Goal: Task Accomplishment & Management: Manage account settings

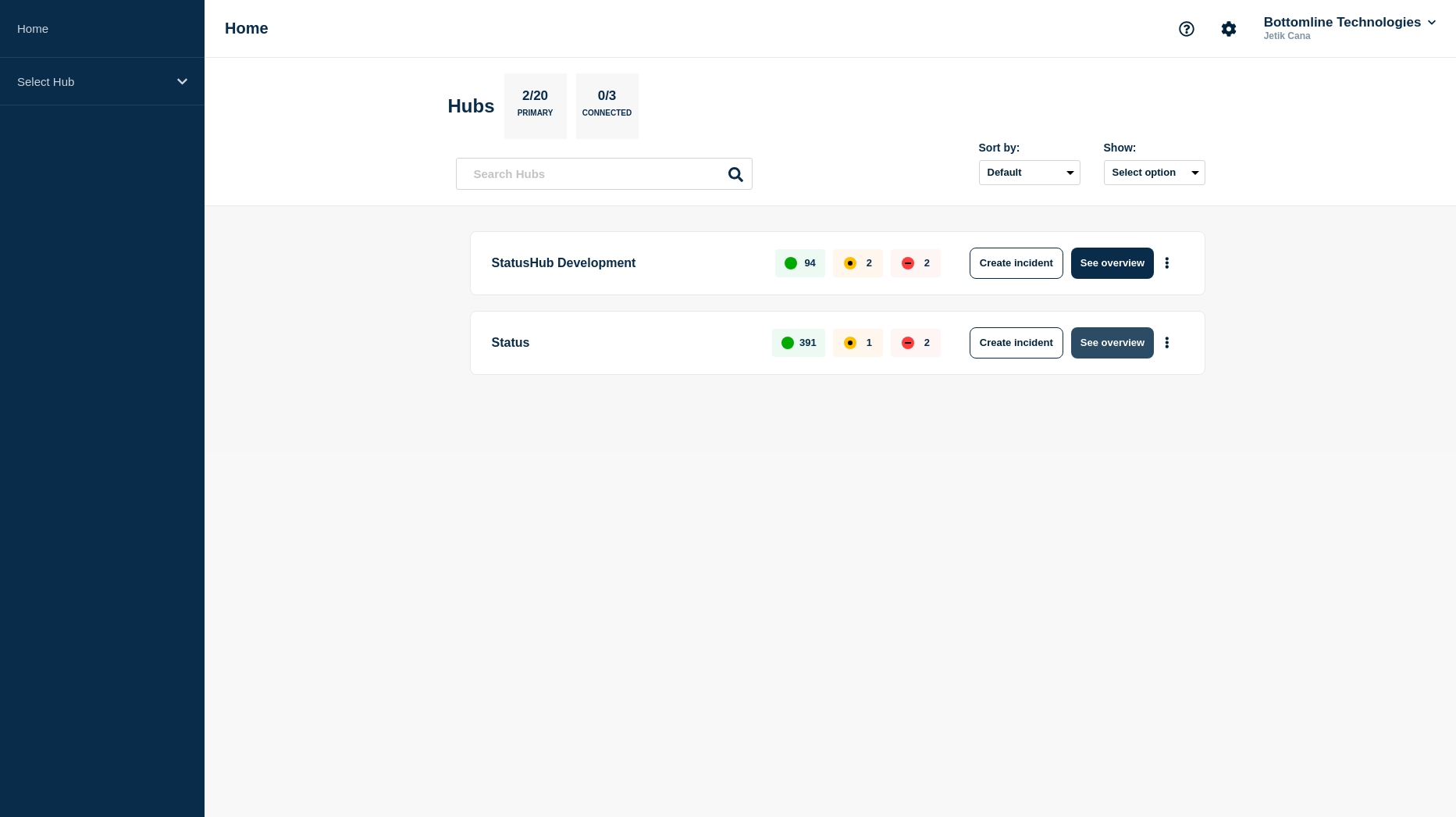
click at [1120, 354] on button "See overview" at bounding box center [1113, 342] width 83 height 31
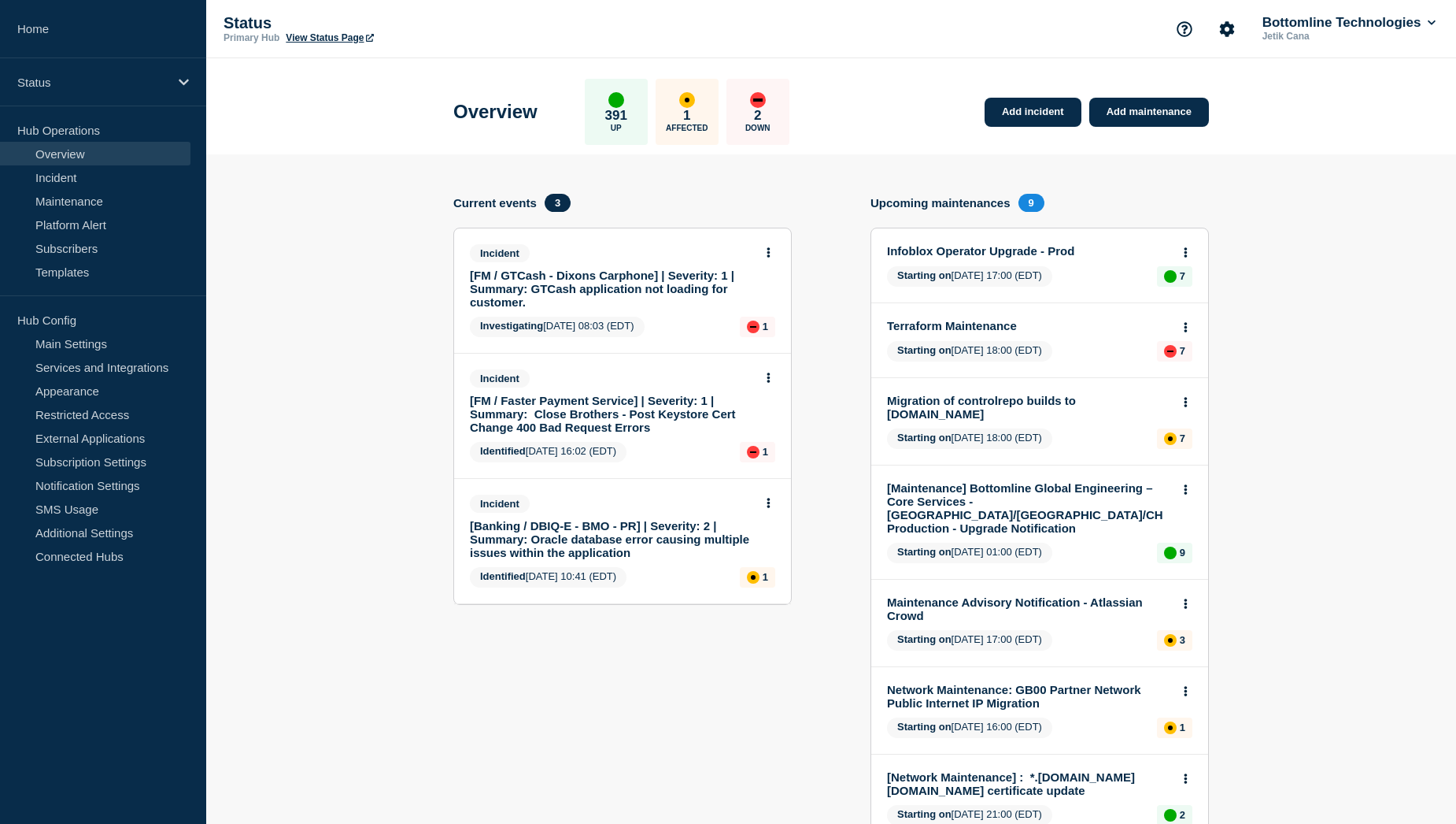
click at [656, 288] on link "[FM / GTCash - Dixons Carphone] | Severity: 1 | Summary: GTCash application not…" at bounding box center [612, 289] width 284 height 40
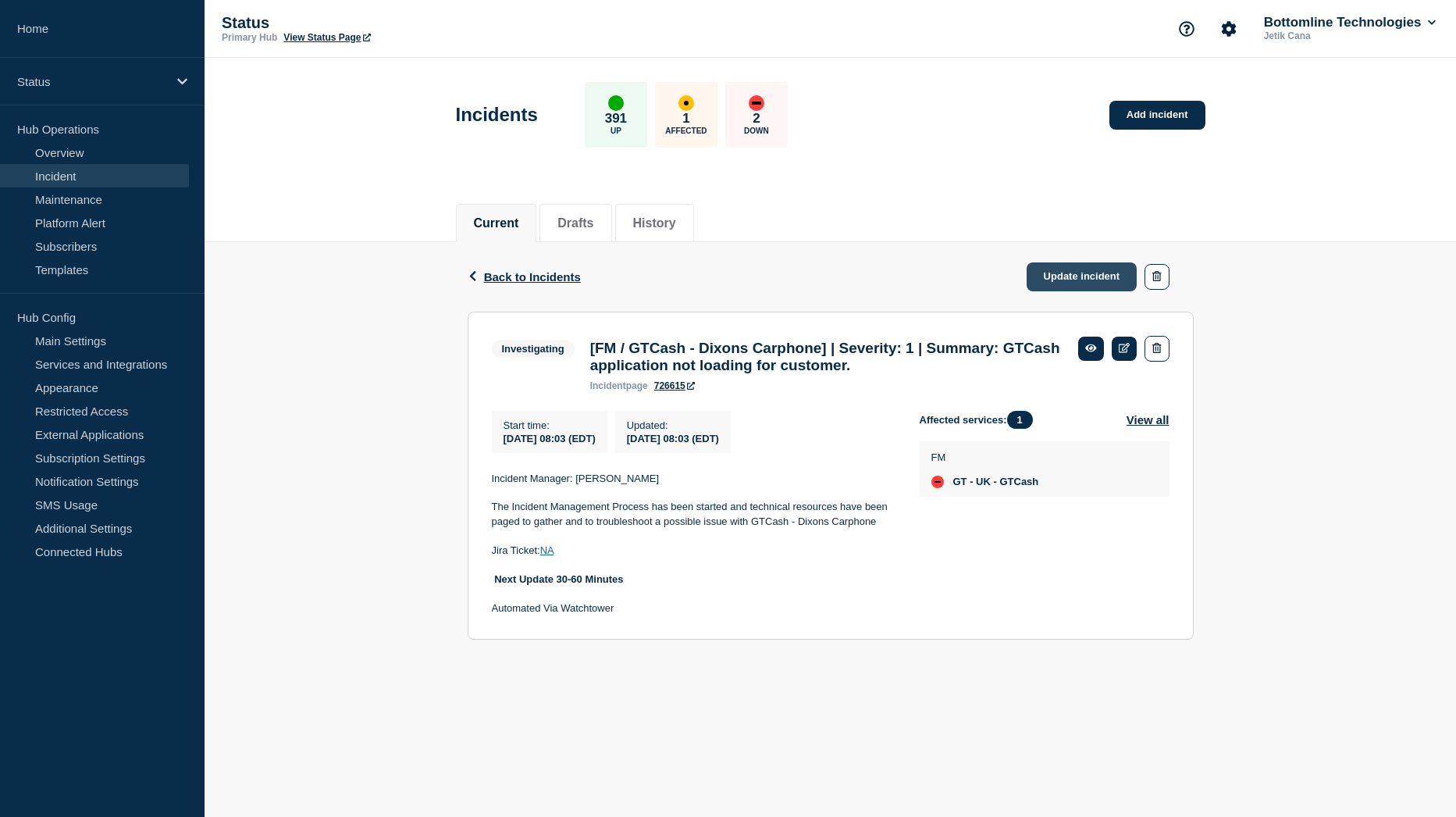
click at [1088, 273] on link "Update incident" at bounding box center [1081, 277] width 111 height 29
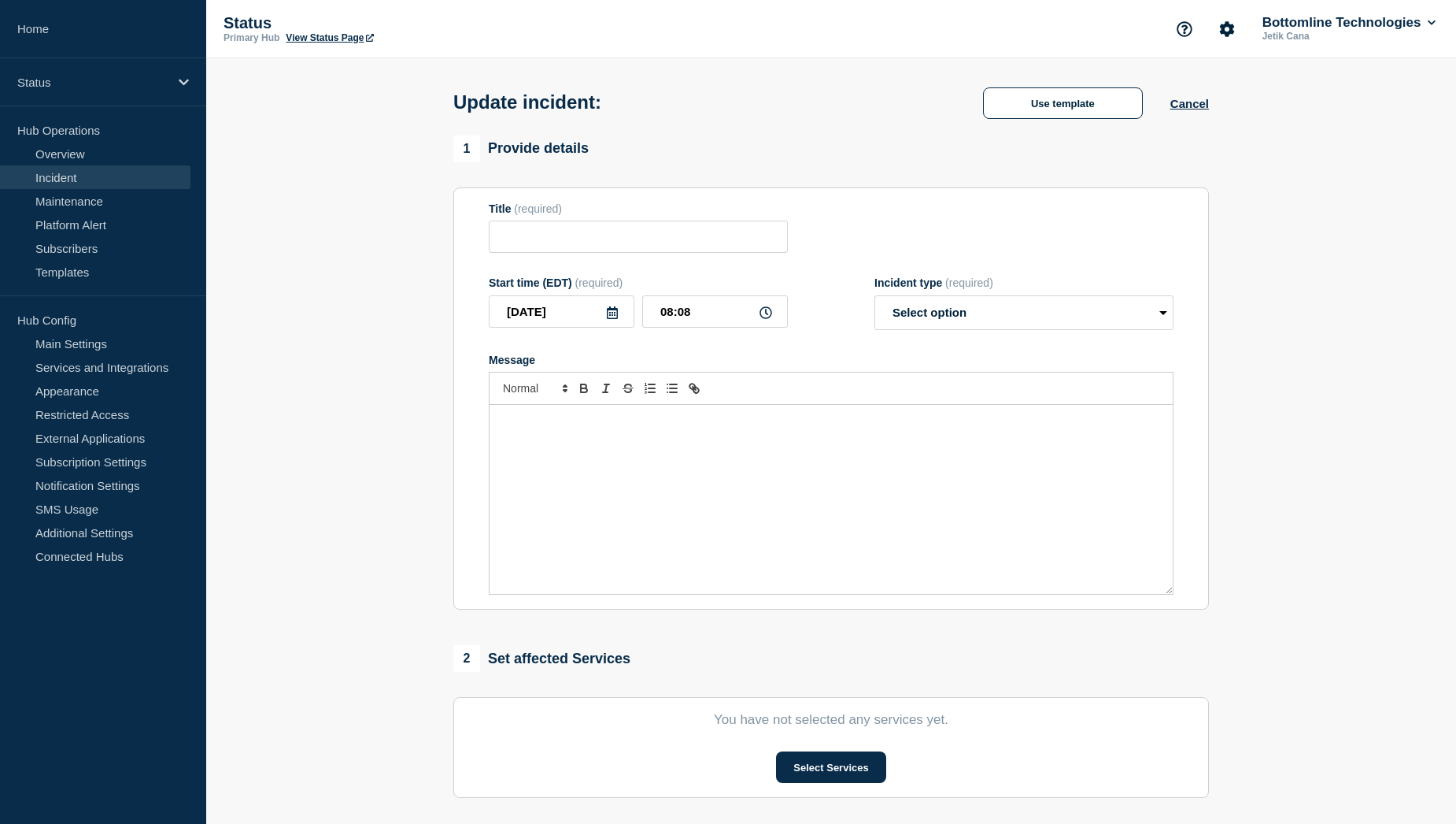
type input "[FM / GTCash - Dixons Carphone] | Severity: 1 | Summary: GTCash application not…"
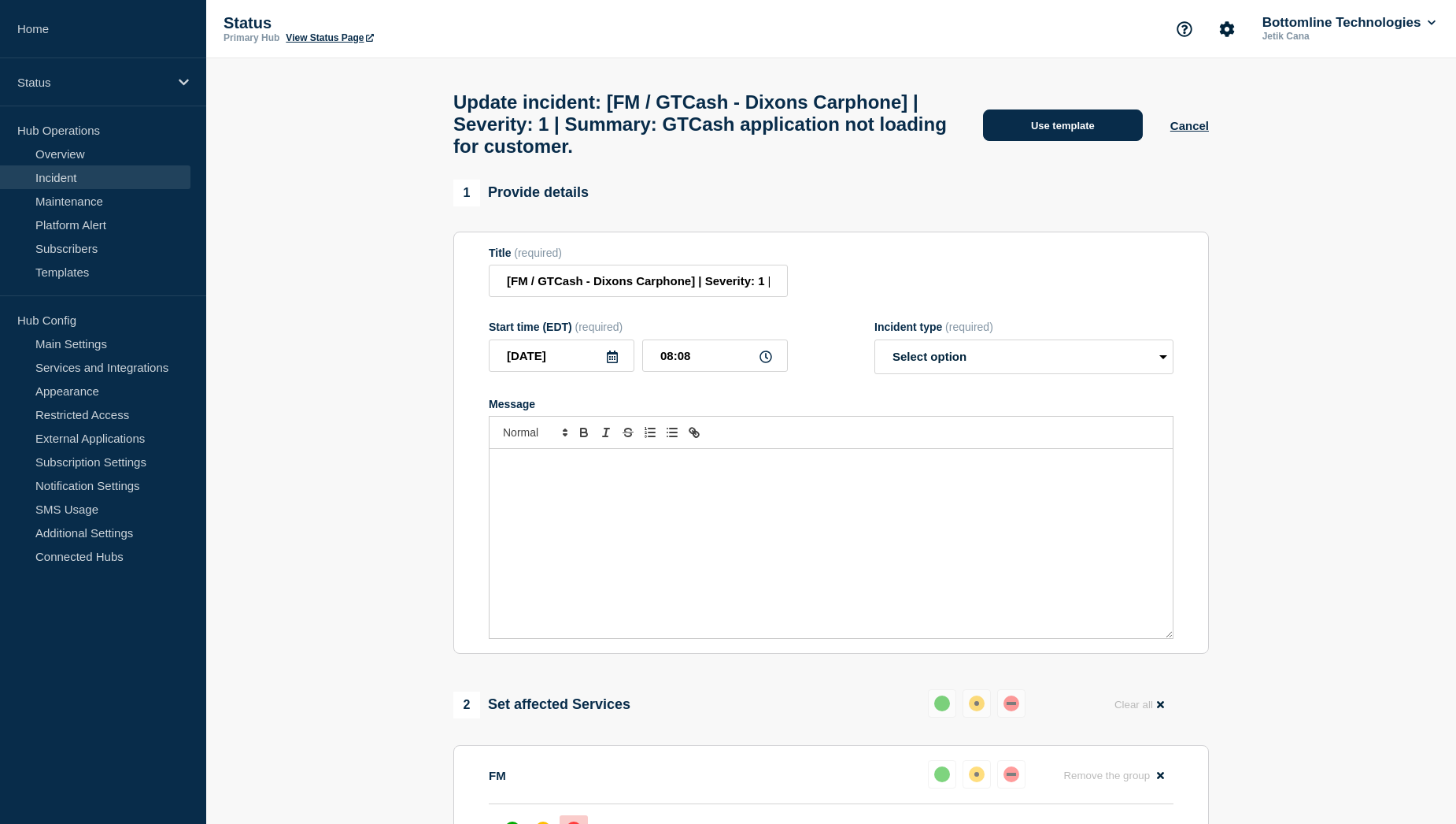
click at [1074, 136] on button "Use template" at bounding box center [1062, 125] width 160 height 31
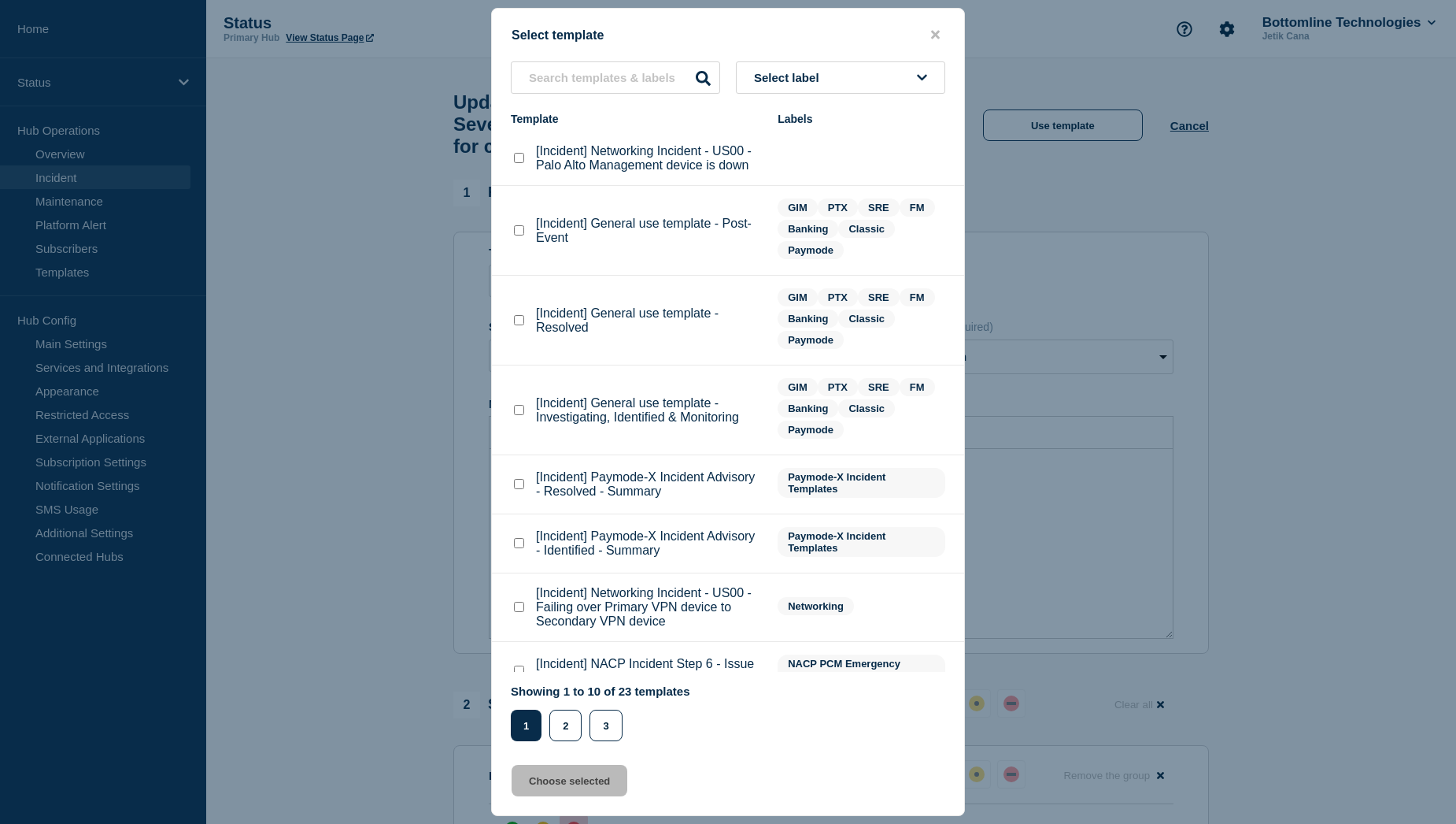
click at [517, 236] on checkbox"] "[Incident] General use template - Post-Event checkbox" at bounding box center [519, 230] width 10 height 10
checkbox checkbox"] "true"
click at [591, 774] on button "Choose selected" at bounding box center [570, 780] width 116 height 31
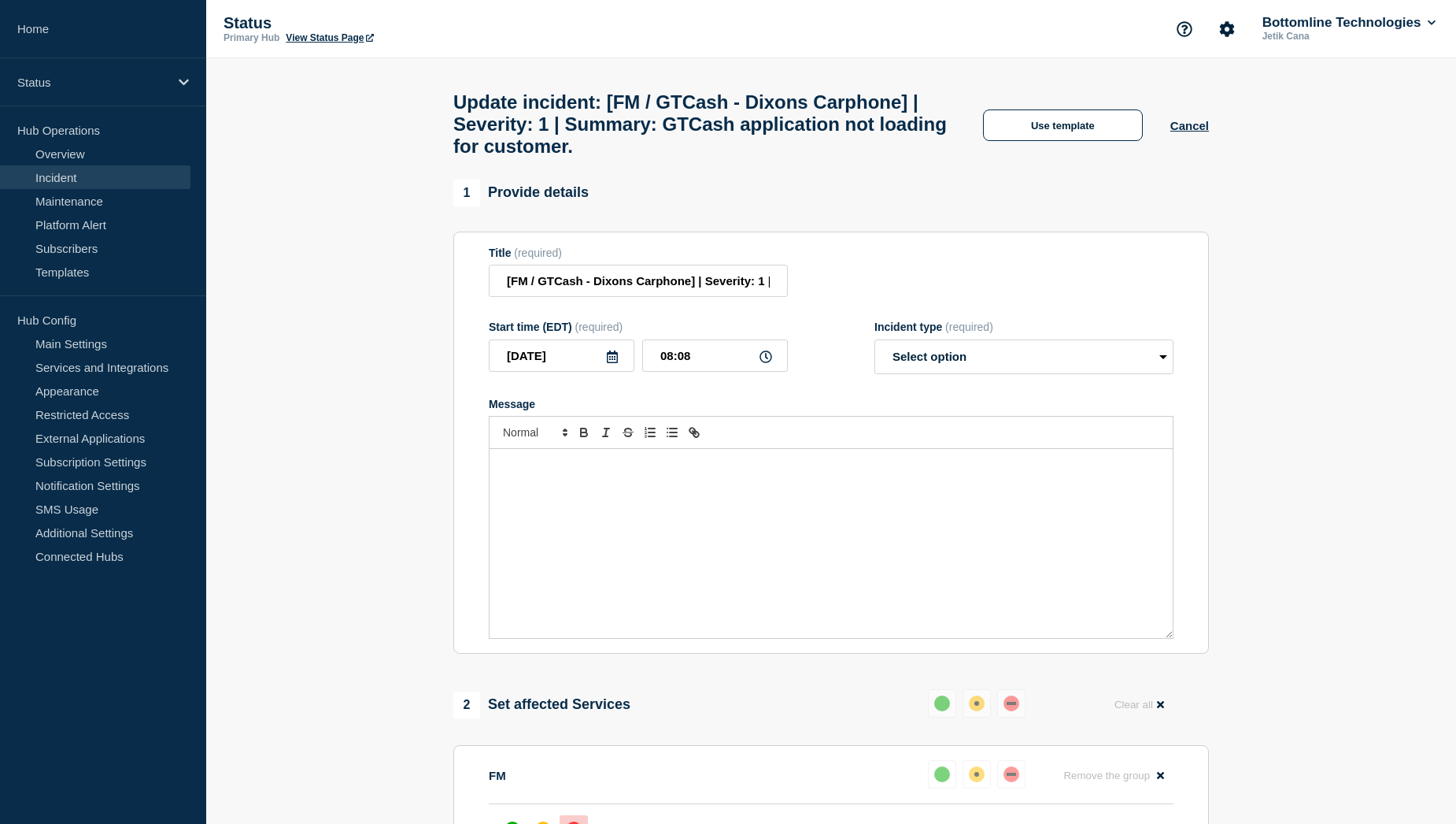
select select "resolved"
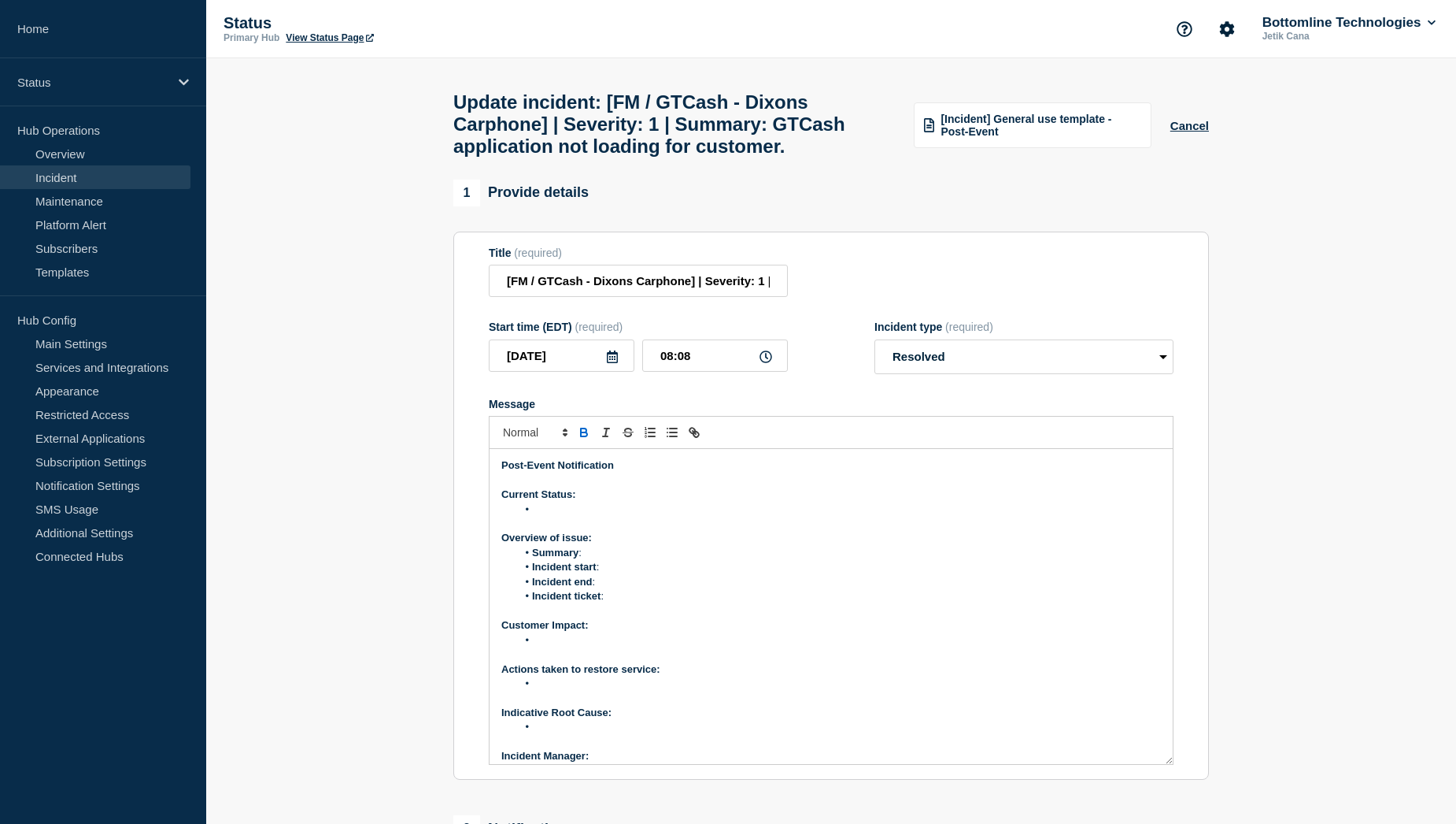
drag, startPoint x: 1168, startPoint y: 671, endPoint x: 1173, endPoint y: 797, distance: 126.1
click at [1173, 781] on section "Title (required) [FM / GTCash - Dixons Carphone] | Severity: 1 | Summary: GTCas…" at bounding box center [831, 506] width 755 height 549
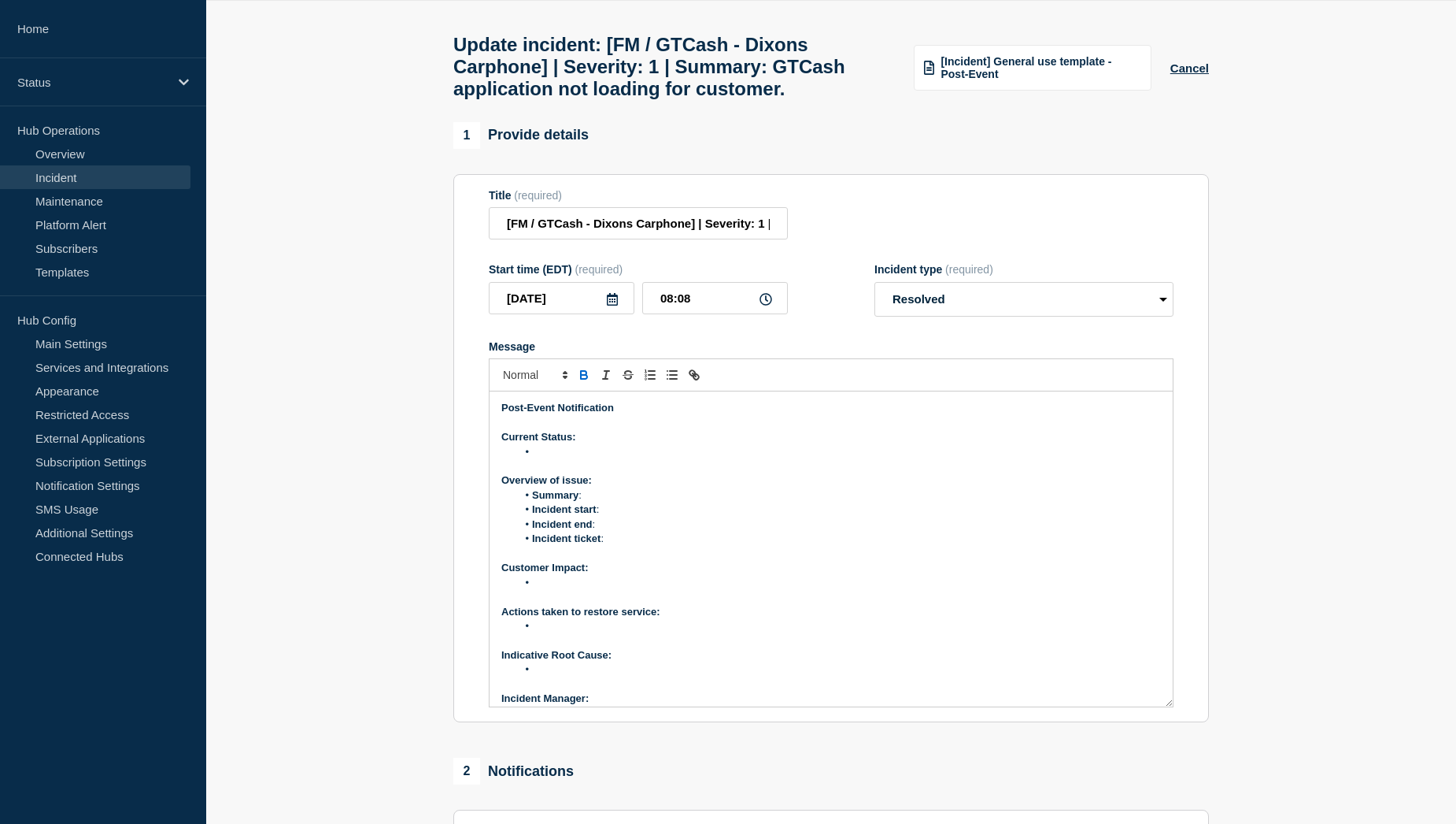
scroll to position [158, 0]
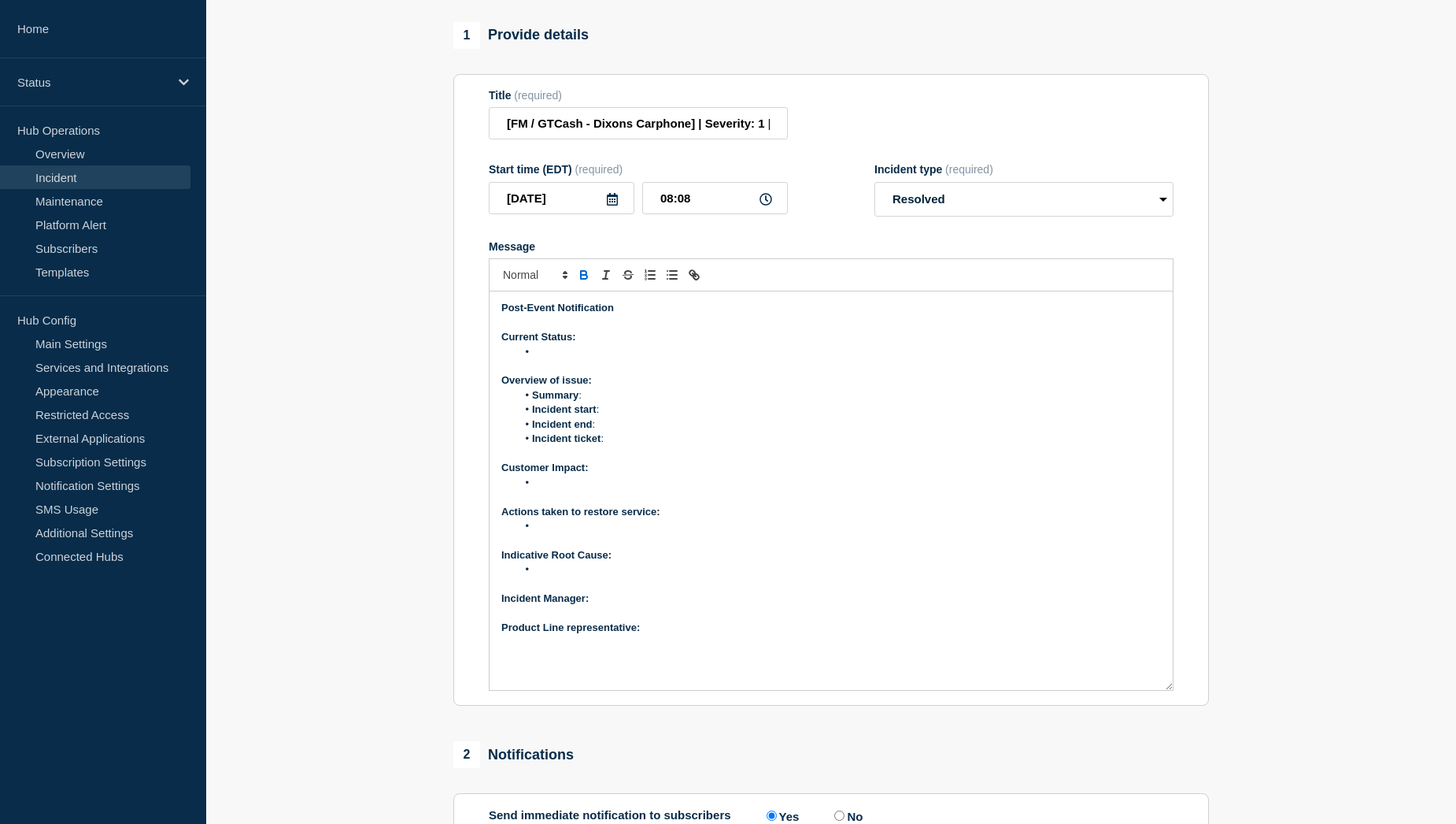
drag, startPoint x: 1171, startPoint y: 641, endPoint x: 1169, endPoint y: 727, distance: 86.0
click at [1169, 690] on div "Post-Event Notification Current Status: Overview of issue: Summary : Incident s…" at bounding box center [831, 490] width 683 height 399
click at [665, 634] on p "Product Line representative:" at bounding box center [831, 628] width 660 height 14
click at [632, 621] on p "Message" at bounding box center [831, 613] width 660 height 14
click at [626, 605] on p "﻿Incident Manager:" at bounding box center [831, 599] width 660 height 14
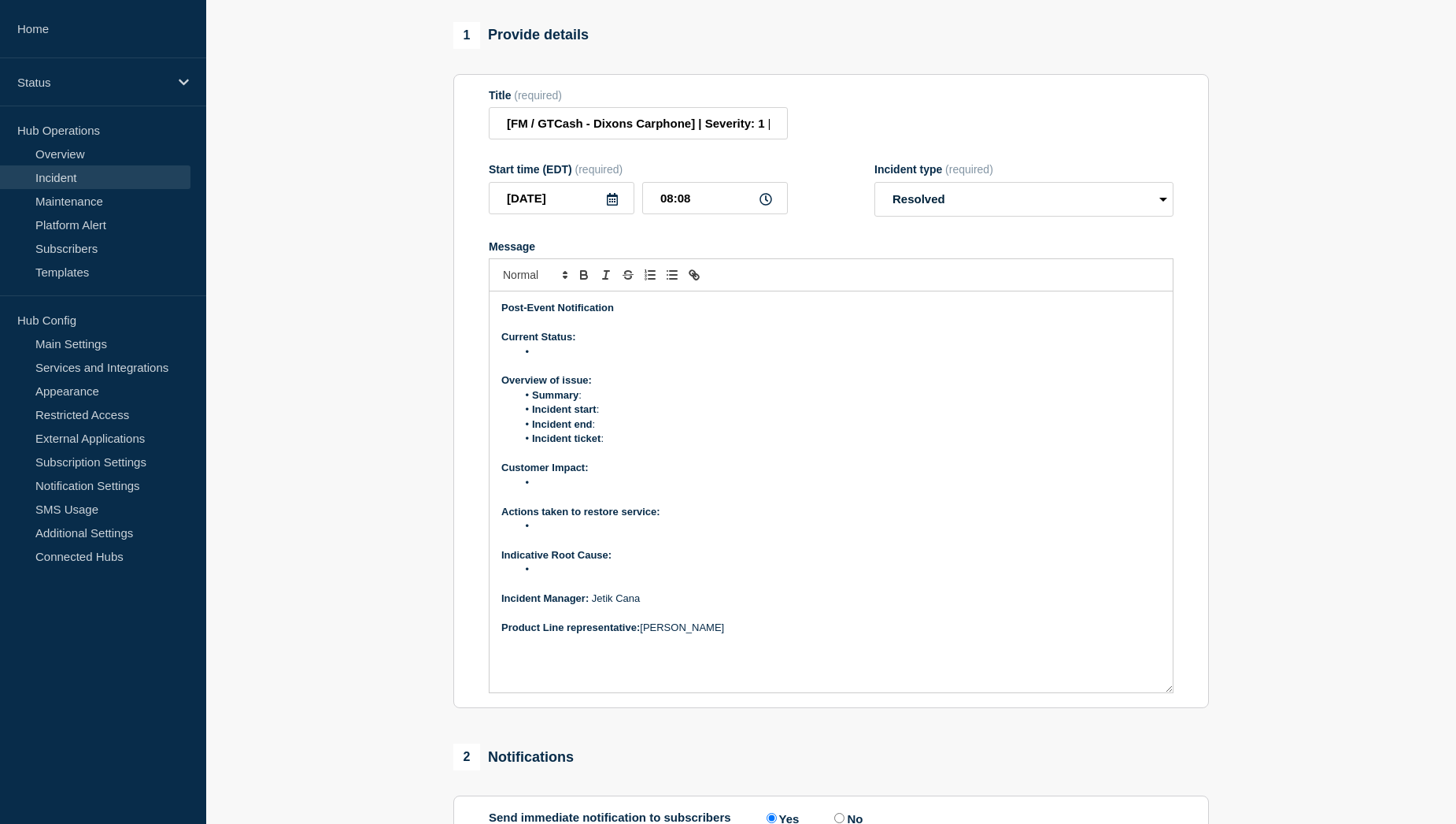
click at [634, 445] on li "Incident ticket :" at bounding box center [840, 439] width 644 height 14
drag, startPoint x: 648, startPoint y: 476, endPoint x: 607, endPoint y: 476, distance: 41.0
click at [607, 445] on li "Incident ticket : WT-59942" at bounding box center [840, 439] width 644 height 14
click at [691, 282] on icon "Toggle link" at bounding box center [694, 275] width 14 height 14
paste input "https://jira.bottomline.tech/browse/"
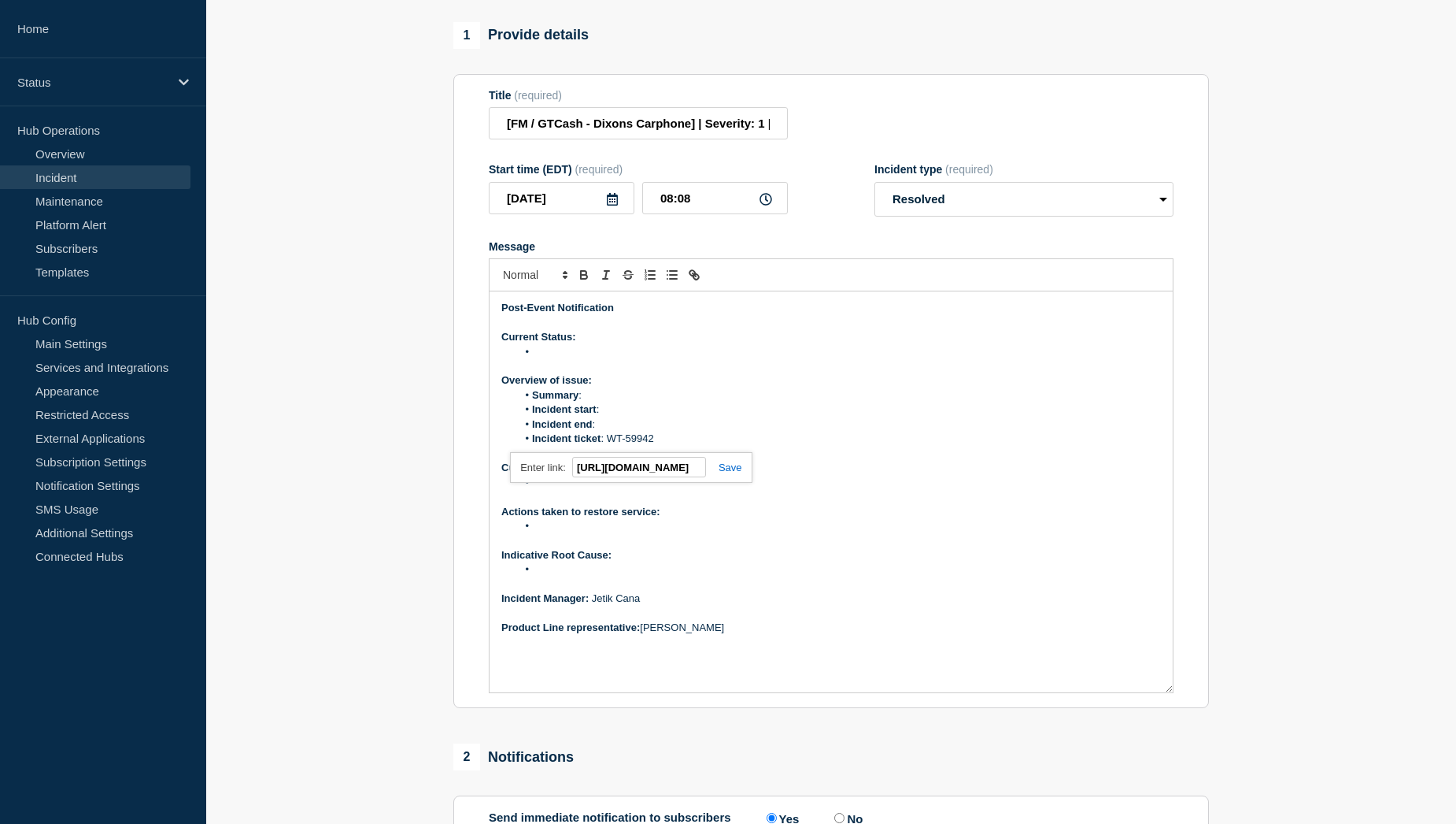
scroll to position [0, 92]
type input "https://jira.bottomline.tech/browse/WT-59942"
click at [738, 473] on link at bounding box center [724, 467] width 36 height 12
click at [616, 416] on li "Incident start :" at bounding box center [840, 410] width 644 height 14
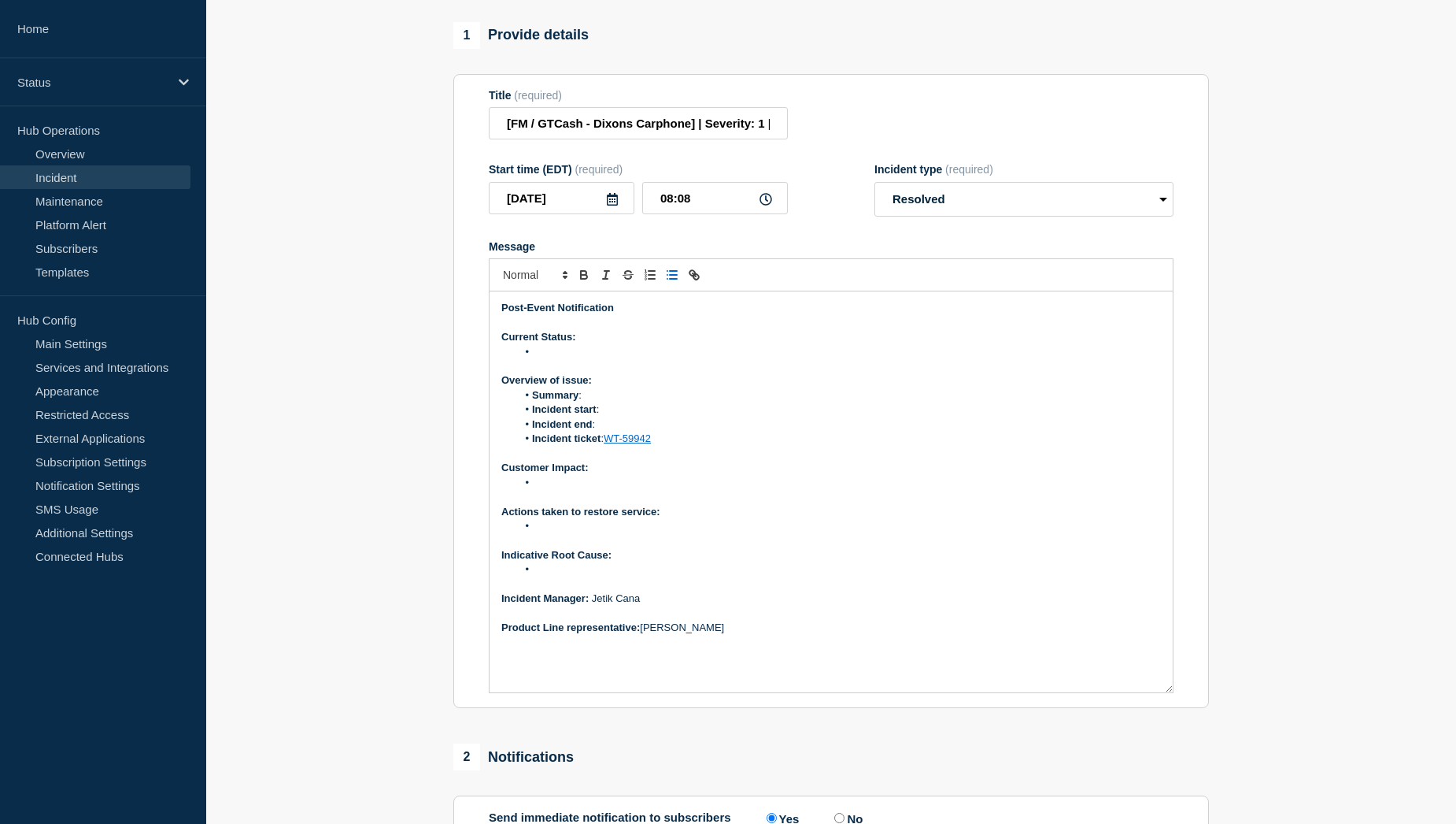
click at [623, 416] on li "Incident start :" at bounding box center [840, 410] width 644 height 14
click at [611, 432] on li "Incident end :" at bounding box center [840, 424] width 644 height 14
drag, startPoint x: 602, startPoint y: 449, endPoint x: 746, endPoint y: 445, distance: 144.1
click at [746, 416] on li "Incident start : 1st of October at 11:49 AM BST" at bounding box center [840, 410] width 644 height 14
copy li "1st of October at 11:49 AM BST"
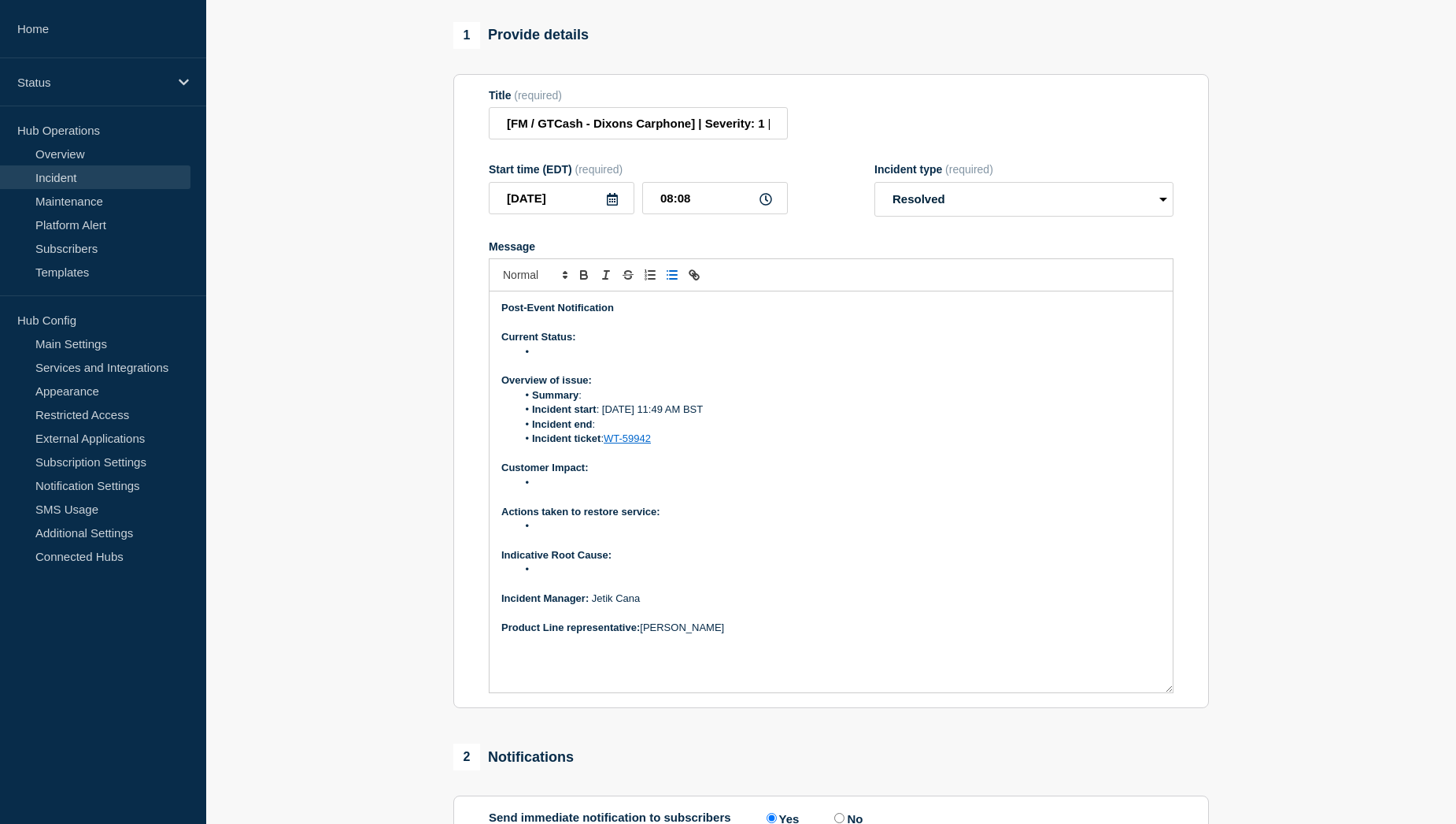
click at [601, 432] on li "Incident end :" at bounding box center [840, 424] width 644 height 14
click at [685, 432] on li "Incident end : 1st of October at 11:49 AM BST" at bounding box center [840, 424] width 644 height 14
click at [710, 432] on li "Incident end : 1st of October at 12:35 AM BST" at bounding box center [840, 424] width 644 height 14
click at [603, 403] on li "Summary :" at bounding box center [840, 396] width 644 height 14
click at [846, 403] on li "Summary : GTCash application was not loading due to memory issue" at bounding box center [840, 396] width 644 height 14
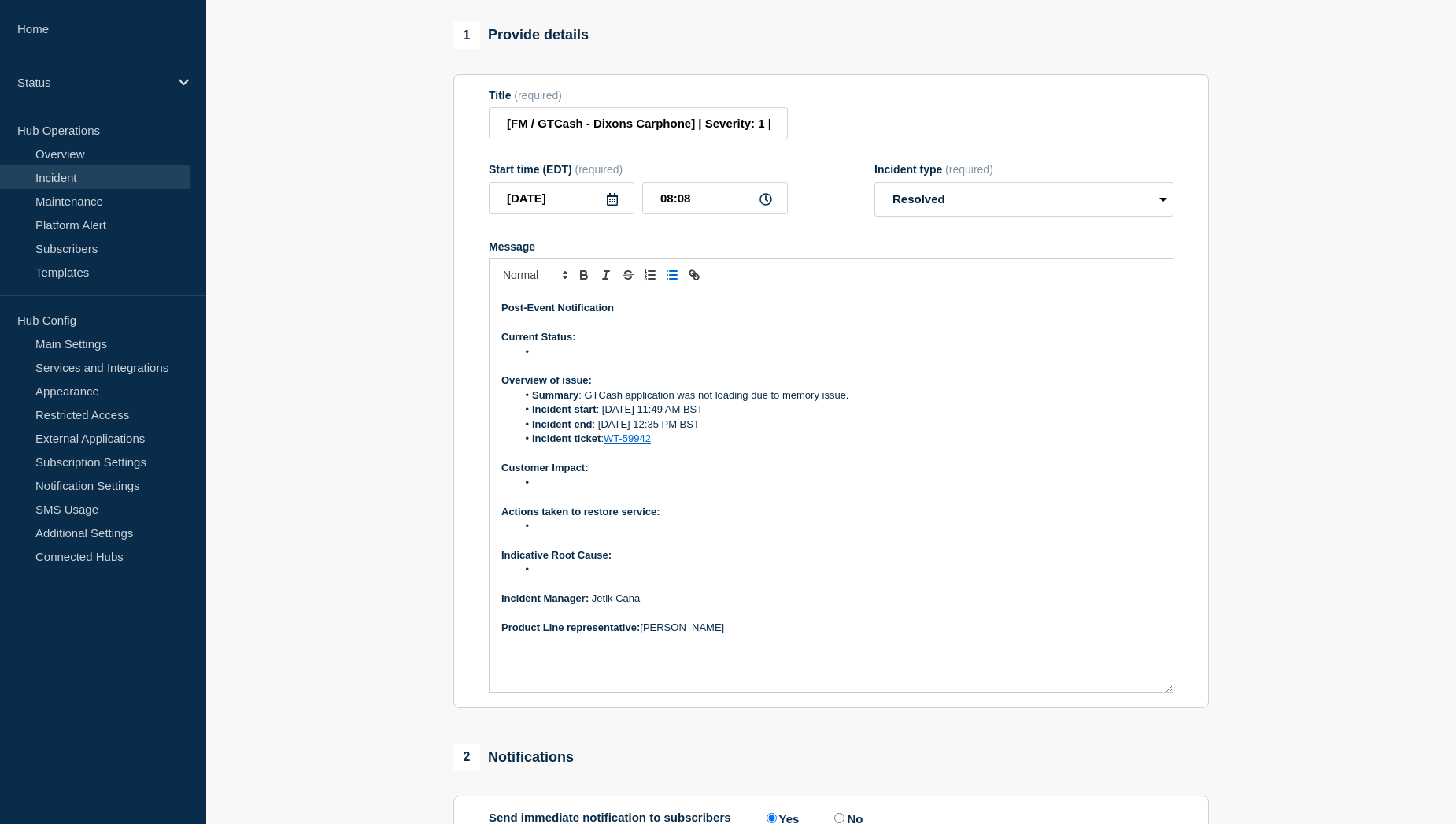
click at [546, 490] on li "Message" at bounding box center [840, 483] width 644 height 14
click at [566, 576] on li "Message" at bounding box center [840, 569] width 644 height 14
click at [571, 576] on li "Web app server for GTCash crashed after low memory on windows machine." at bounding box center [840, 569] width 644 height 14
click at [568, 533] on li "﻿" at bounding box center [840, 526] width 644 height 14
click at [546, 533] on li "﻿" at bounding box center [840, 526] width 644 height 14
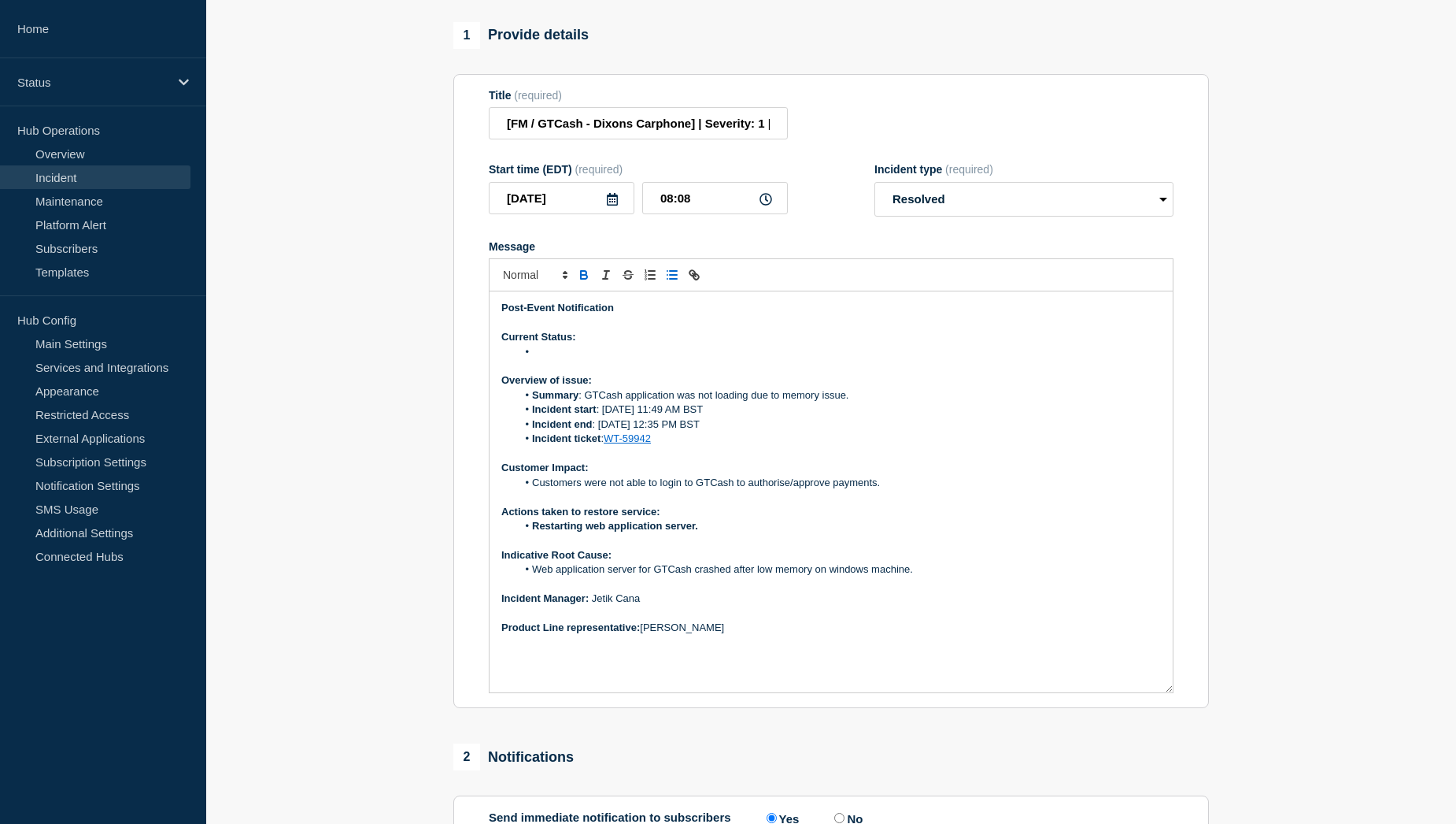
drag, startPoint x: 699, startPoint y: 564, endPoint x: 533, endPoint y: 561, distance: 166.0
click at [533, 533] on li "﻿Restarting web application server." at bounding box center [840, 526] width 644 height 14
click at [709, 533] on li "﻿ Restarting web application server." at bounding box center [840, 526] width 644 height 14
click at [578, 373] on p "Message" at bounding box center [831, 367] width 660 height 14
click at [568, 359] on li "Message" at bounding box center [840, 352] width 644 height 14
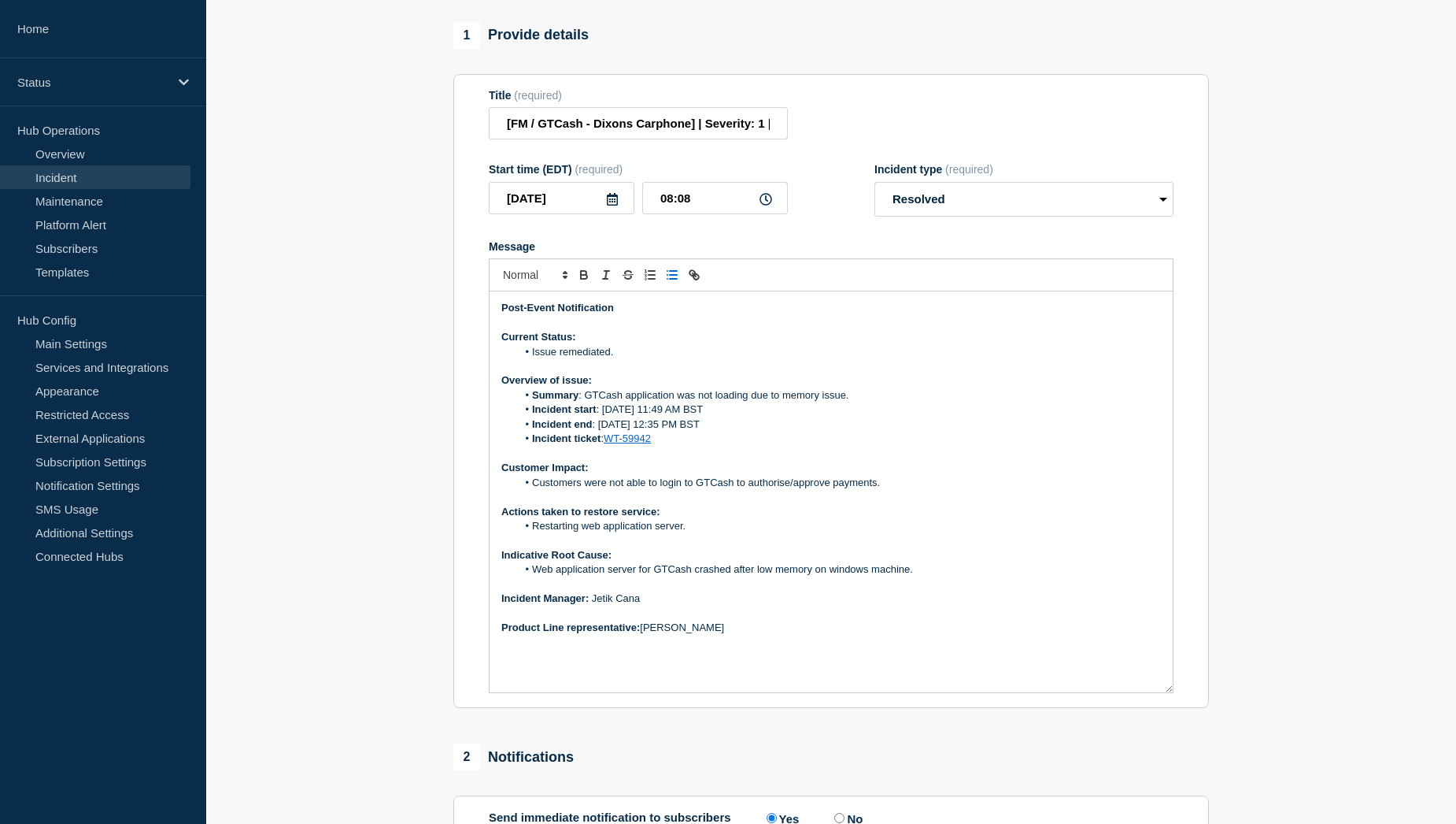
click at [773, 490] on li "Customers were not able to login to GTCash to authorise/approve payments." at bounding box center [840, 483] width 644 height 14
drag, startPoint x: 534, startPoint y: 608, endPoint x: 914, endPoint y: 603, distance: 380.0
click at [914, 576] on li "Web application server for GTCash crashed after low memory on windows machine." at bounding box center [840, 569] width 644 height 14
copy li "Web application server for GTCash crashed after low memory on windows machine."
click at [782, 605] on p "﻿Incident Manager: Jetik Cana" at bounding box center [831, 599] width 660 height 14
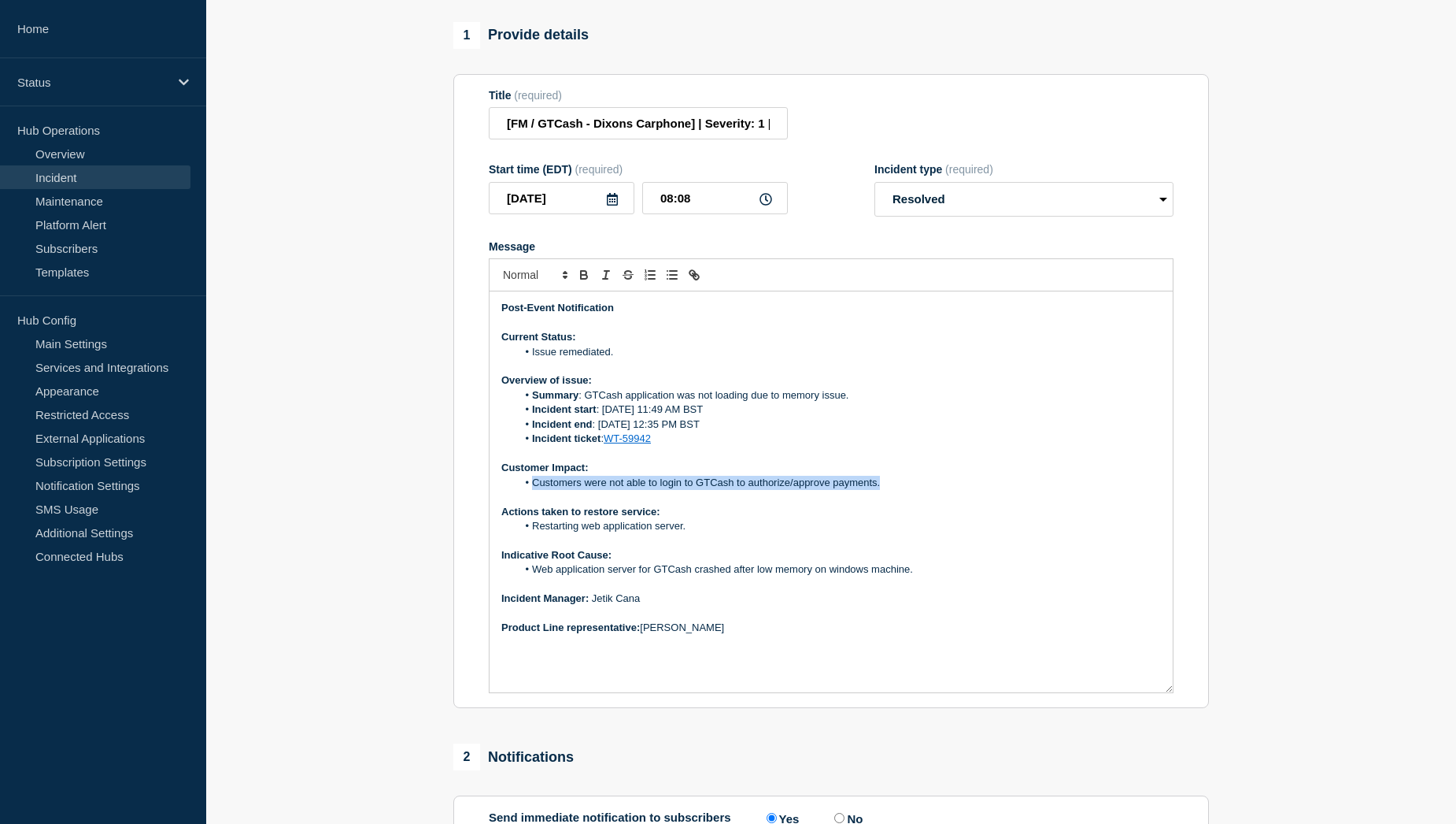
drag, startPoint x: 533, startPoint y: 520, endPoint x: 880, endPoint y: 519, distance: 347.0
click at [880, 490] on li "Customers were not able to login to GTCash to authorize/approve payments." at bounding box center [840, 483] width 644 height 14
copy li "Customers were not able to login to GTCash to authorize/approve payments."
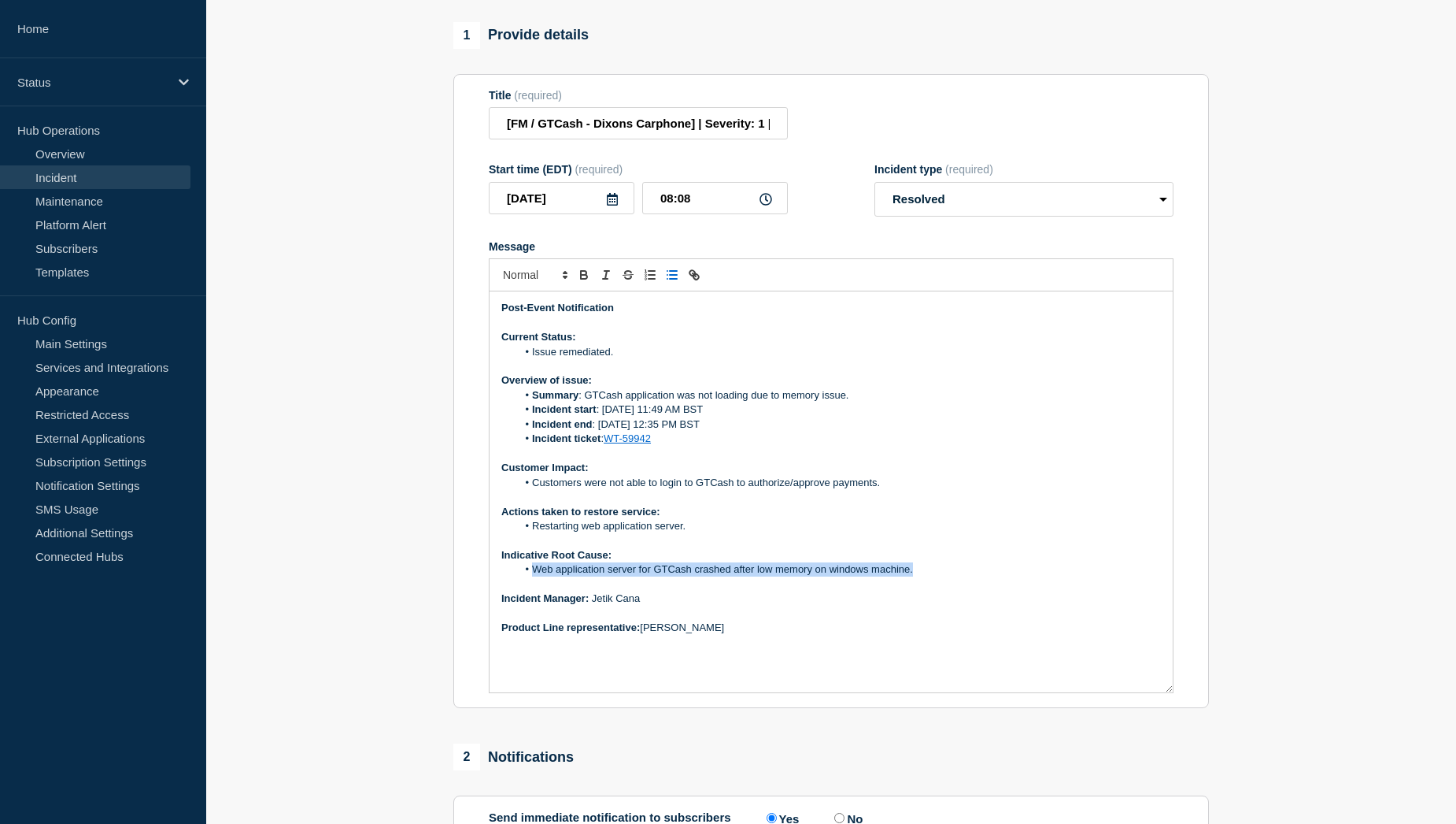
drag, startPoint x: 534, startPoint y: 608, endPoint x: 917, endPoint y: 608, distance: 383.0
click at [917, 576] on li "Web application server for GTCash crashed after low memory on windows machine." at bounding box center [840, 569] width 644 height 14
copy li "Web application server for GTCash crashed after low memory on windows machine."
click at [501, 547] on p "Message" at bounding box center [831, 540] width 660 height 14
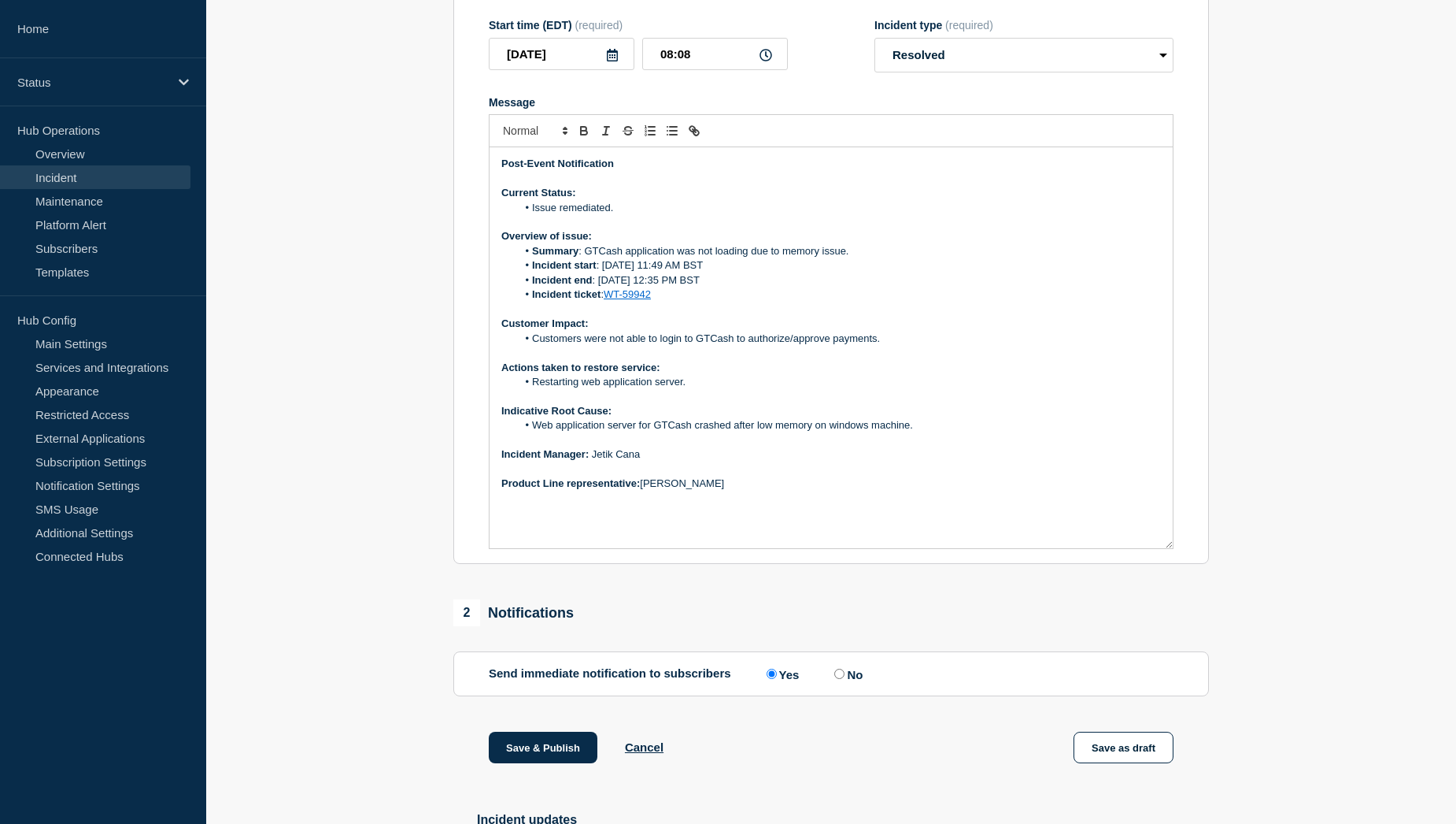
scroll to position [394, 0]
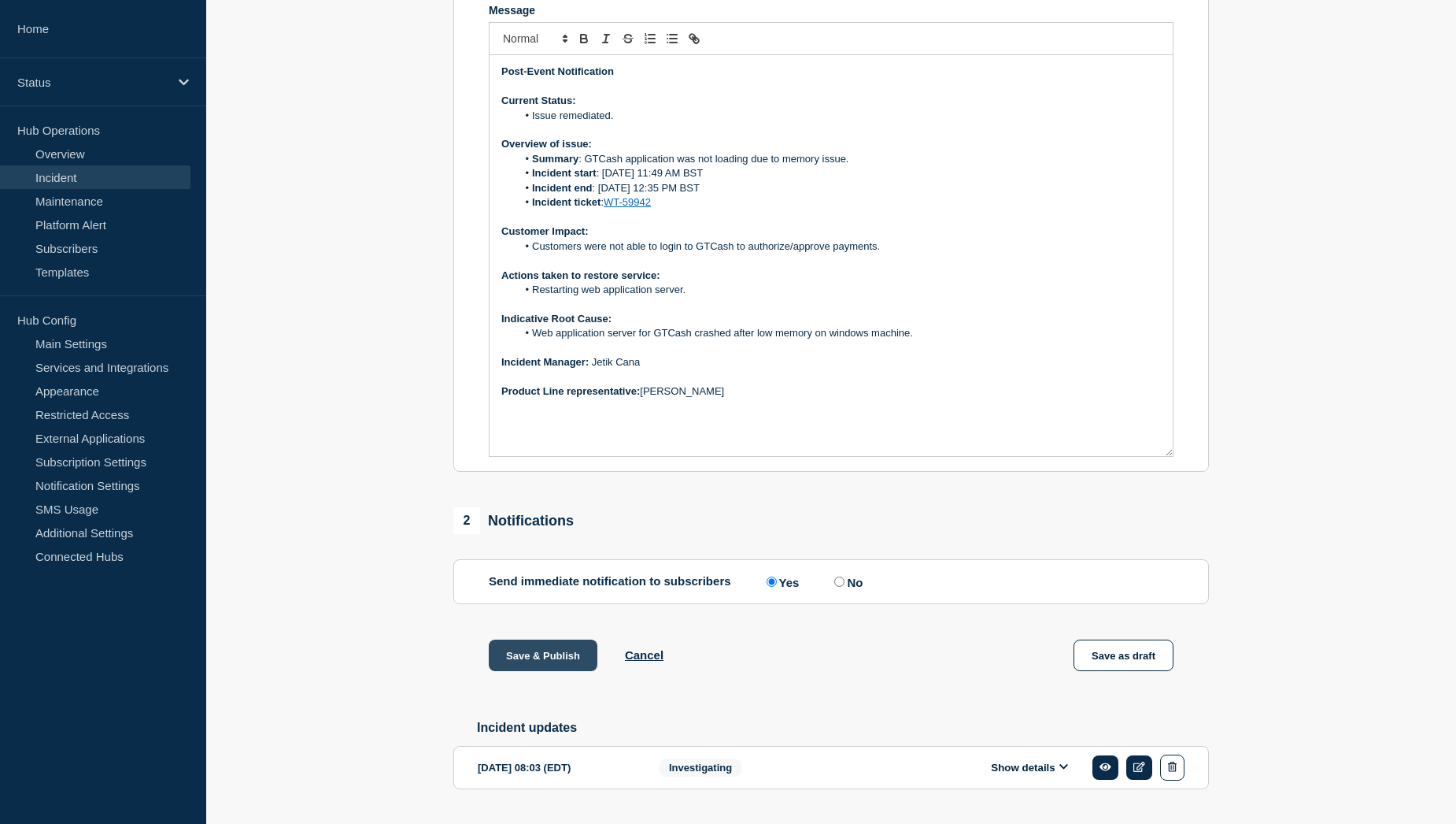
click at [527, 671] on button "Save & Publish" at bounding box center [542, 654] width 108 height 31
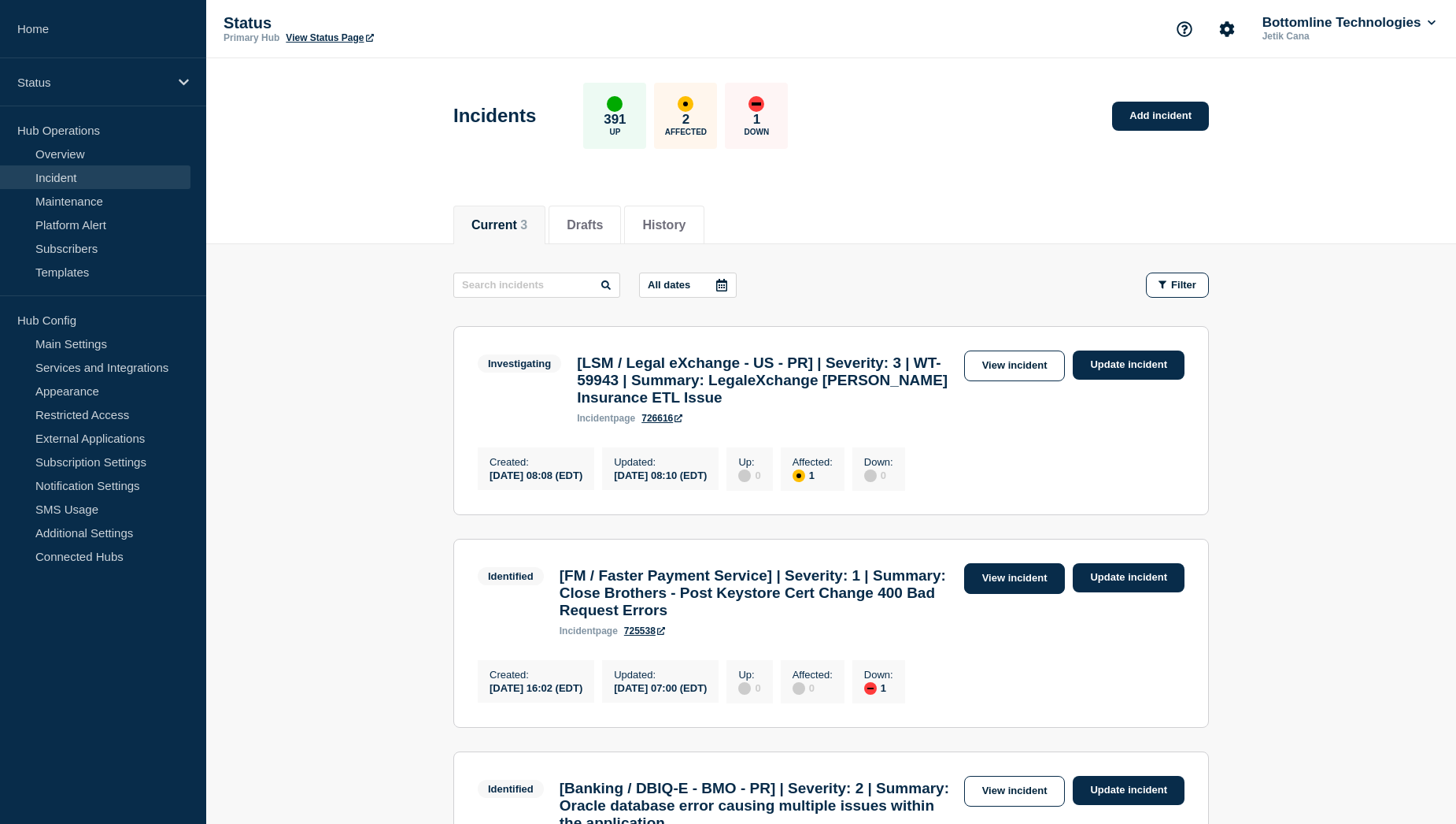
click at [995, 590] on link "View incident" at bounding box center [1015, 578] width 101 height 31
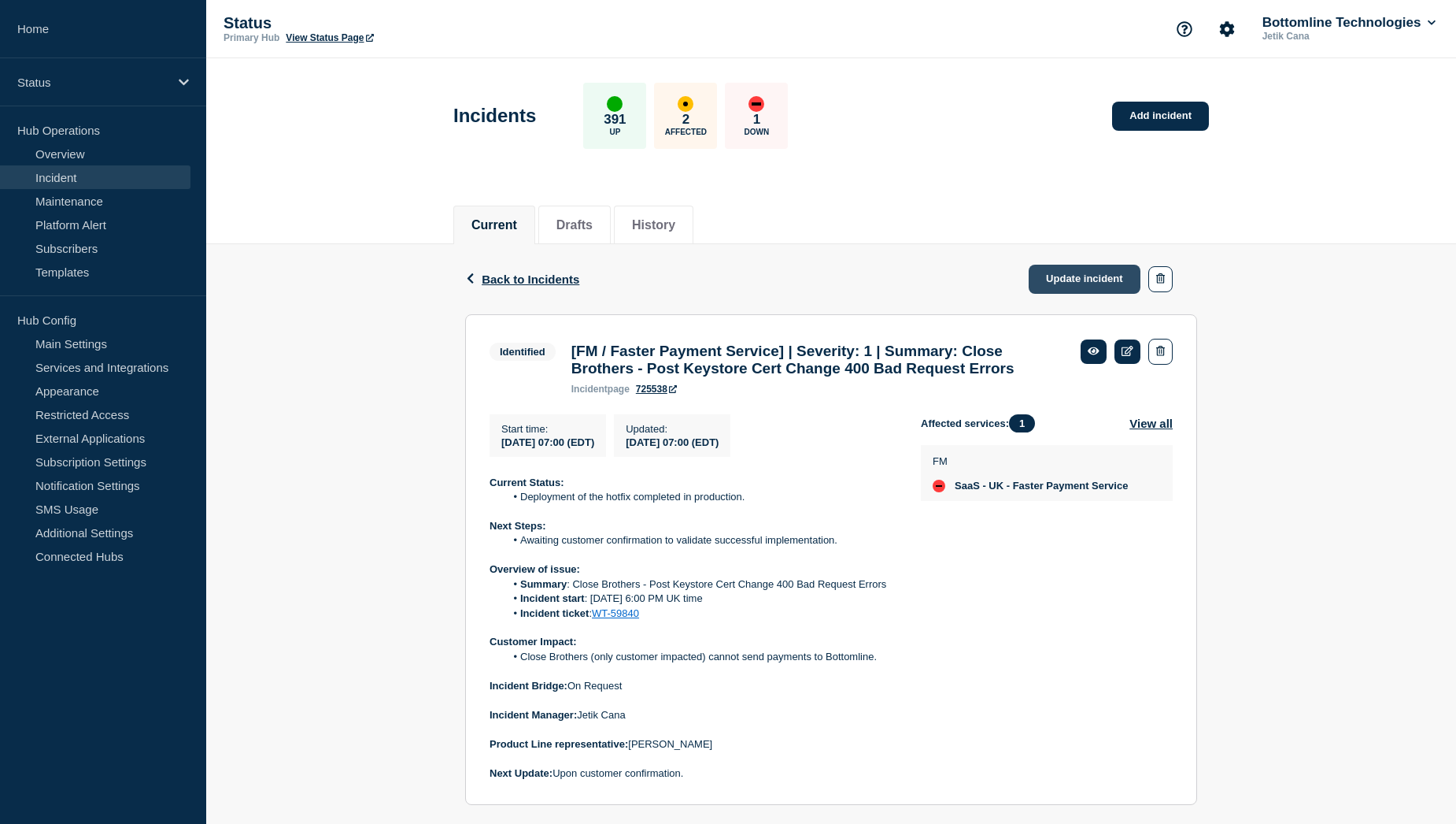
click at [1074, 282] on link "Update incident" at bounding box center [1084, 279] width 112 height 29
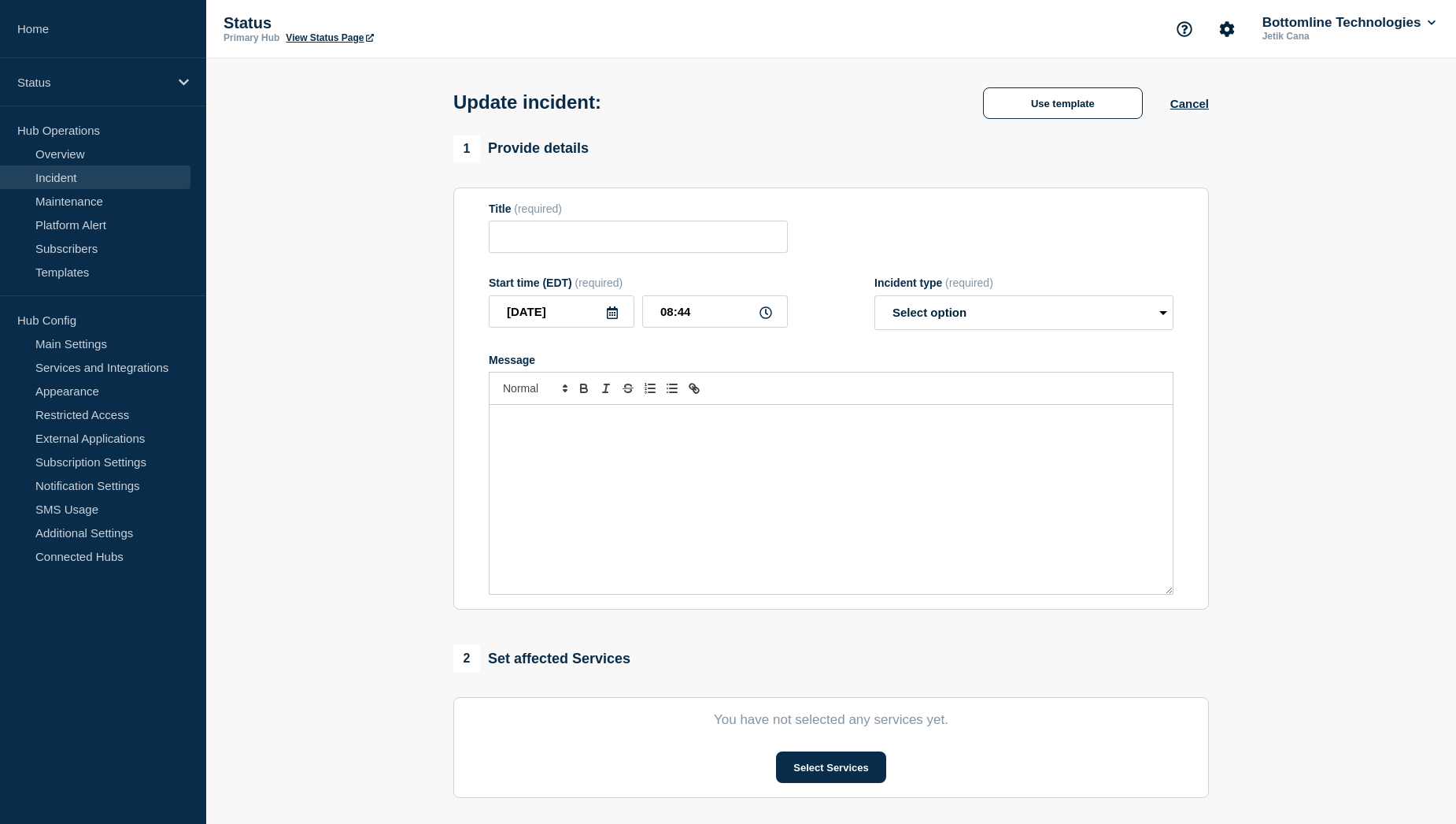
type input "[FM / Faster Payment Service] | Severity: 1 | Summary: Close Brothers - Post Ke…"
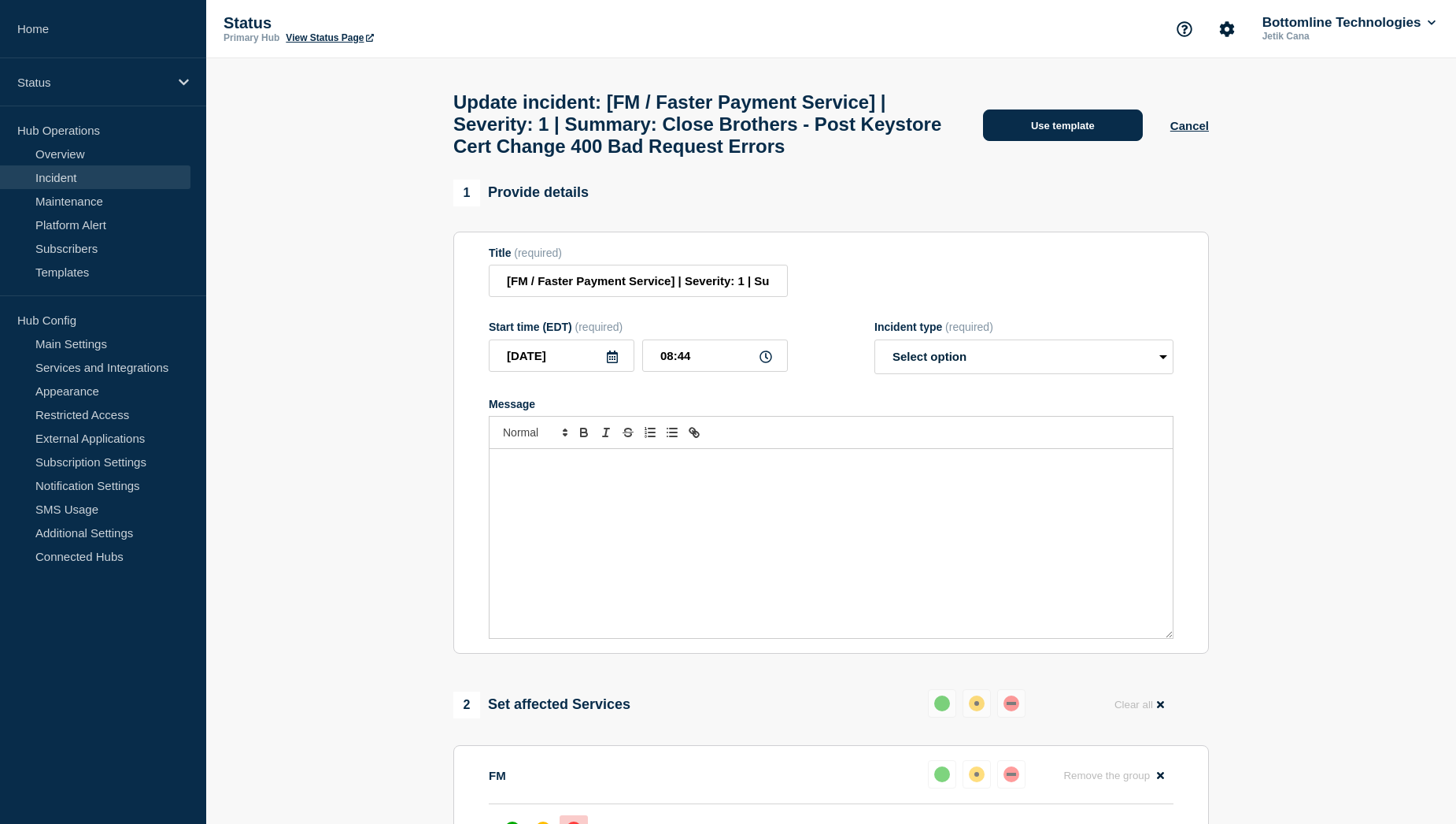
click at [1061, 137] on button "Use template" at bounding box center [1062, 125] width 160 height 31
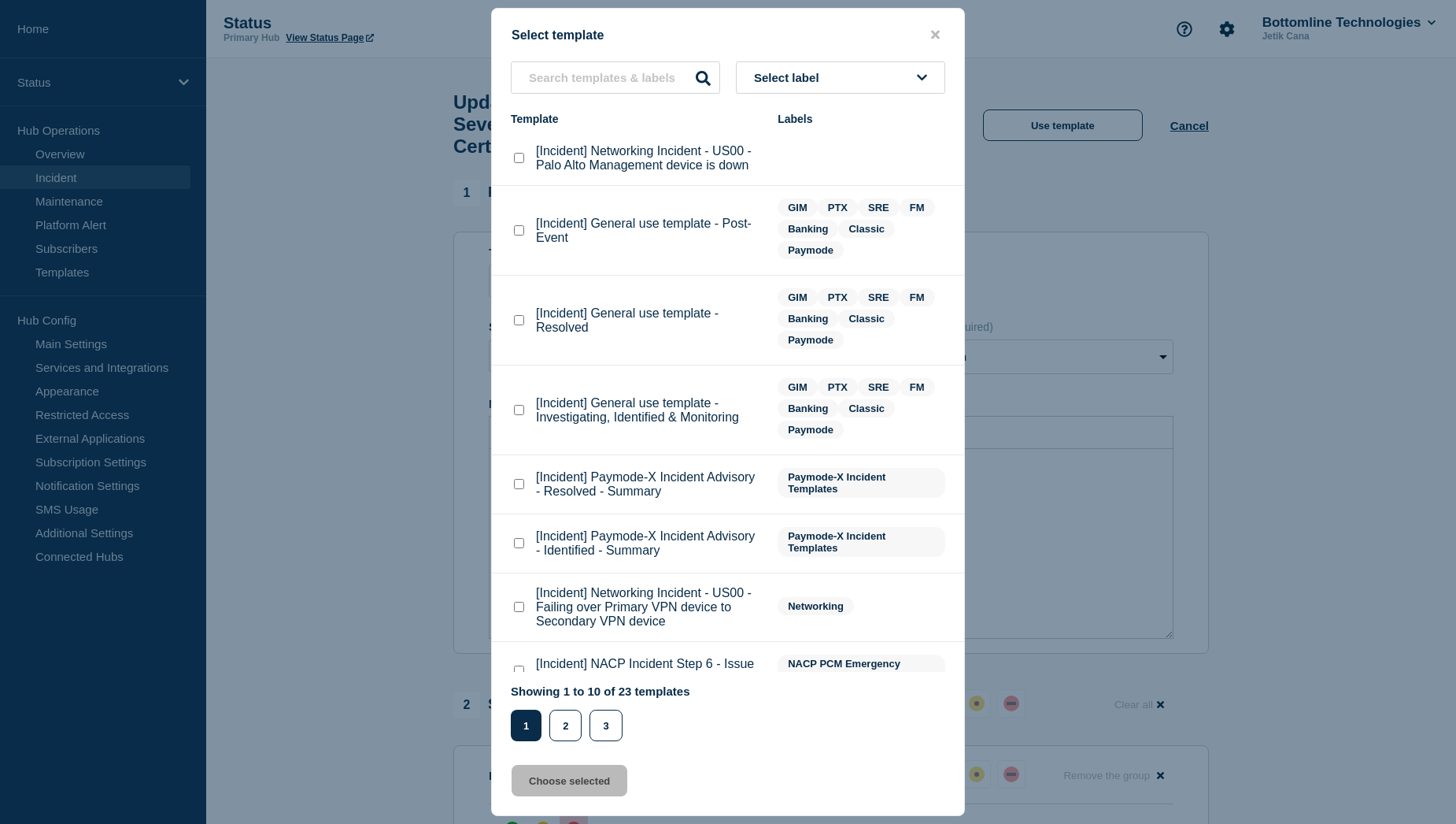
click at [516, 323] on checkbox"] "[Incident] General use template - Resolved checkbox" at bounding box center [519, 320] width 10 height 10
checkbox checkbox"] "true"
click at [589, 786] on button "Choose selected" at bounding box center [570, 780] width 116 height 31
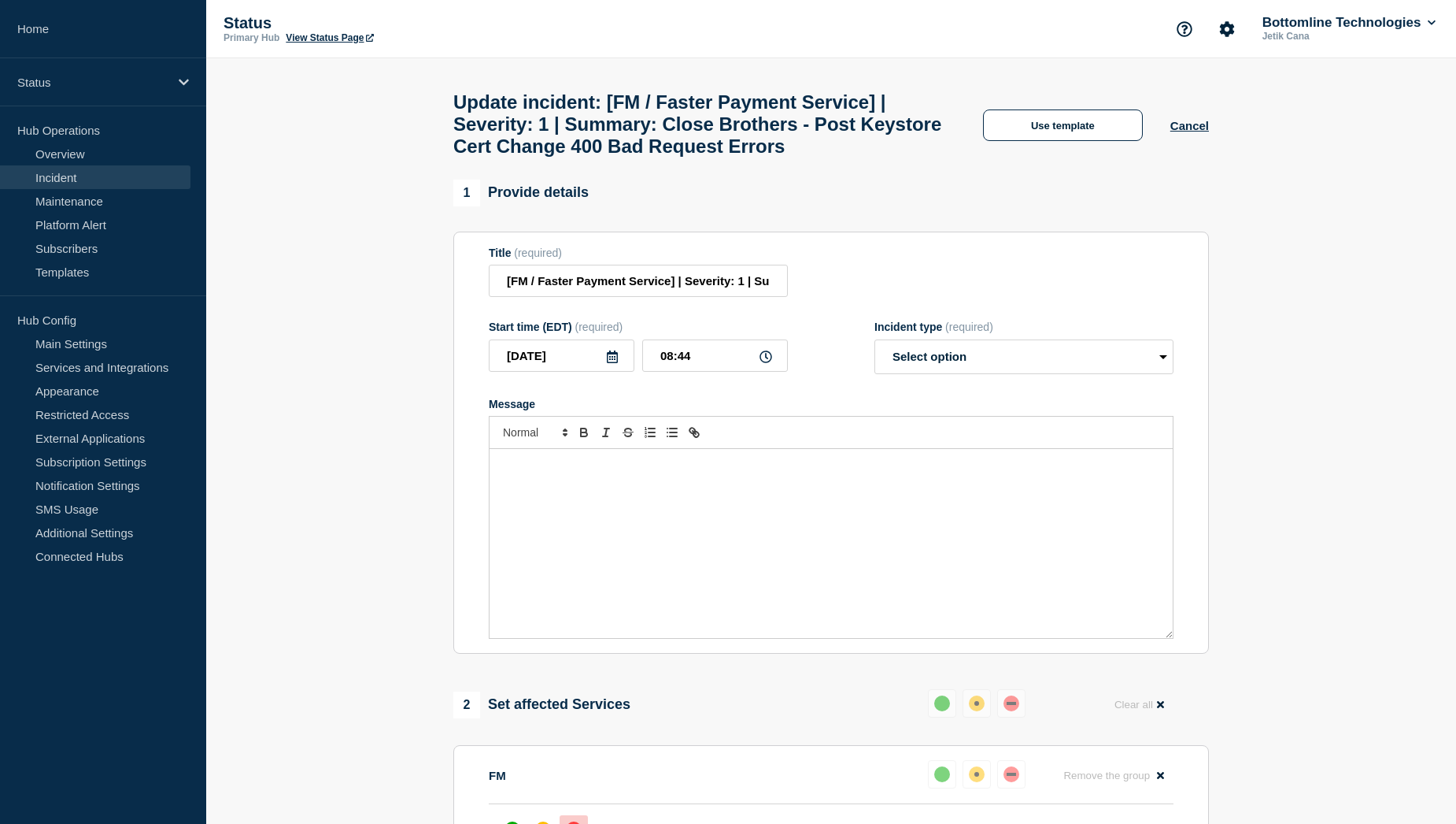
select select "resolved"
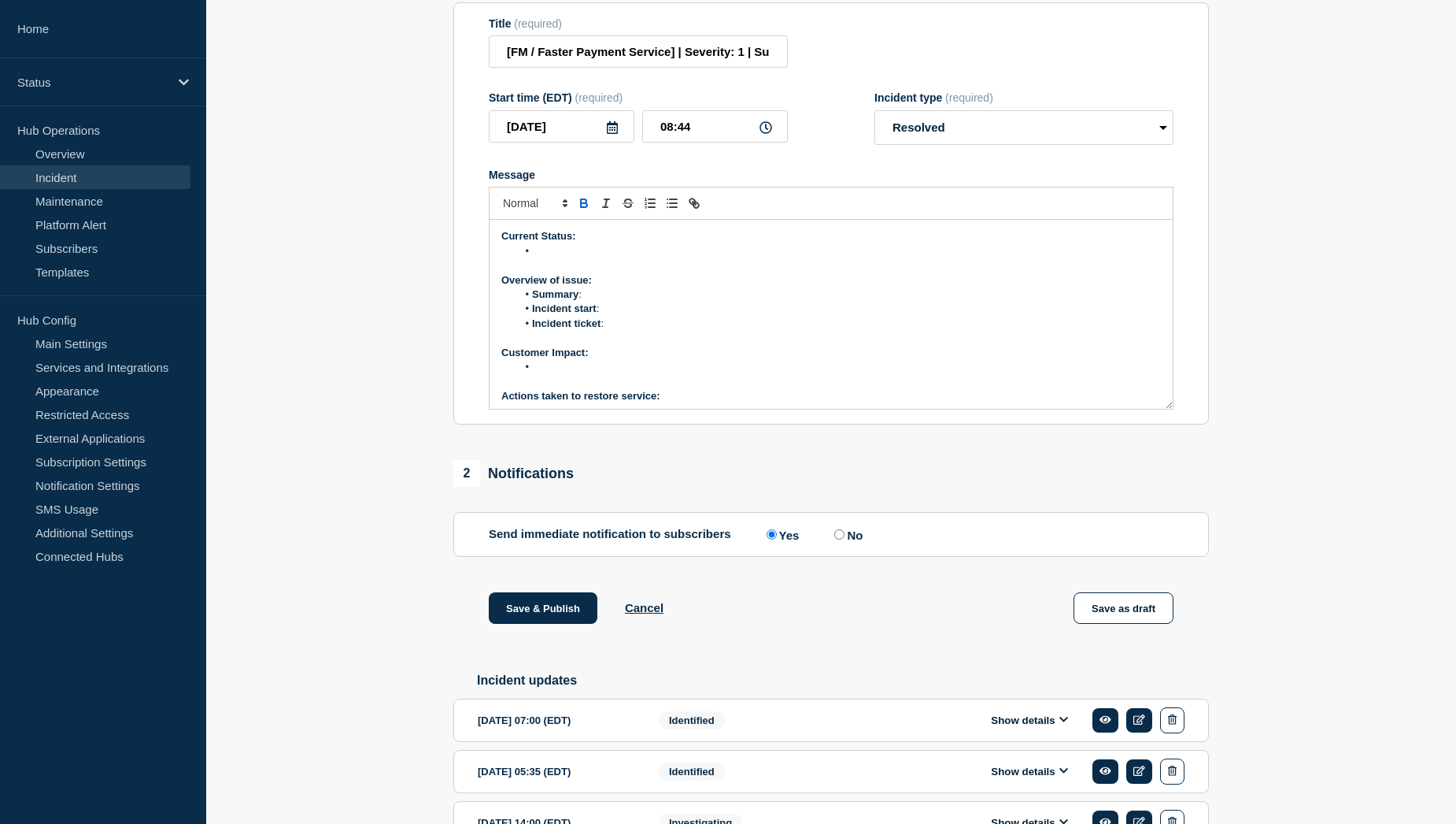
scroll to position [315, 0]
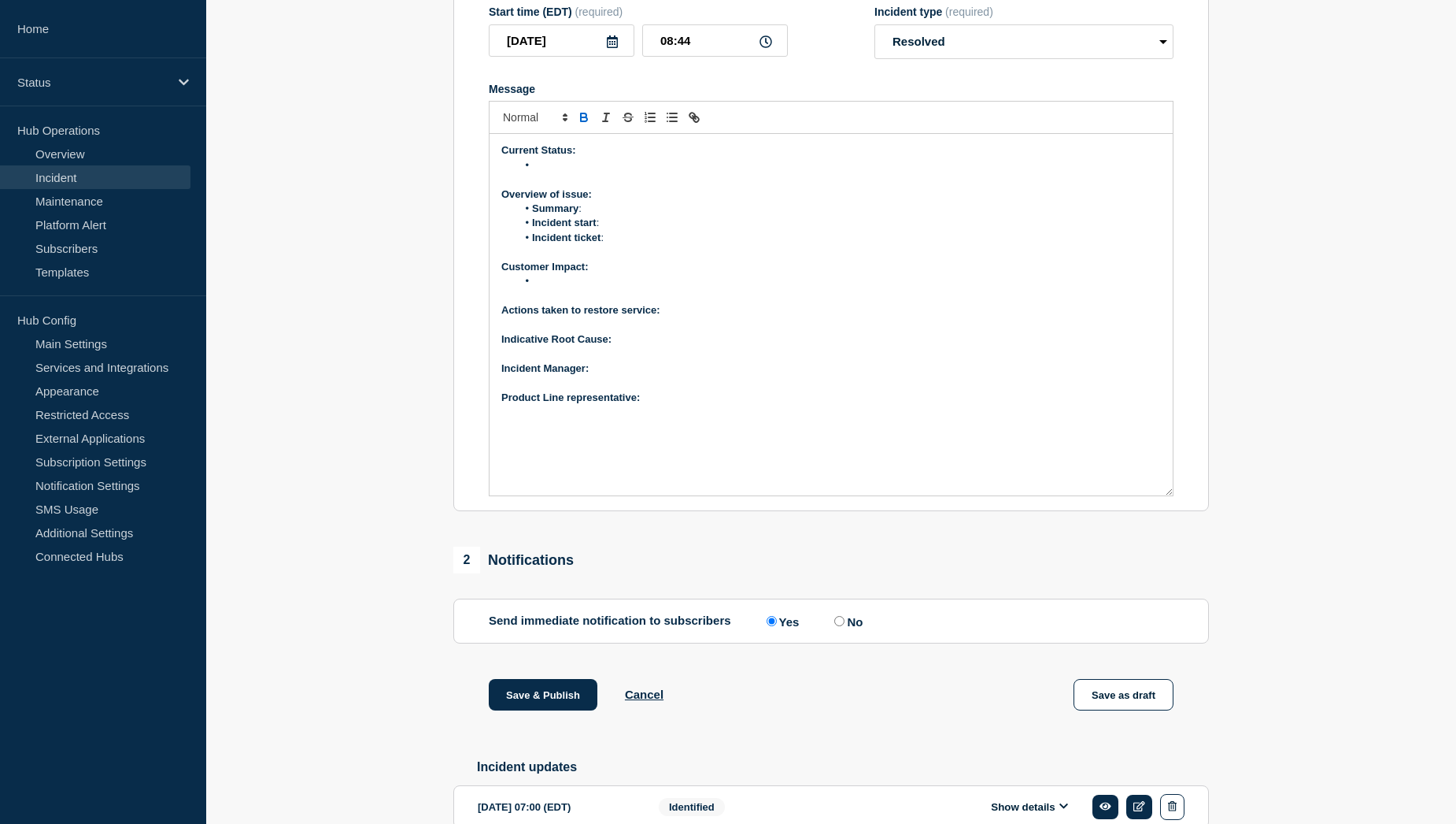
drag, startPoint x: 1171, startPoint y: 355, endPoint x: 1168, endPoint y: 527, distance: 172.0
click at [1168, 495] on div "Current Status: Overview of issue: Summary : Incident start : Incident ticket :…" at bounding box center [831, 315] width 683 height 362
click at [684, 404] on p "Product Line representative:" at bounding box center [831, 398] width 660 height 14
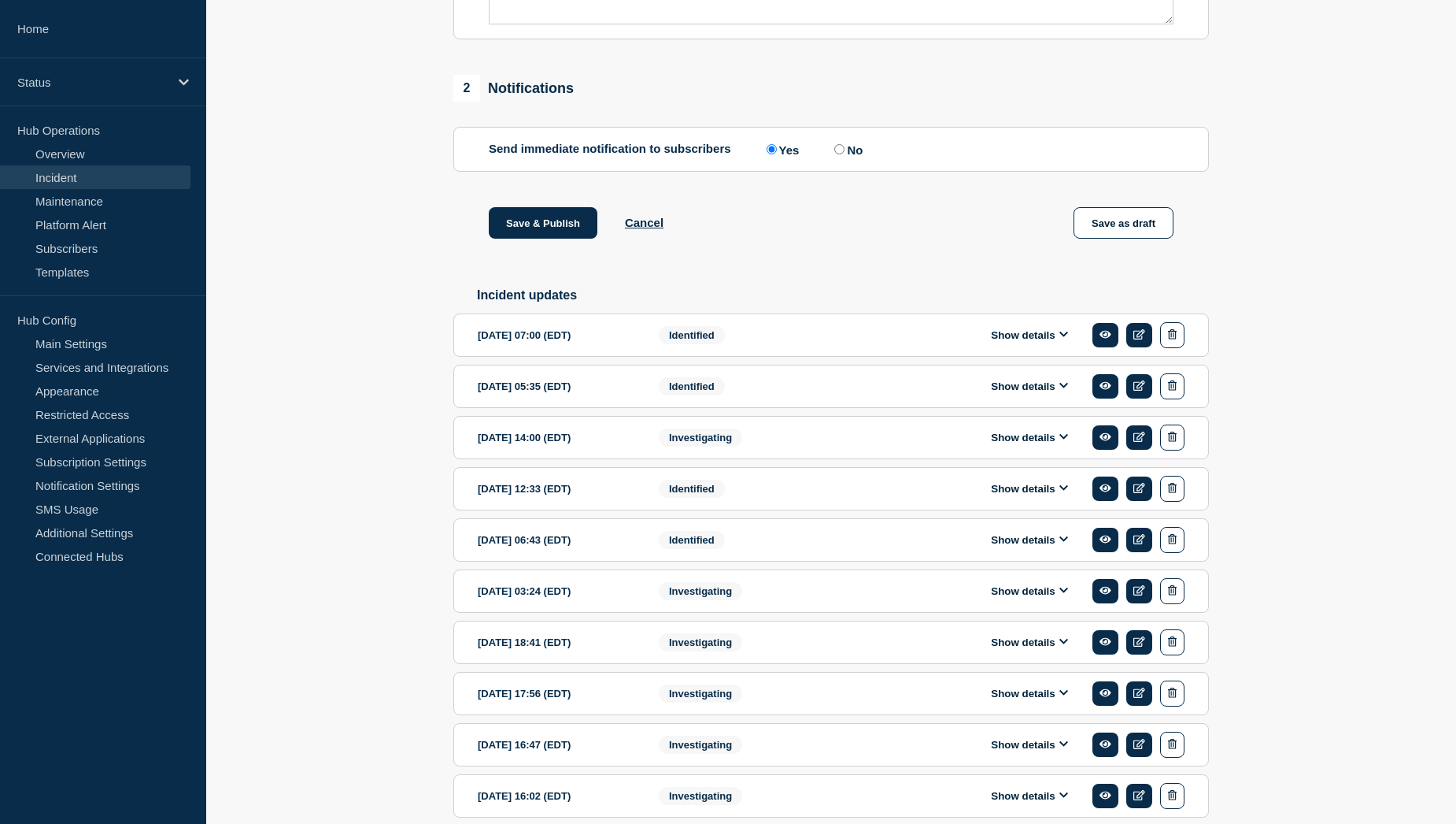
click at [1013, 342] on button "Show details" at bounding box center [1029, 334] width 87 height 14
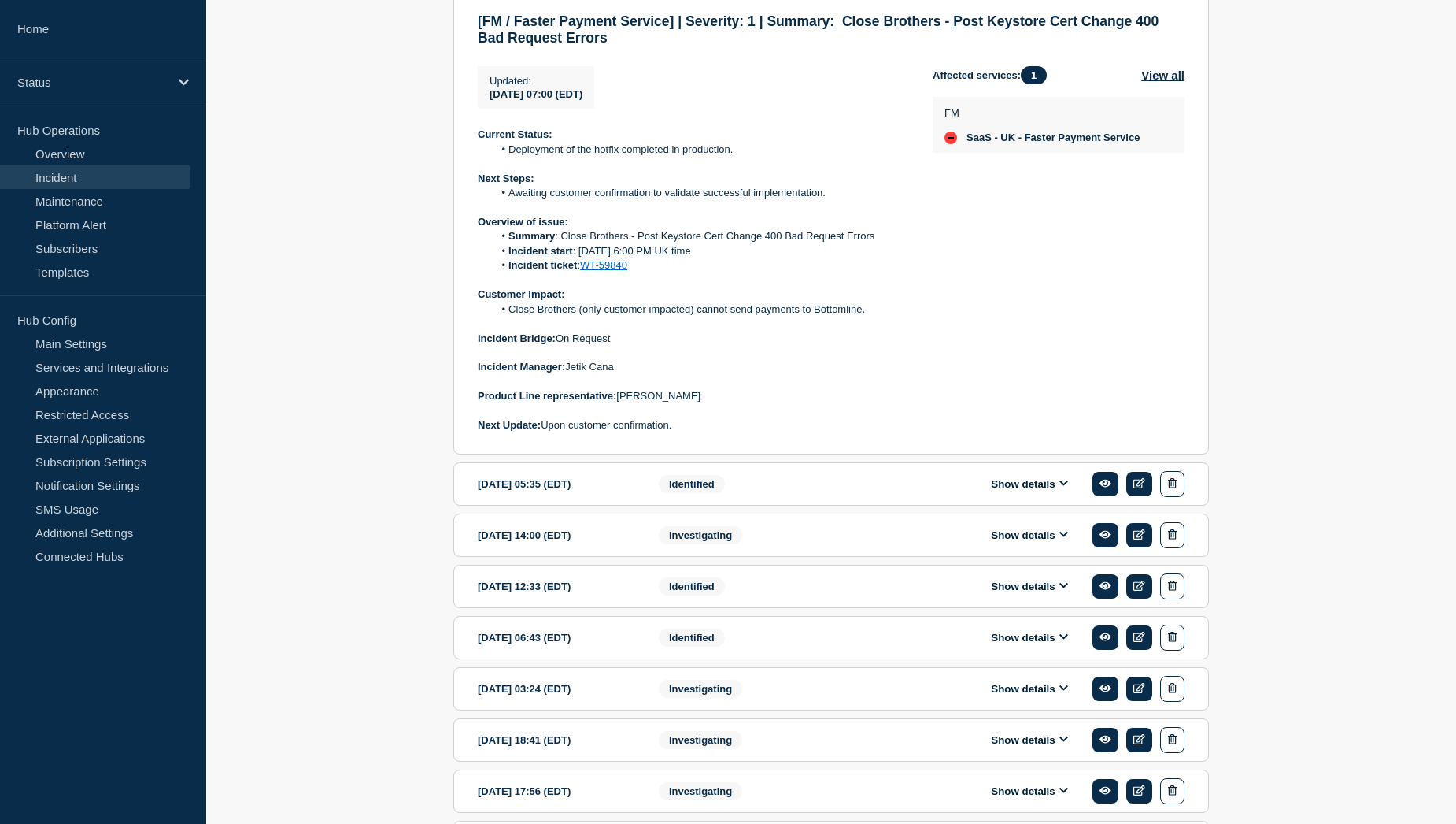
scroll to position [1181, 0]
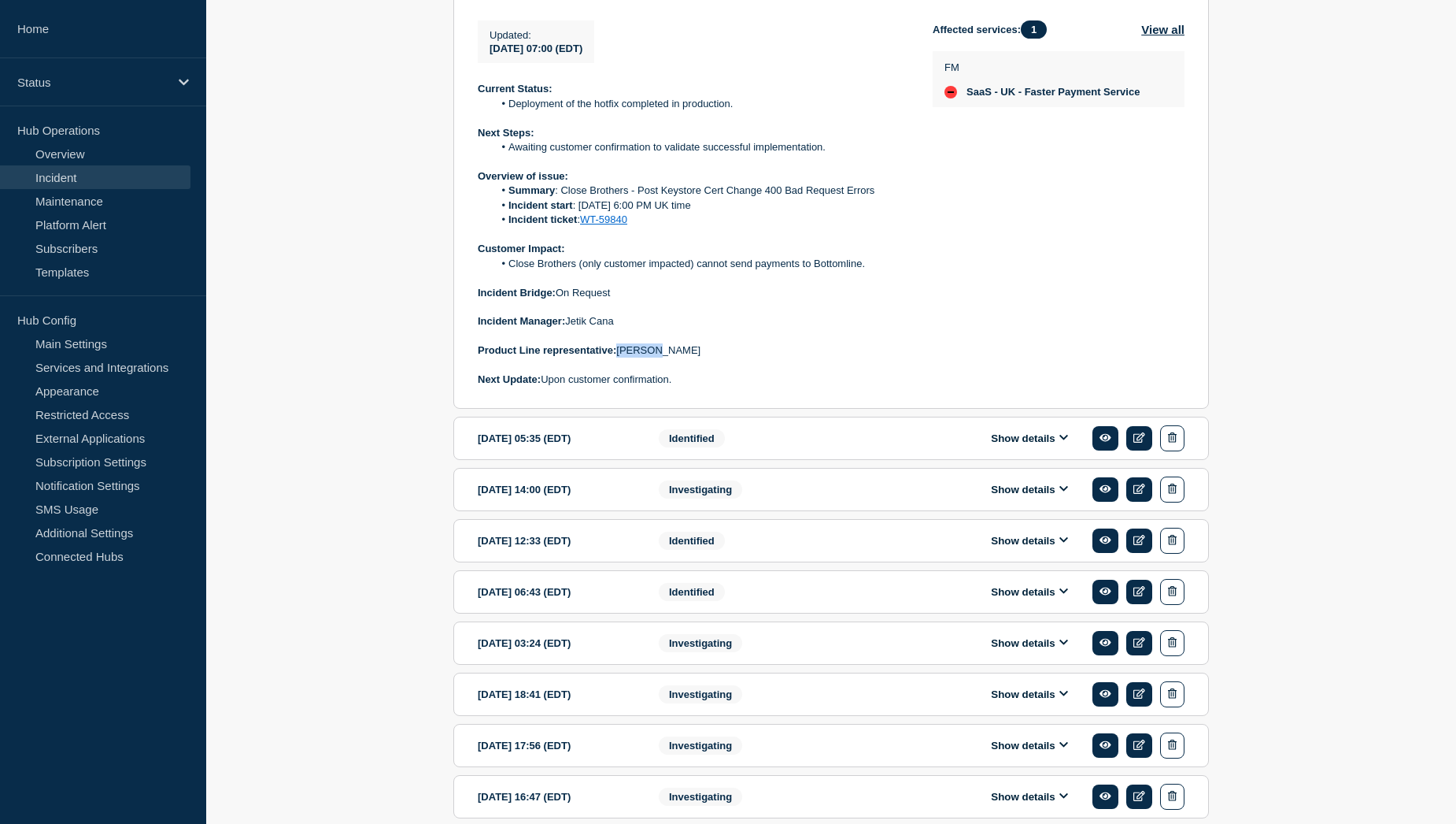
drag, startPoint x: 665, startPoint y: 398, endPoint x: 621, endPoint y: 395, distance: 44.1
click at [621, 358] on p "Product Line representative: Tom Bew" at bounding box center [693, 351] width 430 height 14
copy p "Tom Bew"
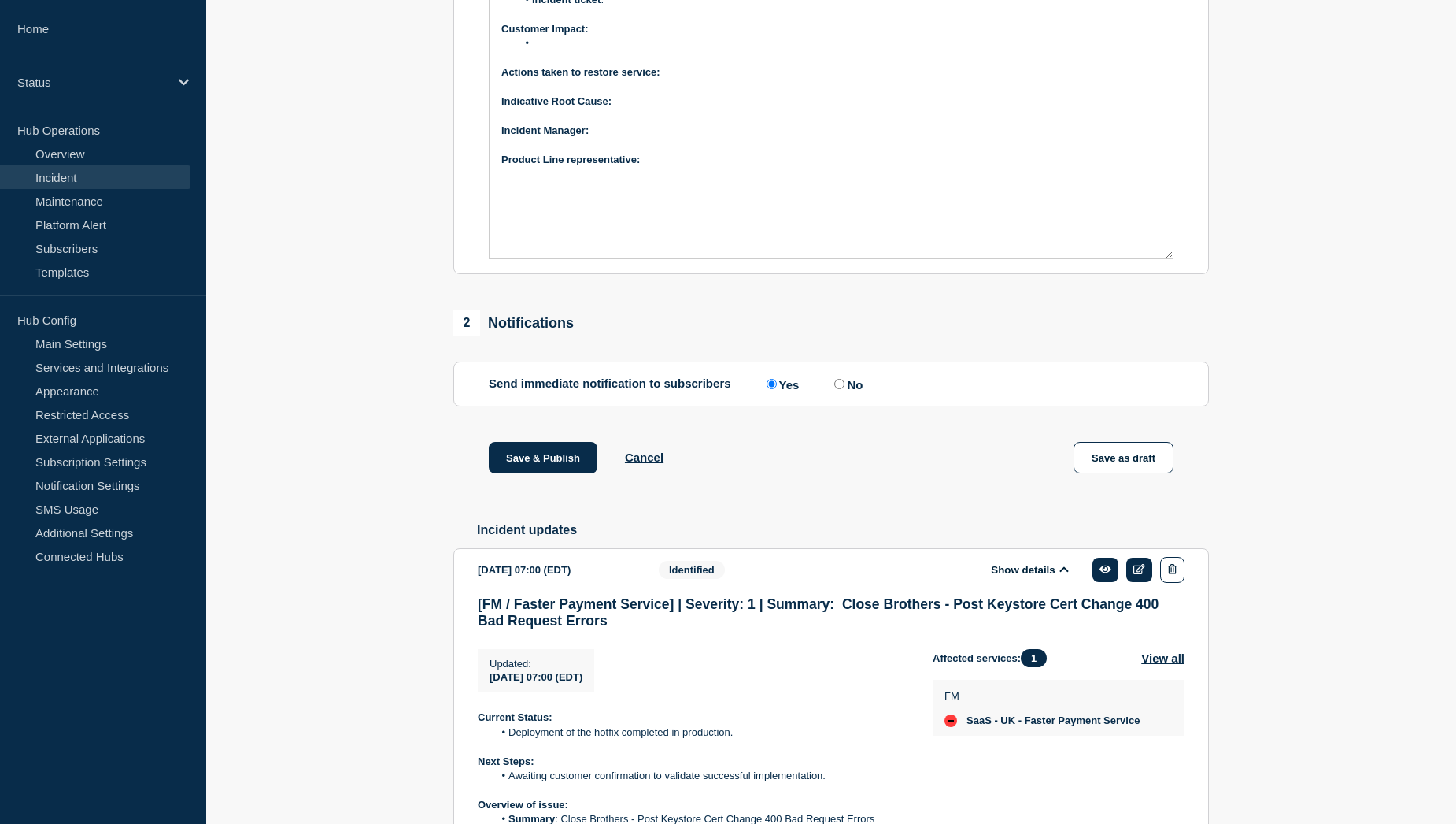
scroll to position [551, 0]
click at [684, 169] on p "Product Line representative: ﻿" at bounding box center [831, 162] width 660 height 14
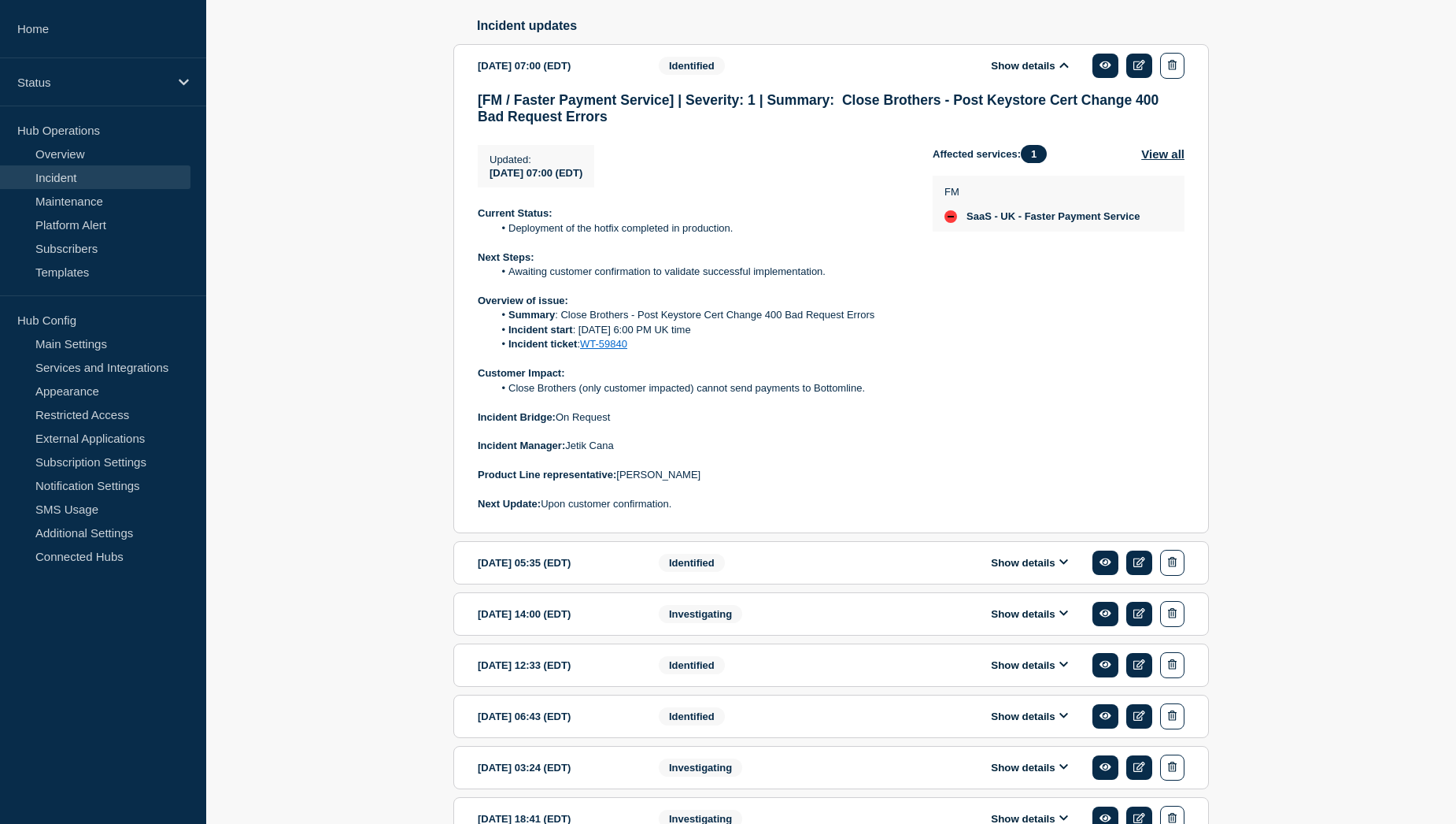
scroll to position [1102, 0]
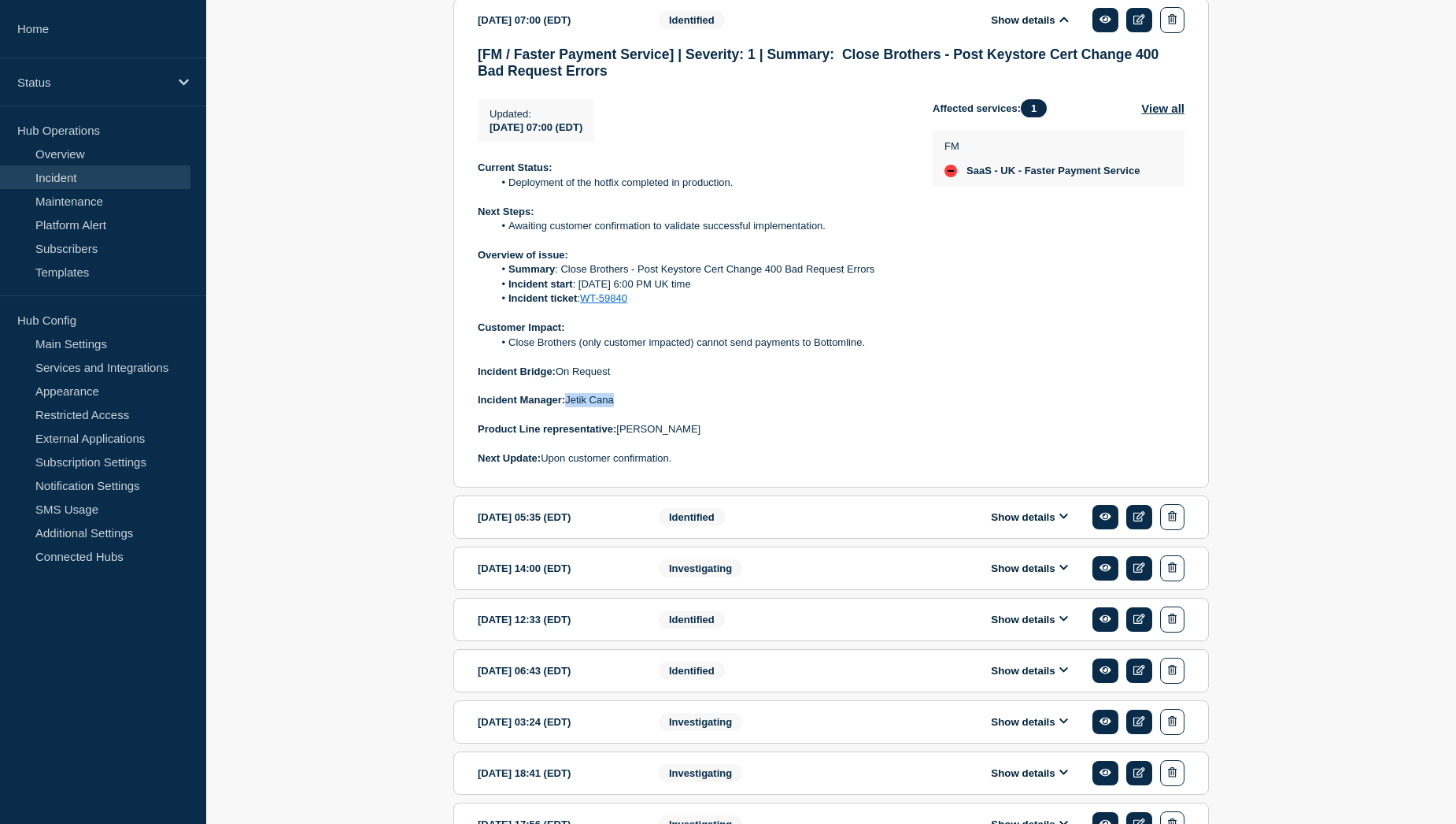
drag, startPoint x: 620, startPoint y: 443, endPoint x: 568, endPoint y: 443, distance: 52.0
click at [568, 407] on p "Incident Manager: Jetik Cana" at bounding box center [693, 400] width 430 height 14
copy p "Jetik Cana"
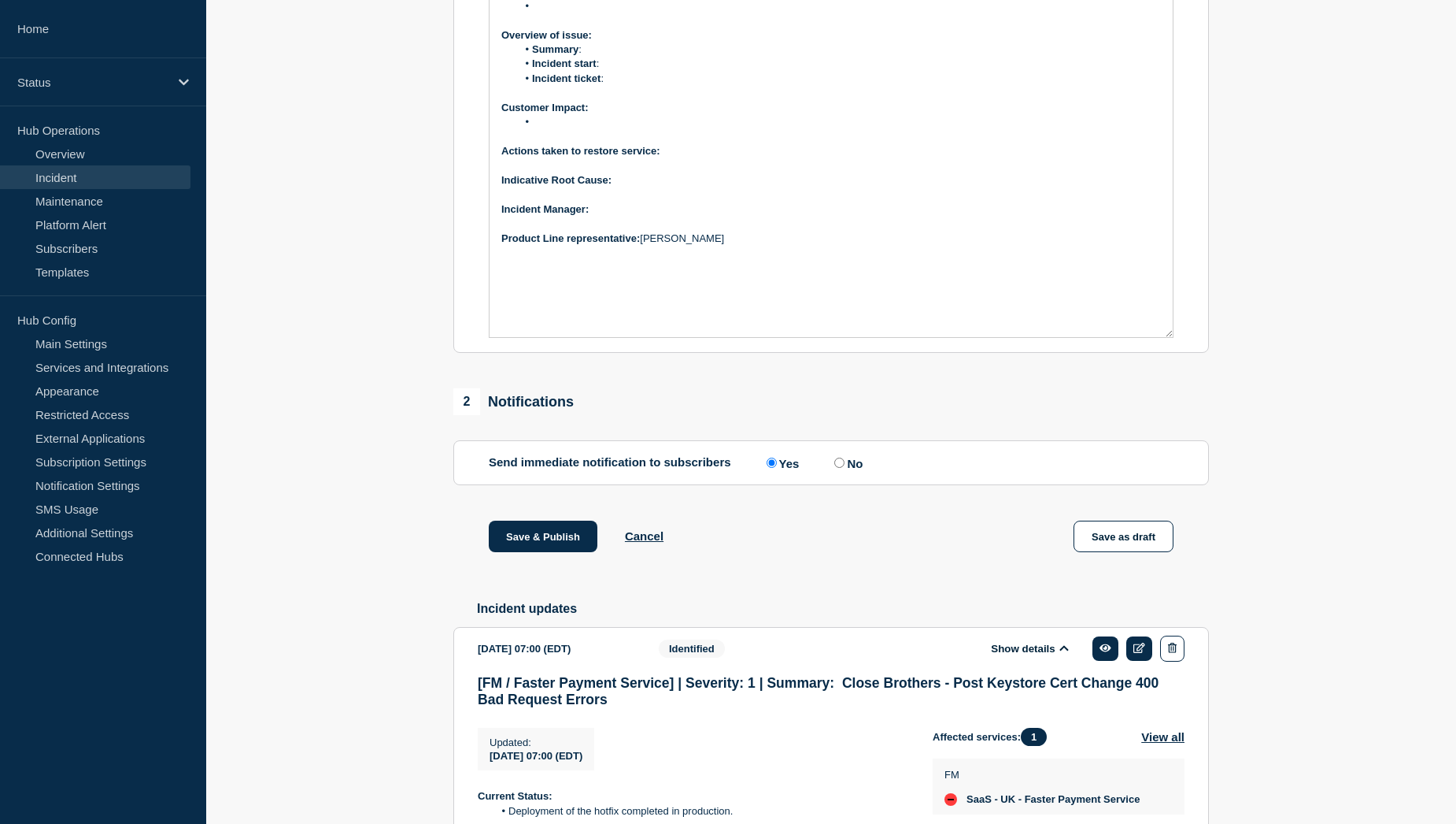
scroll to position [473, 0]
click at [627, 218] on p "﻿Incident Manager:" at bounding box center [831, 211] width 660 height 14
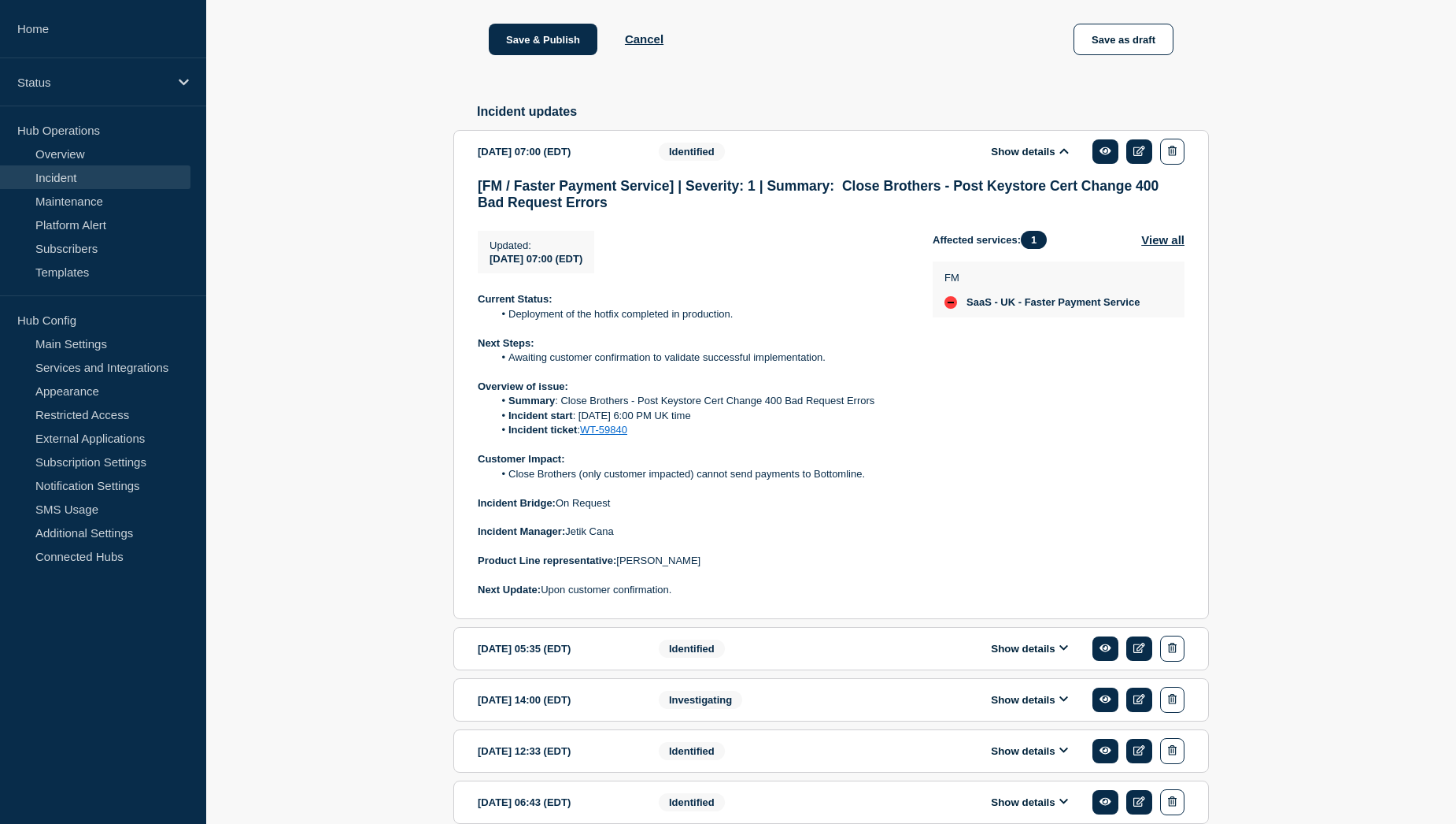
scroll to position [866, 0]
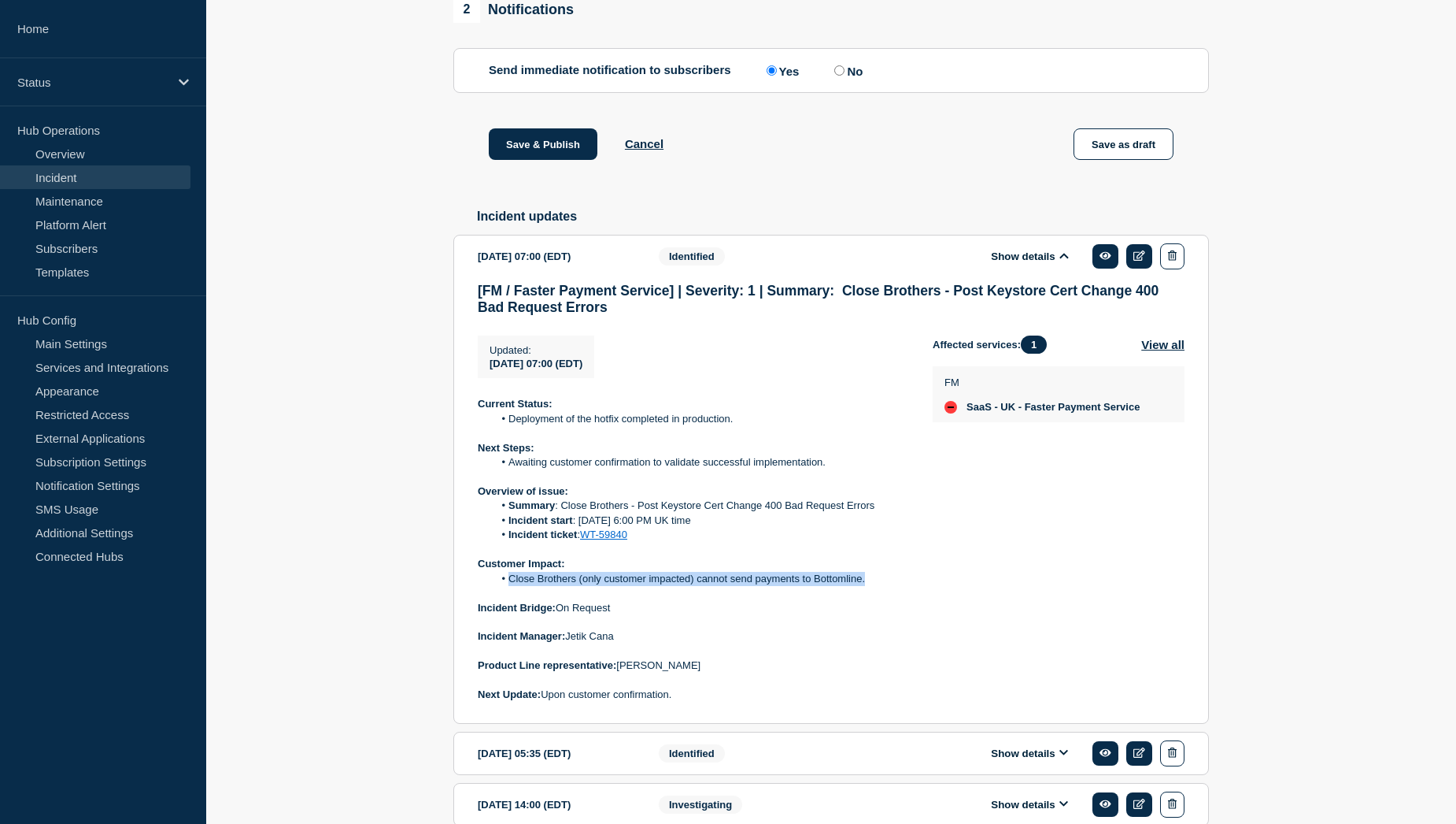
drag, startPoint x: 509, startPoint y: 620, endPoint x: 869, endPoint y: 625, distance: 360.0
click at [869, 586] on li "Close Brothers (only customer impacted) cannot send payments to Bottomline." at bounding box center [701, 579] width 415 height 14
copy li "Close Brothers (only customer impacted) cannot send payments to Bottomline."
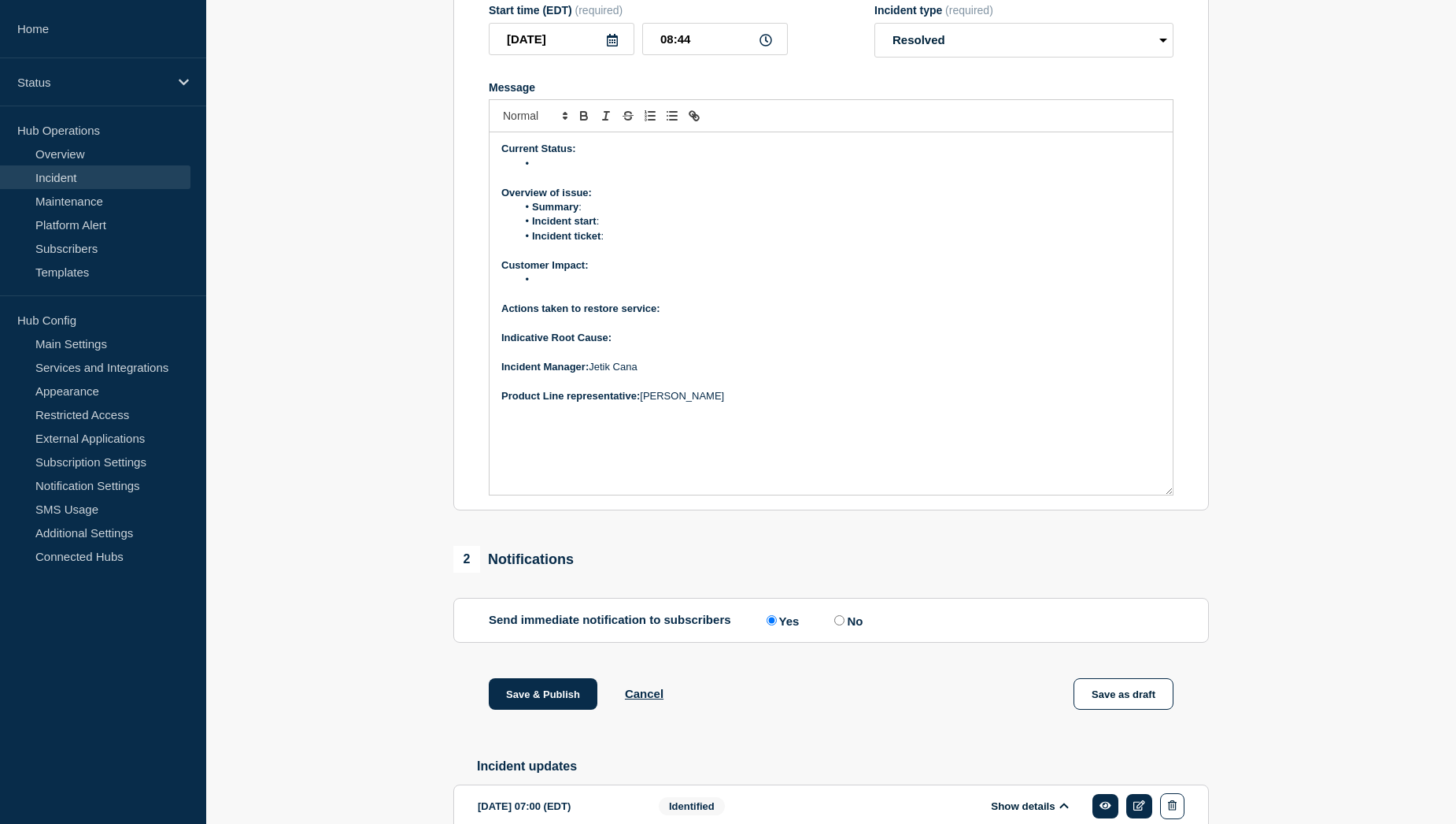
scroll to position [315, 0]
click at [563, 288] on li "Message" at bounding box center [840, 281] width 644 height 14
drag, startPoint x: 750, startPoint y: 322, endPoint x: 722, endPoint y: 324, distance: 28.1
click at [722, 288] on li "Close Brothers (only customer impacted) cannot send payments to Bottomline." at bounding box center [840, 281] width 644 height 14
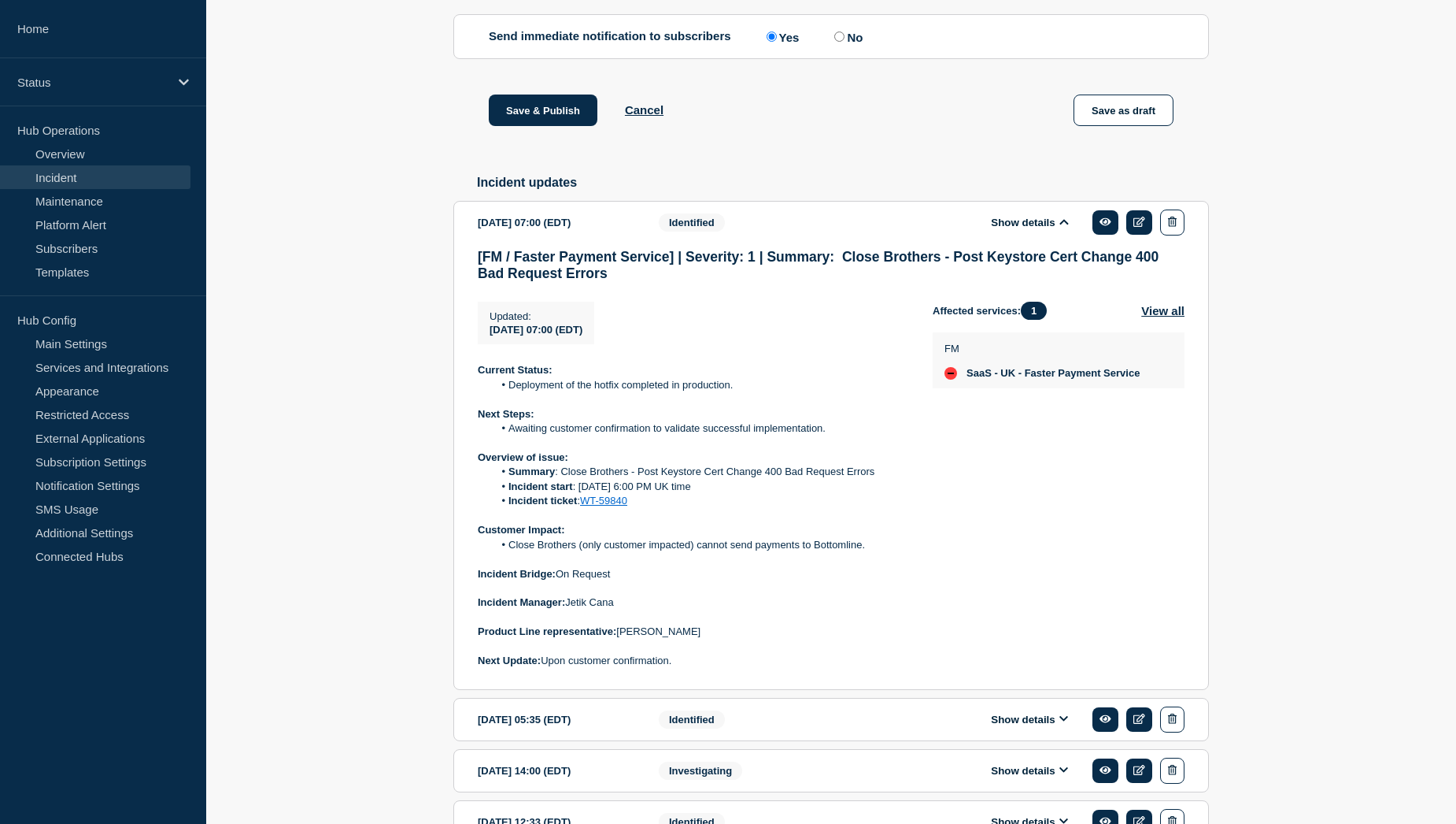
scroll to position [945, 0]
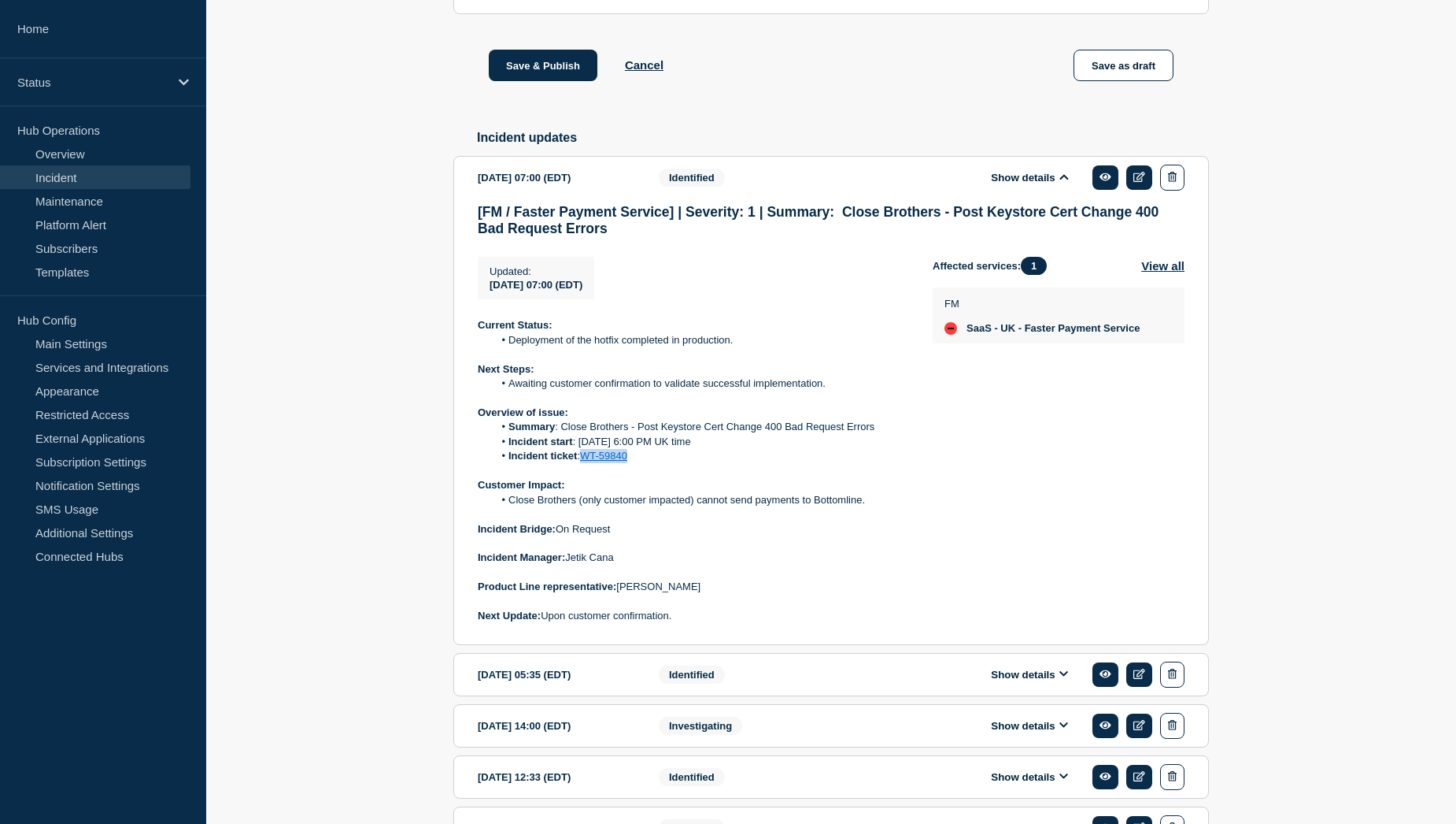
drag, startPoint x: 641, startPoint y: 499, endPoint x: 583, endPoint y: 500, distance: 58.0
click at [583, 463] on li "Incident ticket : WT-59840" at bounding box center [701, 456] width 415 height 14
copy link "WT-59840"
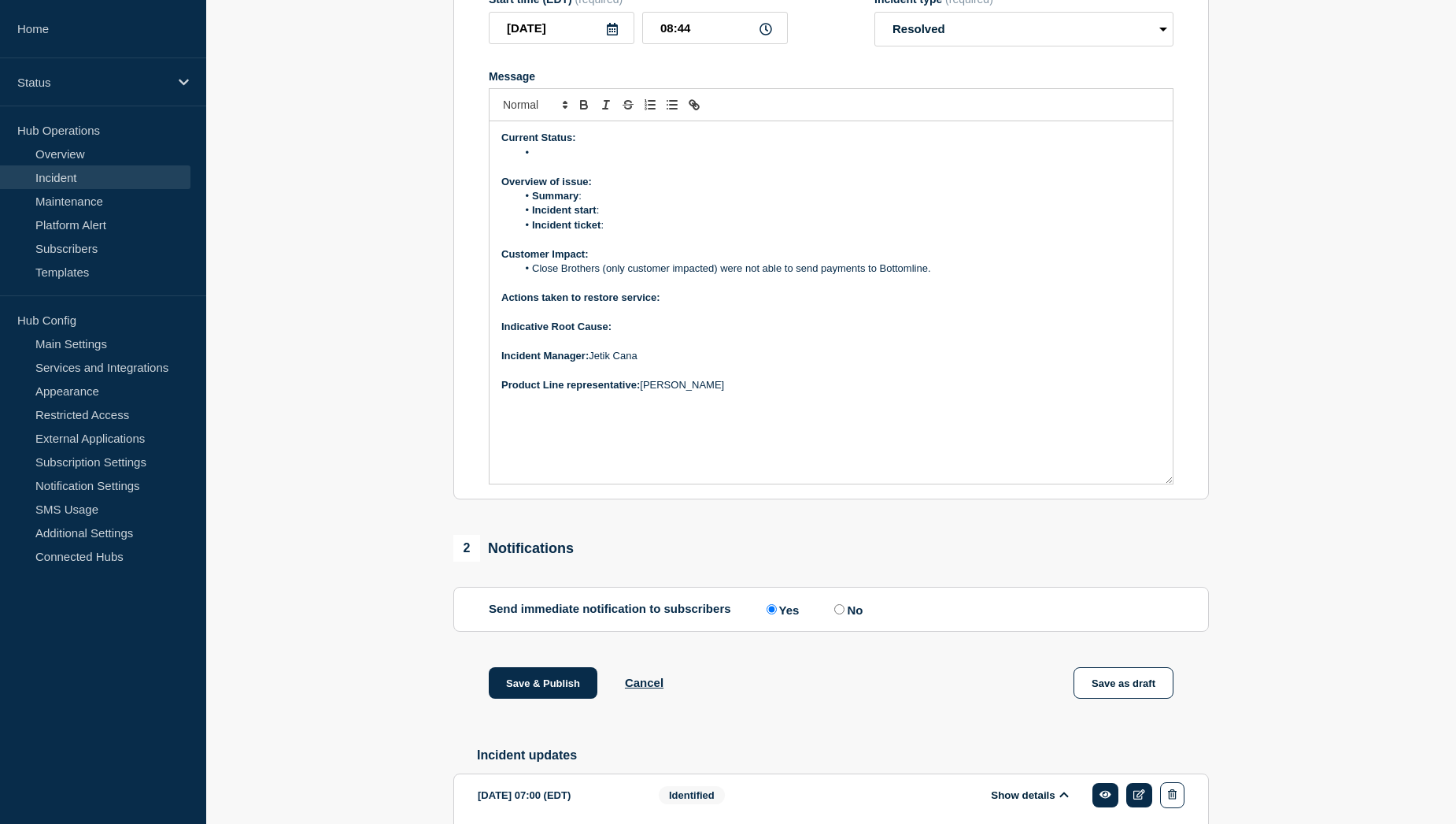
scroll to position [315, 0]
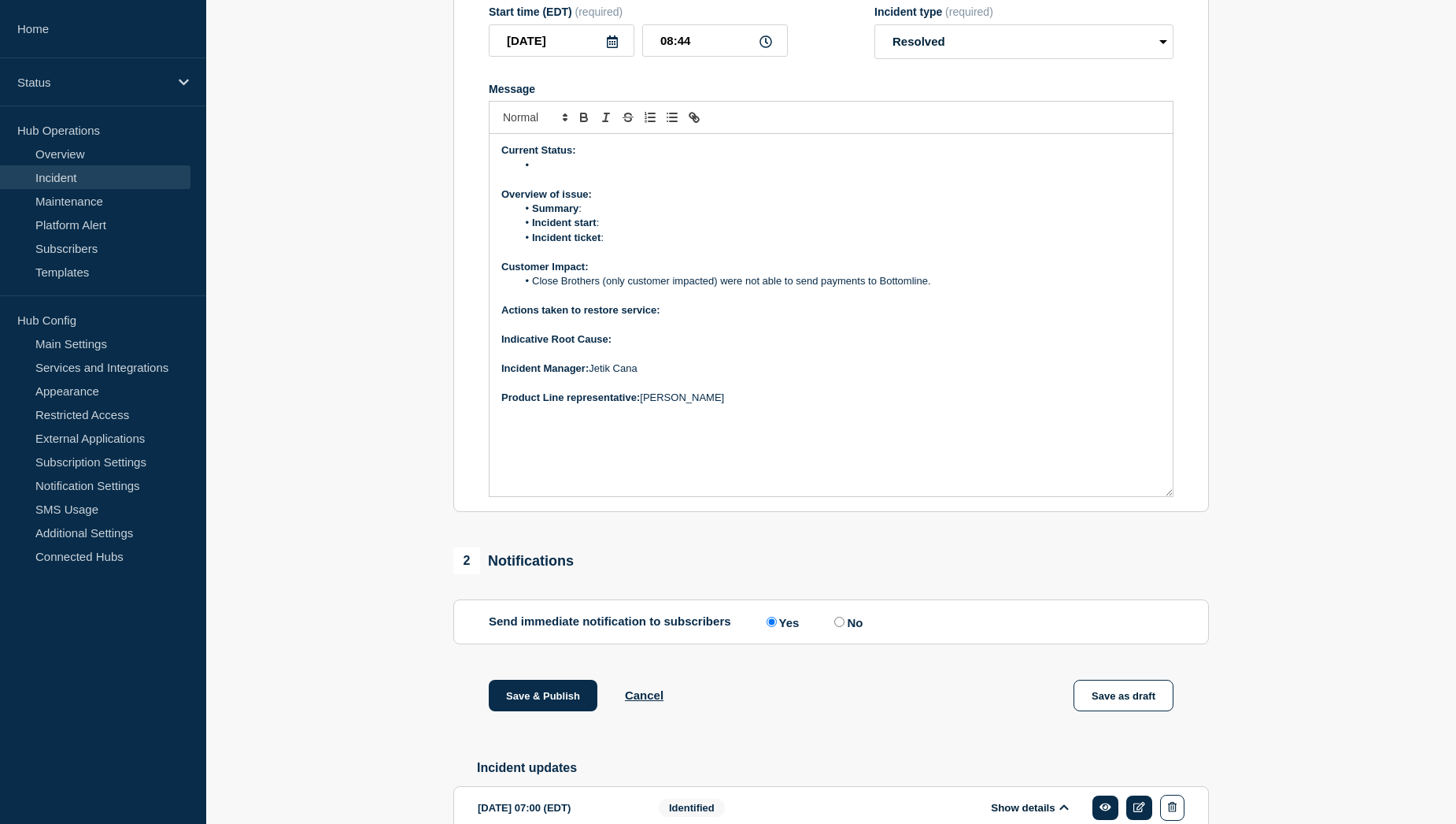
click at [620, 245] on li "Incident ticket :" at bounding box center [840, 238] width 644 height 14
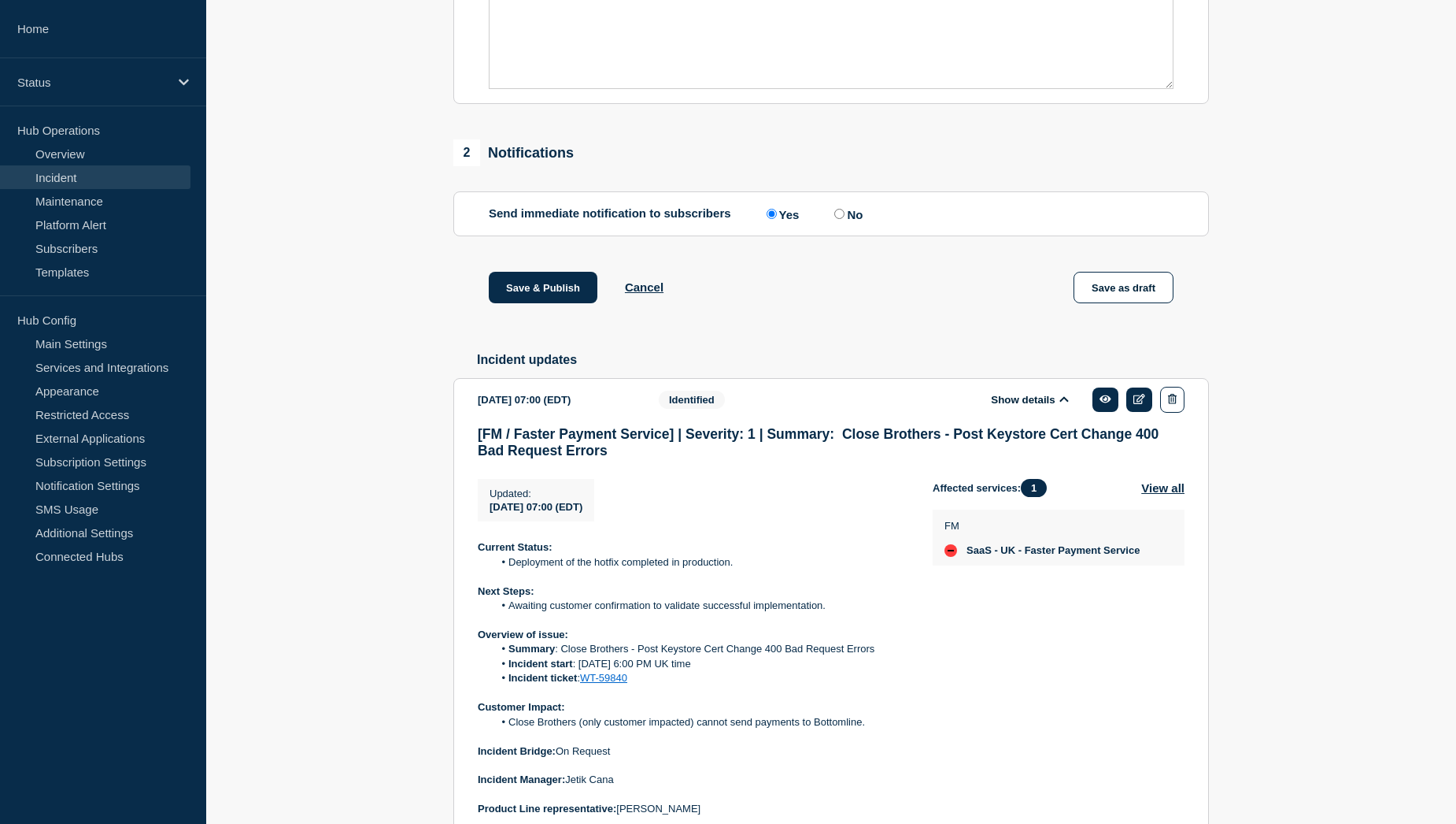
scroll to position [866, 0]
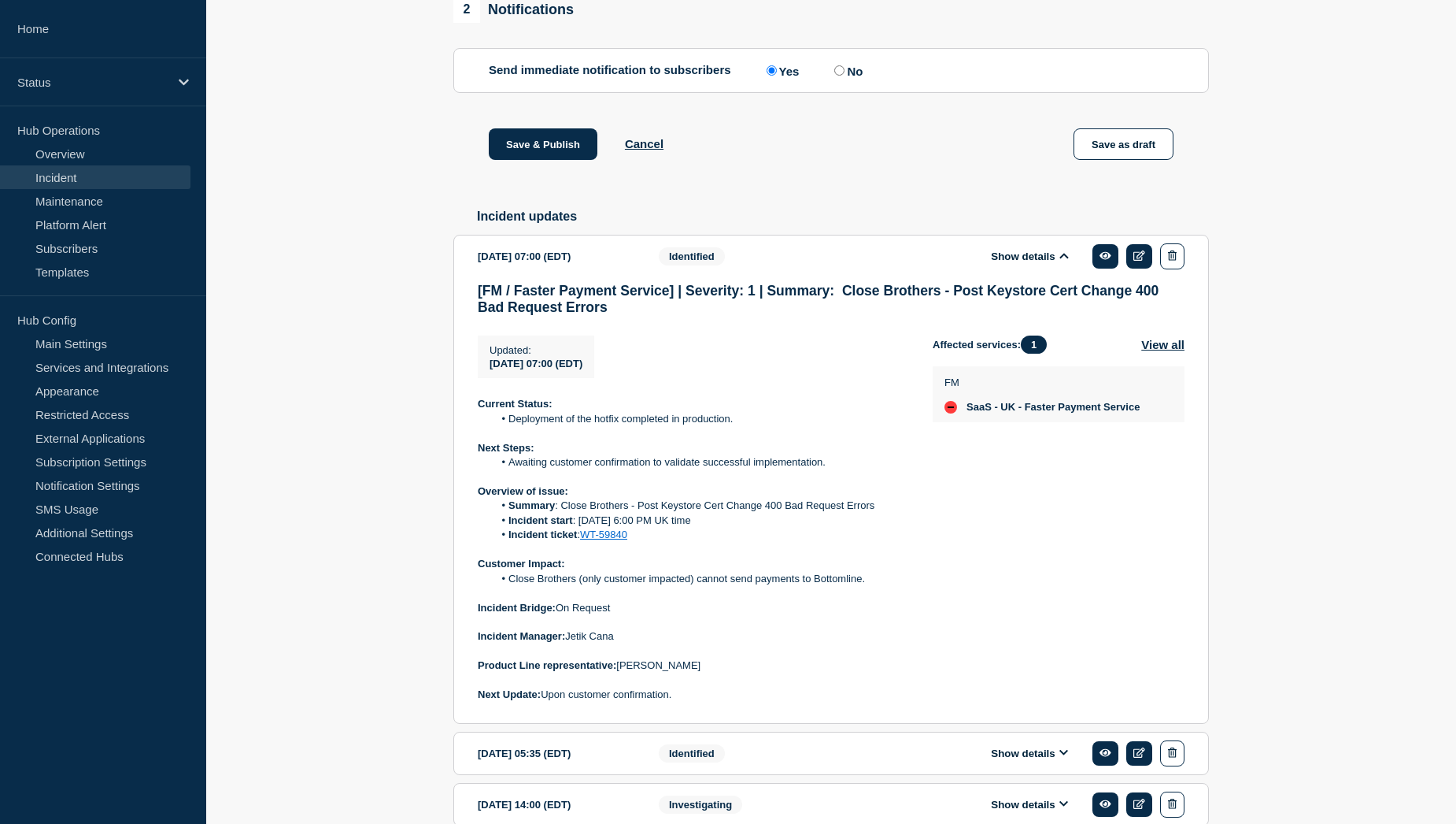
drag, startPoint x: 707, startPoint y: 564, endPoint x: 578, endPoint y: 560, distance: 129.1
click at [578, 527] on li "Incident start : 9/29/2025 6:00 PM UK time" at bounding box center [701, 521] width 415 height 14
copy li "9/29/2025 6:00 PM UK time"
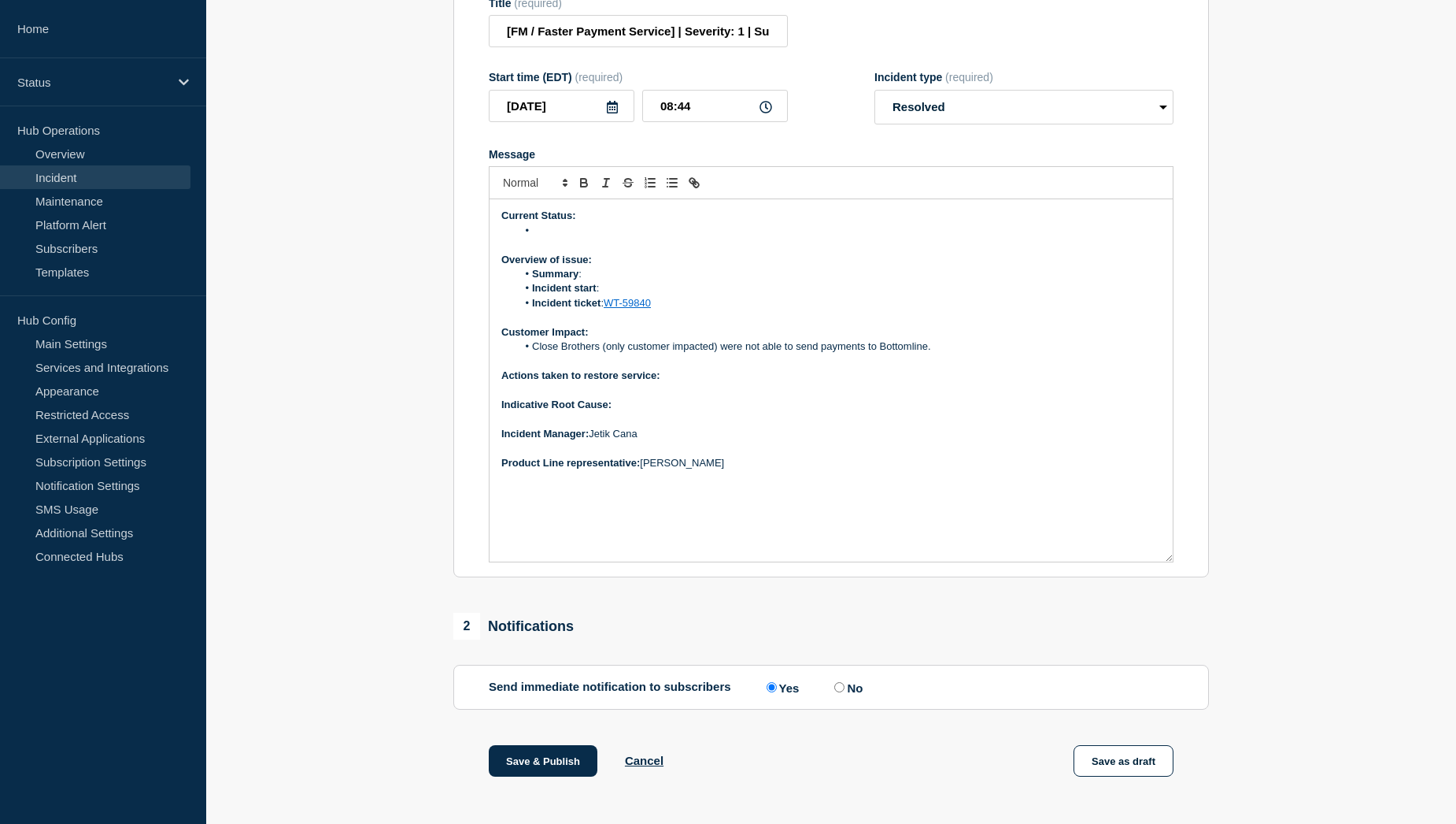
scroll to position [236, 0]
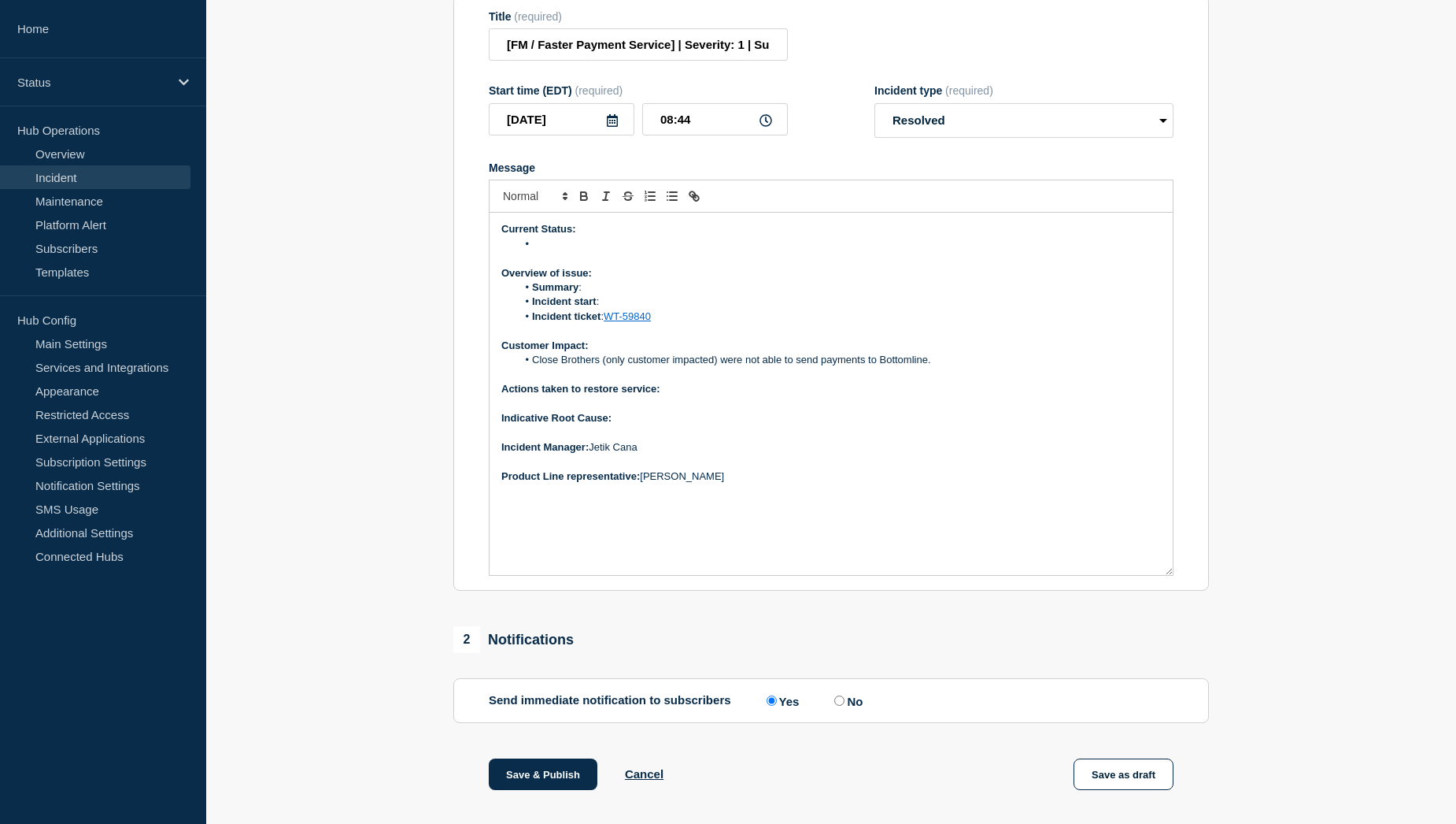
click at [626, 309] on li "Incident start :" at bounding box center [840, 301] width 644 height 14
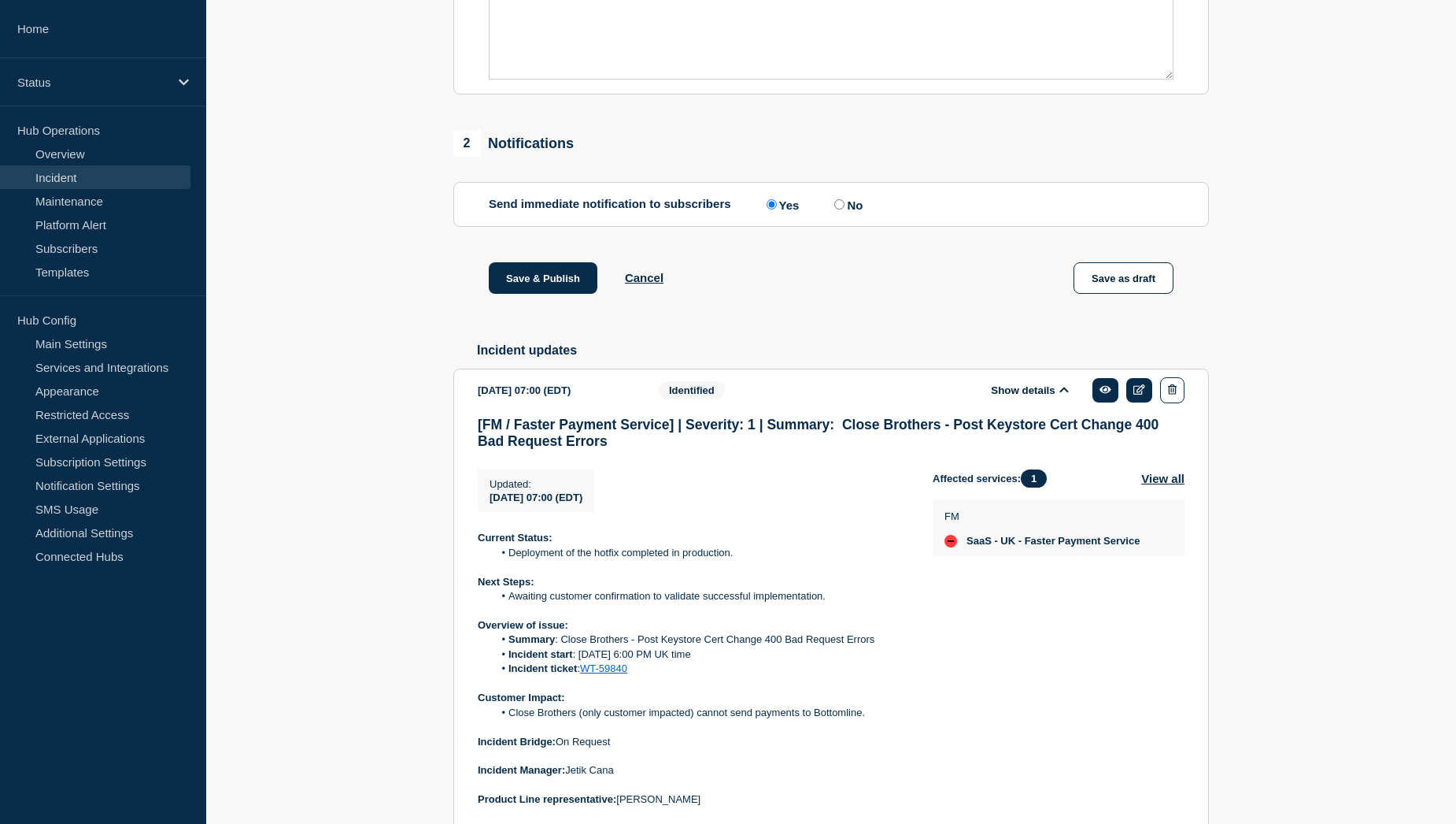
scroll to position [866, 0]
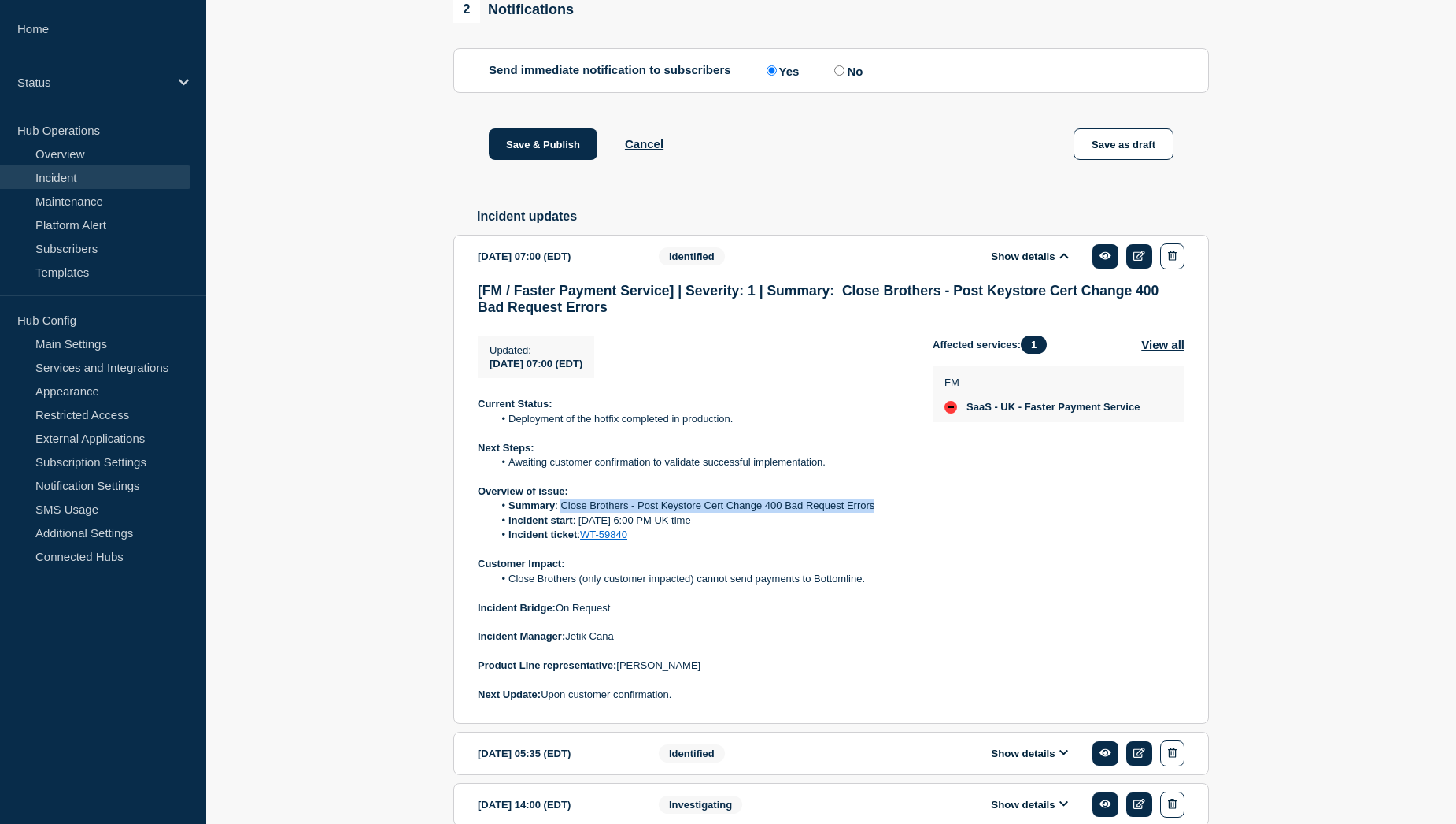
drag, startPoint x: 562, startPoint y: 550, endPoint x: 877, endPoint y: 547, distance: 315.0
click at [877, 513] on li "Summary : Close Brothers - Post Keystore Cert Change 400 Bad Request Errors" at bounding box center [701, 506] width 415 height 14
copy li "Close Brothers - Post Keystore Cert Change 400 Bad Request Errors"
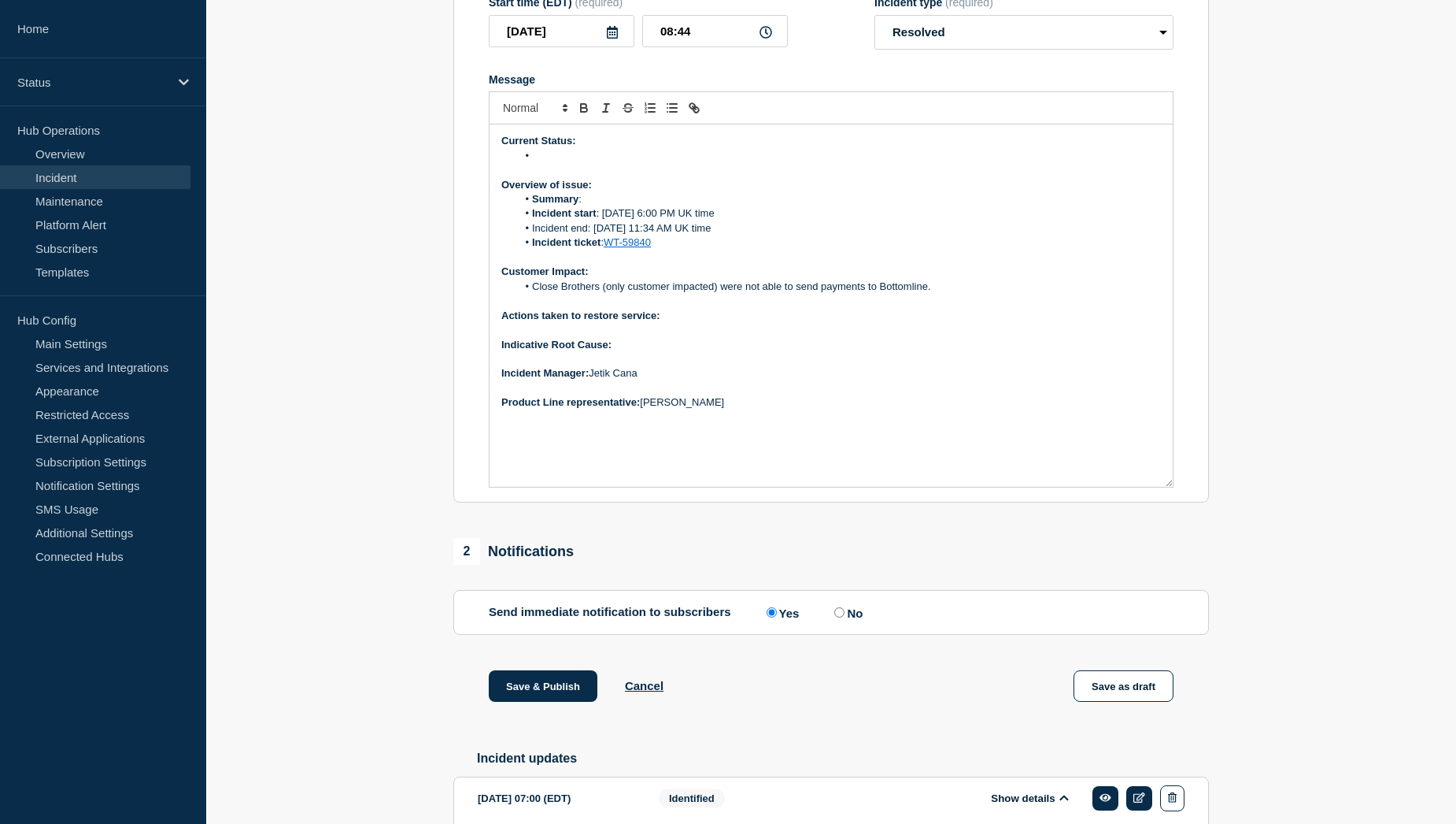
scroll to position [315, 0]
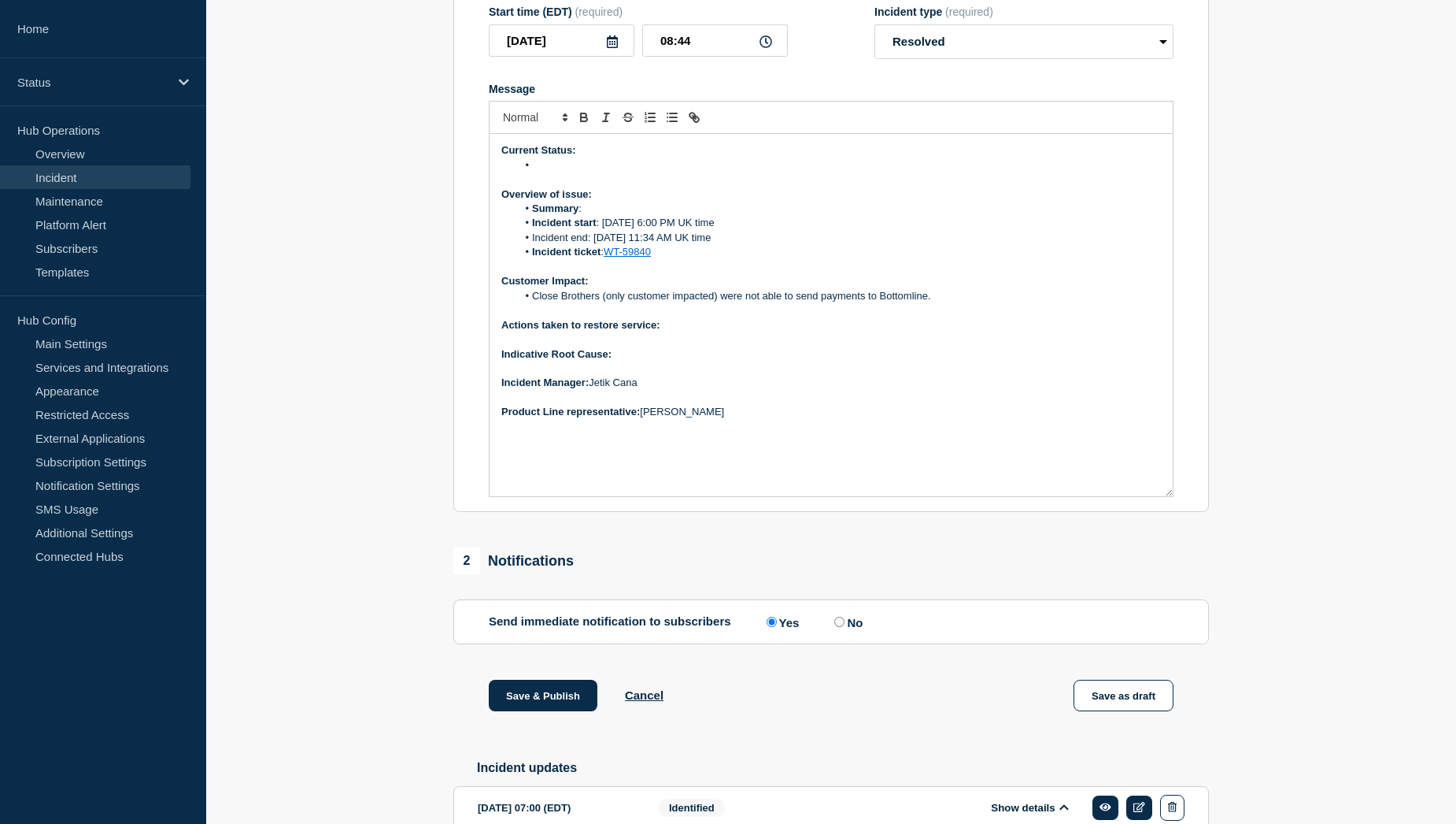
click at [601, 215] on li "Summary :" at bounding box center [840, 209] width 644 height 14
click at [746, 215] on li "Summary : Close Brothers - Post Keystore Cert Change 400 Bad Request Errors" at bounding box center [840, 209] width 644 height 14
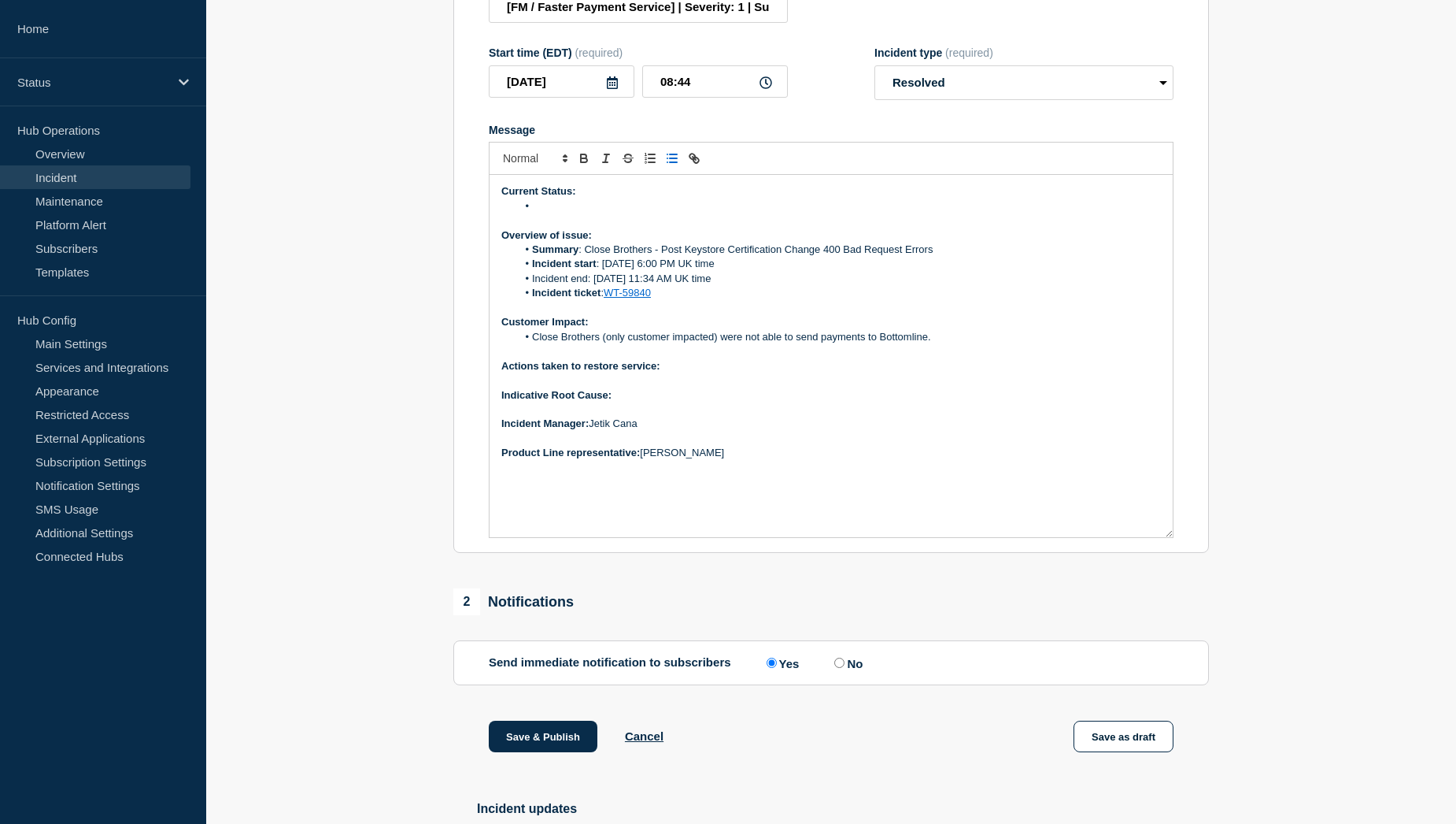
scroll to position [236, 0]
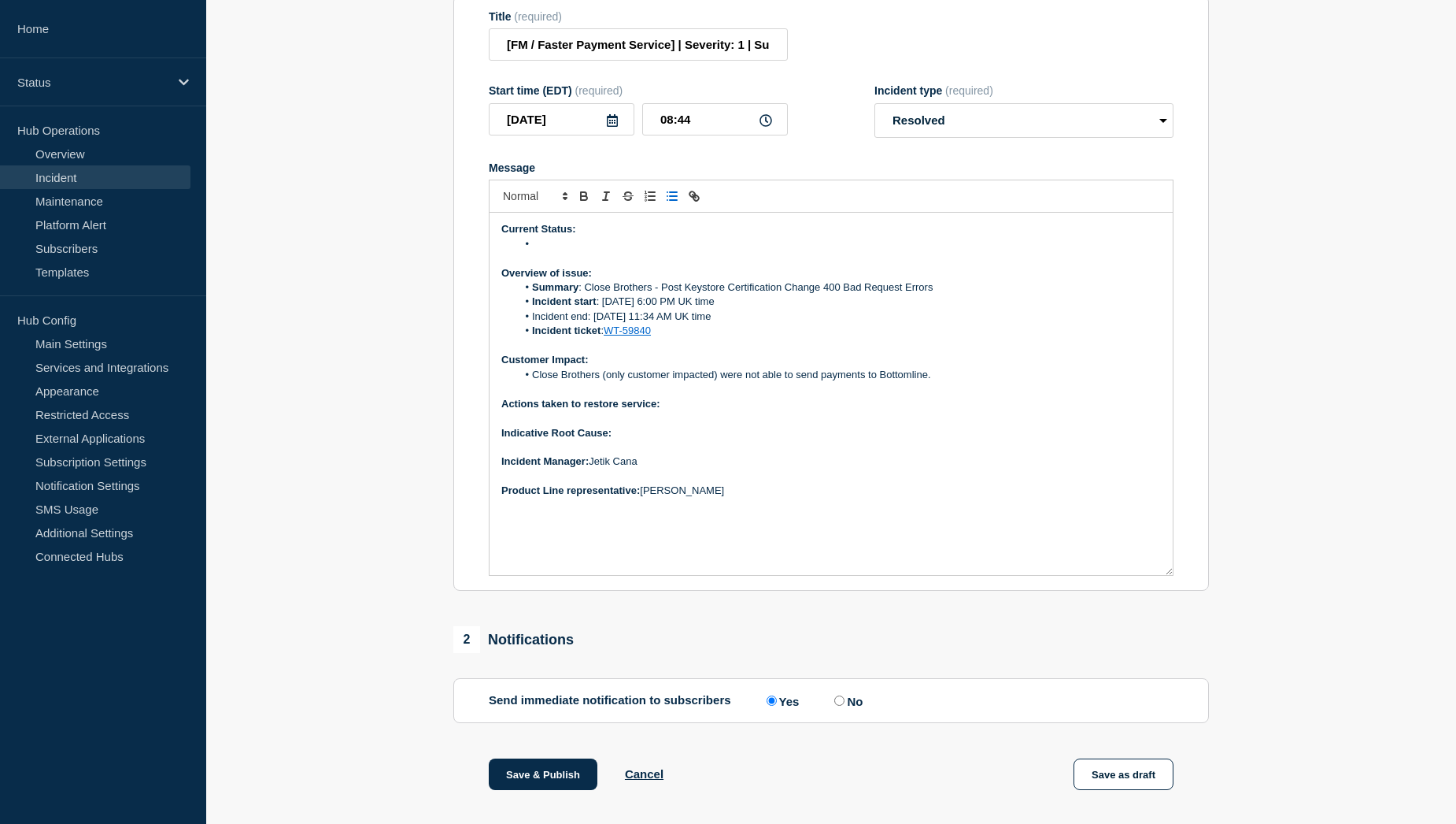
click at [556, 251] on li "Message" at bounding box center [840, 244] width 644 height 14
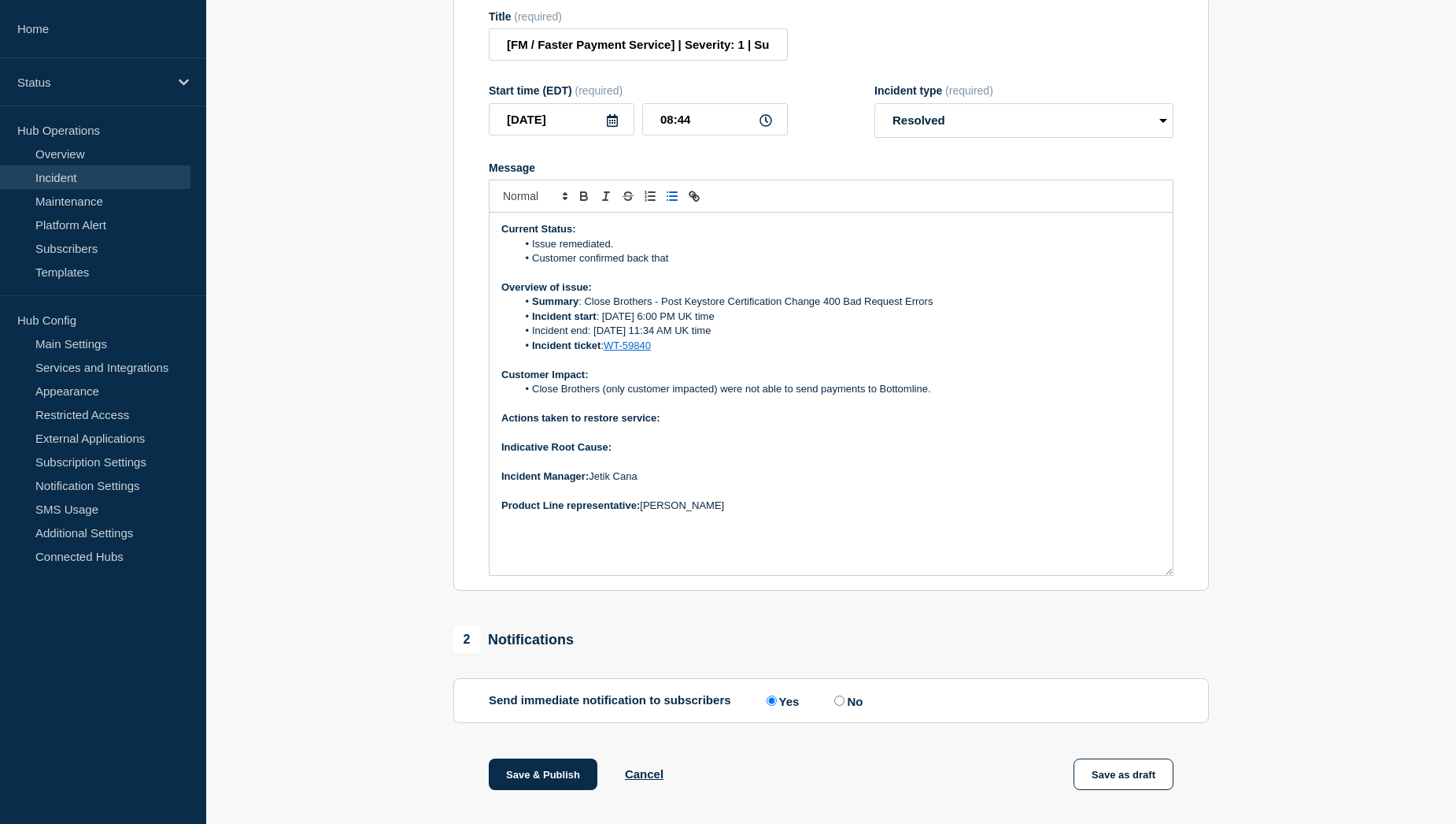
click at [684, 265] on li "Customer confirmed back that" at bounding box center [840, 258] width 644 height 14
drag, startPoint x: 755, startPoint y: 293, endPoint x: 528, endPoint y: 292, distance: 227.0
click at [528, 265] on li "Customer confirmed back that issue is resolved." at bounding box center [840, 258] width 644 height 14
copy li "Customer confirmed back that issue is resolved."
click at [754, 265] on li "Customer confirmed back that issue is resolved." at bounding box center [840, 258] width 644 height 14
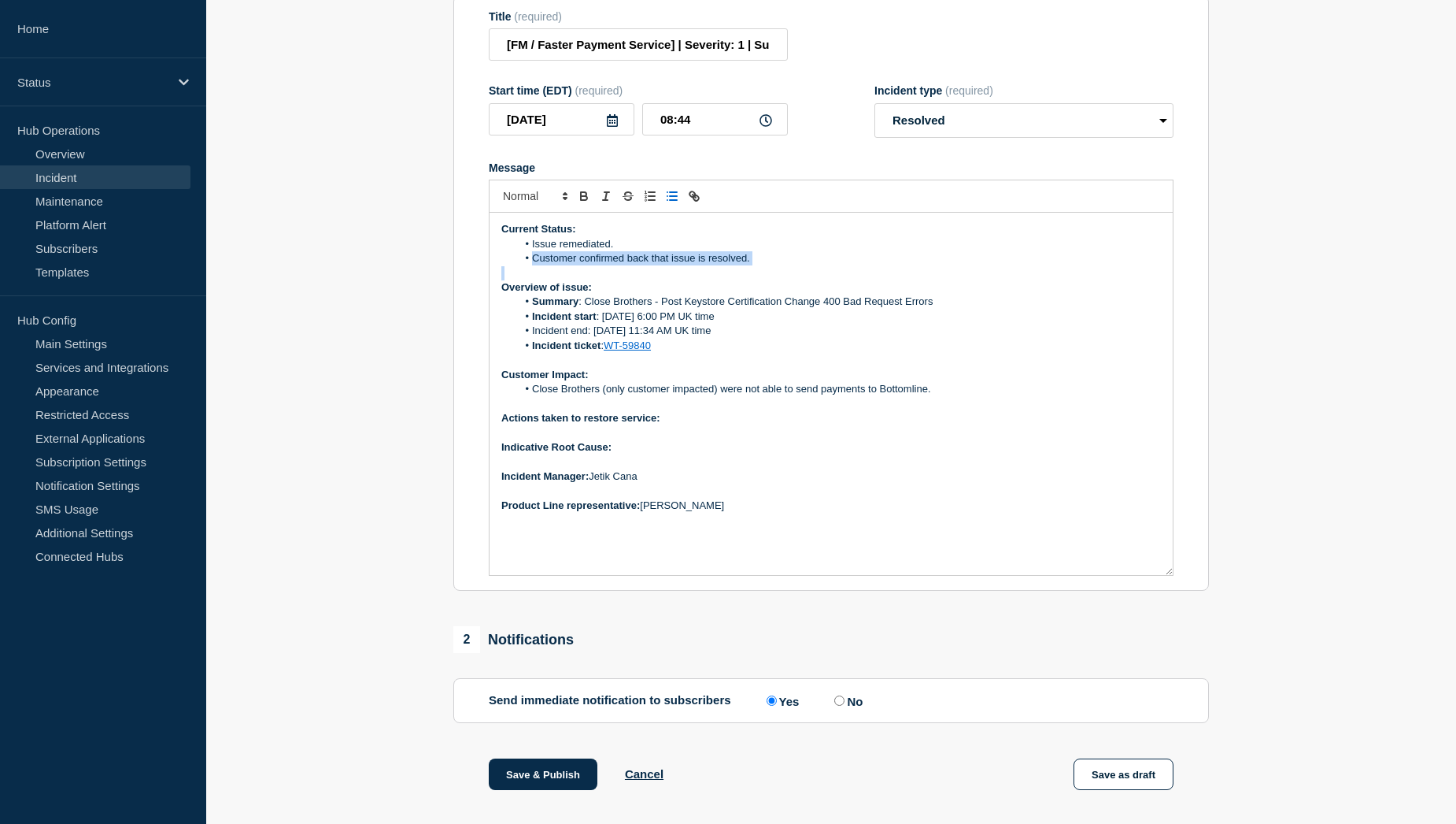
drag, startPoint x: 754, startPoint y: 294, endPoint x: 548, endPoint y: 297, distance: 206.0
click at [548, 265] on li "Customer confirmed back that issue is resolved." at bounding box center [840, 258] width 644 height 14
click at [583, 265] on li "Customer confirmed back that issue is resolved." at bounding box center [840, 258] width 644 height 14
drag, startPoint x: 749, startPoint y: 293, endPoint x: 534, endPoint y: 295, distance: 215.0
click at [534, 265] on li "Customer confirmed back that issue is resolved." at bounding box center [840, 258] width 644 height 14
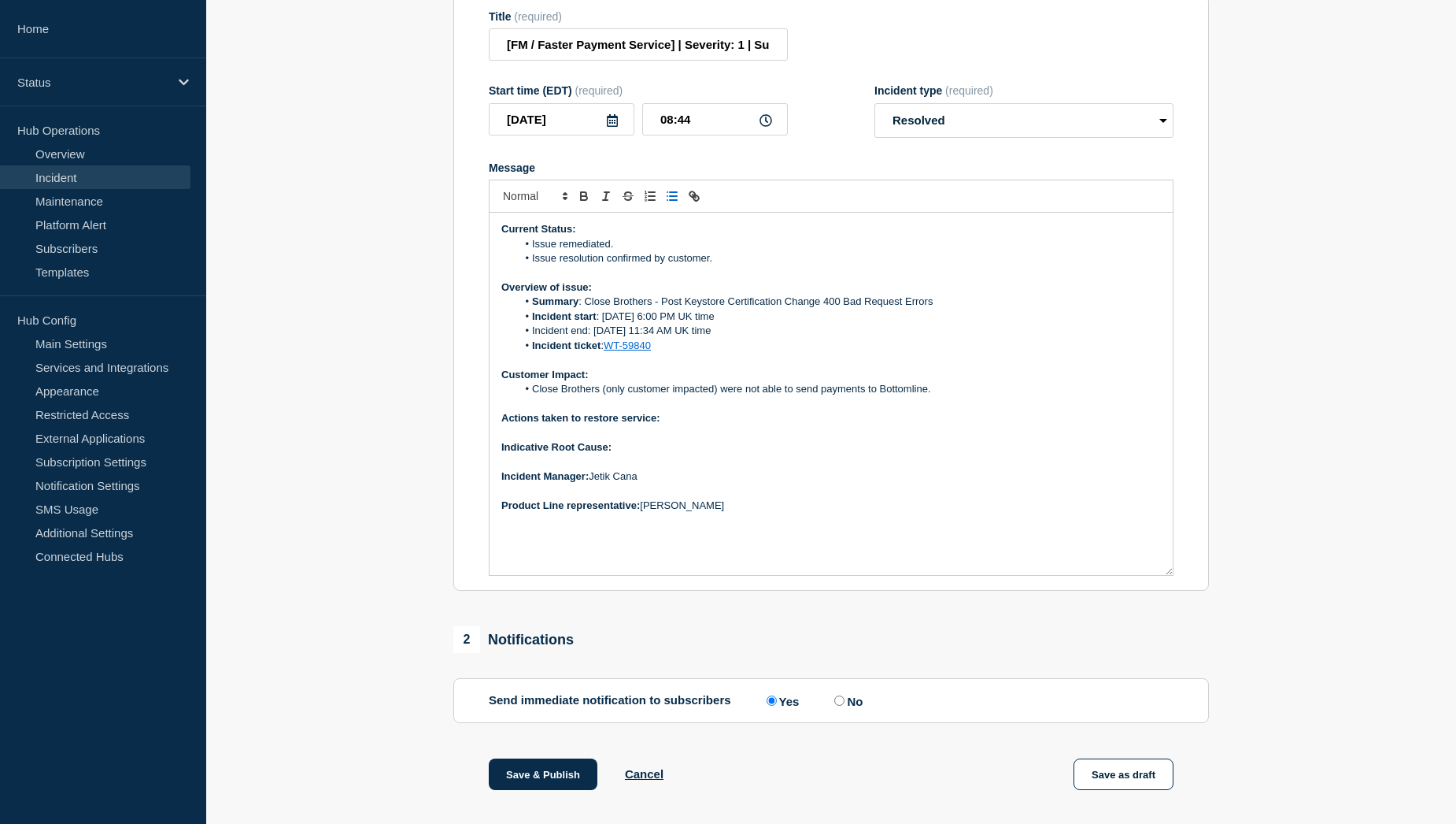
click at [690, 425] on p "Actions taken to restore service:" at bounding box center [831, 418] width 660 height 14
drag, startPoint x: 793, startPoint y: 454, endPoint x: 664, endPoint y: 460, distance: 129.1
click at [664, 425] on p "Actions taken to restore service: Deployment fix implemented." at bounding box center [831, 418] width 660 height 14
copy p "Deployment fix implemented."
click at [804, 411] on p "Message" at bounding box center [831, 404] width 660 height 14
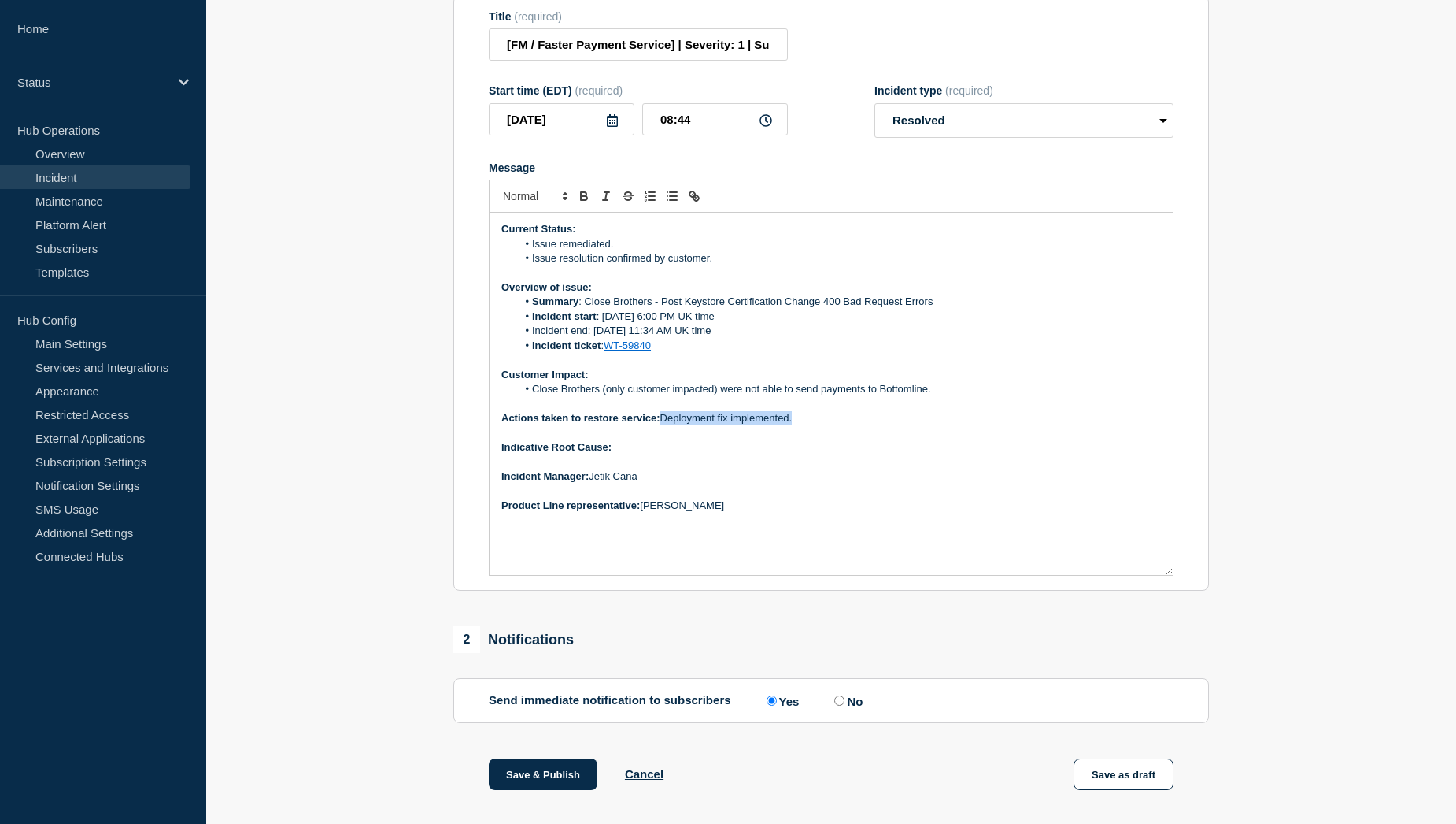
drag, startPoint x: 800, startPoint y: 453, endPoint x: 661, endPoint y: 453, distance: 139.0
click at [661, 425] on p "Actions taken to restore service: Deployment fix implemented." at bounding box center [831, 418] width 660 height 14
click at [661, 424] on strong "Actions taken to restore service:" at bounding box center [581, 417] width 159 height 12
drag, startPoint x: 795, startPoint y: 456, endPoint x: 665, endPoint y: 456, distance: 130.0
click at [665, 425] on p "Actions taken to restore service: Deployment fix implemented." at bounding box center [831, 418] width 660 height 14
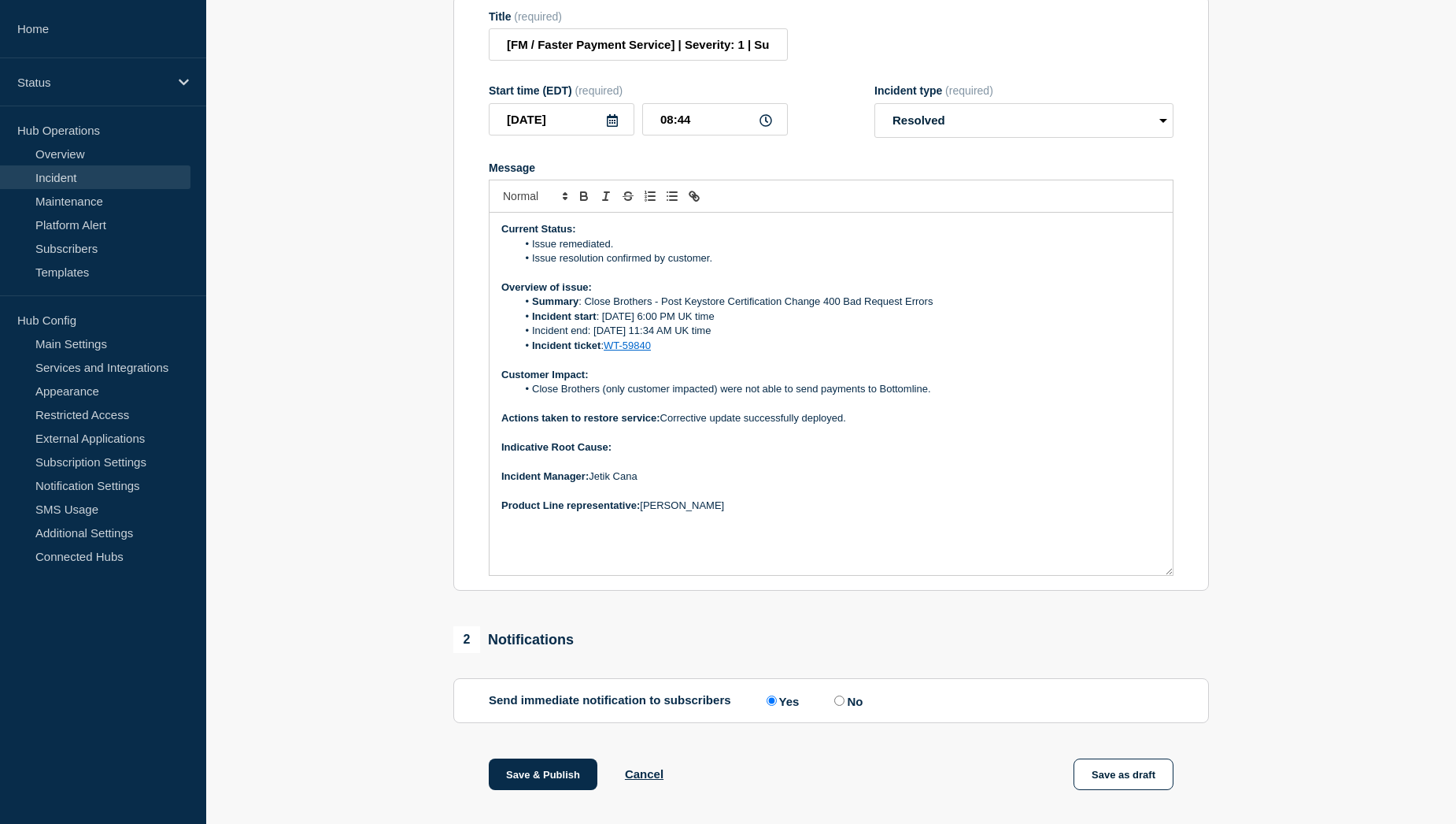
click at [662, 454] on p "Indicative Root Cause:" at bounding box center [831, 448] width 660 height 14
drag, startPoint x: 614, startPoint y: 484, endPoint x: 855, endPoint y: 483, distance: 241.0
click at [855, 454] on p "Indicative Root Cause: More details to be provided during retrospective." at bounding box center [831, 448] width 660 height 14
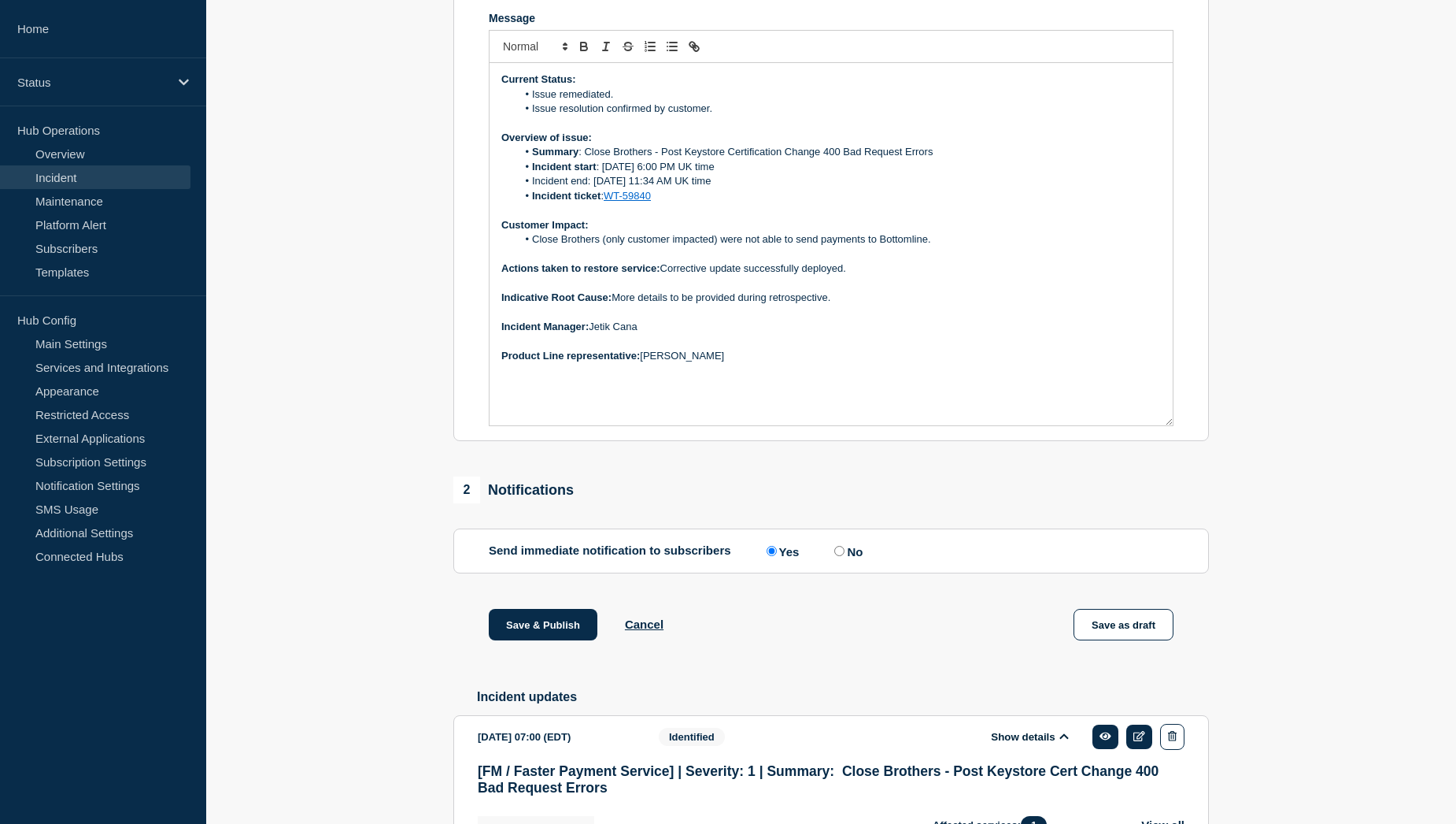
scroll to position [394, 0]
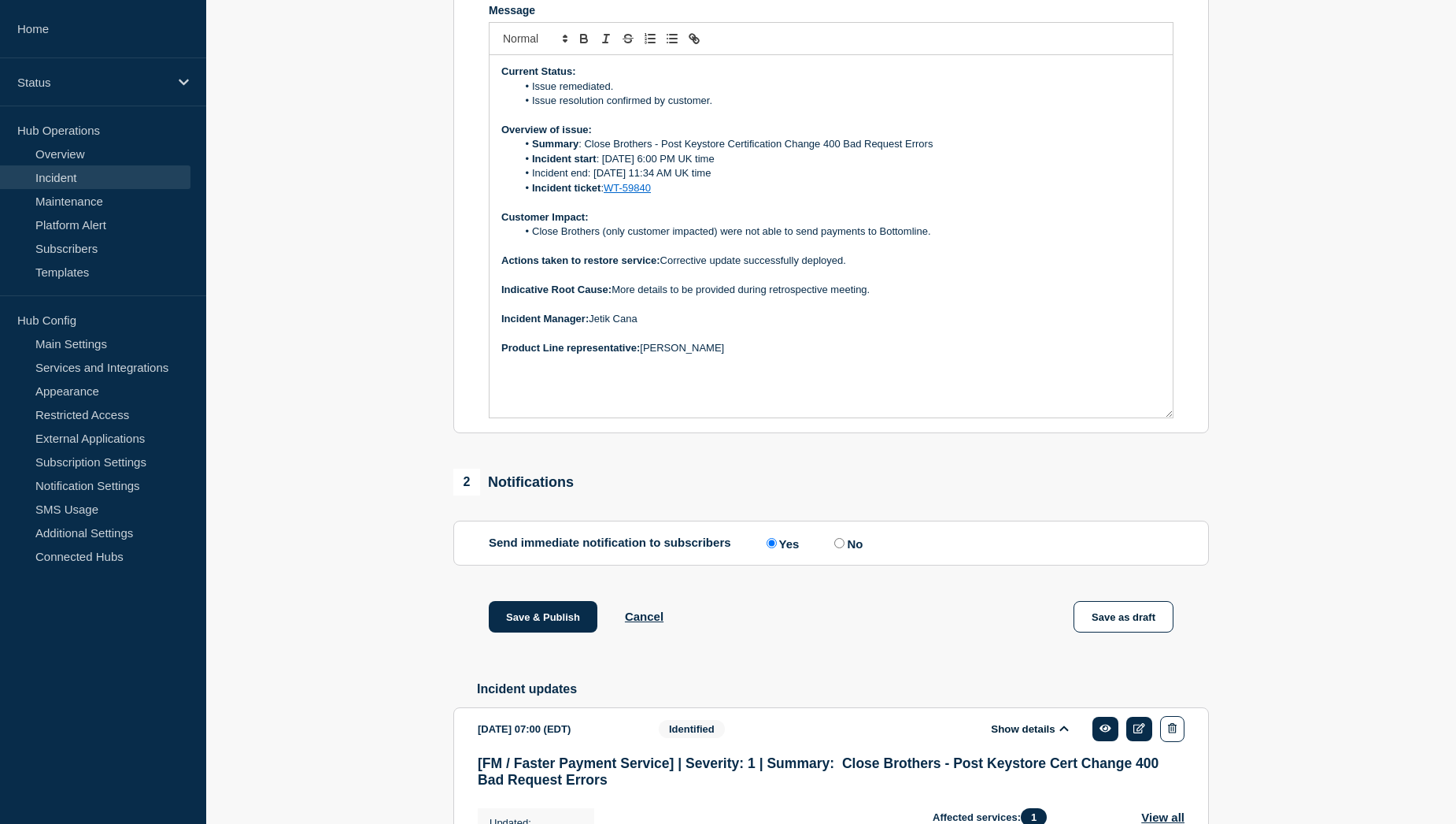
drag, startPoint x: 545, startPoint y: 662, endPoint x: 403, endPoint y: 662, distance: 142.0
drag, startPoint x: 403, startPoint y: 662, endPoint x: 375, endPoint y: 671, distance: 29.4
click at [375, 671] on section "1 Provide details Title (required) [FM / Faster Payment Service] | Severity: 1 …" at bounding box center [831, 746] width 1249 height 1921
click at [542, 633] on button "Save & Publish" at bounding box center [542, 616] width 108 height 31
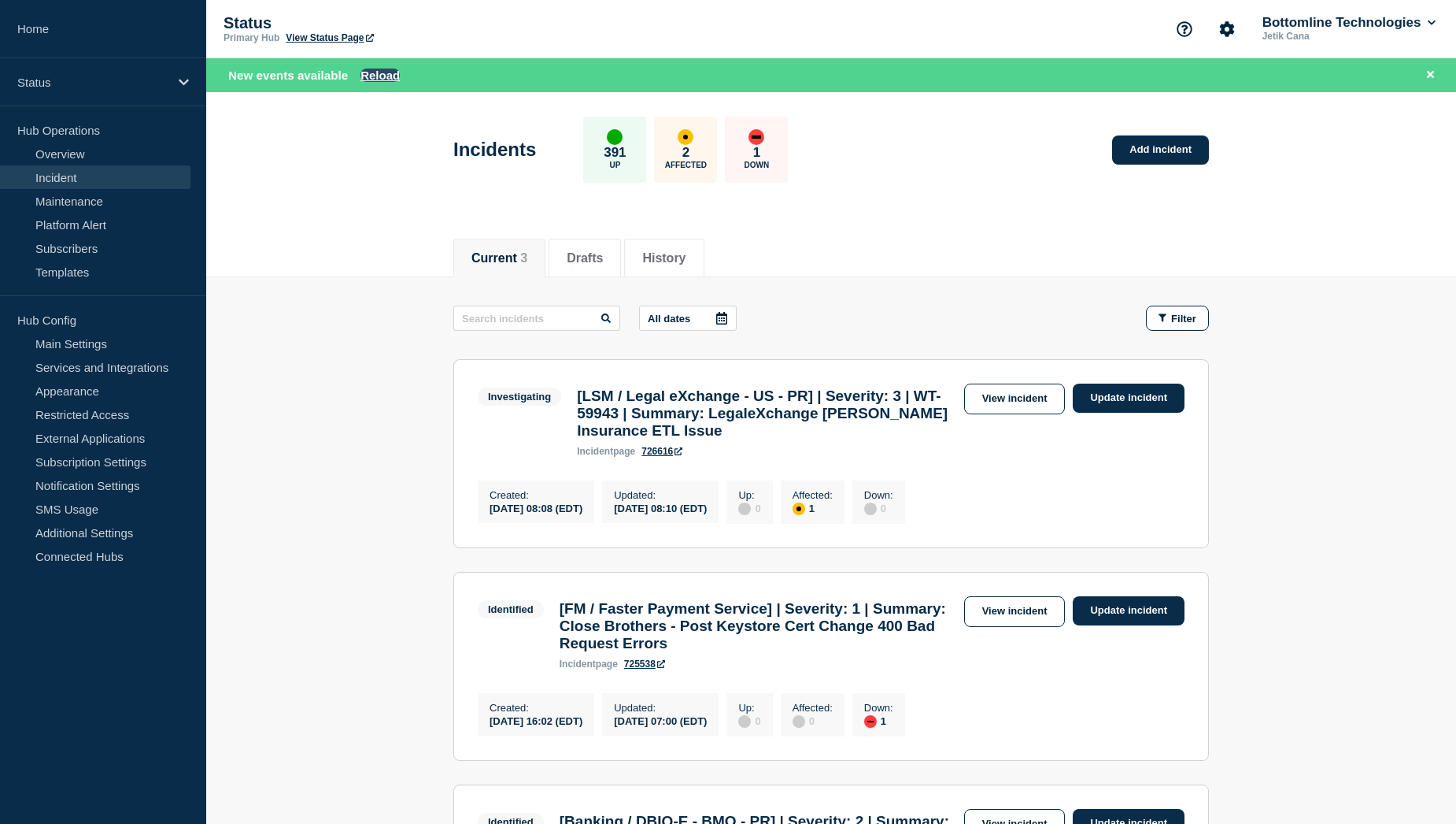
click at [382, 78] on button "Reload" at bounding box center [380, 75] width 39 height 14
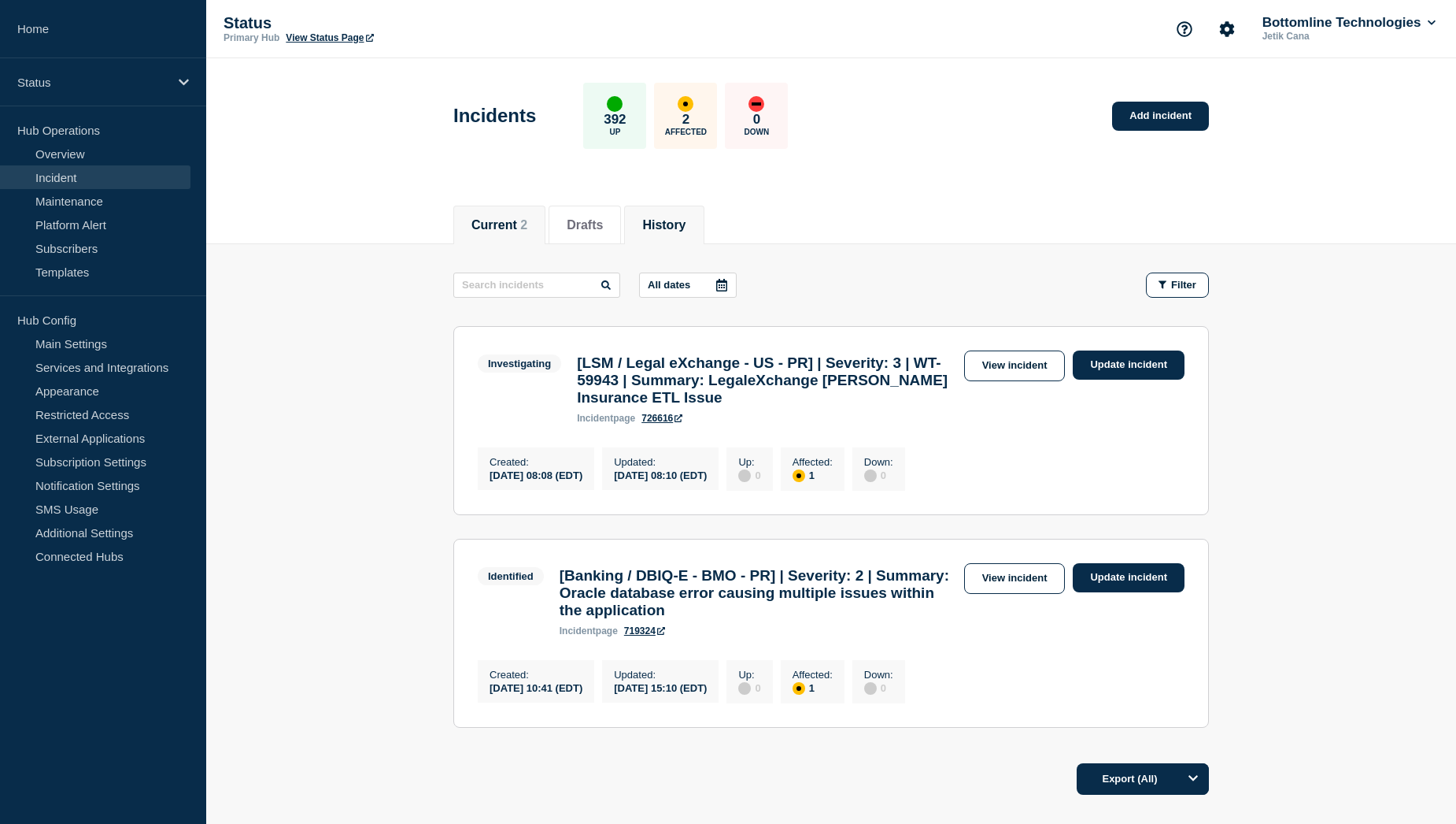
click at [678, 228] on button "History" at bounding box center [664, 225] width 43 height 14
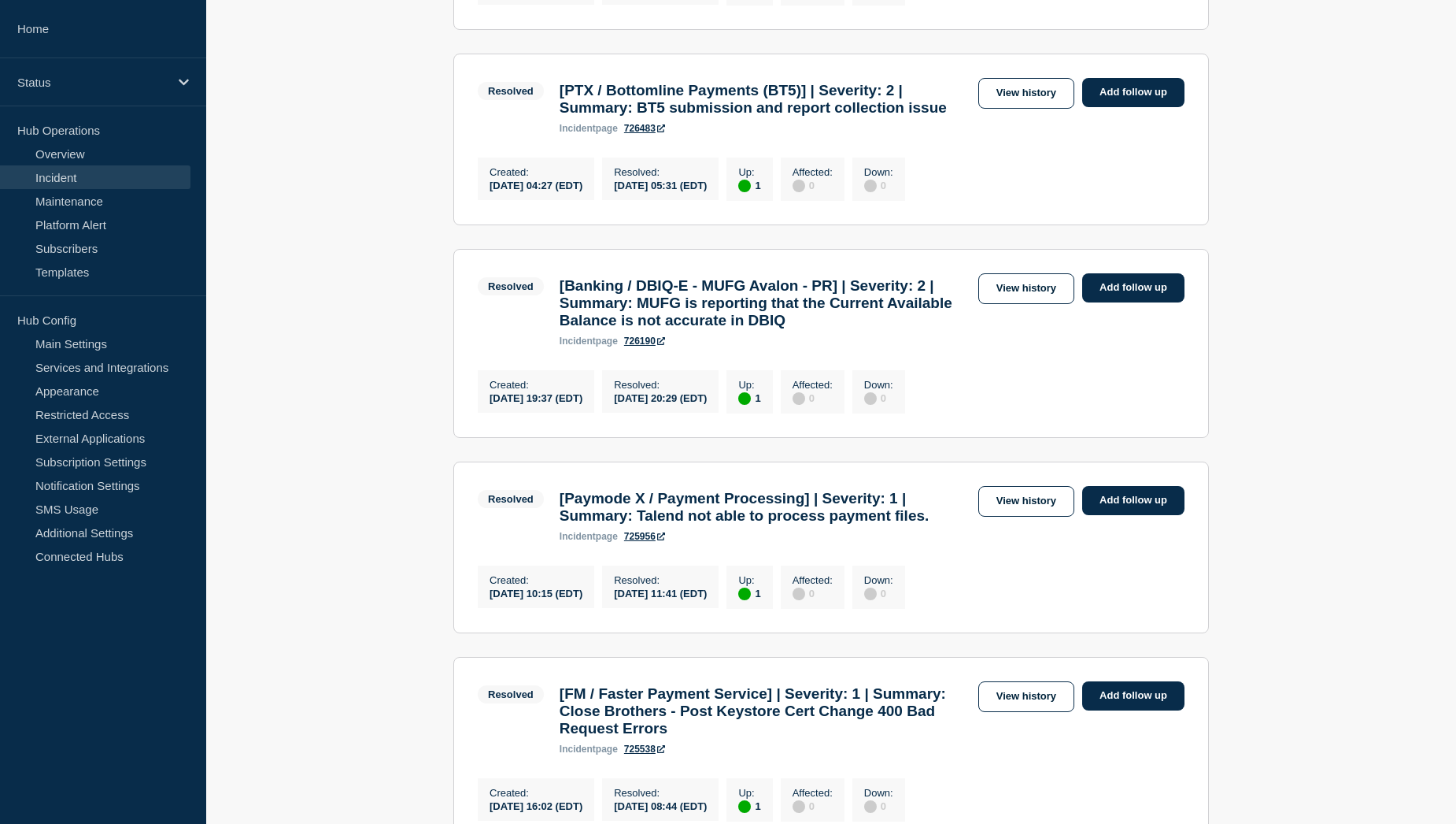
scroll to position [473, 0]
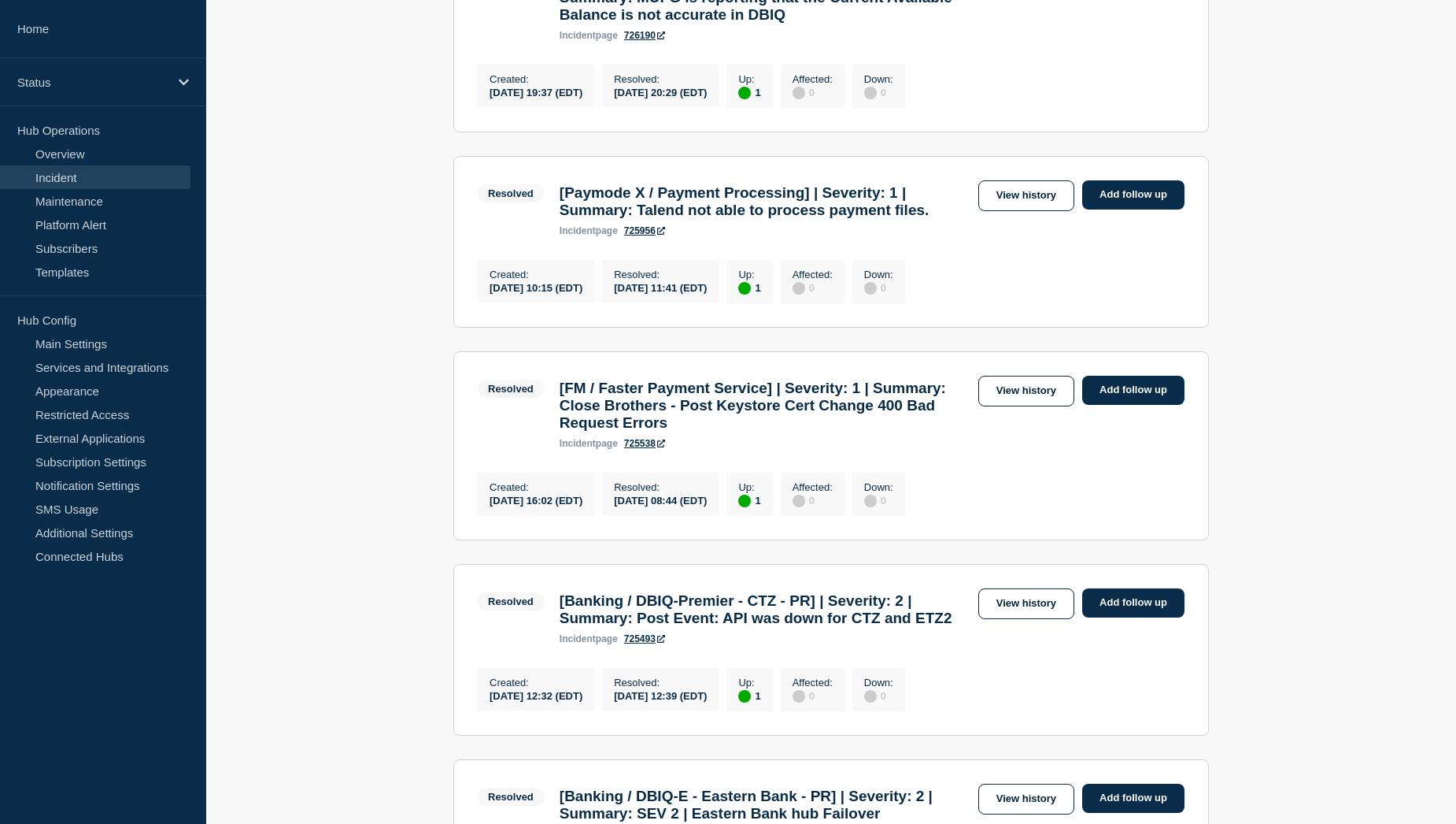
scroll to position [787, 0]
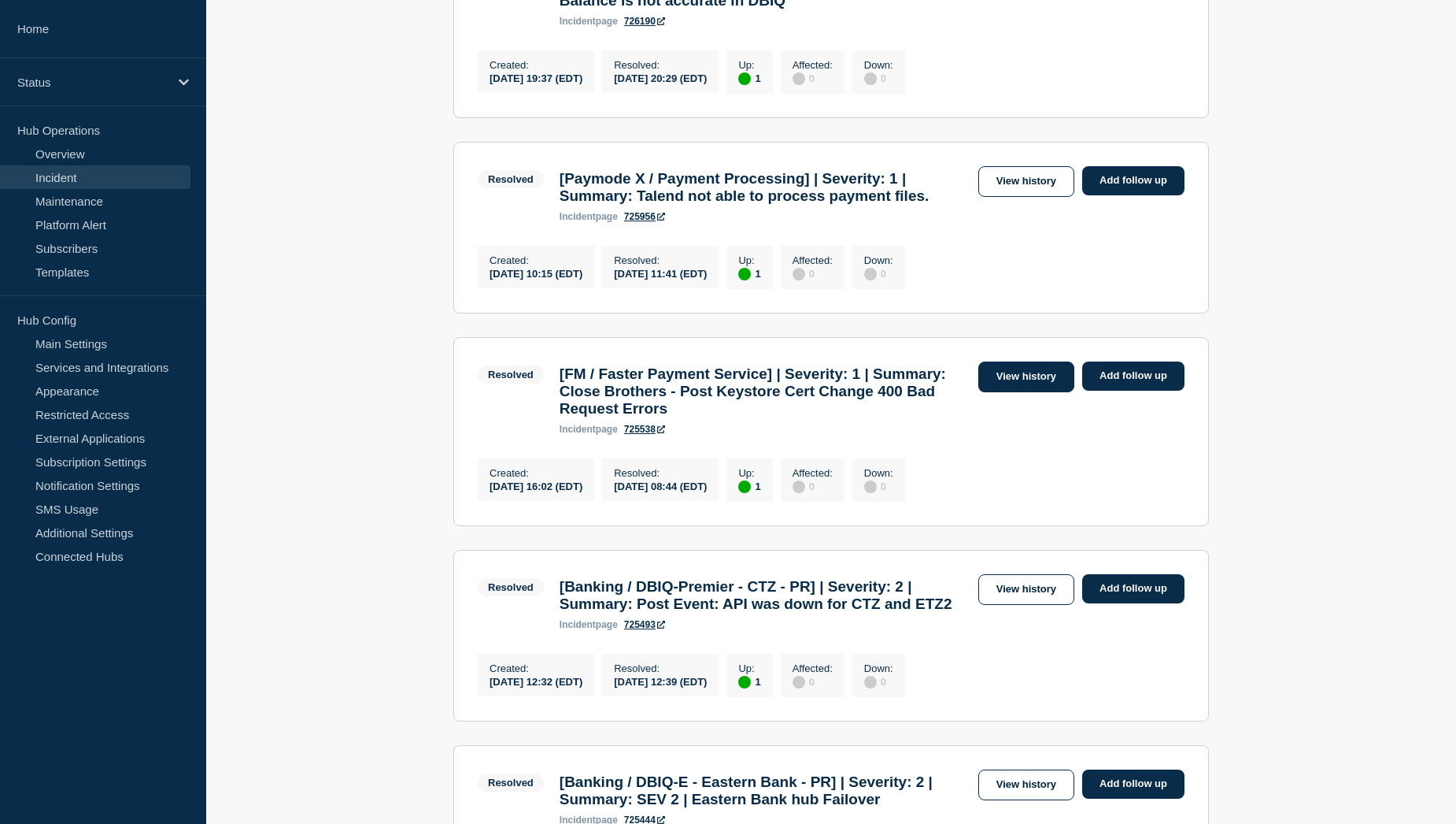
click at [1000, 392] on link "View history" at bounding box center [1026, 377] width 96 height 31
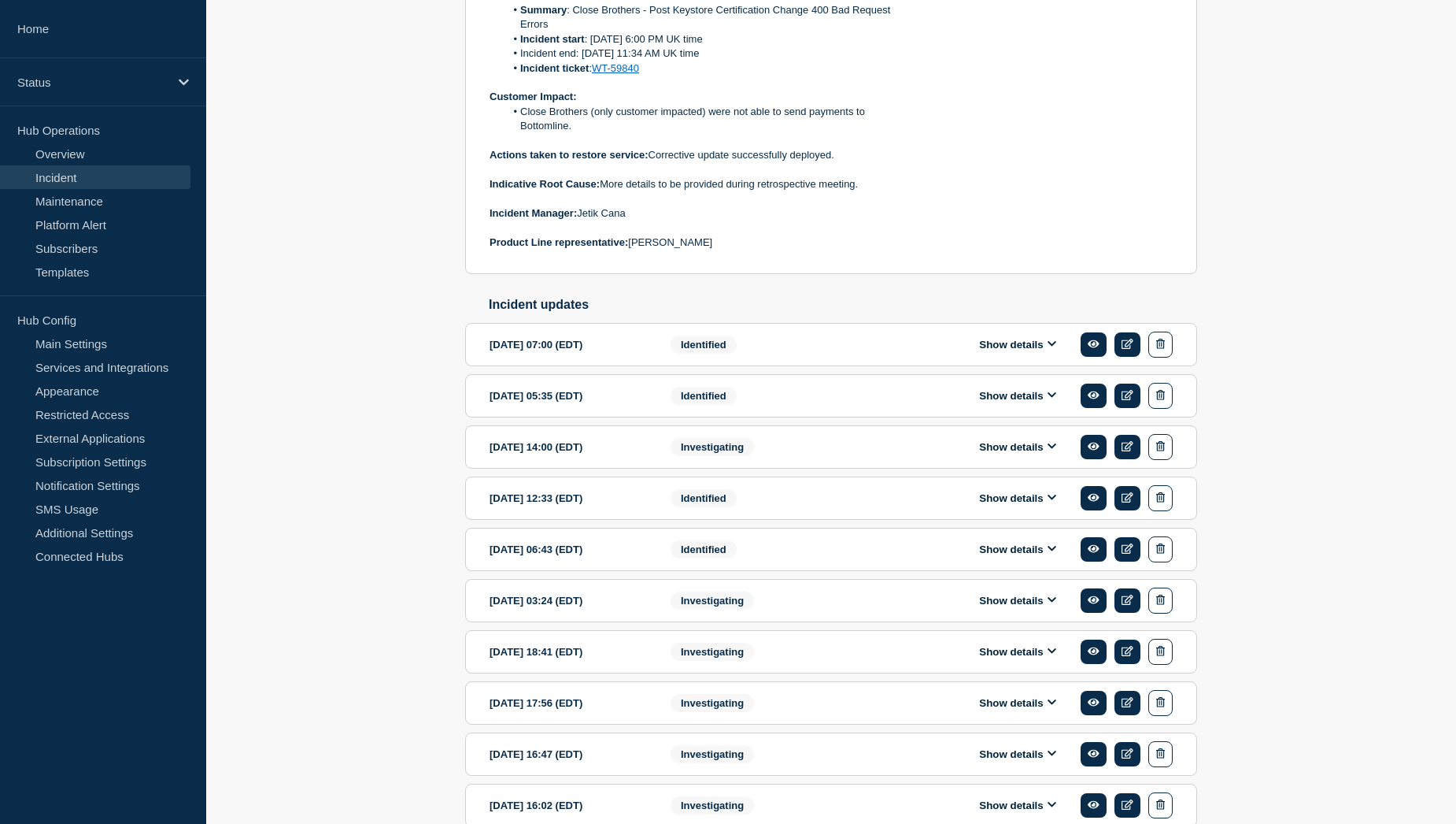
scroll to position [547, 0]
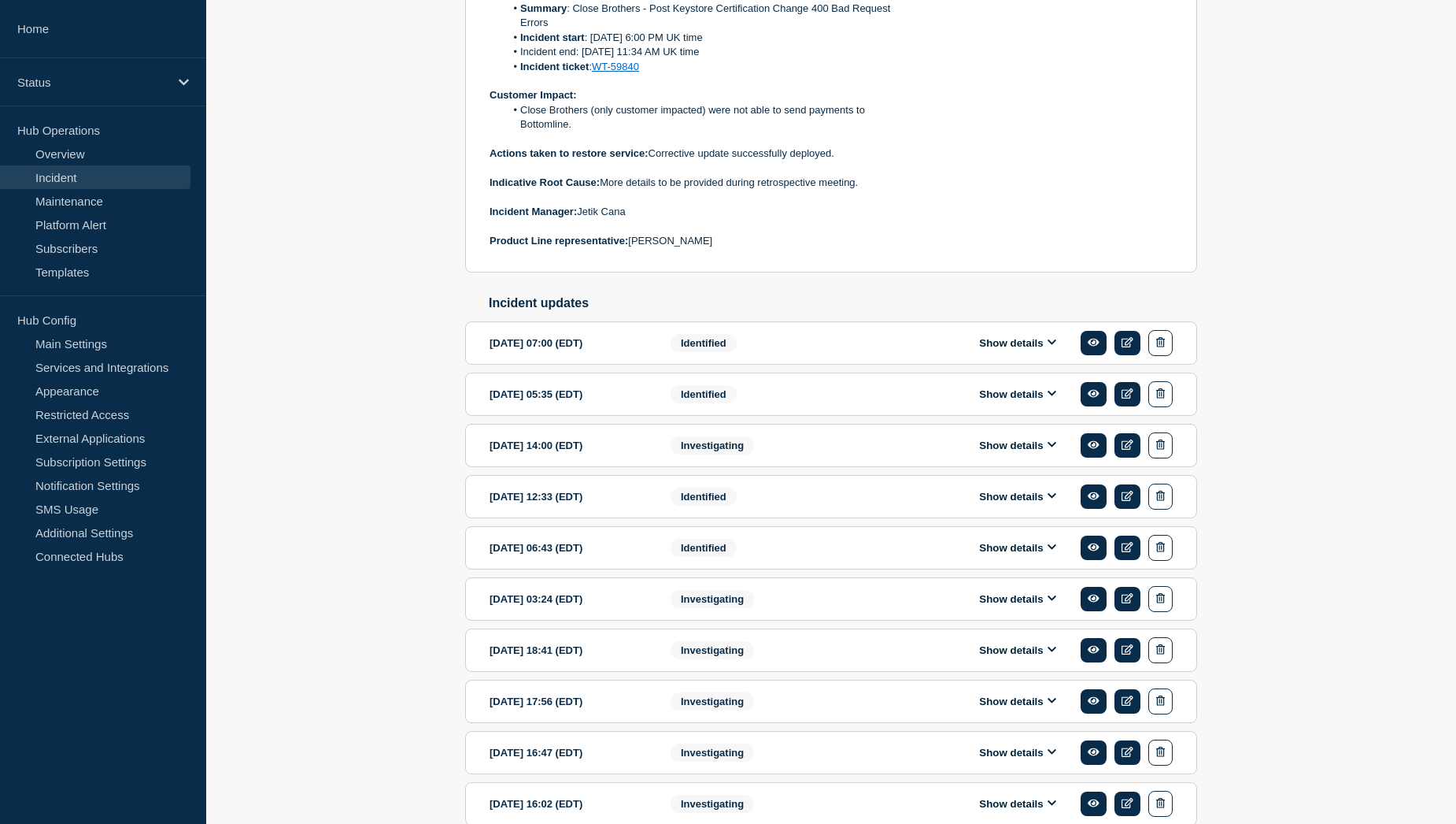
click at [1004, 350] on button "Show details" at bounding box center [1018, 342] width 87 height 14
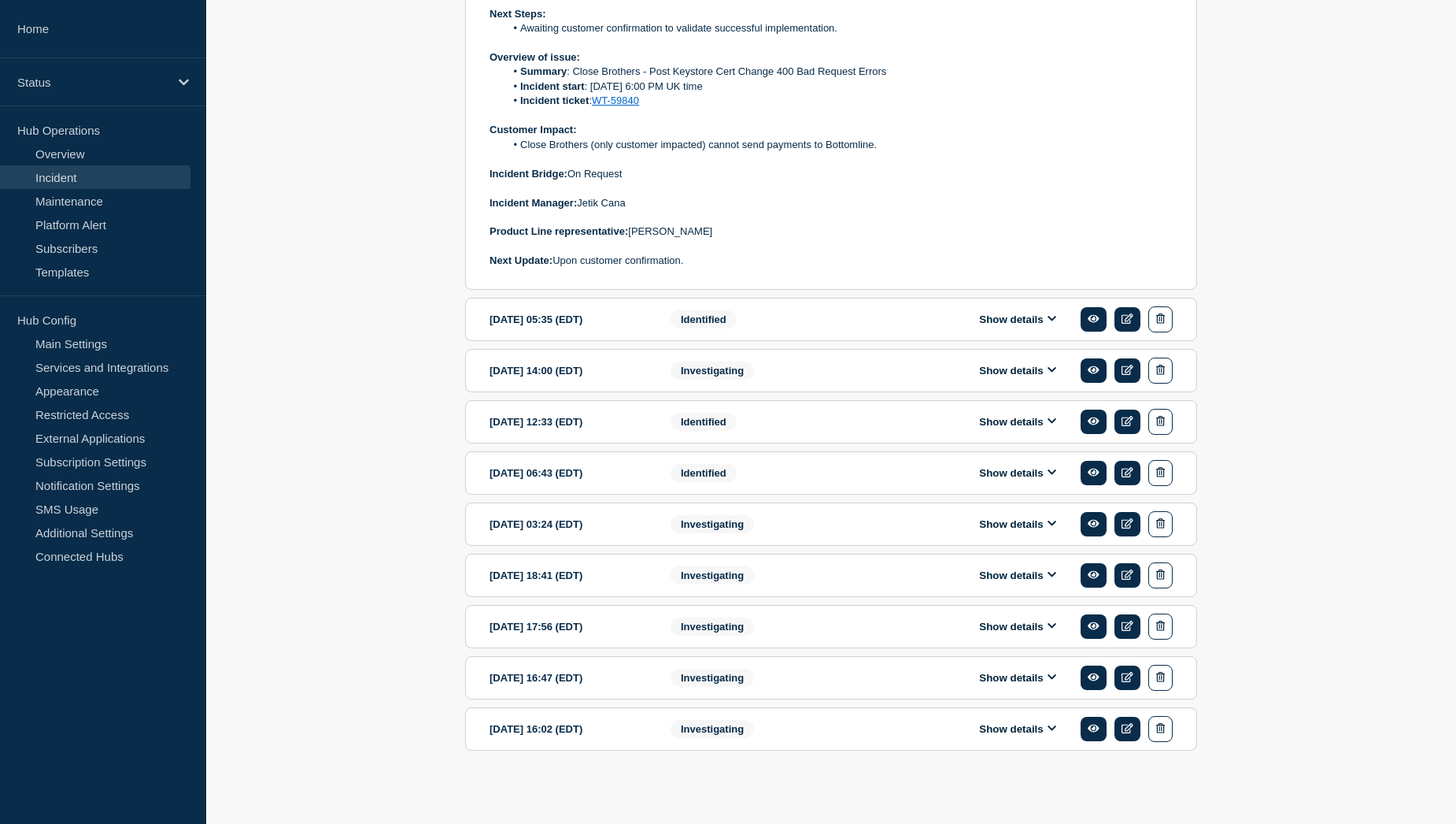
scroll to position [1105, 0]
click at [1012, 322] on button "Show details" at bounding box center [1018, 319] width 87 height 14
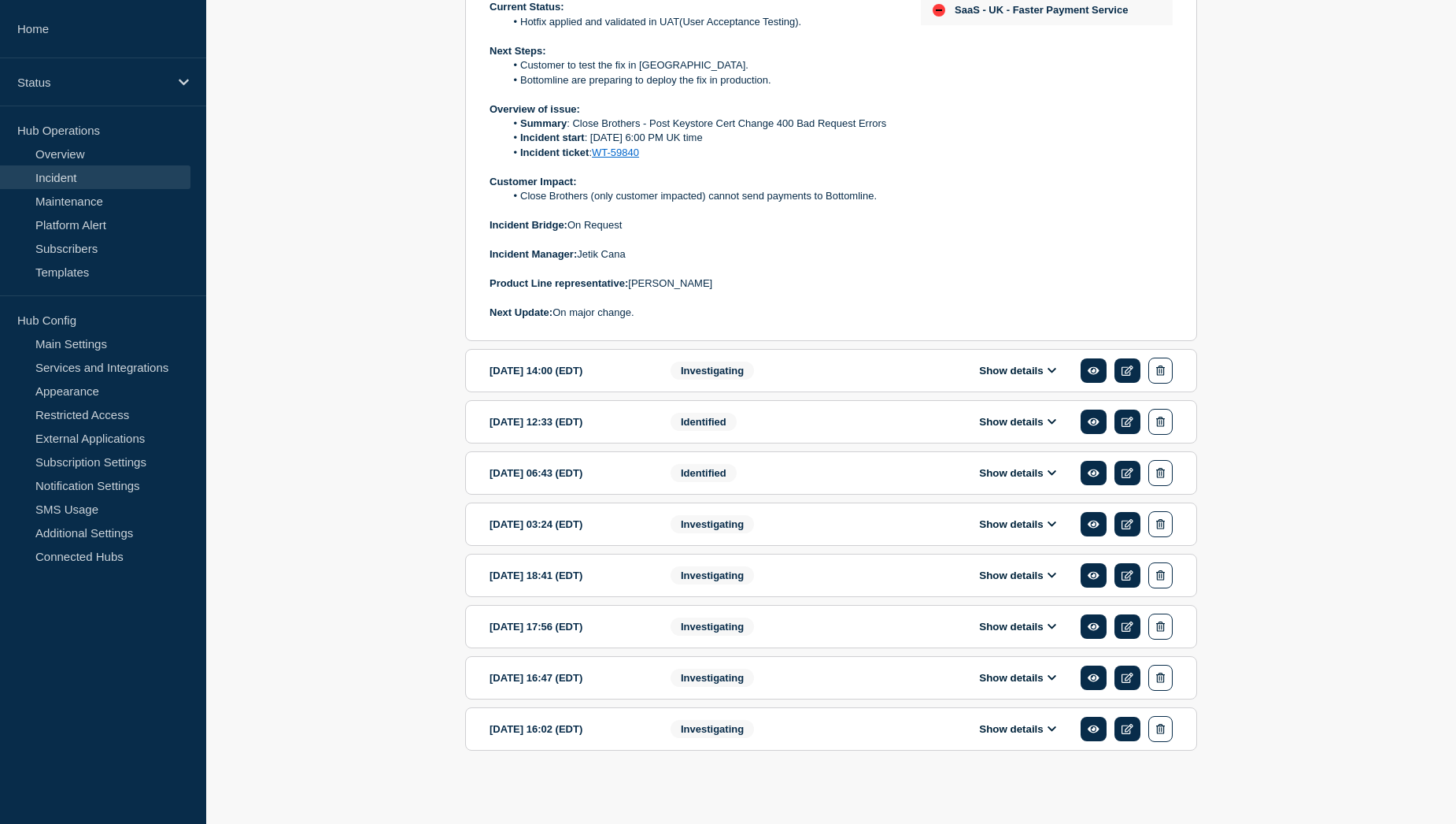
click at [997, 369] on button "Show details" at bounding box center [1018, 371] width 87 height 14
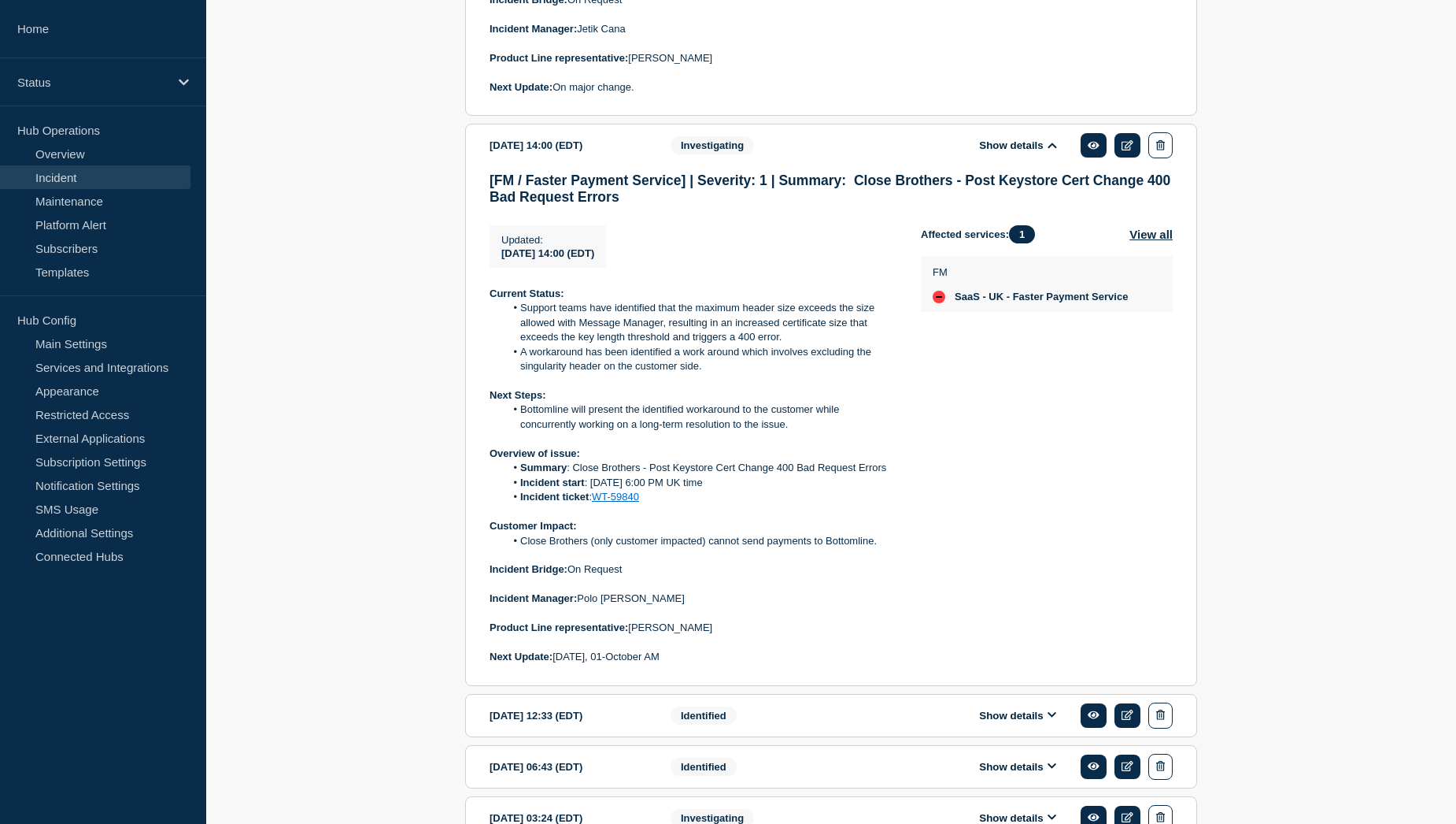
scroll to position [1803, 0]
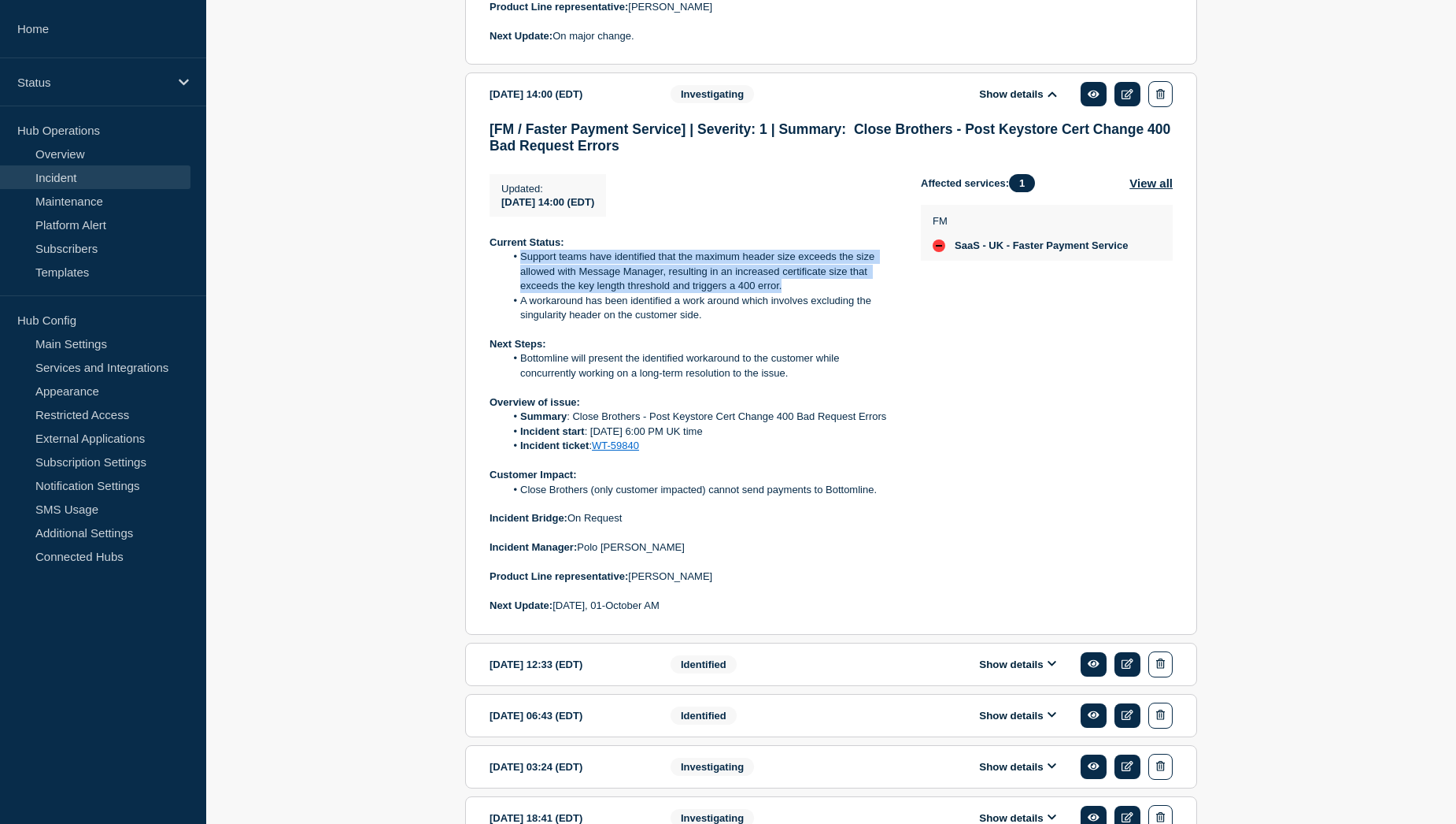
drag, startPoint x: 521, startPoint y: 297, endPoint x: 784, endPoint y: 324, distance: 264.4
click at [784, 293] on li "Support teams have identified that the maximum header size exceeds the size all…" at bounding box center [701, 272] width 391 height 43
copy li "Support teams have identified that the maximum header size exceeds the size all…"
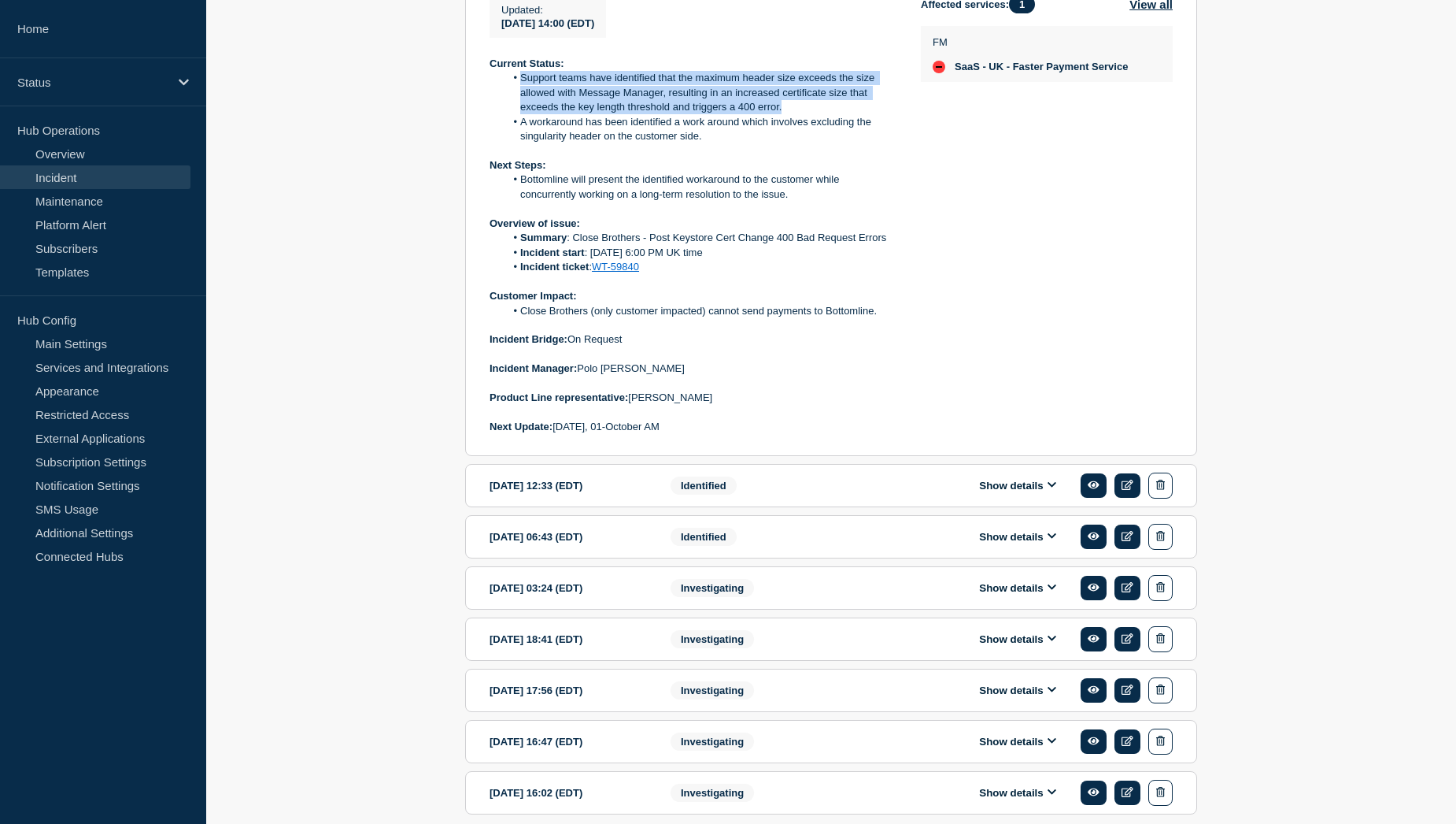
scroll to position [2010, 0]
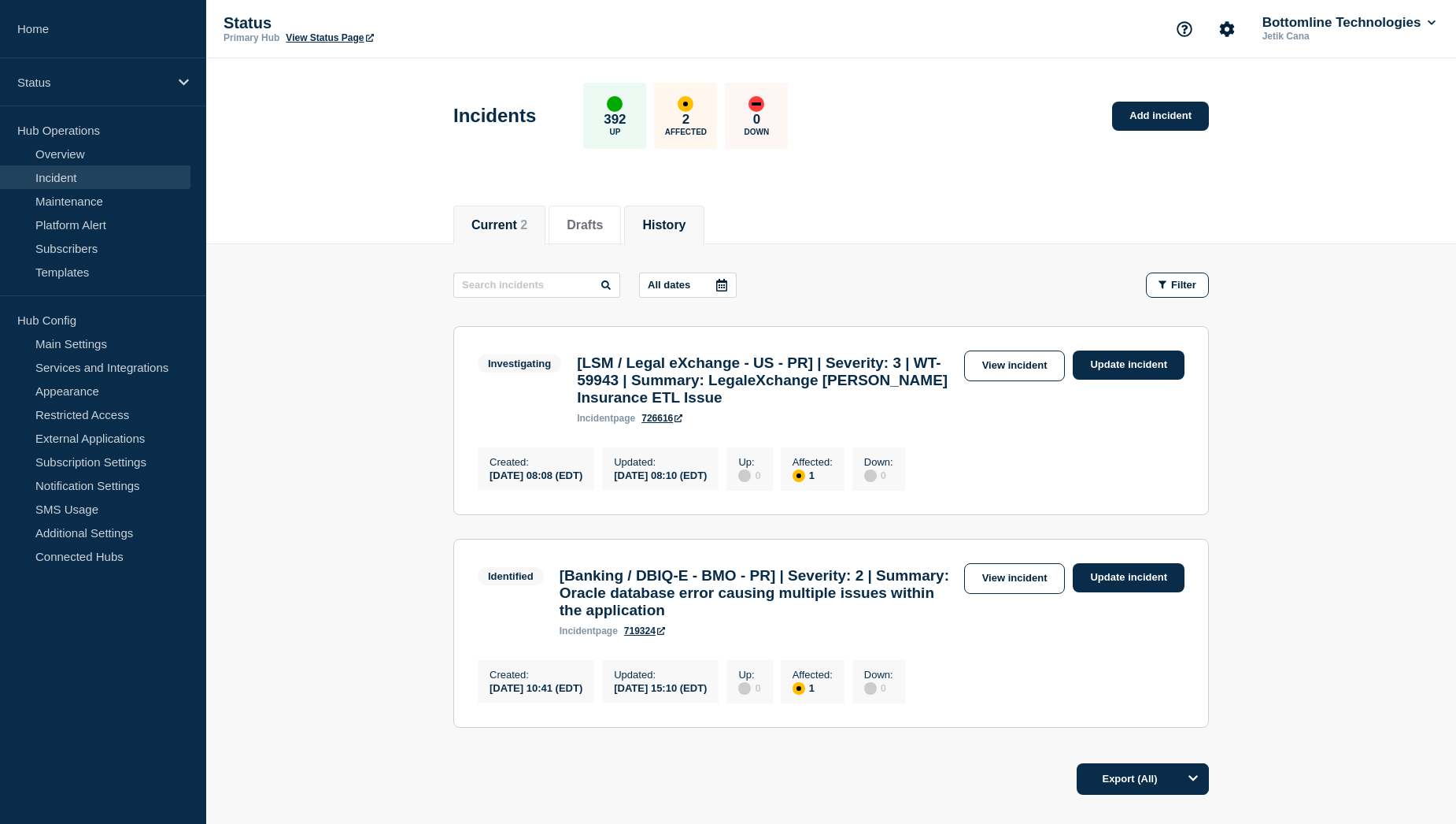
click at [685, 228] on button "History" at bounding box center [664, 225] width 43 height 14
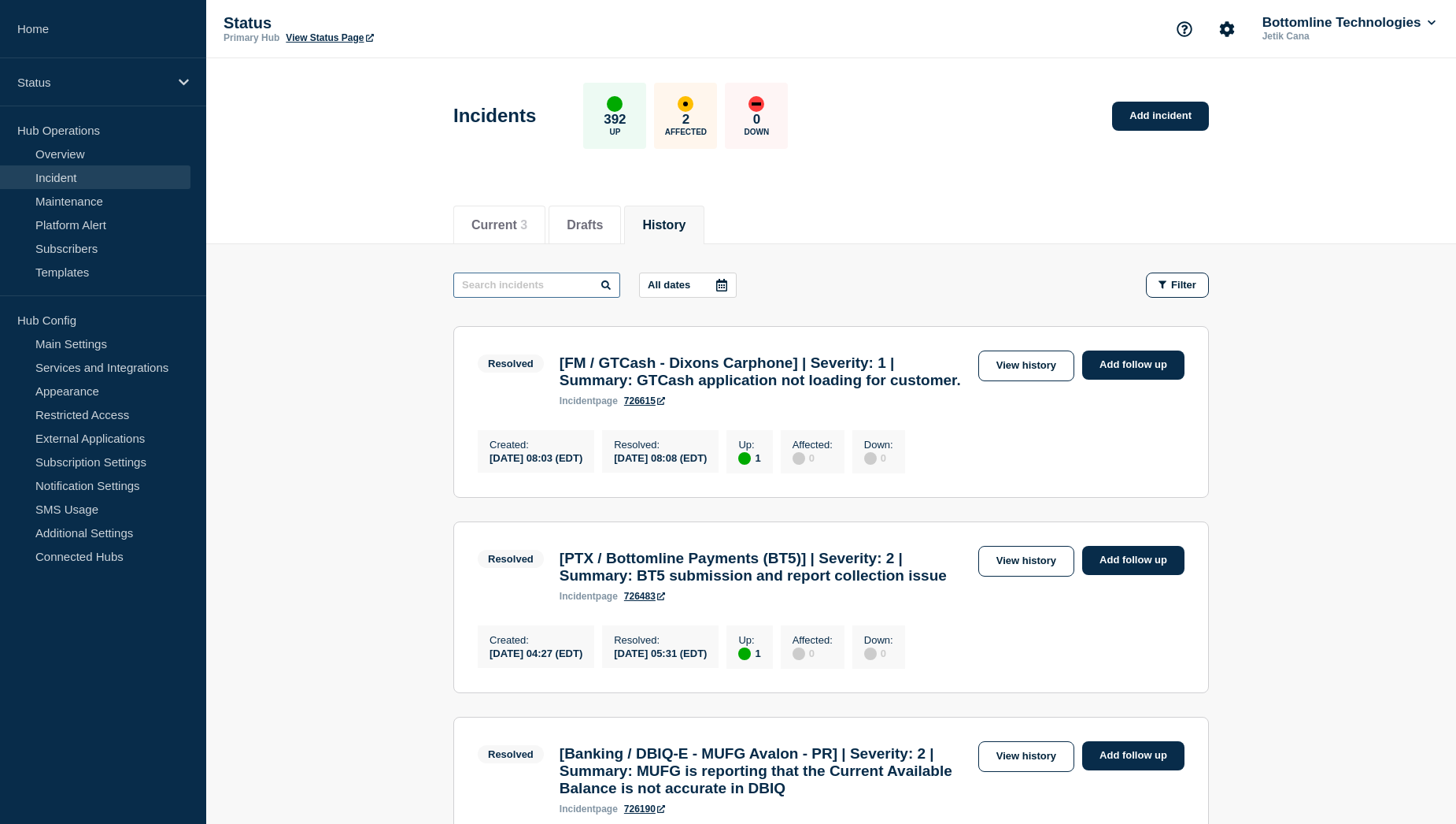
click at [540, 285] on input "text" at bounding box center [537, 285] width 167 height 25
type input "citizens"
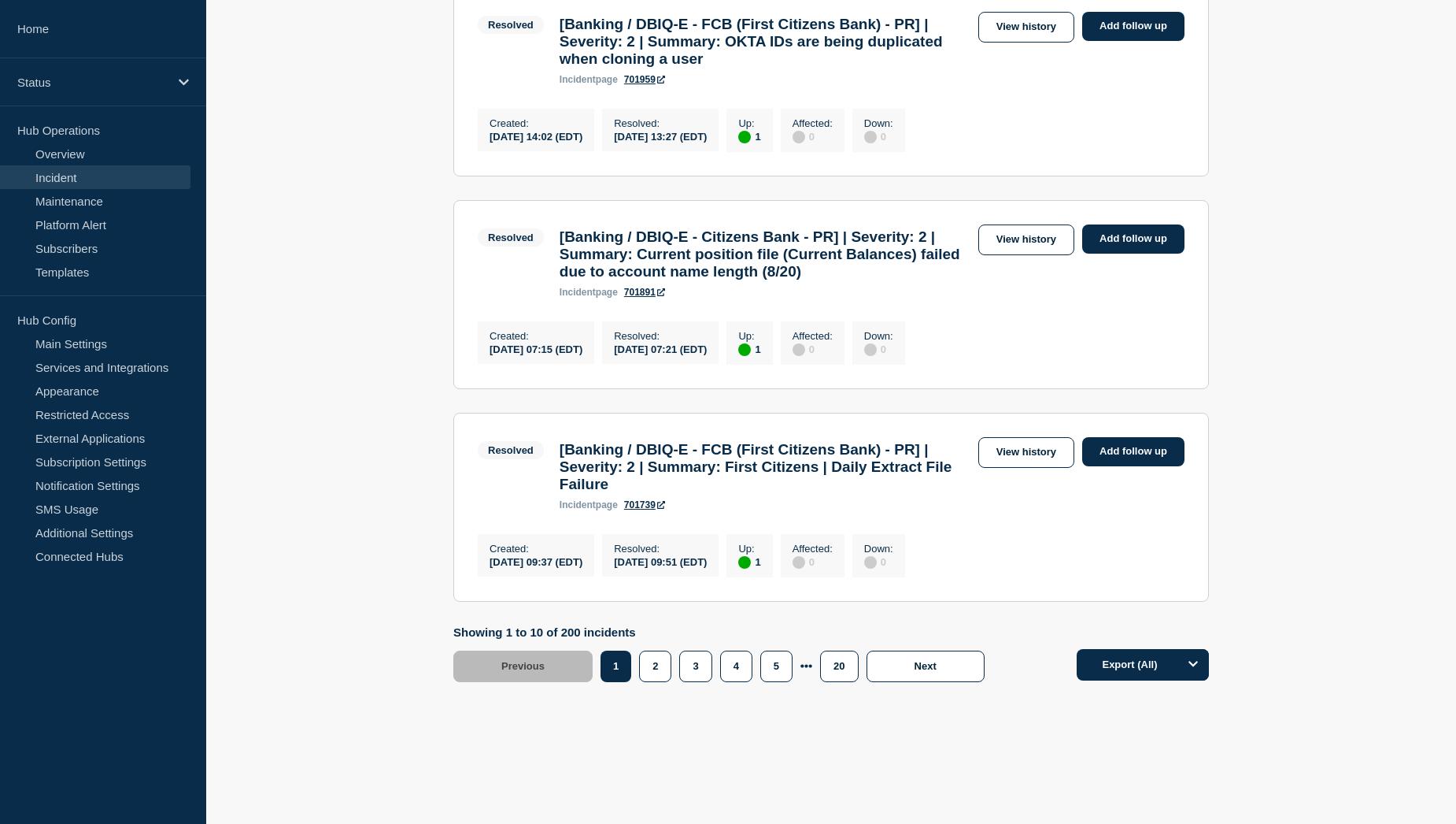
scroll to position [1961, 0]
click at [648, 668] on button "2" at bounding box center [655, 666] width 32 height 31
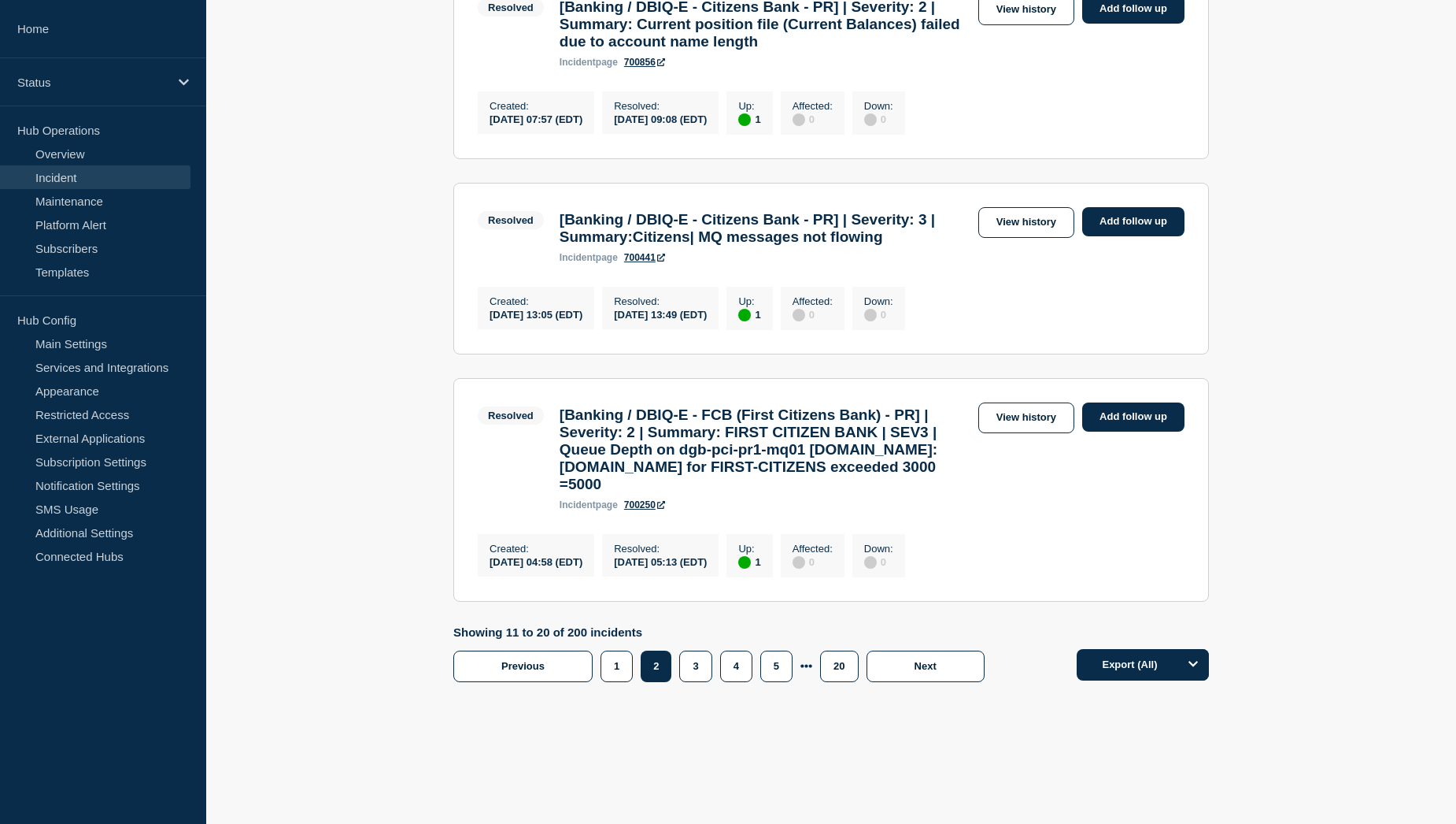
scroll to position [2046, 0]
click at [694, 674] on button "3" at bounding box center [695, 666] width 32 height 31
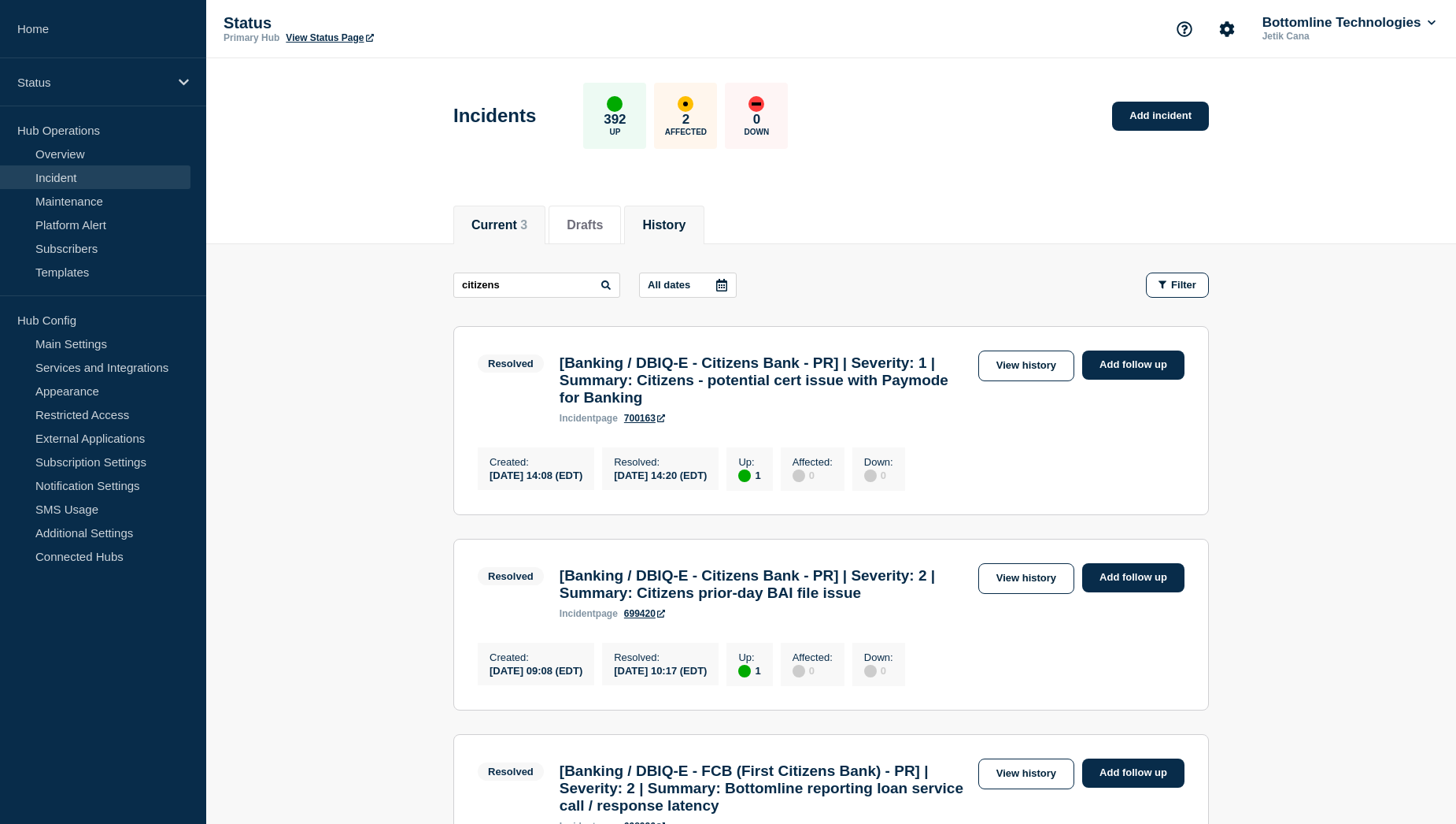
click at [489, 218] on button "Current 3" at bounding box center [500, 225] width 56 height 14
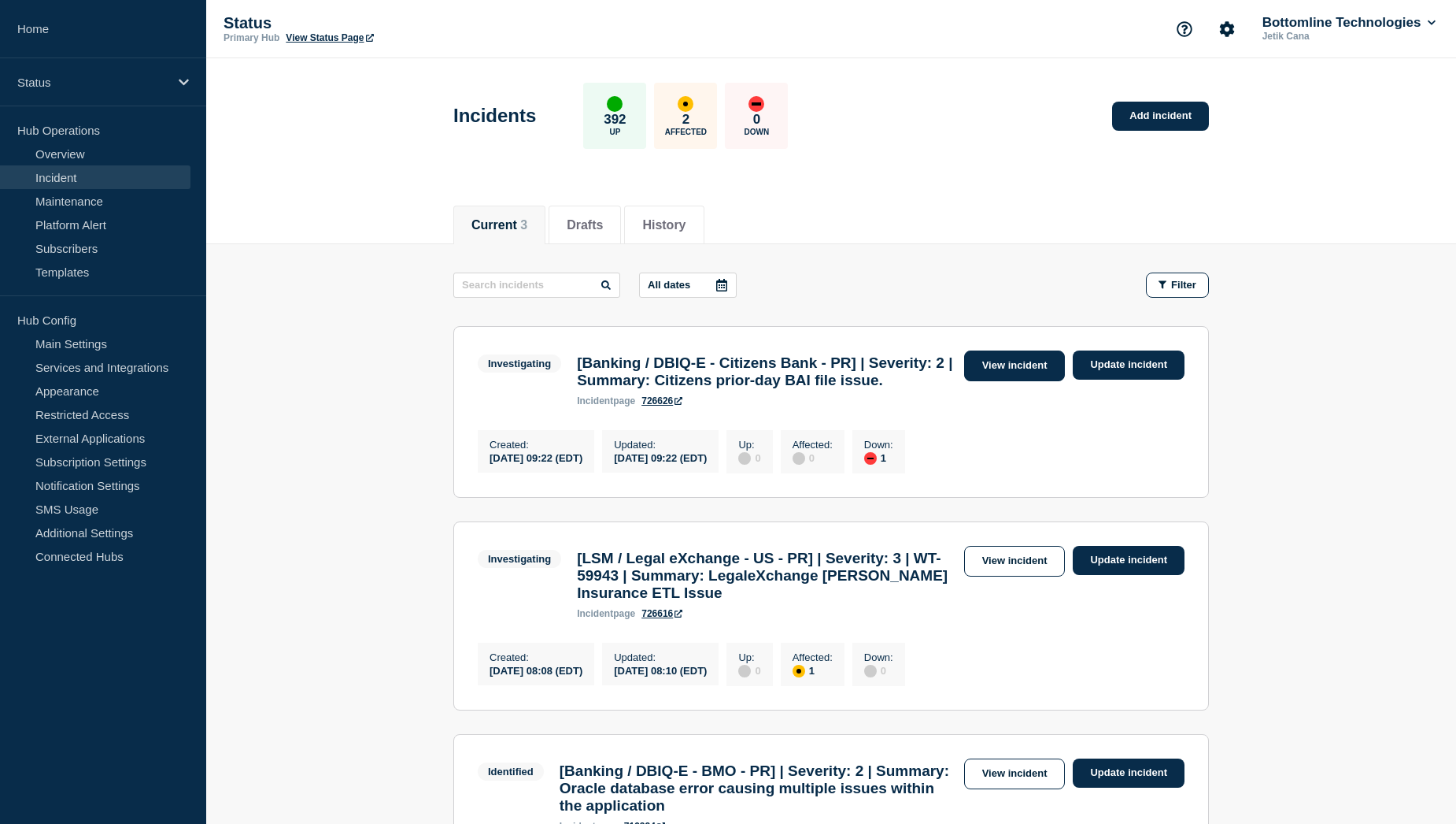
click at [1022, 370] on link "View incident" at bounding box center [1015, 366] width 101 height 31
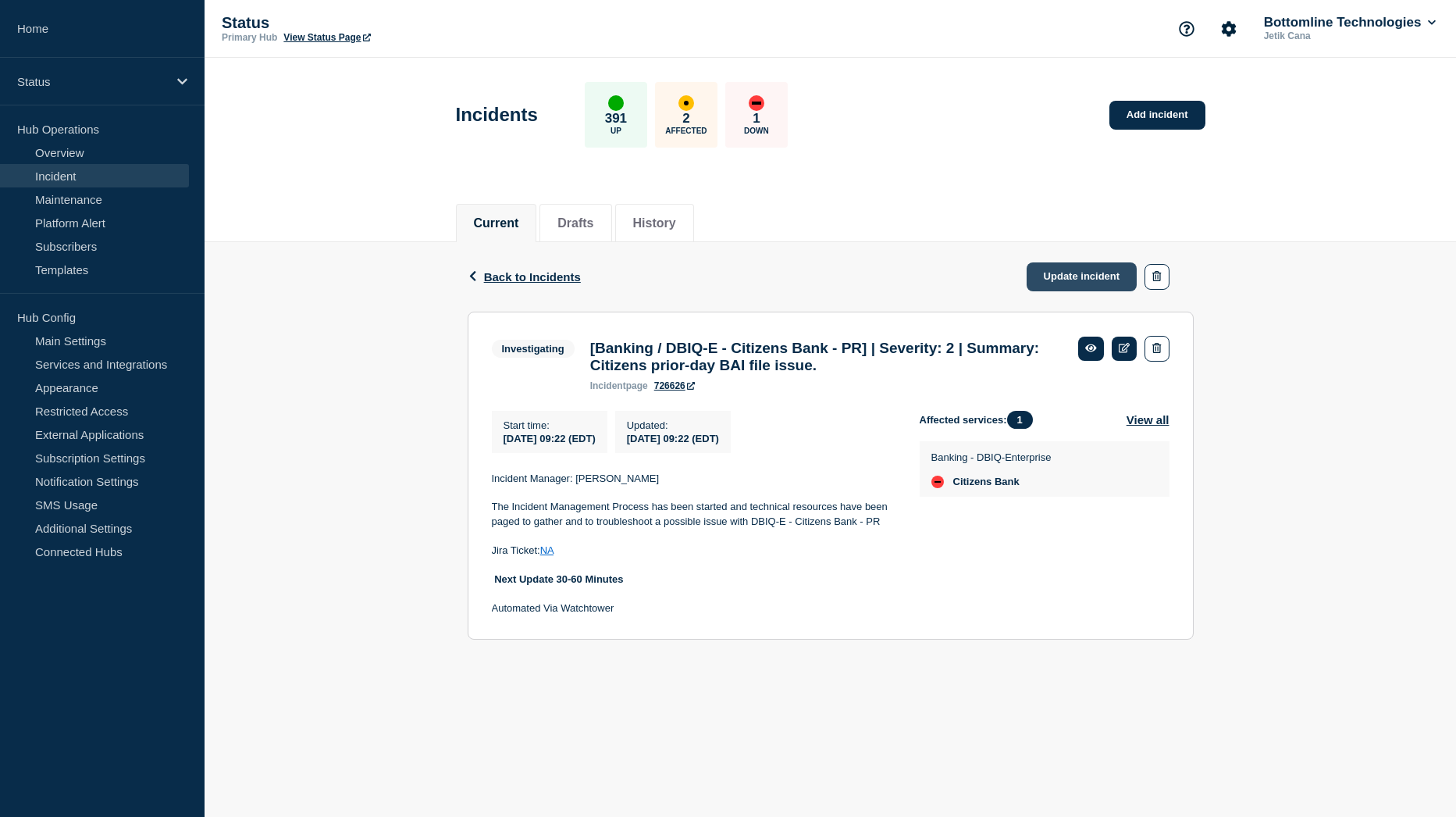
click at [1097, 282] on link "Update incident" at bounding box center [1081, 277] width 111 height 29
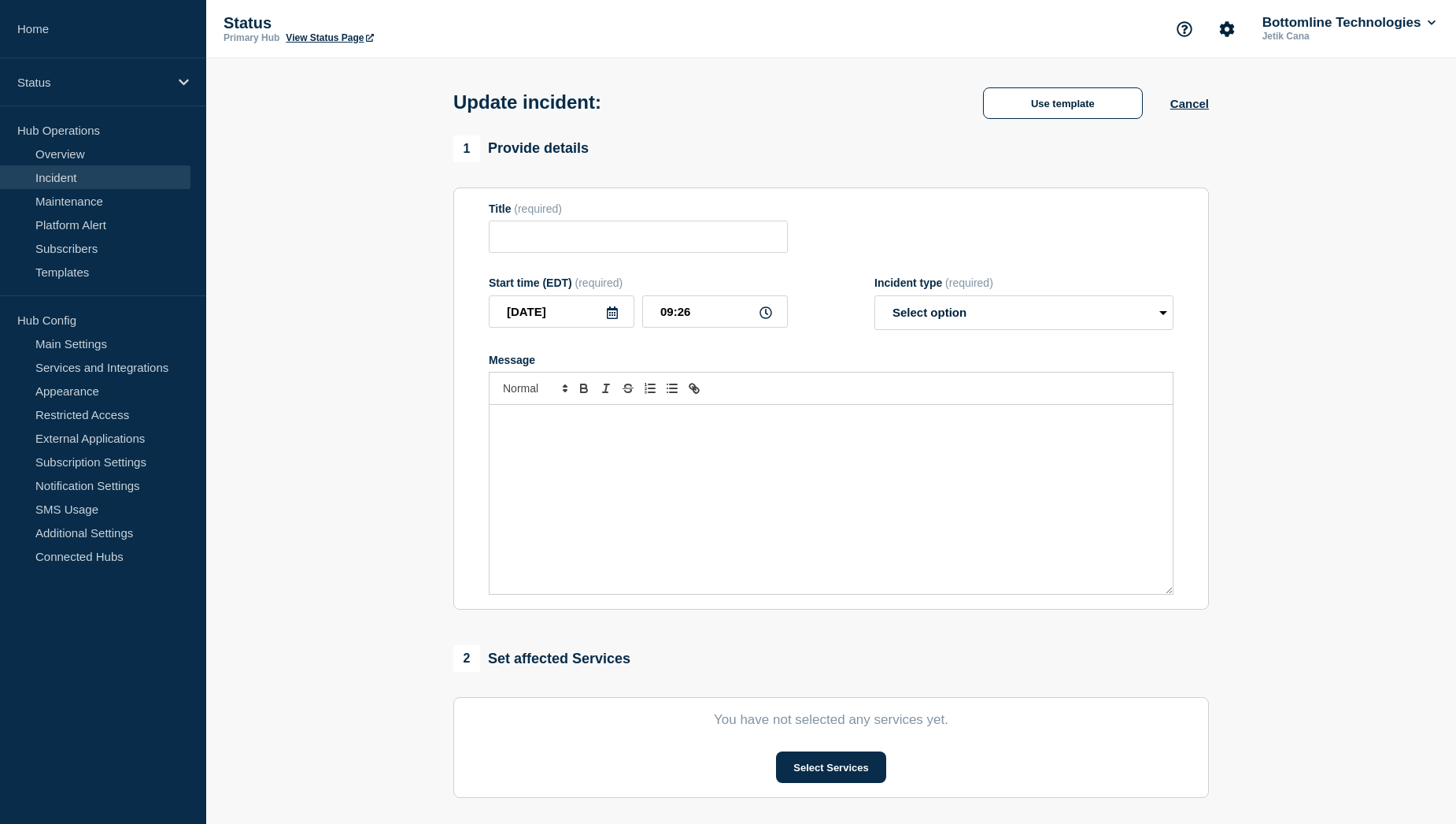
type input "[Banking / DBIQ-E - Citizens Bank - PR] | Severity: 2 | Summary: Citizens prior…"
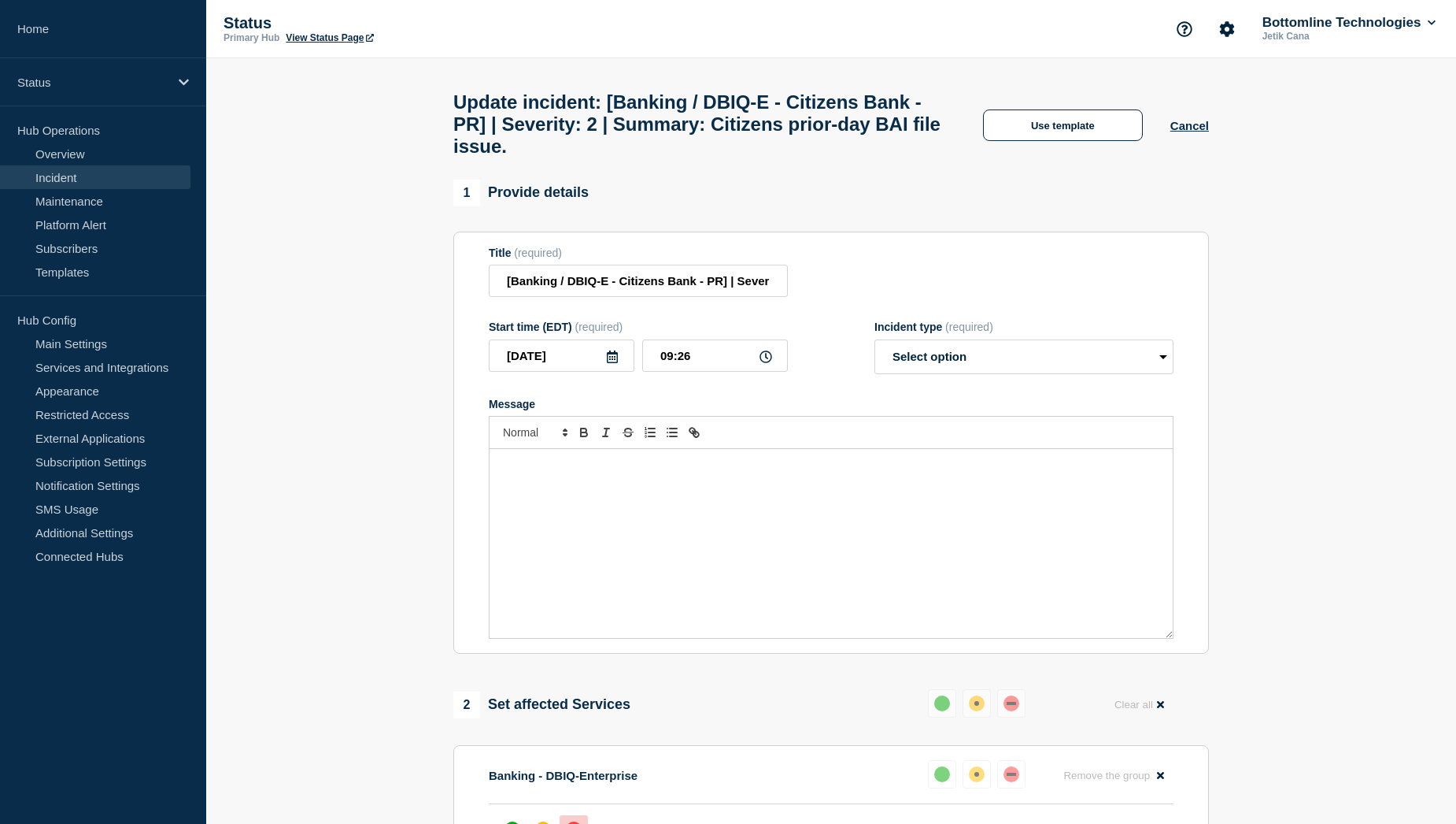
click at [521, 473] on p "Message" at bounding box center [831, 465] width 660 height 14
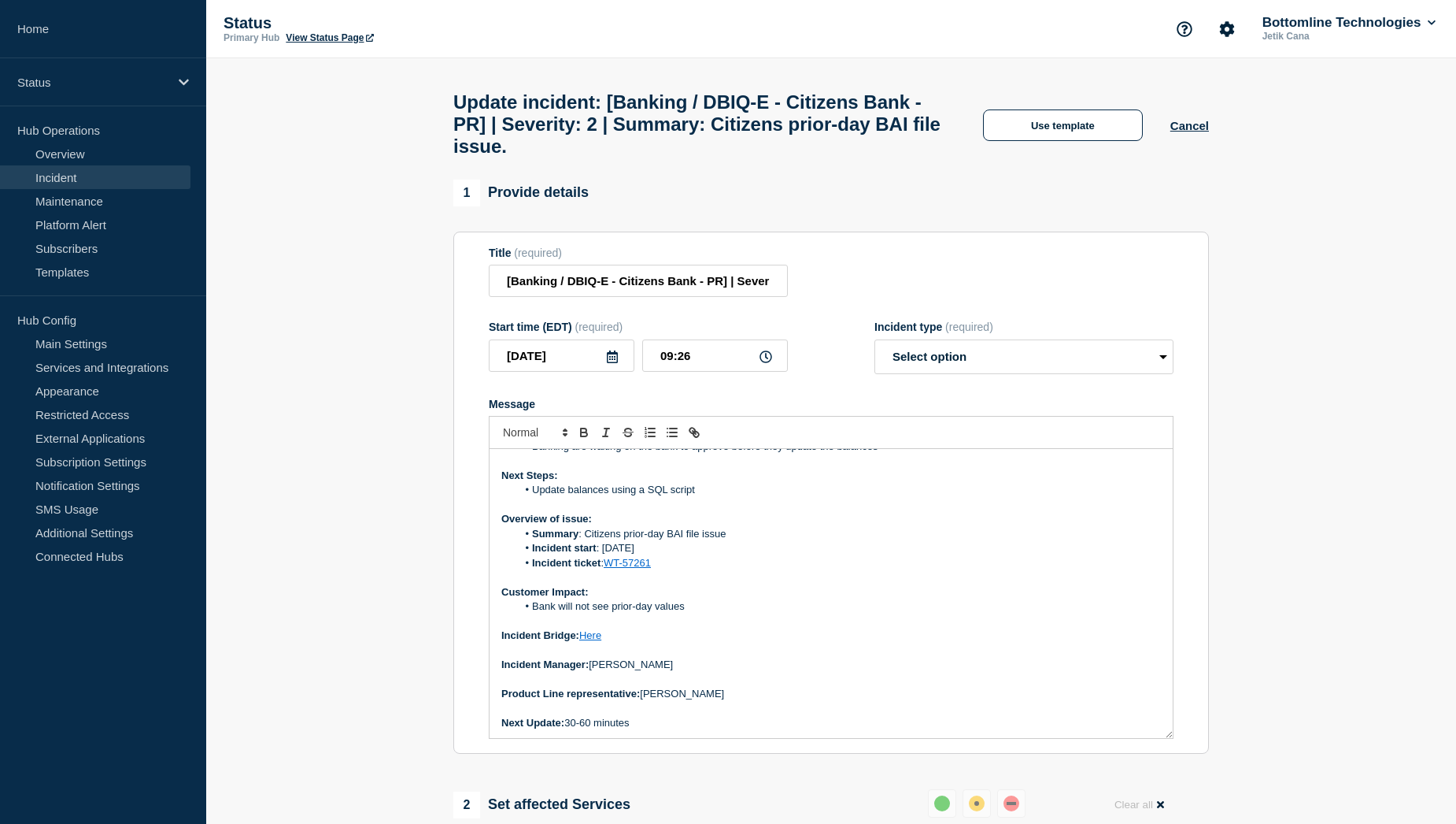
scroll to position [47, 0]
drag, startPoint x: 1168, startPoint y: 643, endPoint x: 1132, endPoint y: 747, distance: 110.1
click at [1132, 741] on div "Current Status: This is a known product defect Banking are waiting on the bank …" at bounding box center [831, 594] width 683 height 292
click at [583, 732] on p "Next Update: 30-60 minutes" at bounding box center [831, 724] width 660 height 14
drag, startPoint x: 711, startPoint y: 706, endPoint x: 645, endPoint y: 709, distance: 66.1
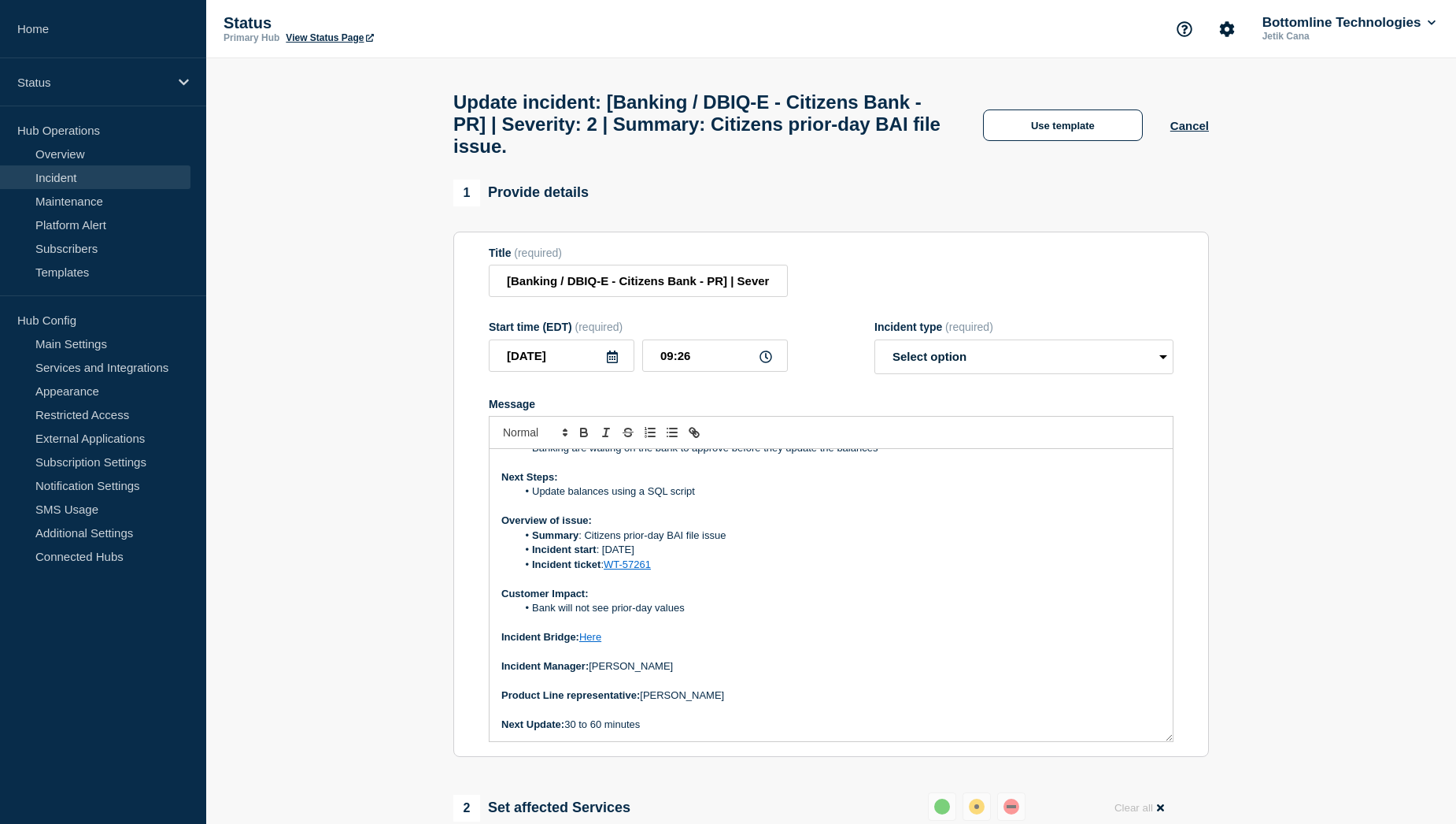
click at [645, 703] on p "Product Line representative: Shishir Shukla" at bounding box center [831, 695] width 660 height 14
drag, startPoint x: 656, startPoint y: 677, endPoint x: 591, endPoint y: 677, distance: 65.0
click at [591, 673] on p "Incident Manager: David Morton" at bounding box center [831, 666] width 660 height 14
click at [613, 641] on p "Incident Bridge: Here" at bounding box center [831, 637] width 660 height 14
drag, startPoint x: 640, startPoint y: 647, endPoint x: 583, endPoint y: 646, distance: 57.0
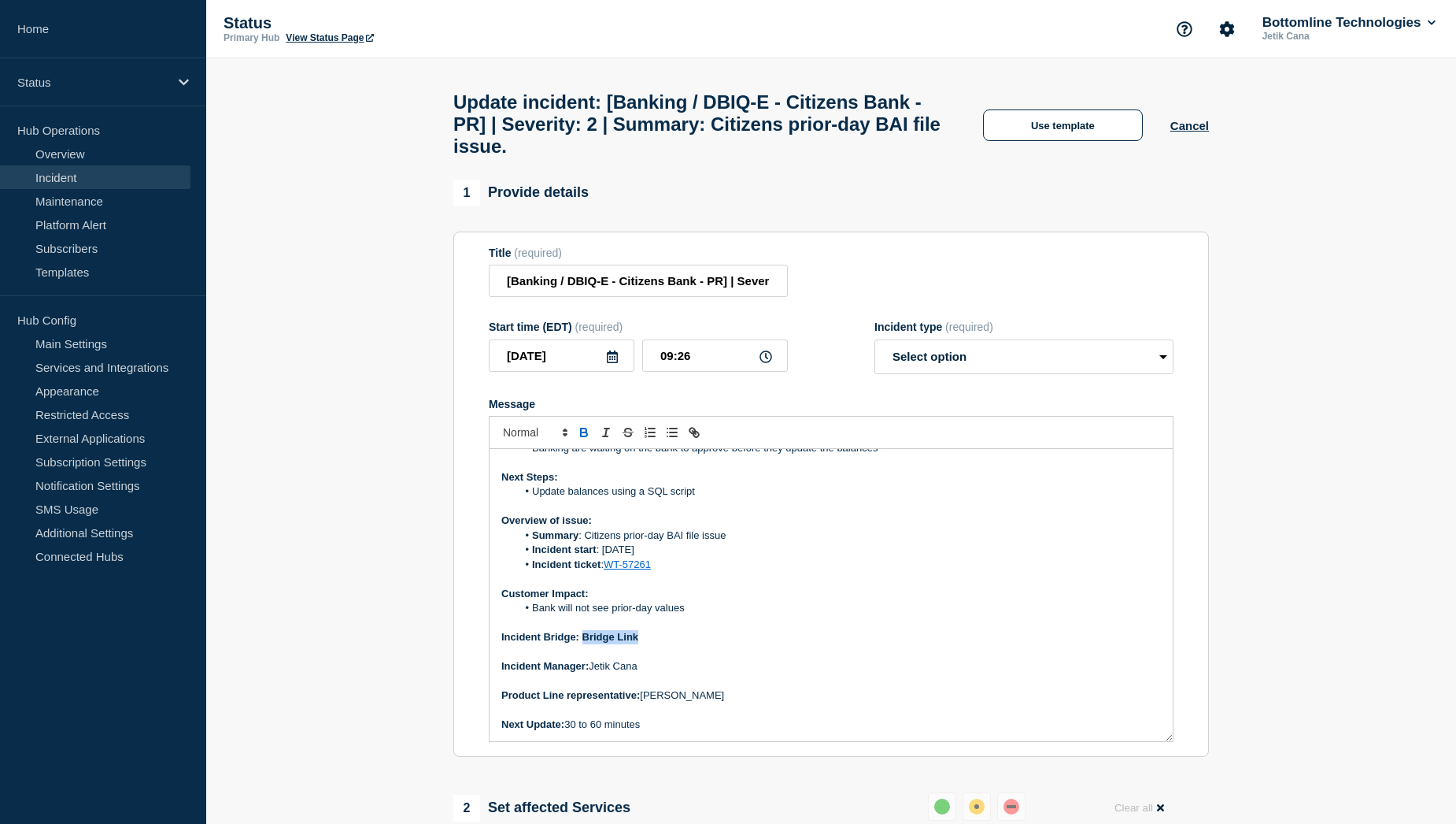
click at [583, 644] on p "Incident Bridge: Bridge Link" at bounding box center [831, 637] width 660 height 14
click at [617, 644] on p "Incident Bridge: Bridge Link" at bounding box center [831, 637] width 660 height 14
drag, startPoint x: 638, startPoint y: 650, endPoint x: 582, endPoint y: 648, distance: 56.0
click at [582, 644] on p "Incident Bridge: Bridge Link" at bounding box center [831, 637] width 660 height 14
click at [701, 441] on button "Toggle link" at bounding box center [693, 432] width 22 height 19
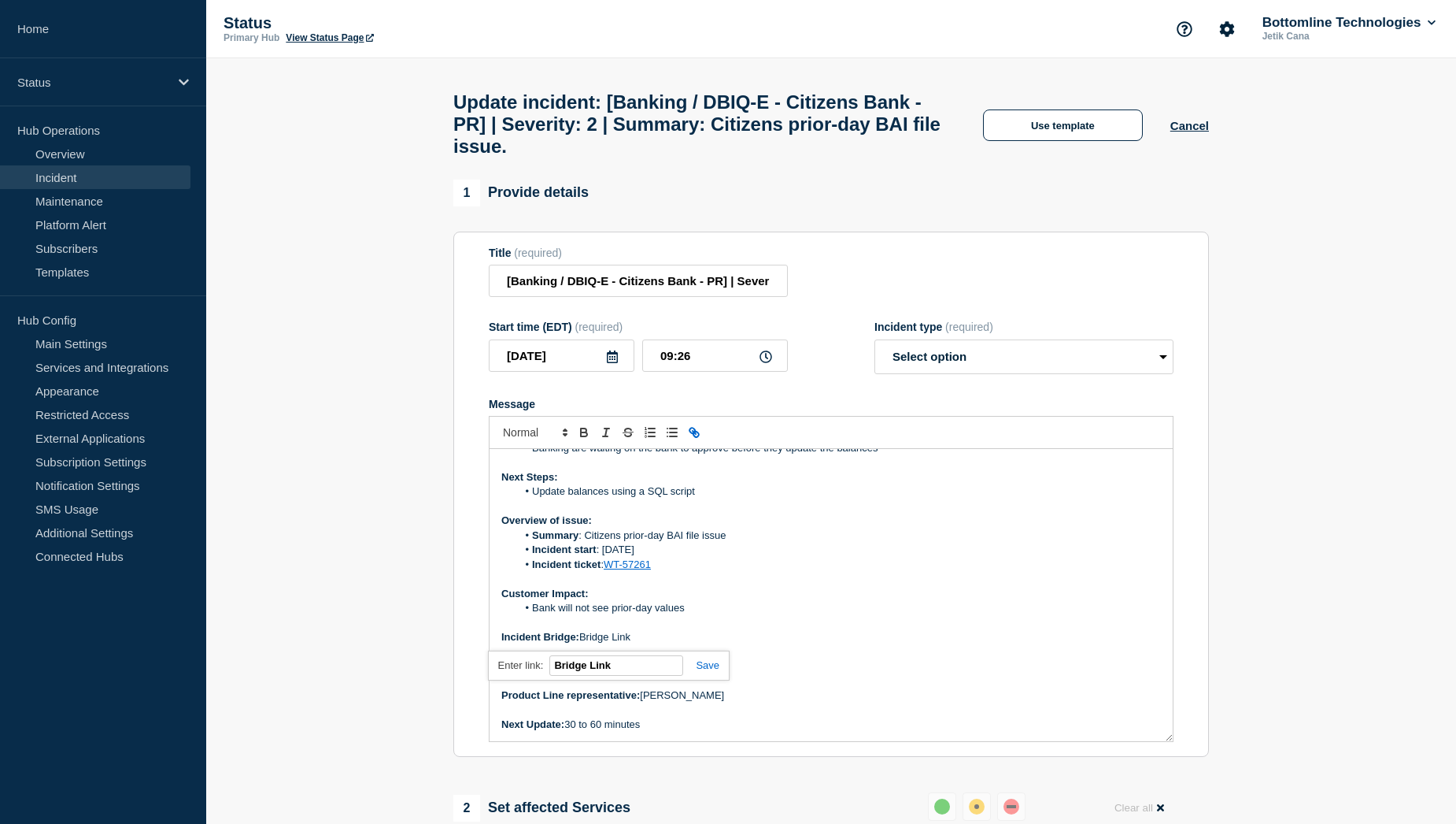
paste input "https://teams.microsoft.com/l/meetup-join/19%3a92296e0340434cce89a6be5b7aab42d4…"
click at [709, 671] on link at bounding box center [701, 665] width 36 height 12
click at [688, 615] on li "Bank will not see prior-day values" at bounding box center [840, 608] width 644 height 14
drag, startPoint x: 683, startPoint y: 619, endPoint x: 534, endPoint y: 621, distance: 149.0
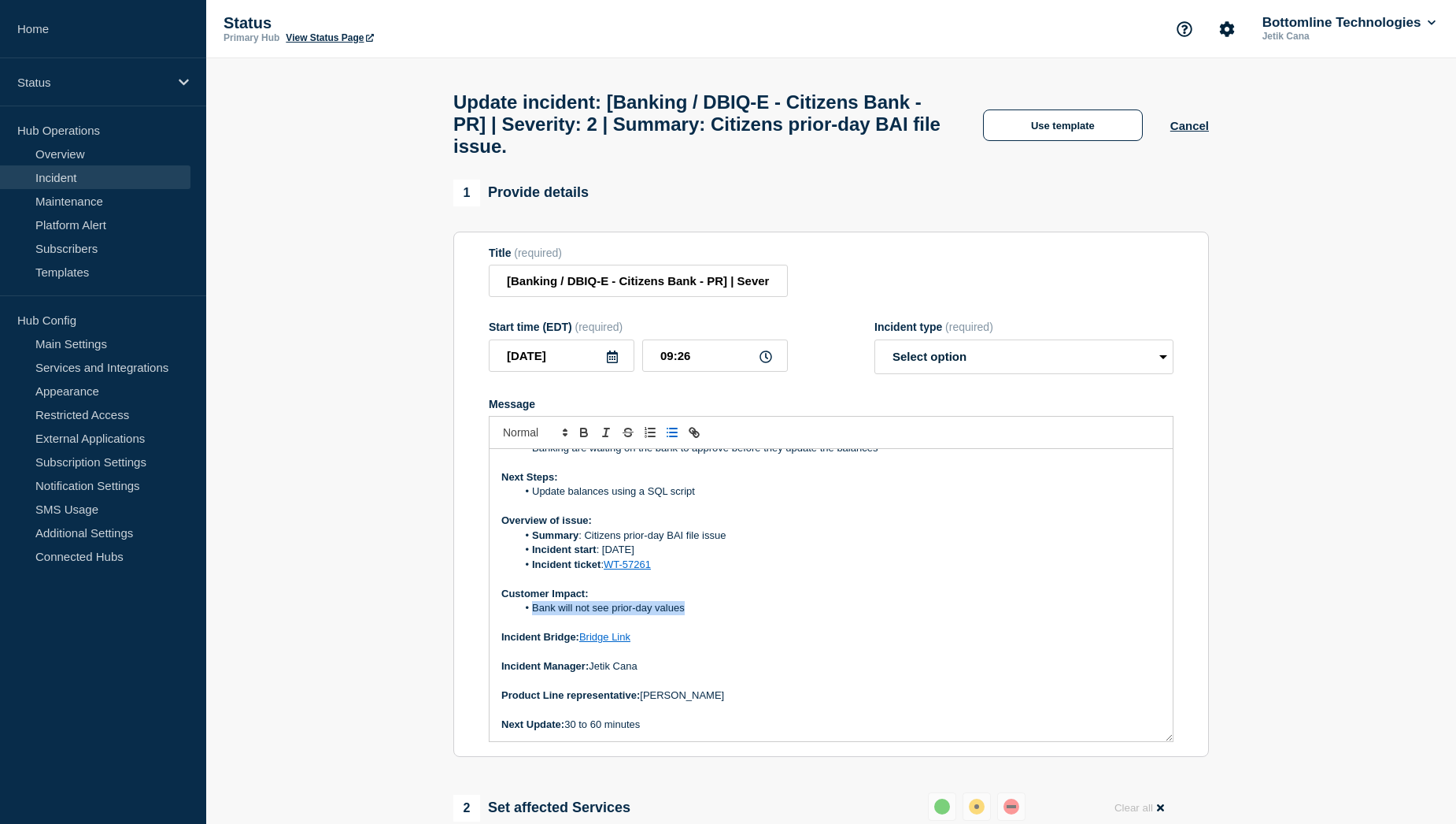
click at [534, 615] on li "Bank will not see prior-day values" at bounding box center [840, 608] width 644 height 14
click at [661, 572] on li "Incident ticket : WT-57261" at bounding box center [840, 564] width 644 height 14
drag, startPoint x: 654, startPoint y: 578, endPoint x: 610, endPoint y: 576, distance: 44.0
click at [610, 572] on li "Incident ticket : WT-59949" at bounding box center [840, 564] width 644 height 14
click at [693, 433] on icon "Toggle link" at bounding box center [692, 430] width 6 height 6
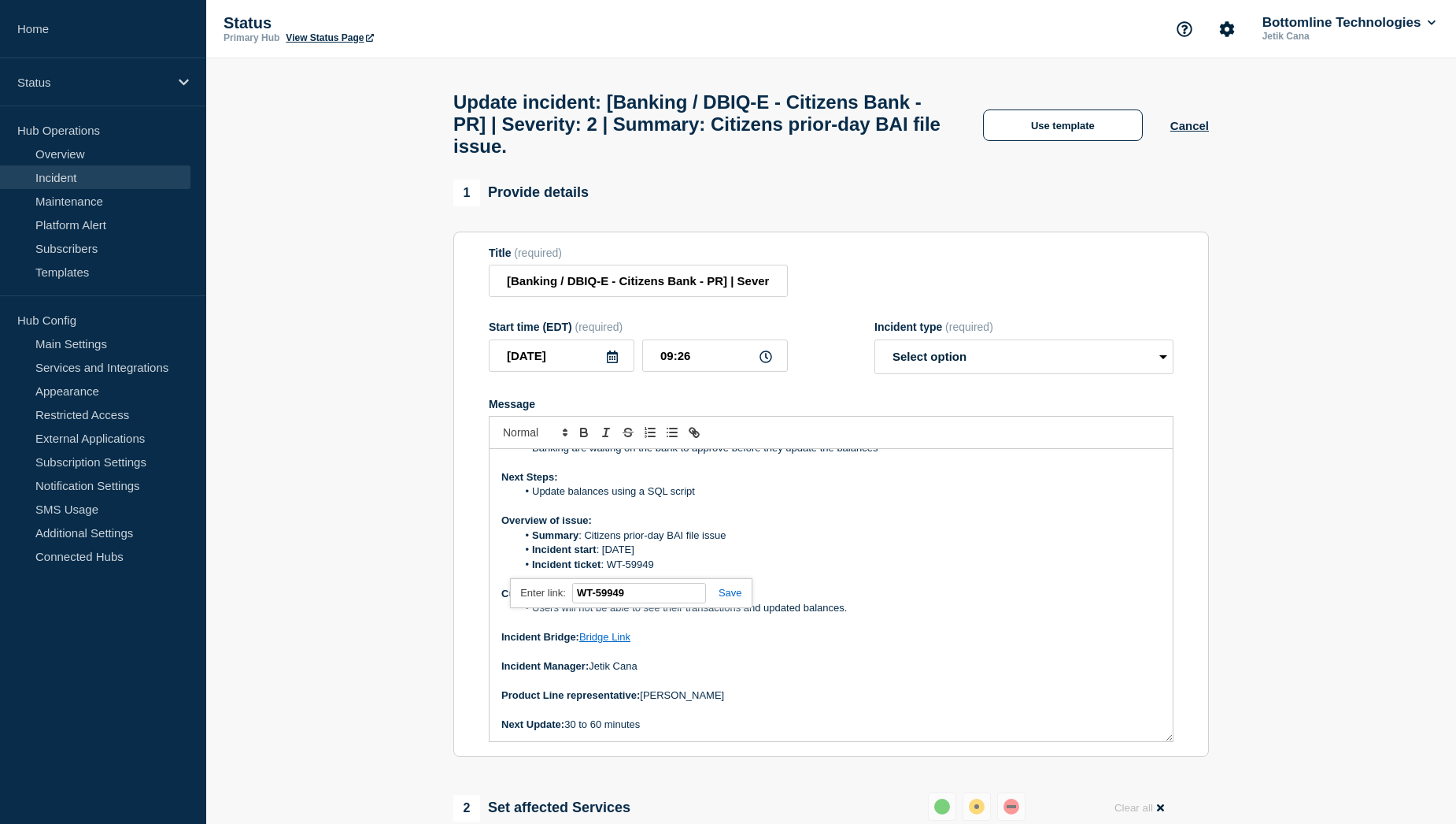
paste input "https://jira.bottomline.tech/browse/"
type input "https://jira.bottomline.tech/browse/WT-59949"
click at [726, 598] on link at bounding box center [724, 592] width 36 height 12
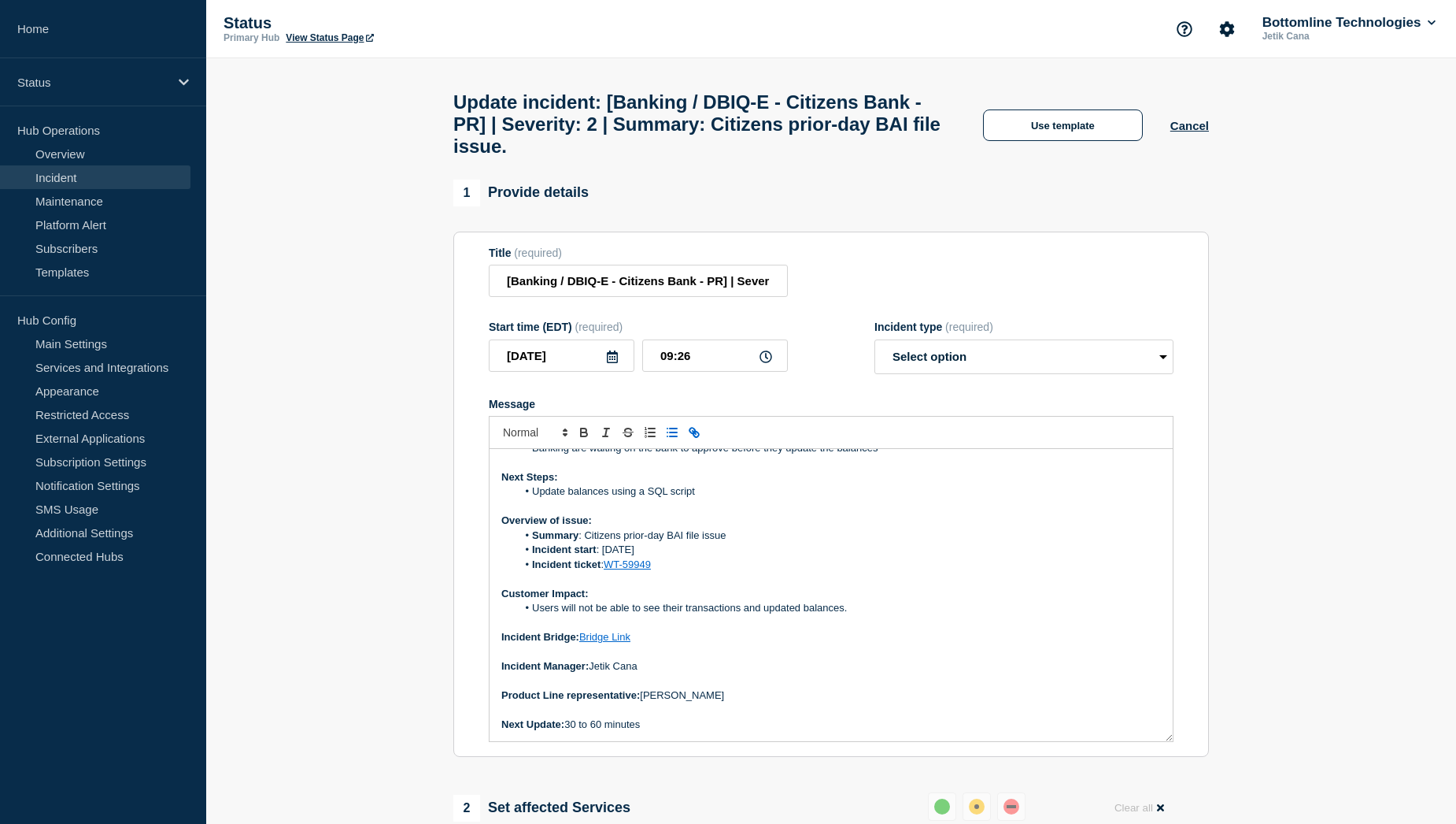
click at [689, 570] on li "Incident ticket : WT-59949" at bounding box center [840, 564] width 644 height 14
drag, startPoint x: 695, startPoint y: 560, endPoint x: 604, endPoint y: 558, distance: 91.0
click at [604, 557] on li "Incident start : Tuesday 5th August" at bounding box center [840, 550] width 644 height 14
click at [729, 543] on li "Summary : Citizens prior-day BAI file issue" at bounding box center [840, 535] width 644 height 14
click at [901, 703] on p "Product Line representative: Carissa Marzette" at bounding box center [831, 695] width 660 height 14
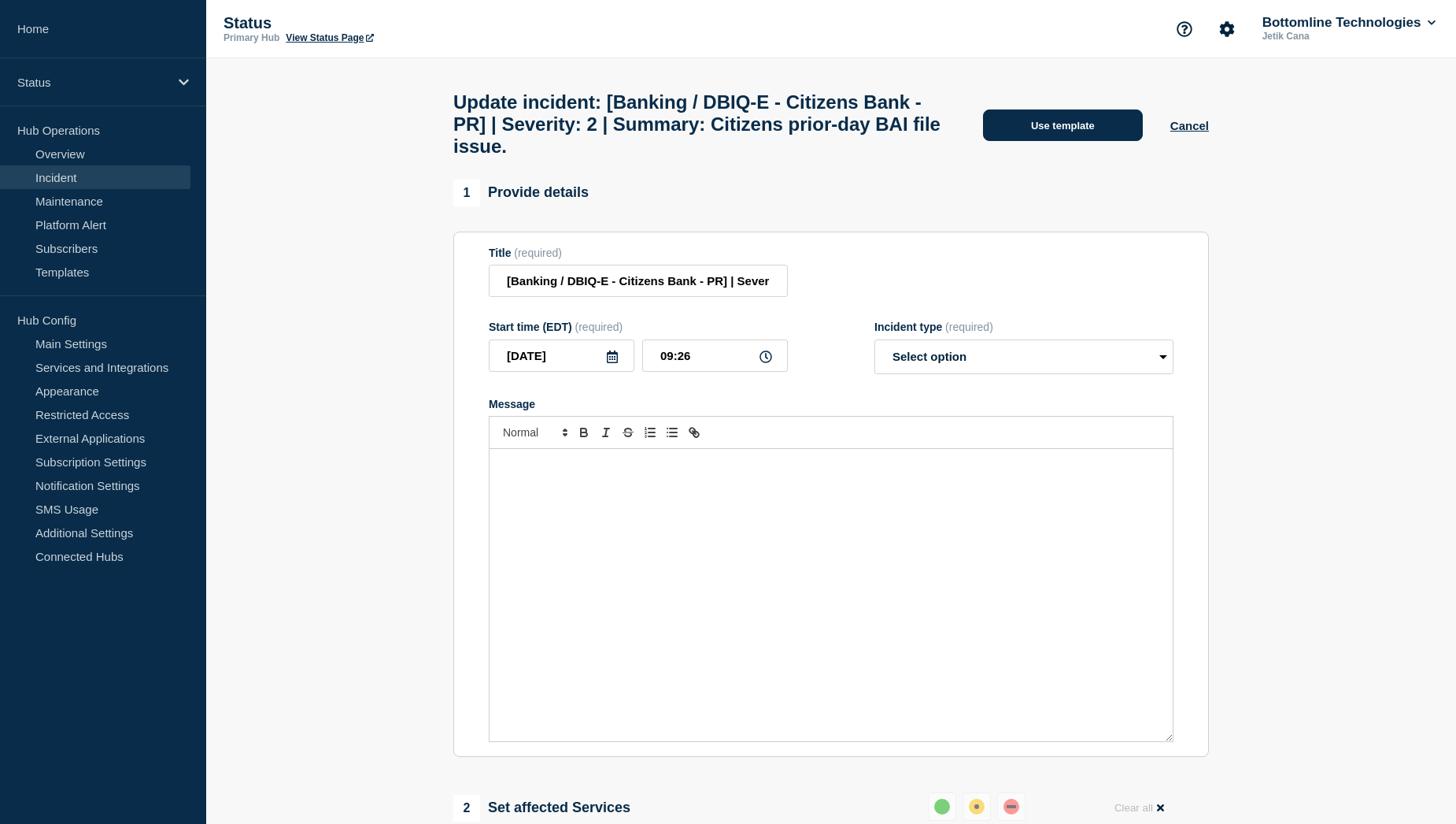
click at [1070, 134] on button "Use template" at bounding box center [1062, 125] width 160 height 31
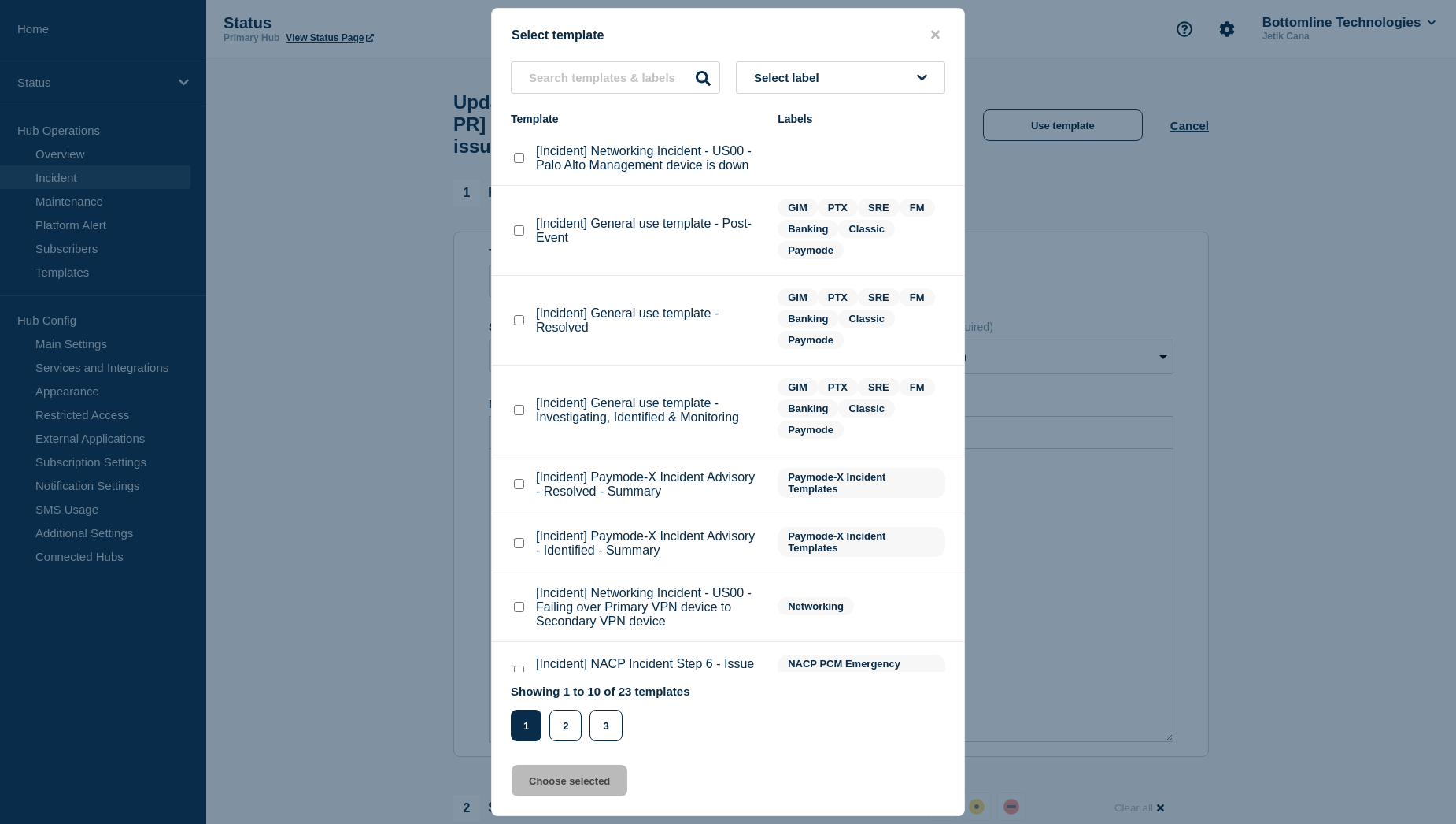
click at [520, 324] on checkbox"] "[Incident] General use template - Resolved checkbox" at bounding box center [519, 320] width 10 height 10
checkbox checkbox"] "true"
click at [557, 787] on button "Choose selected" at bounding box center [570, 780] width 116 height 31
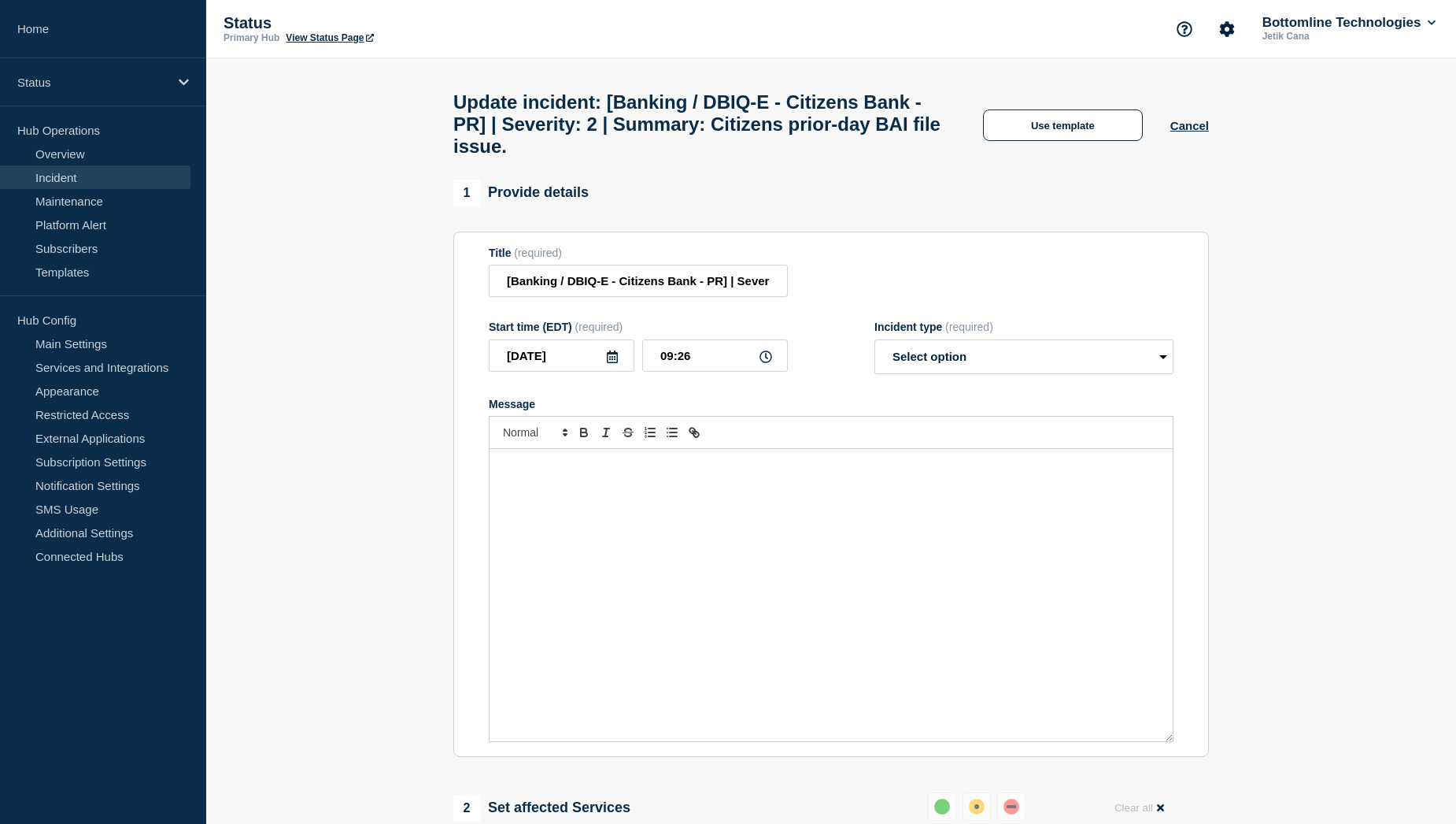
select select "resolved"
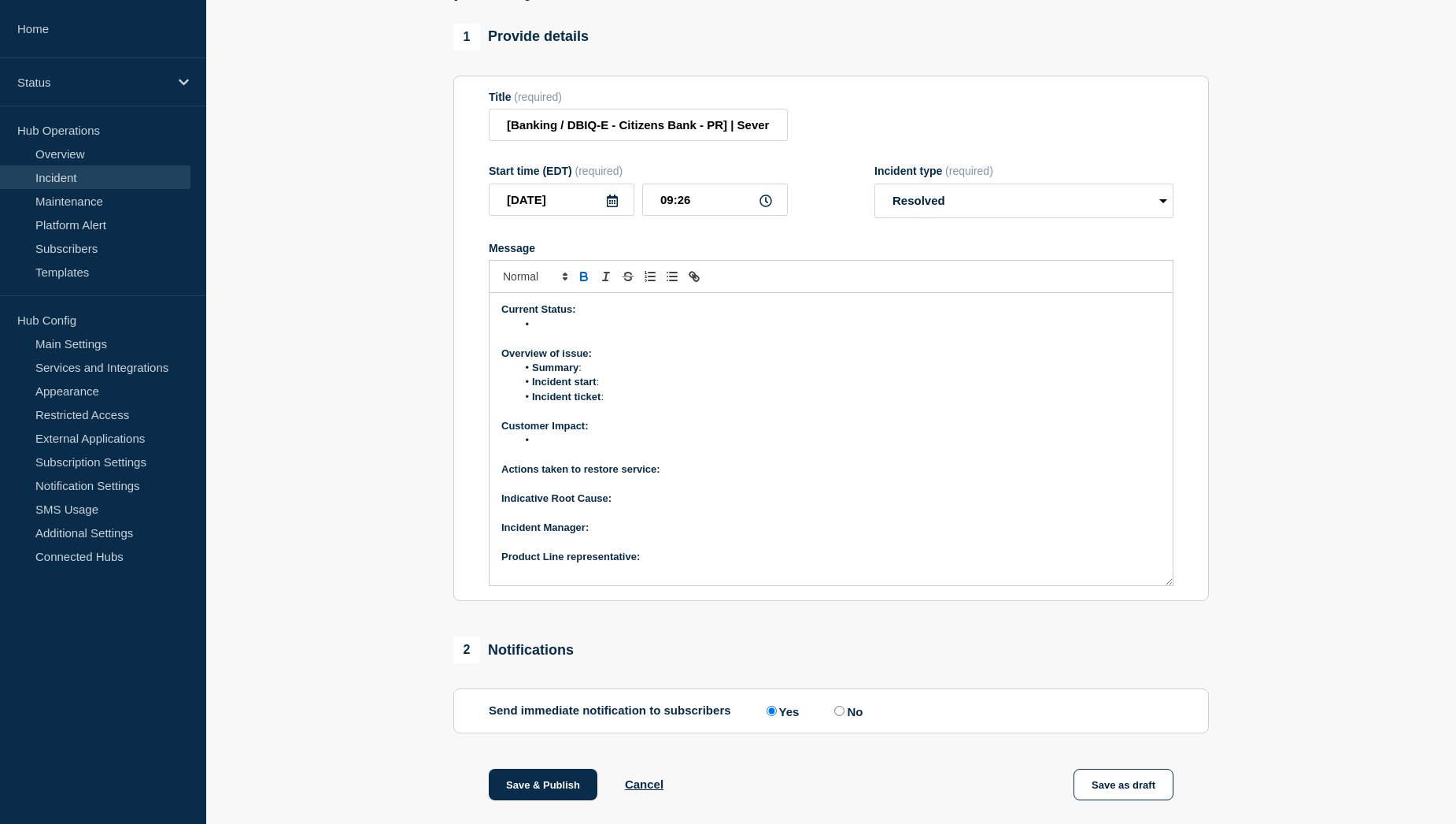
scroll to position [158, 0]
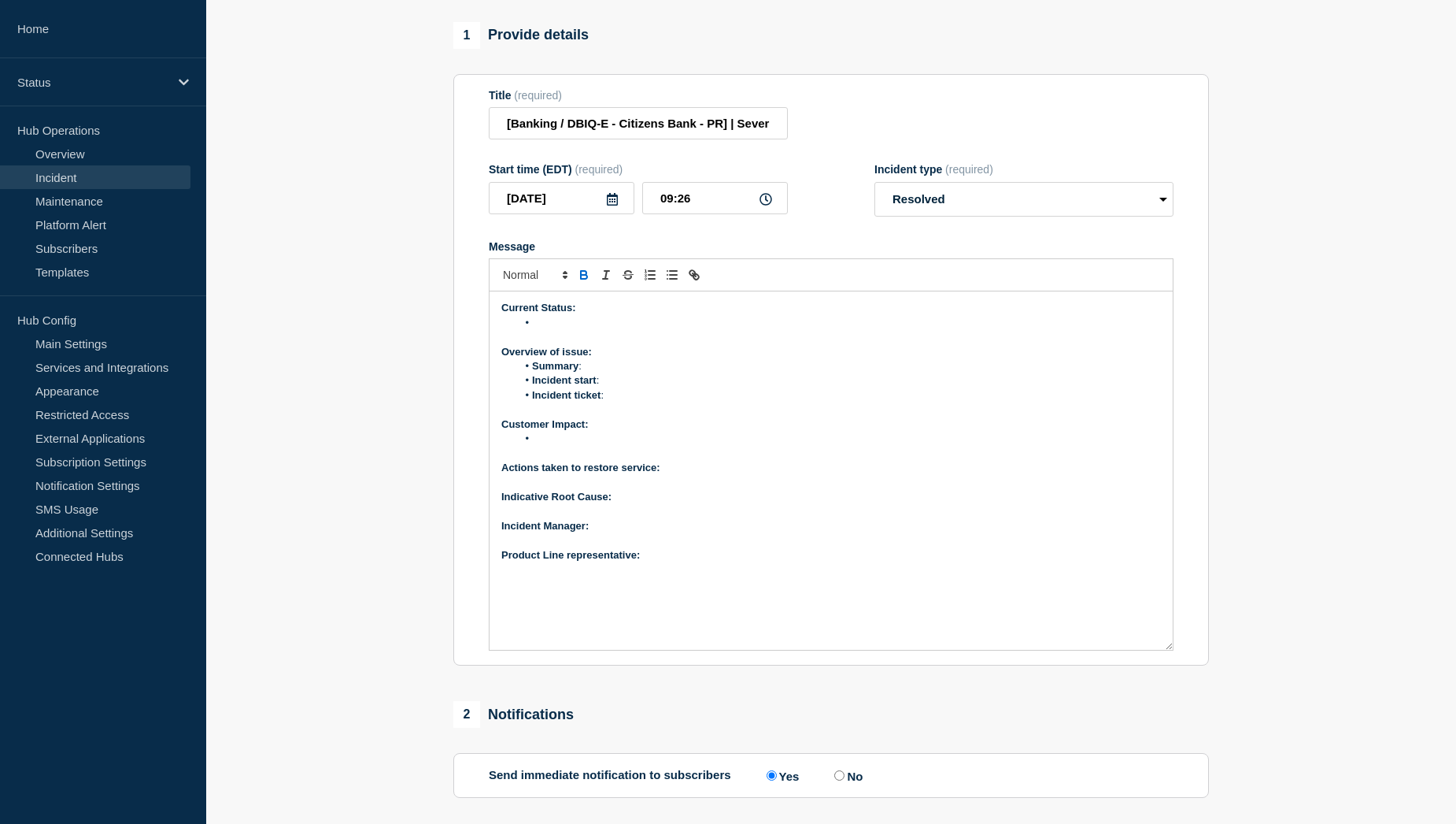
drag, startPoint x: 1168, startPoint y: 592, endPoint x: 1168, endPoint y: 658, distance: 66.0
click at [1168, 650] on div "Current Status: Overview of issue: Summary : Incident start : Incident ticket :…" at bounding box center [831, 470] width 683 height 359
click at [679, 562] on p "Product Line representative:" at bounding box center [831, 555] width 660 height 14
click at [672, 562] on p "Product Line representative: Carizza Marzette" at bounding box center [831, 555] width 660 height 14
click at [620, 533] on p "﻿Incident Manager:" at bounding box center [831, 526] width 660 height 14
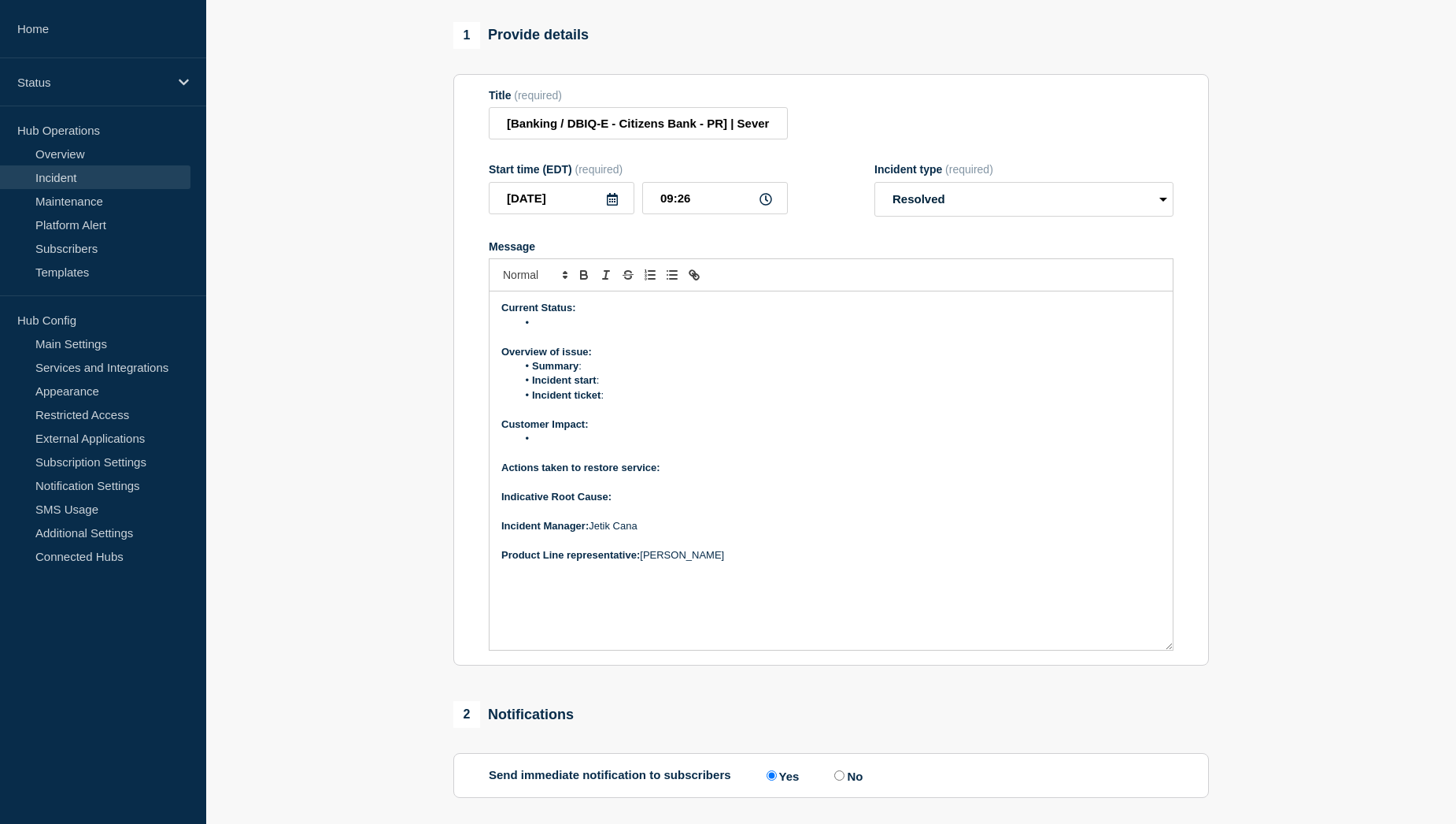
click at [645, 504] on p "Indicative Root Cause:" at bounding box center [831, 497] width 660 height 14
click at [695, 475] on p "Actions taken to restore service:" at bounding box center [831, 468] width 660 height 14
click at [577, 445] on li "Message" at bounding box center [840, 439] width 644 height 14
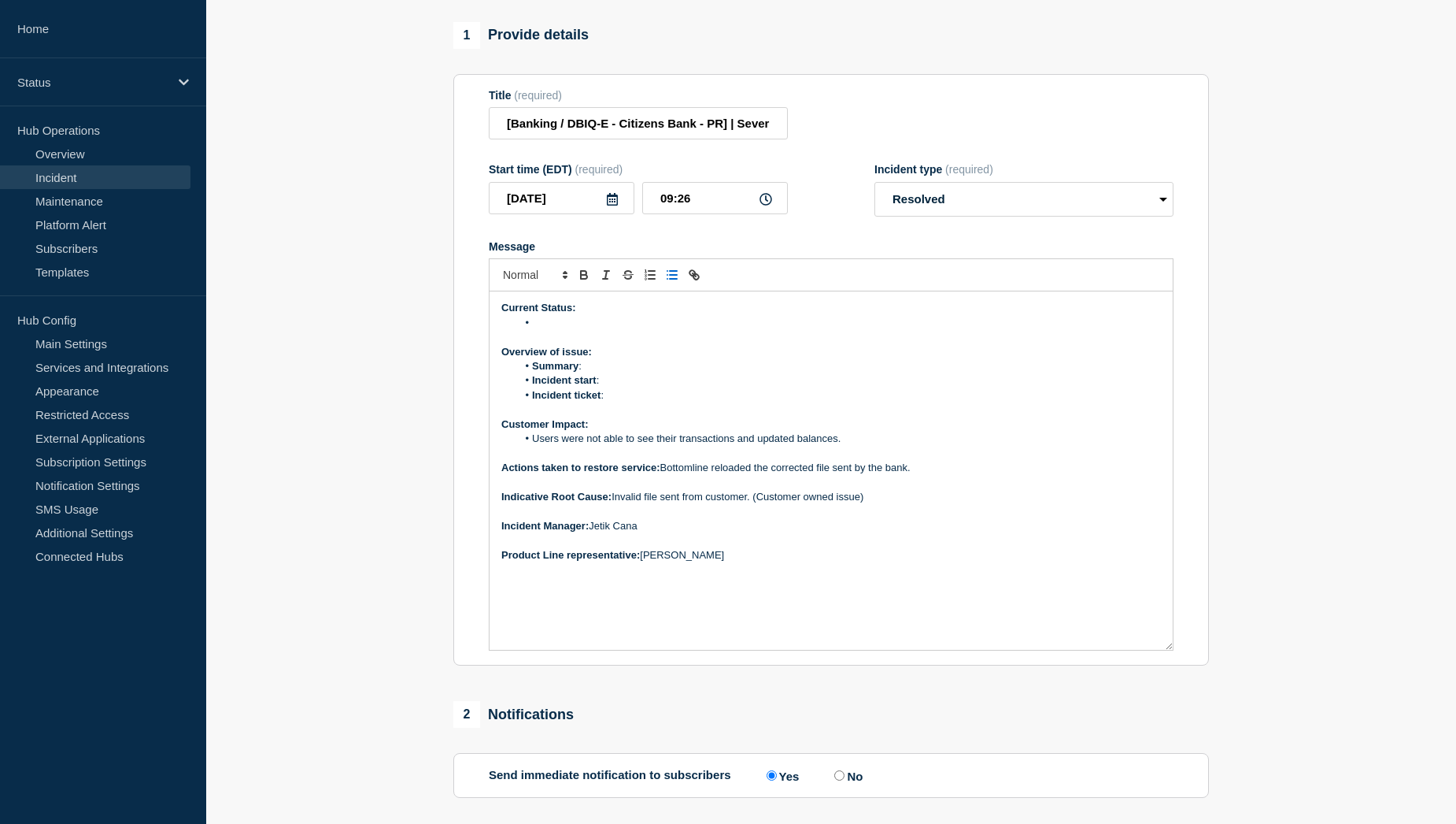
click at [649, 403] on li "Incident ticket :" at bounding box center [840, 396] width 644 height 14
drag, startPoint x: 656, startPoint y: 407, endPoint x: 607, endPoint y: 408, distance: 49.0
click at [607, 403] on li "Incident ticket : WT-59950" at bounding box center [840, 396] width 644 height 14
click at [692, 282] on icon "Toggle link" at bounding box center [694, 275] width 14 height 14
paste input "https://jira.bottomline.tech/browse/WT-59949"
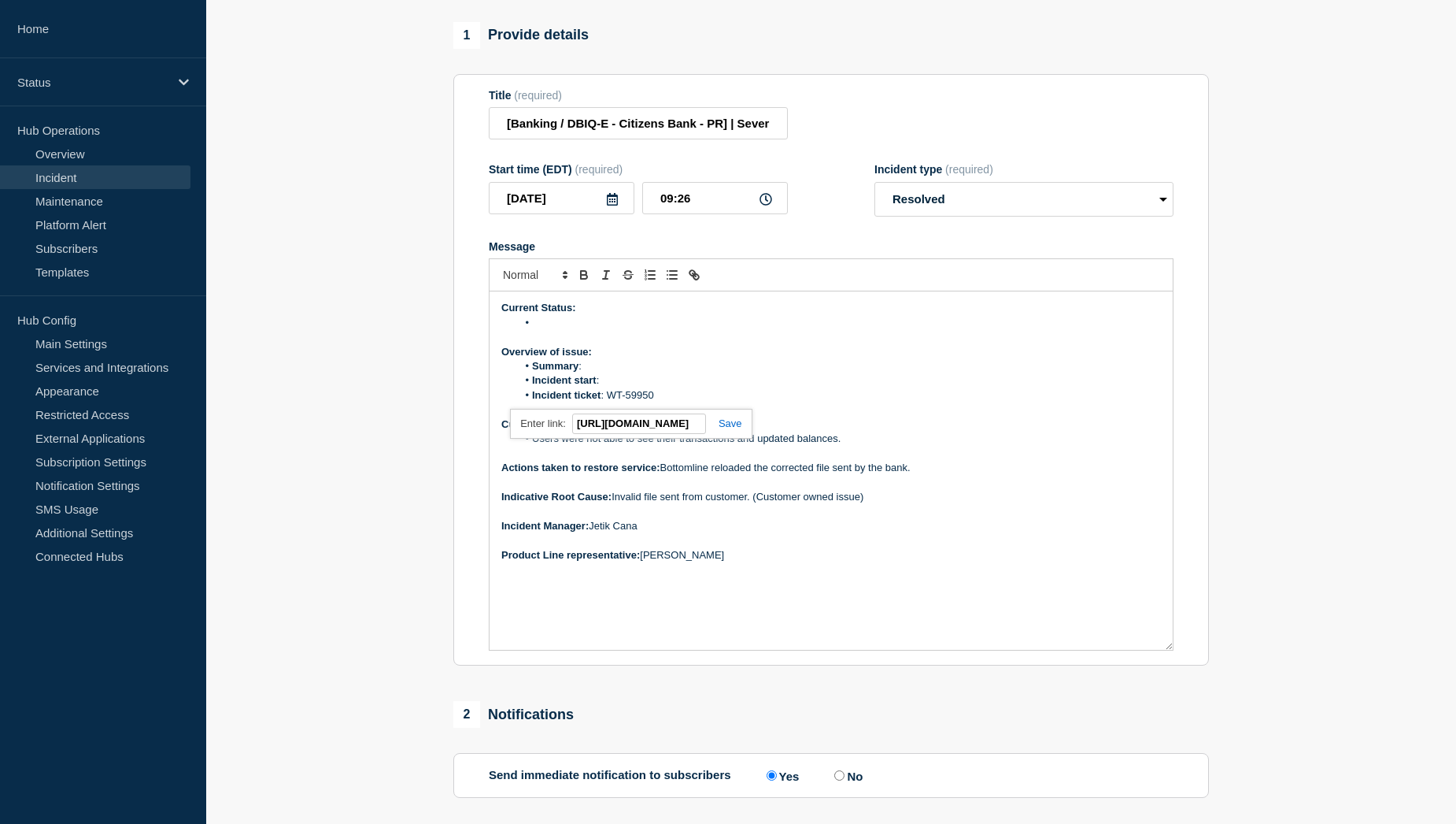
scroll to position [0, 92]
type input "https://jira.bottomline.tech/browse/WT-59949"
click at [726, 429] on link at bounding box center [724, 423] width 36 height 12
click at [689, 403] on li "Incident ticket : WT-59950" at bounding box center [840, 396] width 644 height 14
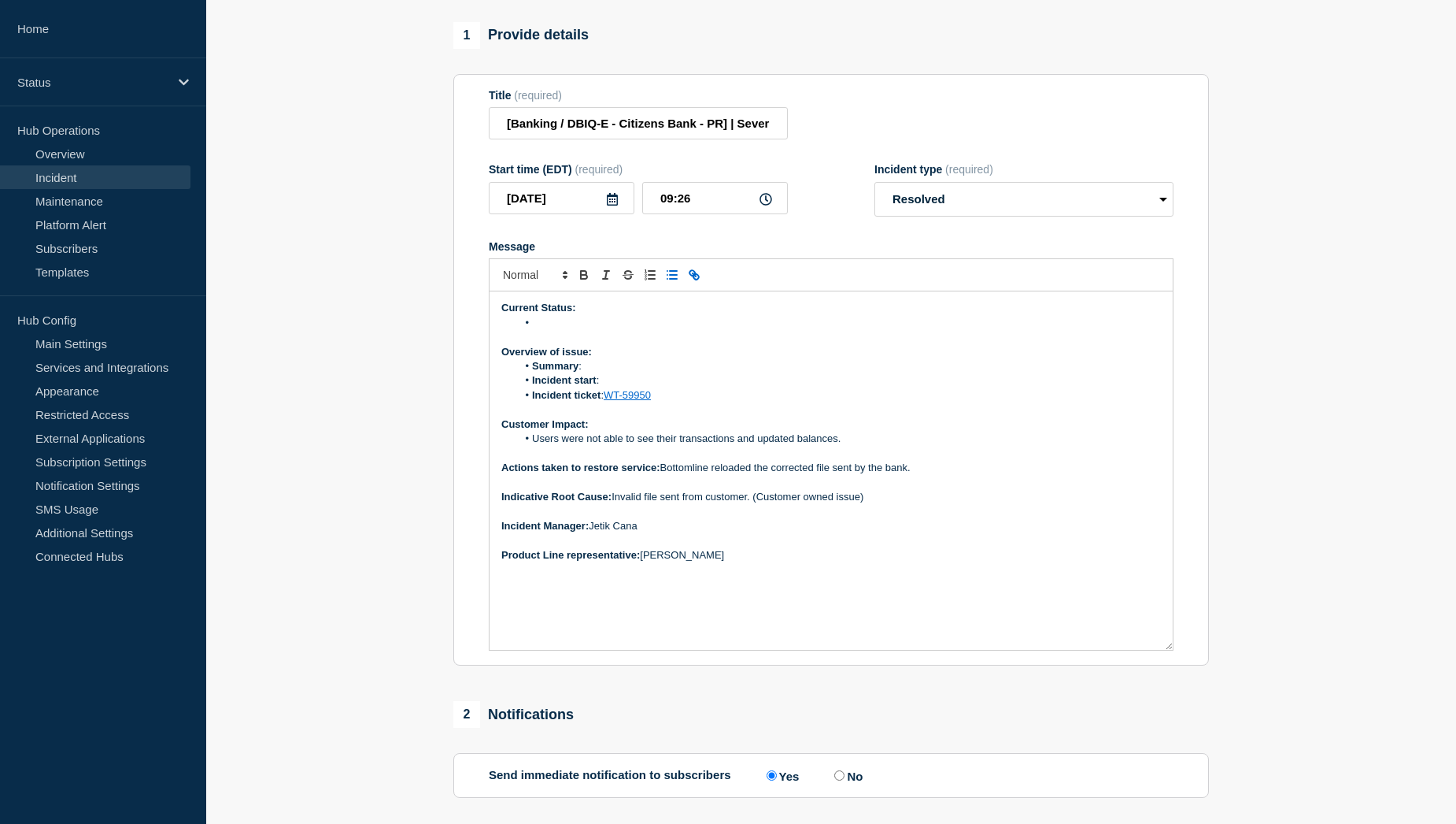
click at [614, 387] on li "Incident start :" at bounding box center [840, 380] width 644 height 14
click at [611, 373] on li "Summary :" at bounding box center [840, 367] width 644 height 14
click at [583, 373] on li "Summary :BAI Prior - Date Override failed" at bounding box center [840, 367] width 644 height 14
click at [611, 387] on li "Incident start :" at bounding box center [840, 380] width 644 height 14
click at [735, 373] on li "Summary : BAI Prior - Date Override failed" at bounding box center [840, 367] width 644 height 14
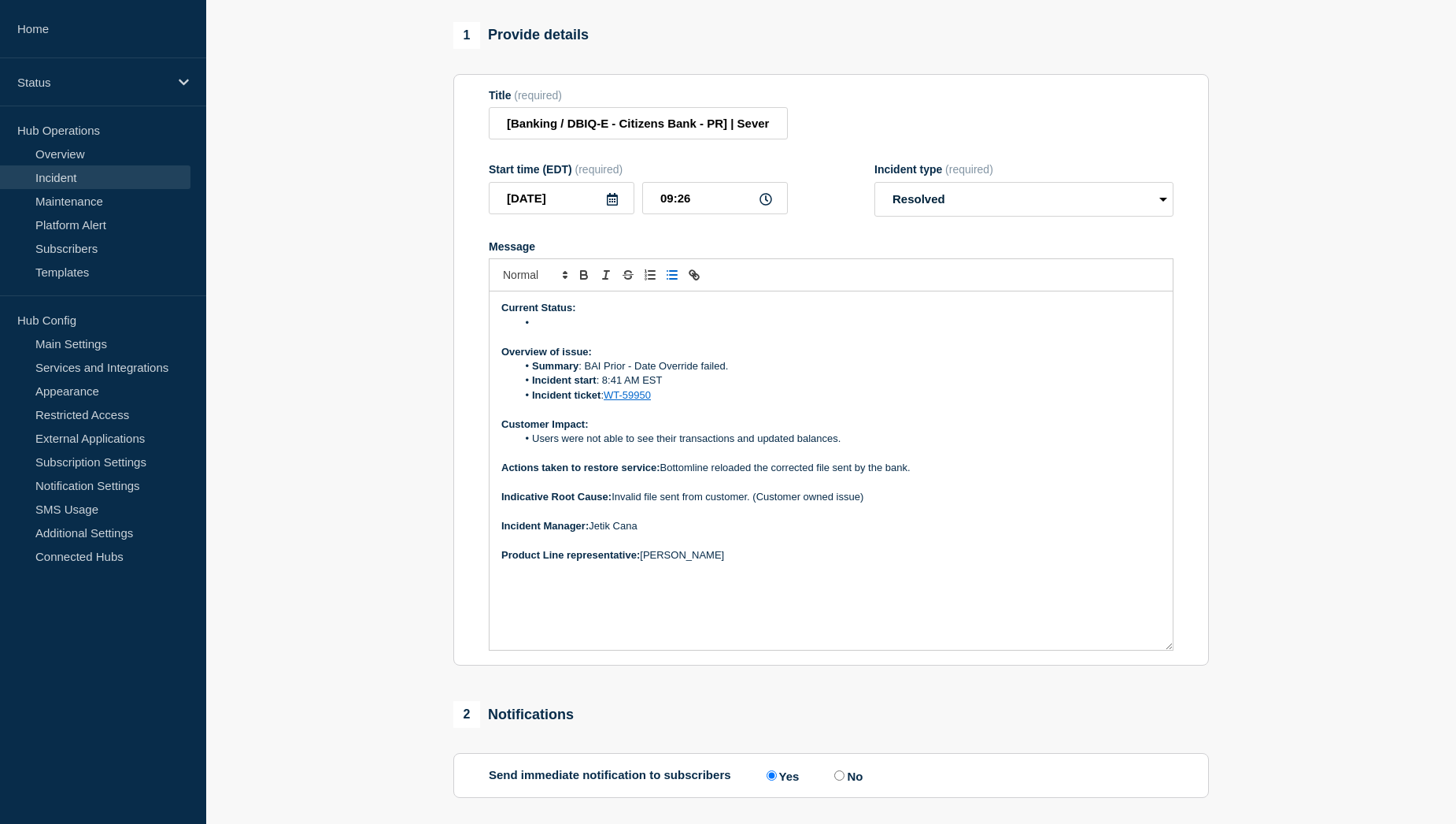
click at [564, 330] on li "Message" at bounding box center [840, 323] width 644 height 14
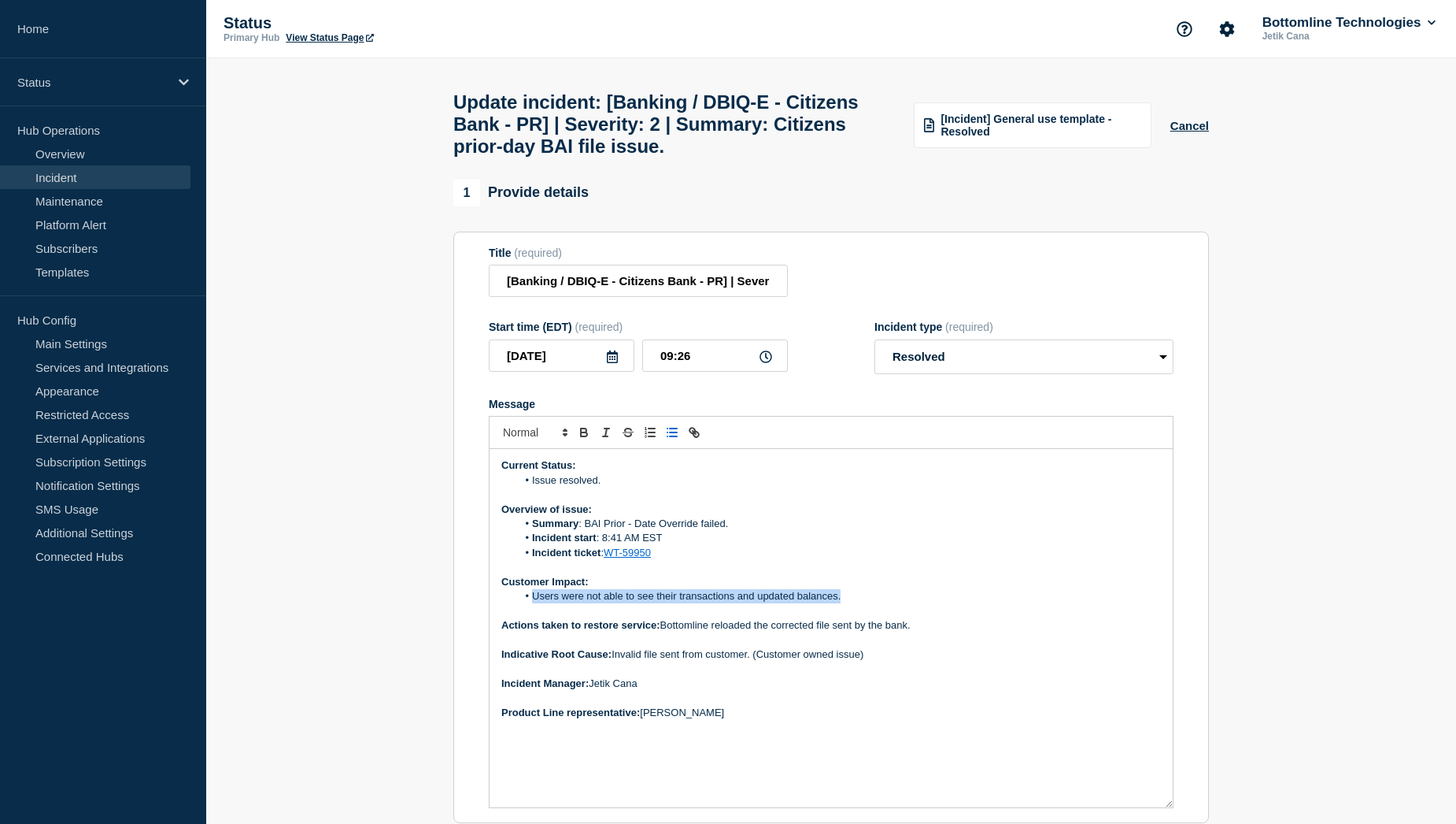
drag, startPoint x: 531, startPoint y: 607, endPoint x: 842, endPoint y: 604, distance: 311.0
click at [842, 603] on li "Users were not able to see their transactions and updated balances." at bounding box center [840, 596] width 644 height 14
copy li "Users were not able to see their transactions and updated balances."
click at [808, 545] on li "Incident start : 8:41 AM EST" at bounding box center [840, 538] width 644 height 14
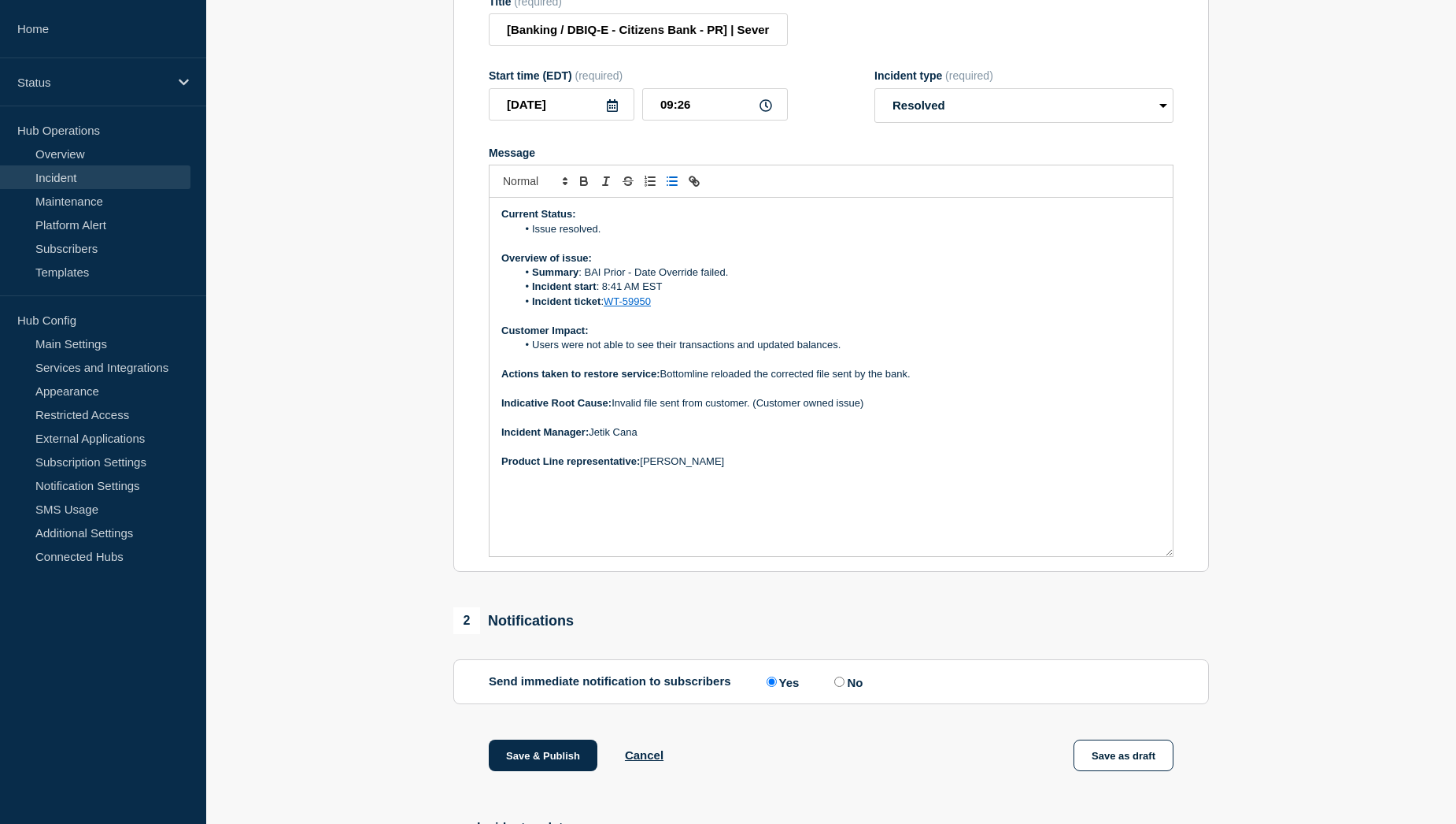
scroll to position [315, 0]
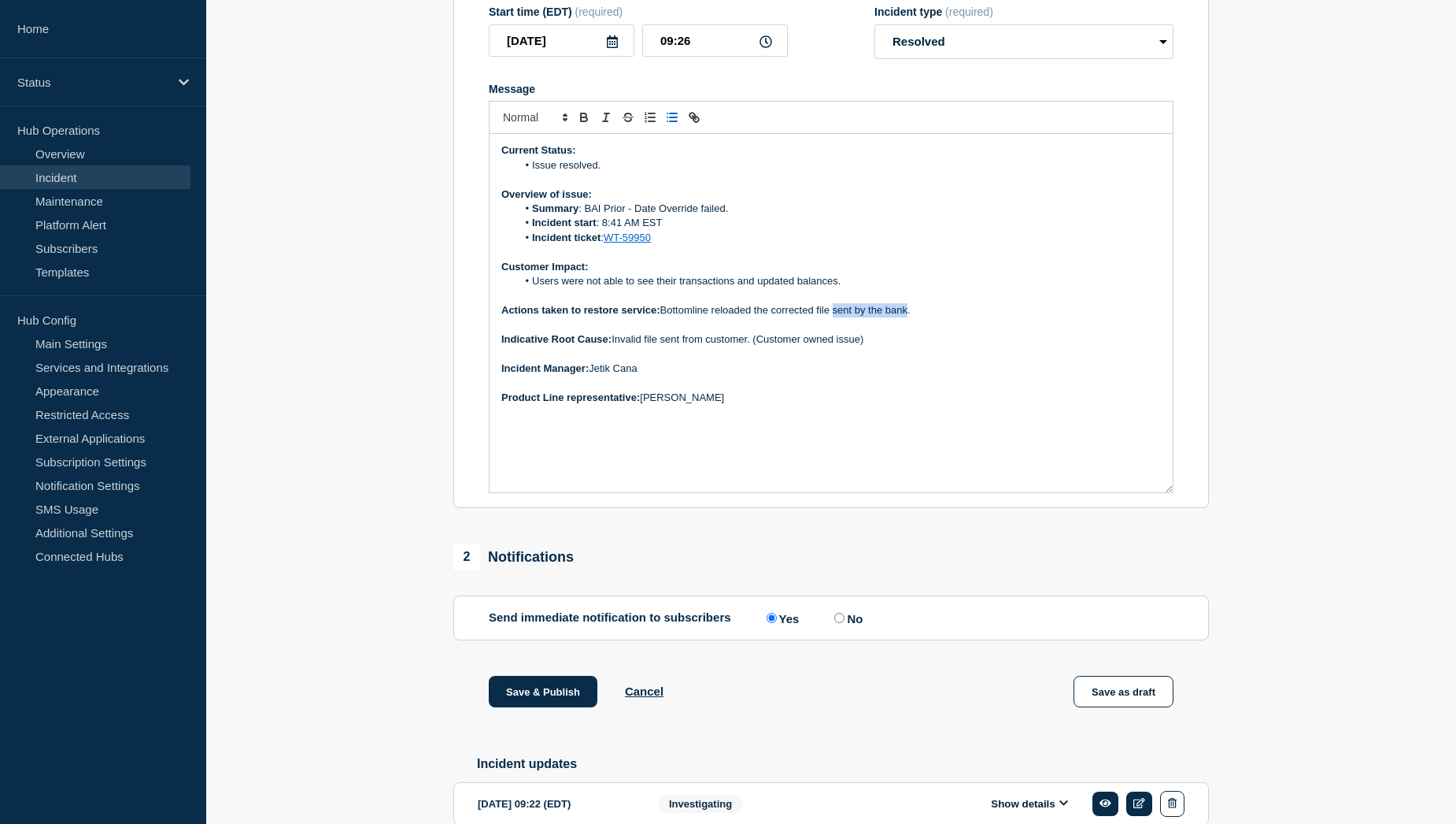
drag, startPoint x: 911, startPoint y: 322, endPoint x: 835, endPoint y: 326, distance: 76.1
click at [835, 318] on p "Actions taken to restore service: Bottomline reloaded the corrected file sent b…" at bounding box center [831, 310] width 660 height 14
click at [525, 705] on button "Save & Publish" at bounding box center [542, 691] width 108 height 31
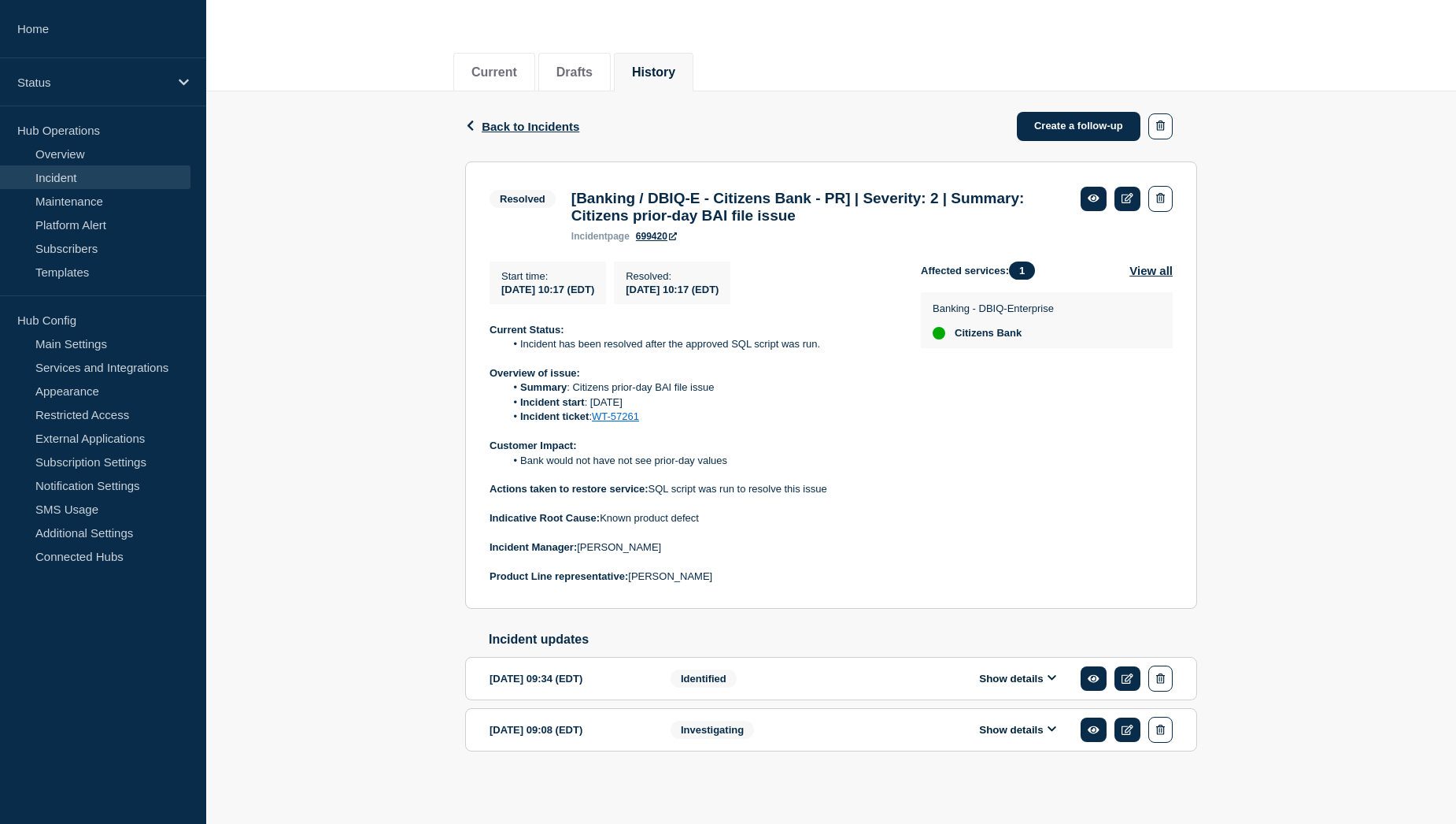
scroll to position [168, 0]
click at [1002, 680] on button "Show details" at bounding box center [1018, 678] width 87 height 14
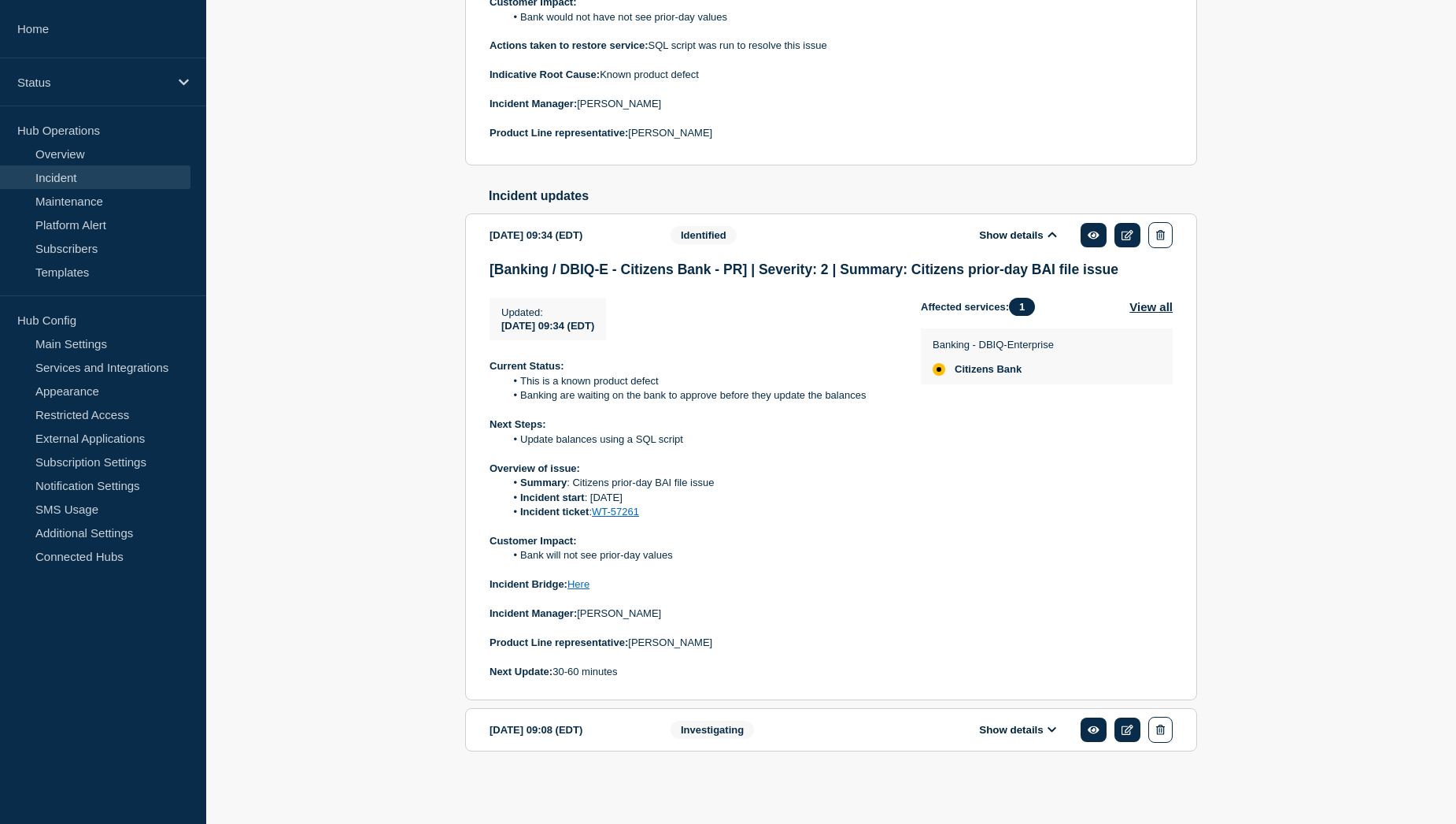
scroll to position [613, 0]
drag, startPoint x: 491, startPoint y: 365, endPoint x: 633, endPoint y: 666, distance: 332.8
click at [633, 666] on div "Current Status: This is a known product defect Banking are waiting on the bank …" at bounding box center [692, 519] width 406 height 320
copy div "Current Status: This is a known product defect Banking are waiting on the bank …"
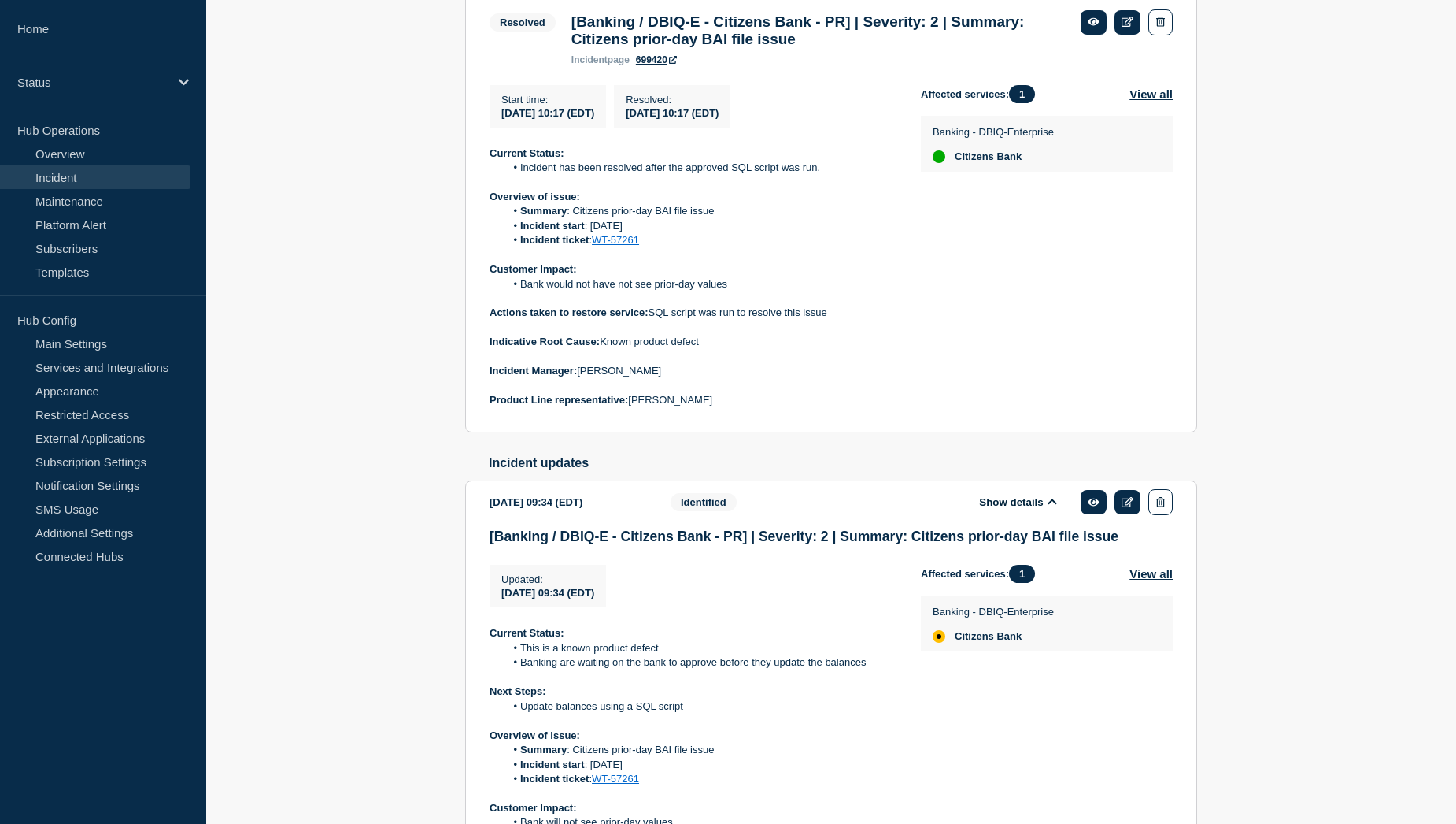
scroll to position [298, 0]
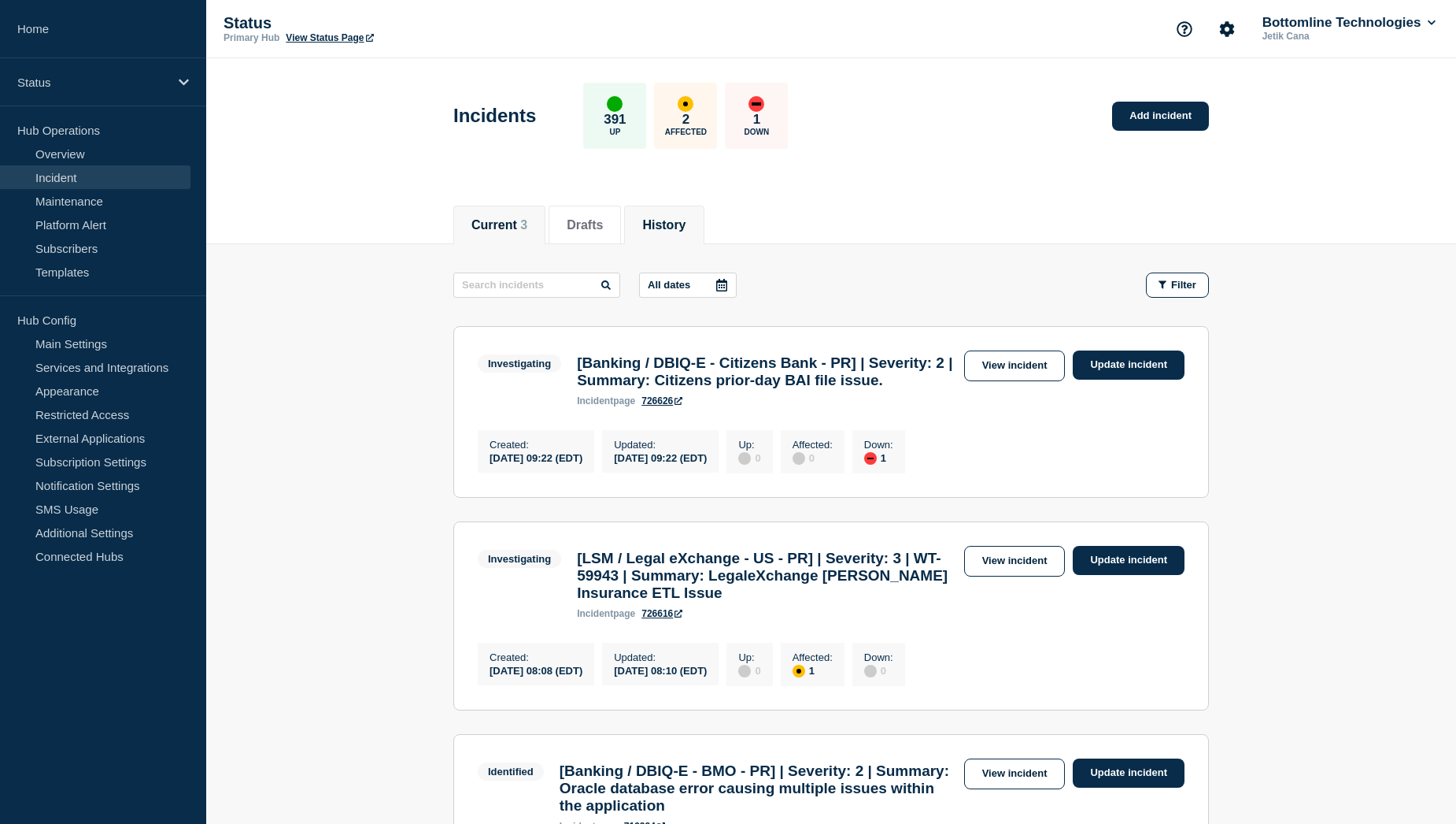
click at [685, 223] on button "History" at bounding box center [664, 225] width 43 height 14
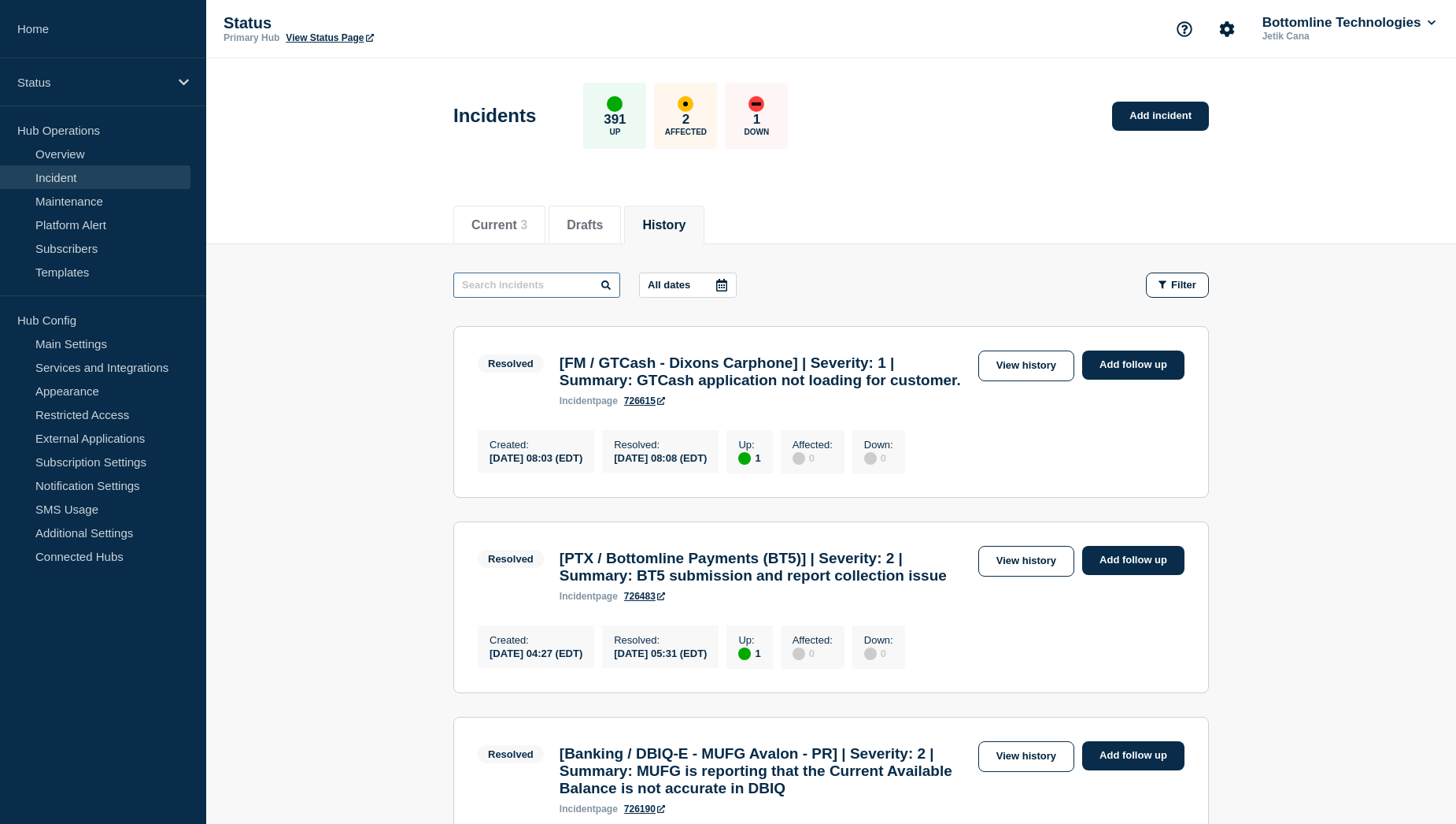
click at [562, 281] on input "text" at bounding box center [537, 285] width 167 height 25
type input "BAI"
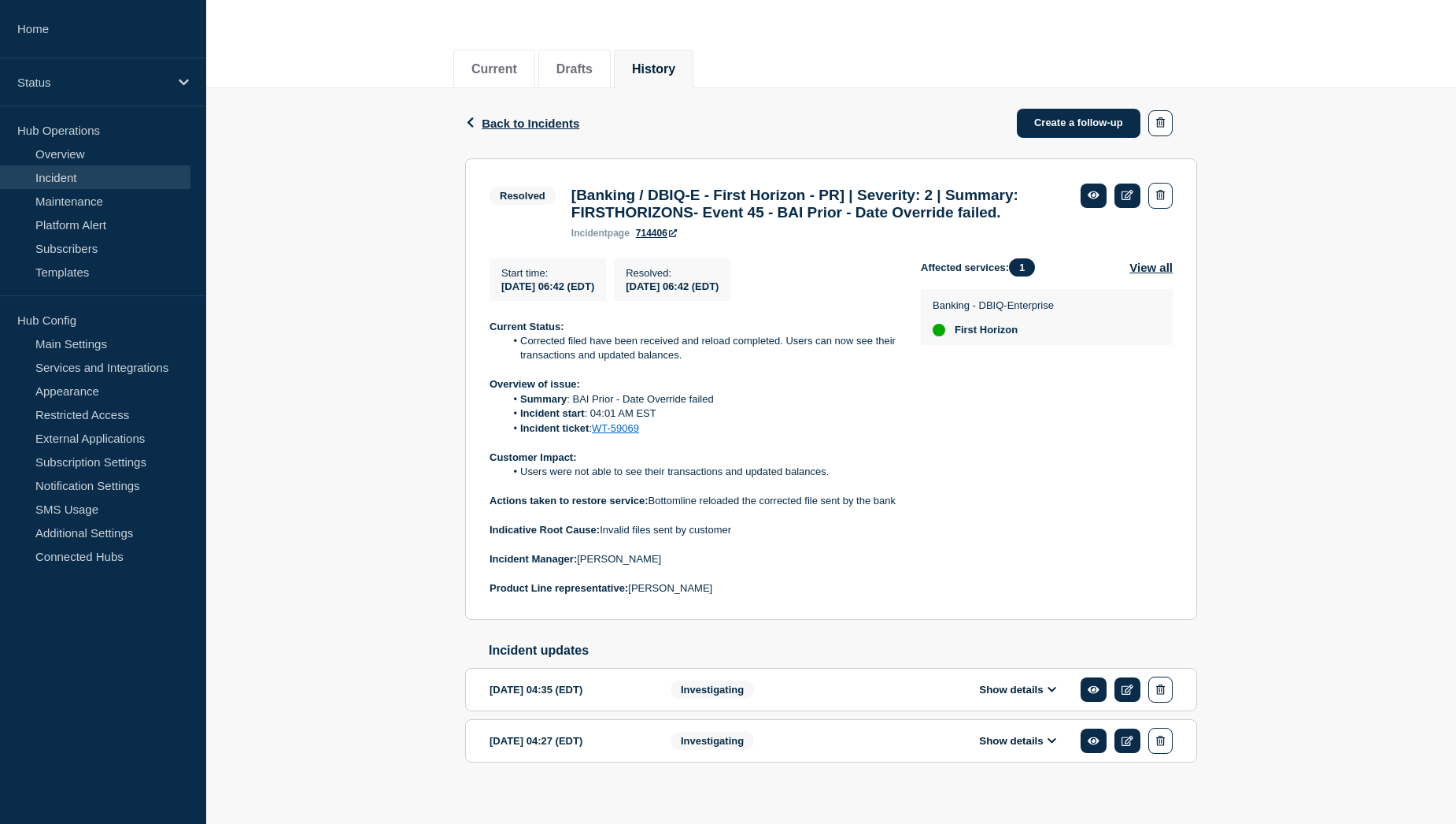
scroll to position [158, 0]
click at [1011, 695] on button "Show details" at bounding box center [1018, 687] width 87 height 14
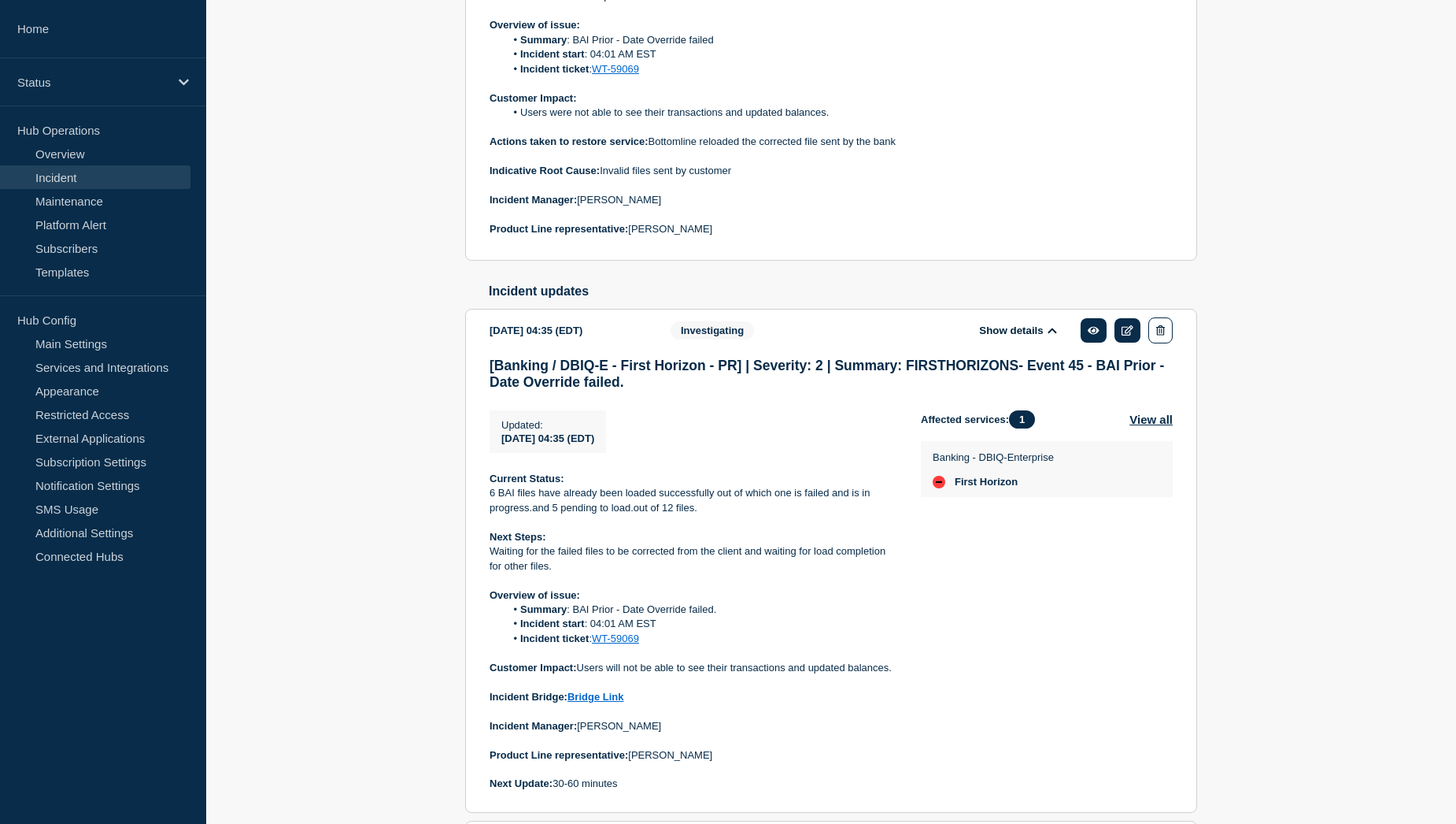
scroll to position [551, 0]
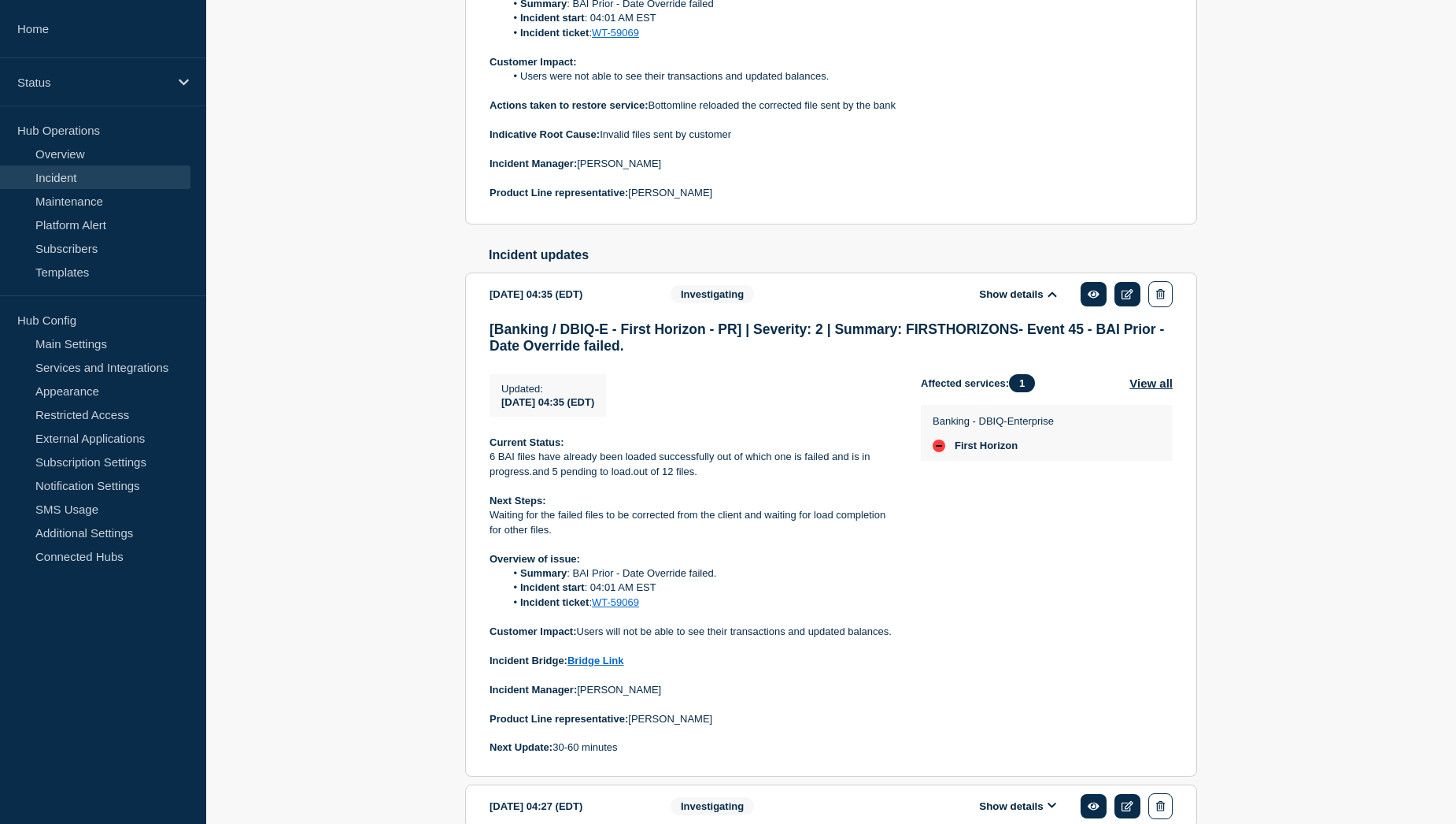
drag, startPoint x: 580, startPoint y: 678, endPoint x: 894, endPoint y: 680, distance: 314.0
click at [894, 638] on p "Customer Impact: Users will not be able to see their transactions and updated b…" at bounding box center [692, 632] width 406 height 14
copy p "Users will not be able to see their transactions and updated balances."
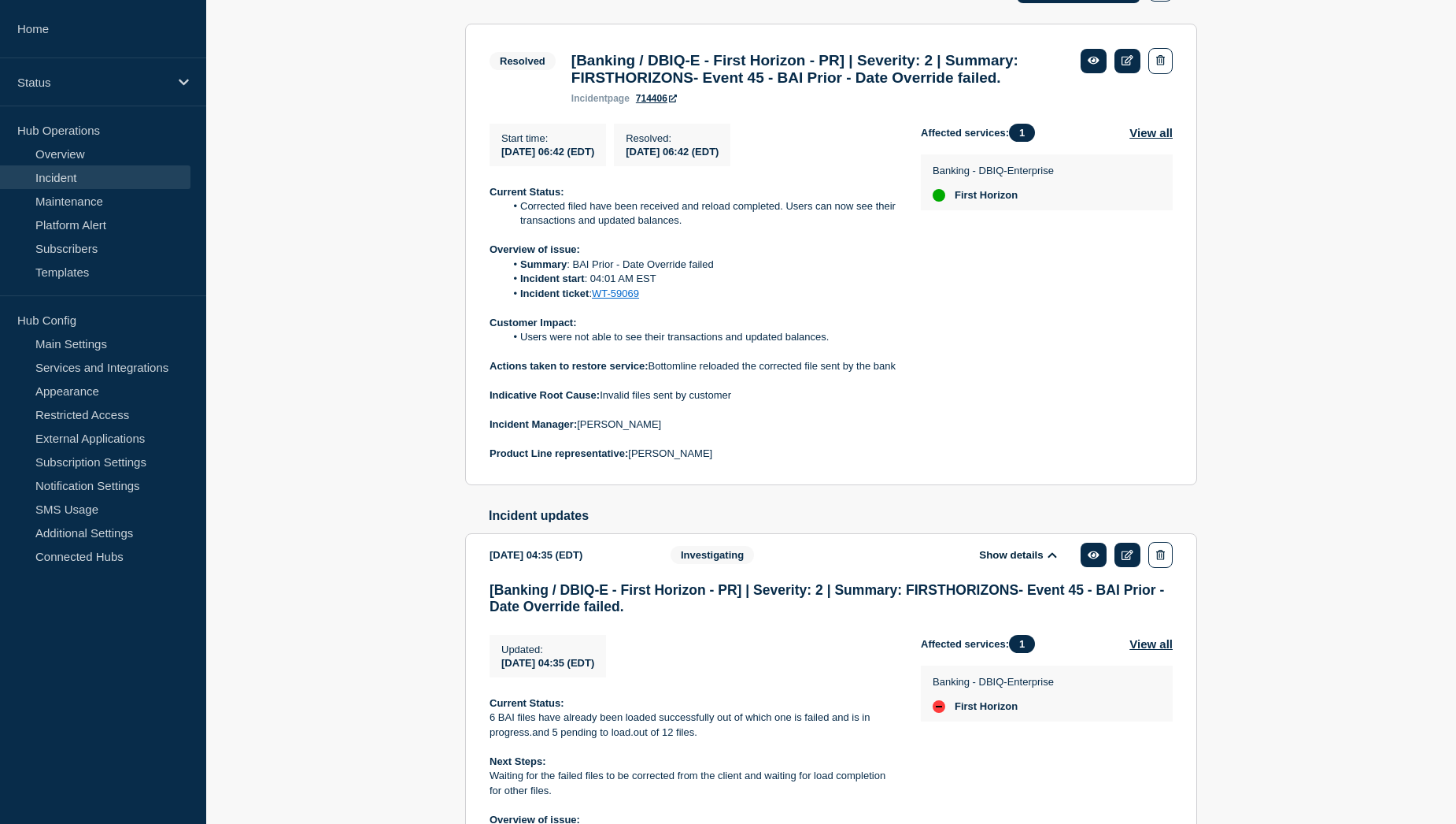
scroll to position [236, 0]
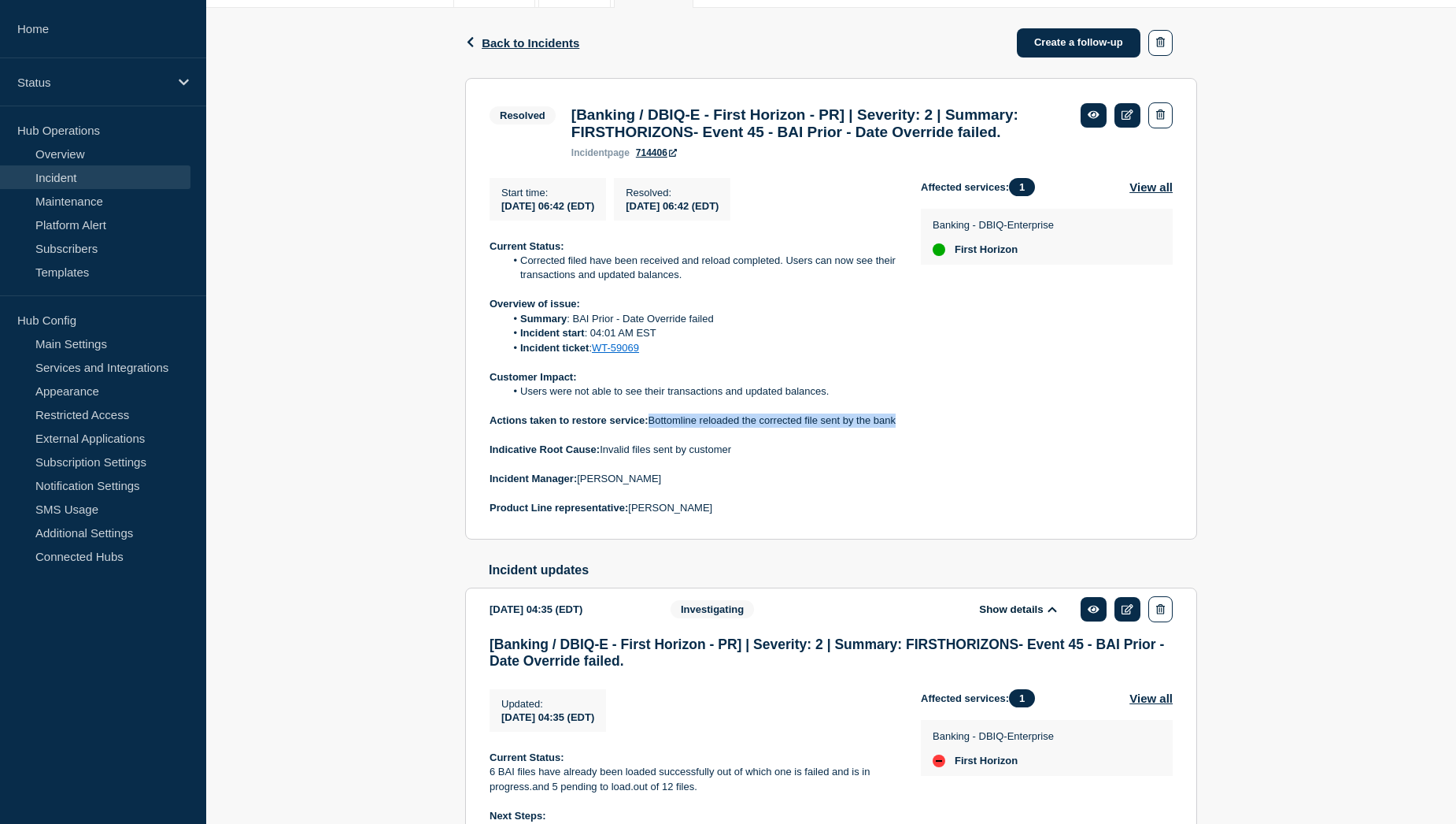
drag, startPoint x: 653, startPoint y: 449, endPoint x: 652, endPoint y: 464, distance: 15.0
click at [652, 428] on p "Actions taken to restore service: Bottomline reloaded the corrected file sent b…" at bounding box center [692, 420] width 406 height 14
copy p "Bottomline reloaded the corrected file sent by the bank"
drag, startPoint x: 521, startPoint y: 424, endPoint x: 830, endPoint y: 426, distance: 309.0
click at [830, 399] on li "Users were not able to see their transactions and updated balances." at bounding box center [701, 392] width 391 height 14
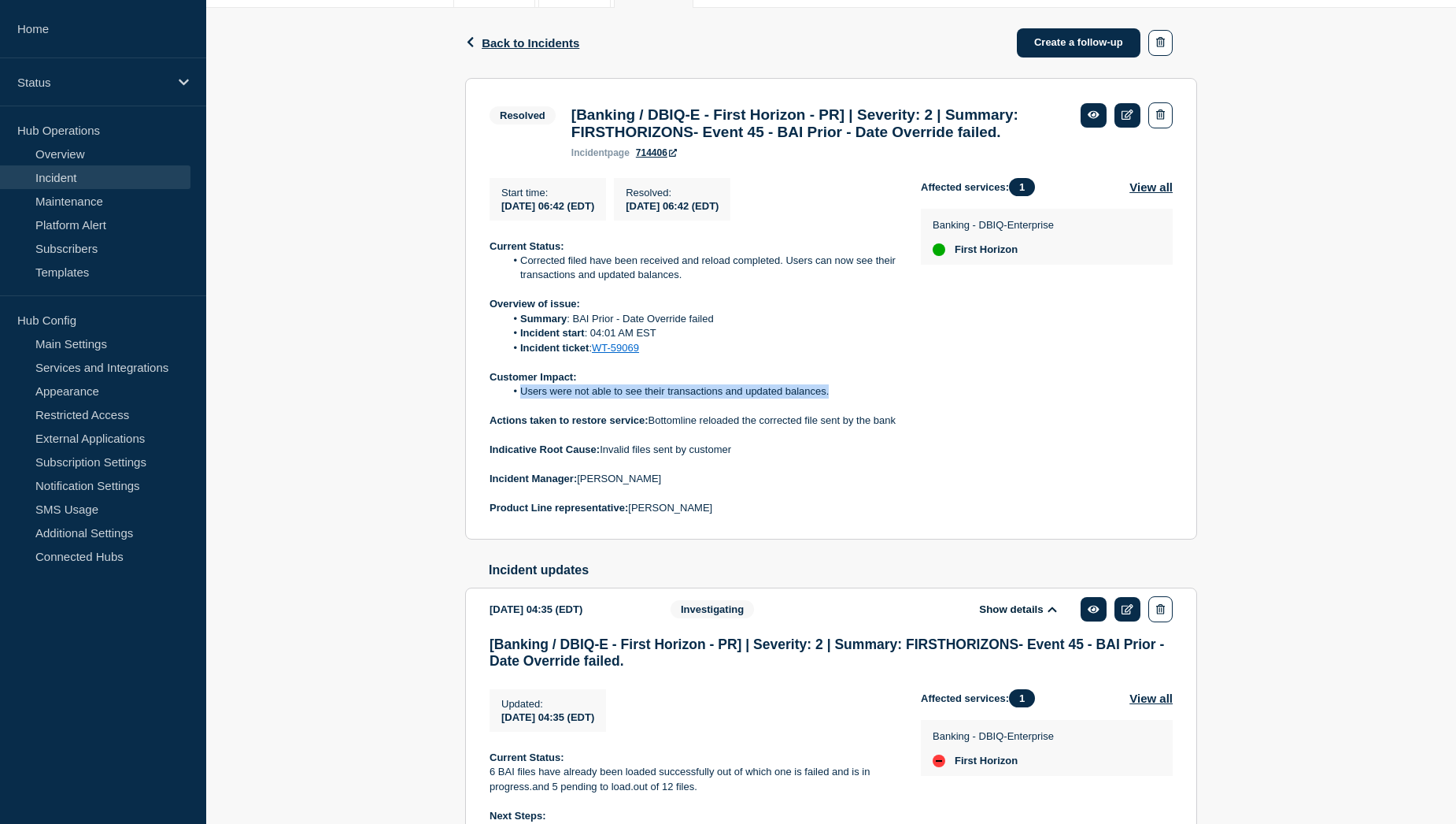
copy li "Users were not able to see their transactions and updated balances."
drag, startPoint x: 572, startPoint y: 349, endPoint x: 728, endPoint y: 344, distance: 156.1
click at [728, 326] on li "Summary : BAI Prior - Date Override failed" at bounding box center [701, 319] width 391 height 14
copy li "BAI Prior - Date Override failed"
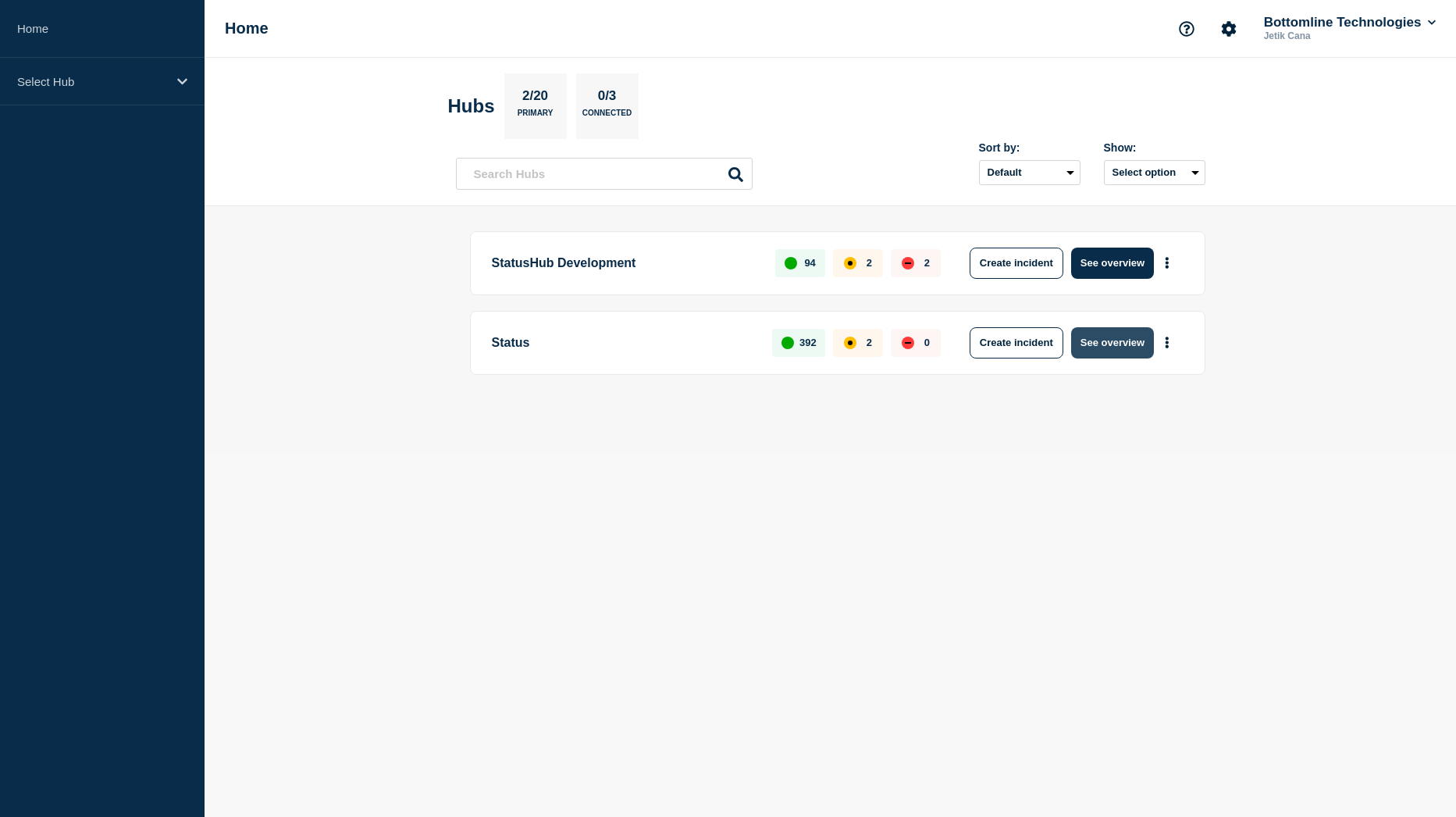
click at [1120, 342] on button "See overview" at bounding box center [1113, 342] width 83 height 31
